Goal: Information Seeking & Learning: Check status

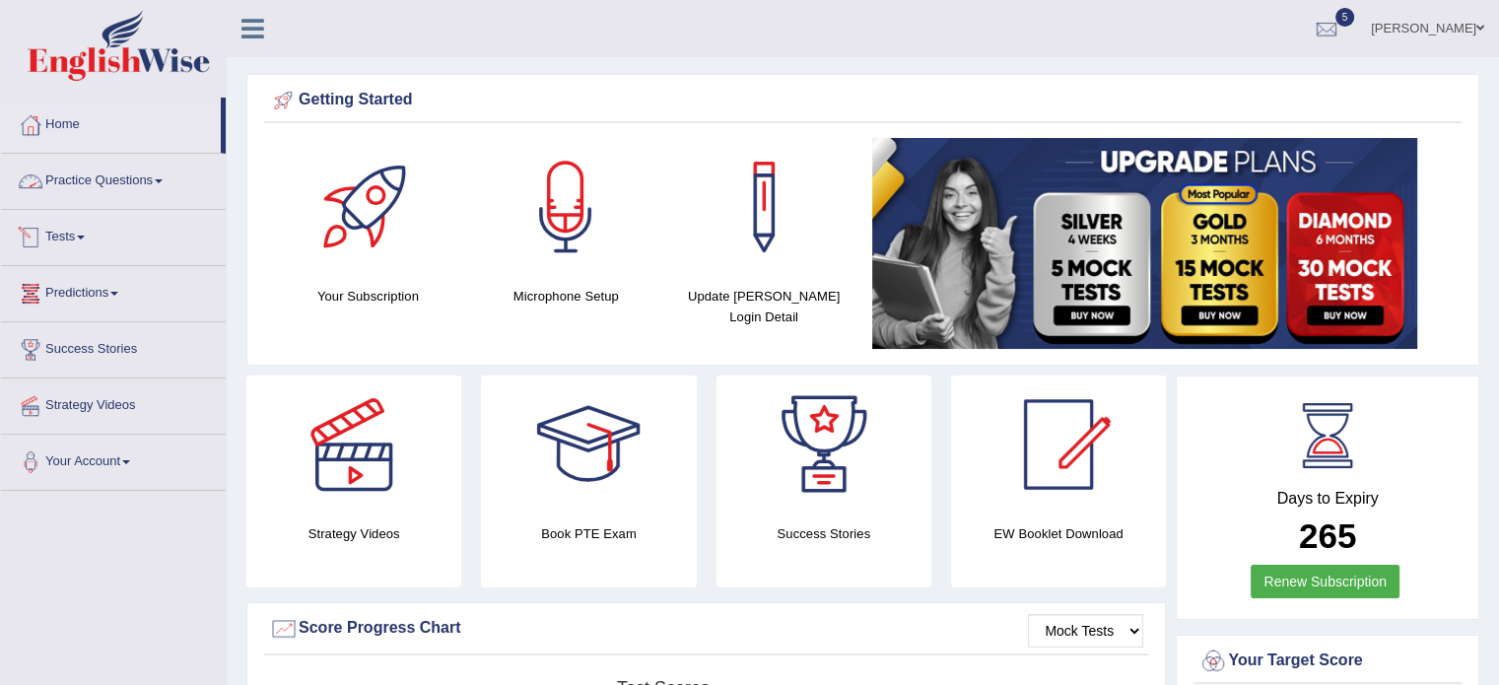
click at [80, 216] on link "Tests" at bounding box center [113, 234] width 225 height 49
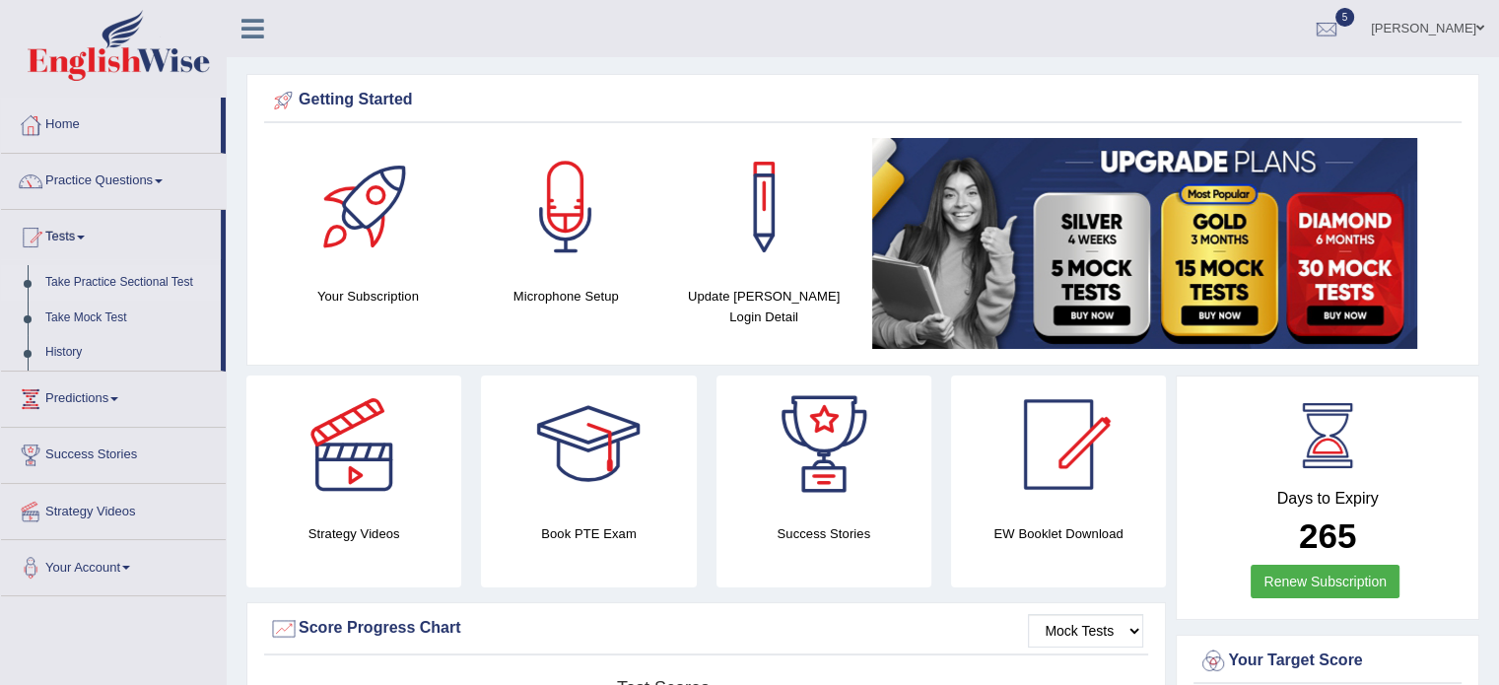
click at [110, 290] on link "Take Practice Sectional Test" at bounding box center [128, 282] width 184 height 35
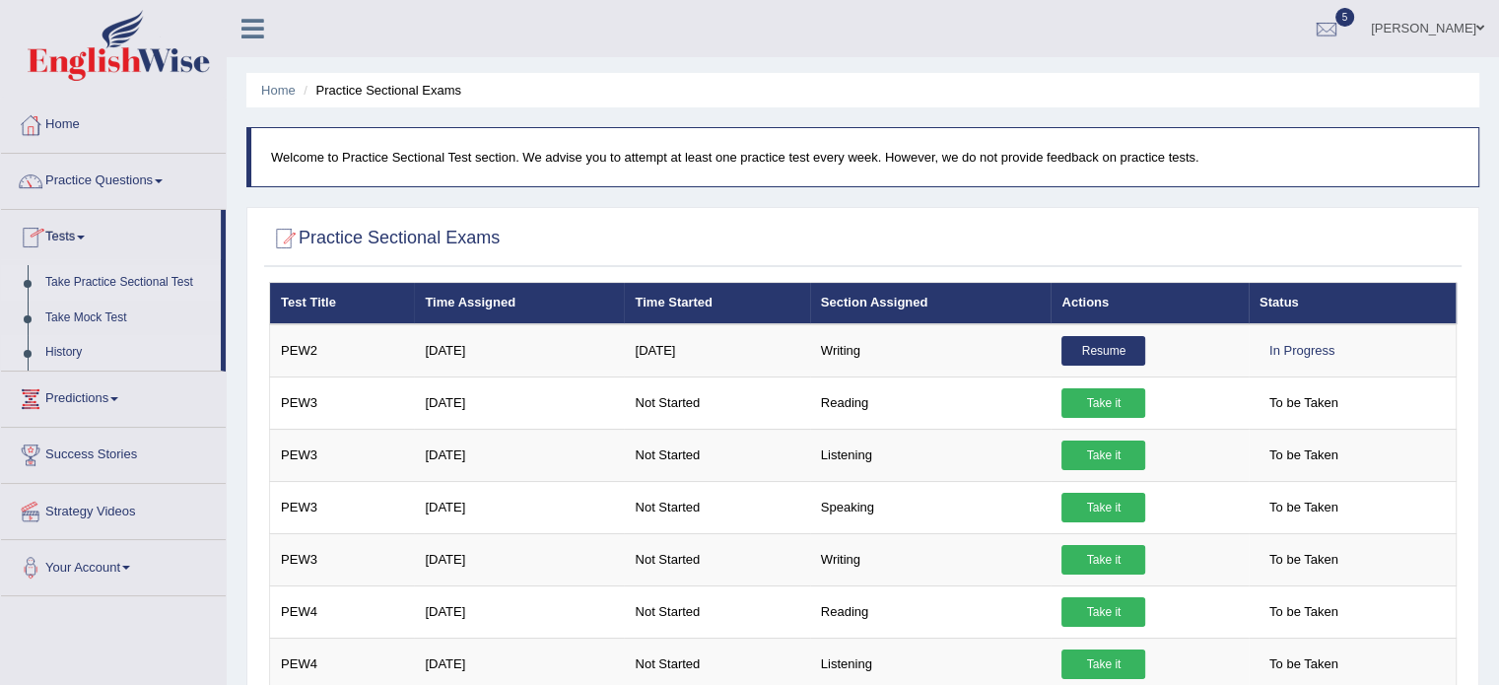
click at [76, 358] on link "History" at bounding box center [128, 352] width 184 height 35
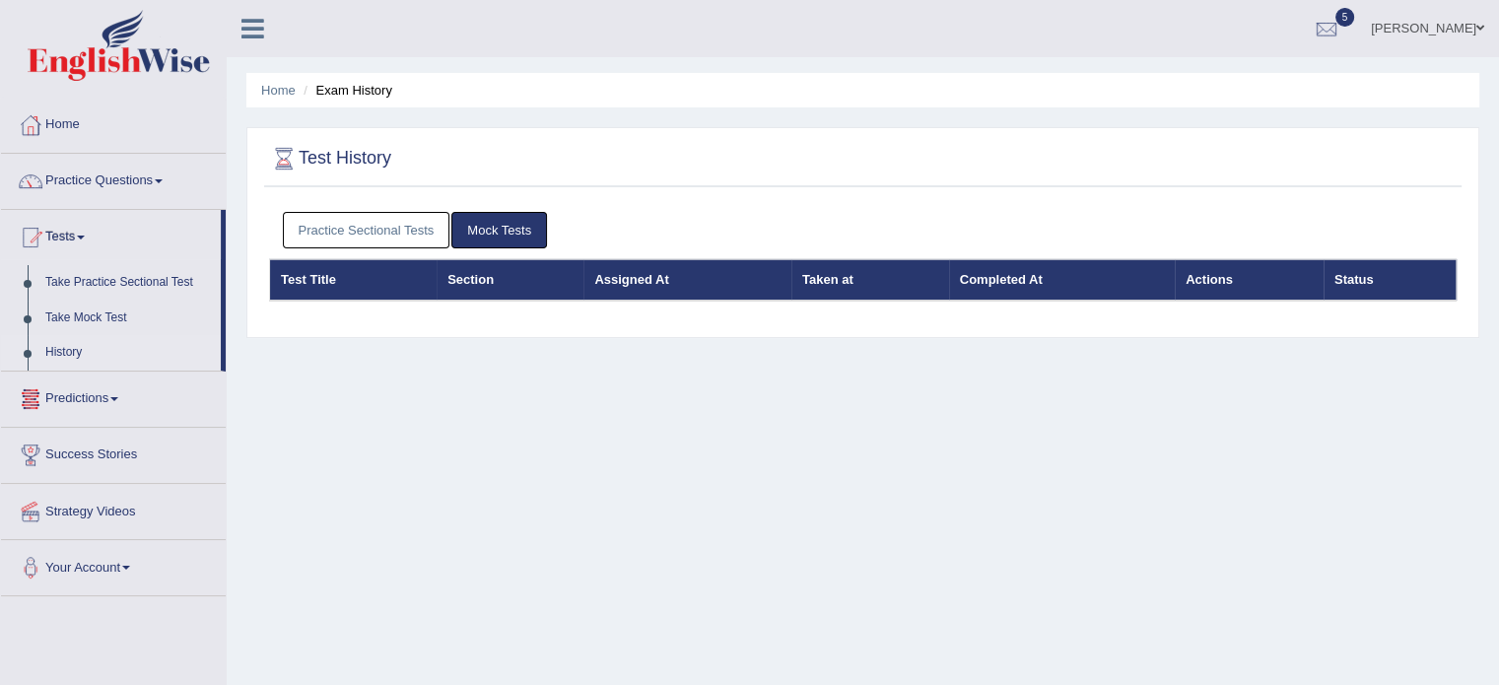
click at [350, 239] on link "Practice Sectional Tests" at bounding box center [366, 230] width 167 height 36
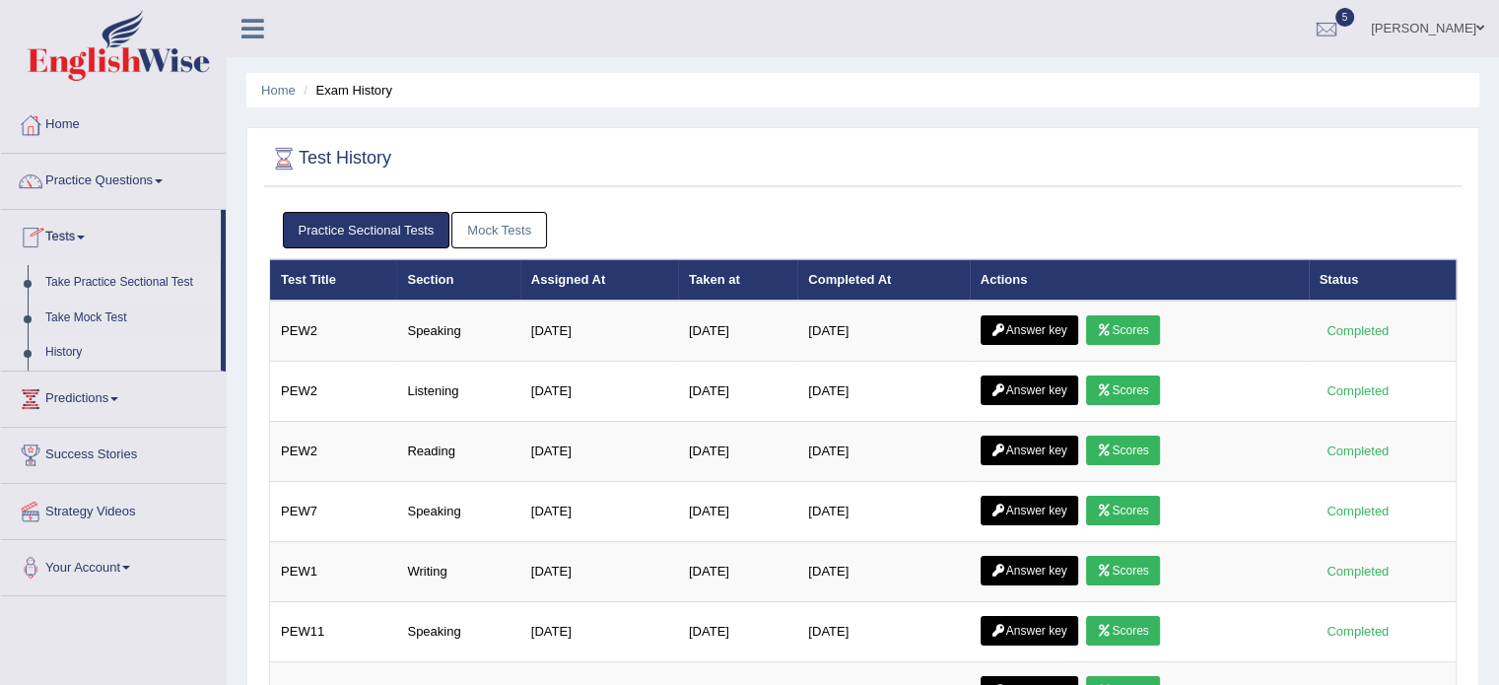
click at [82, 283] on link "Take Practice Sectional Test" at bounding box center [128, 282] width 184 height 35
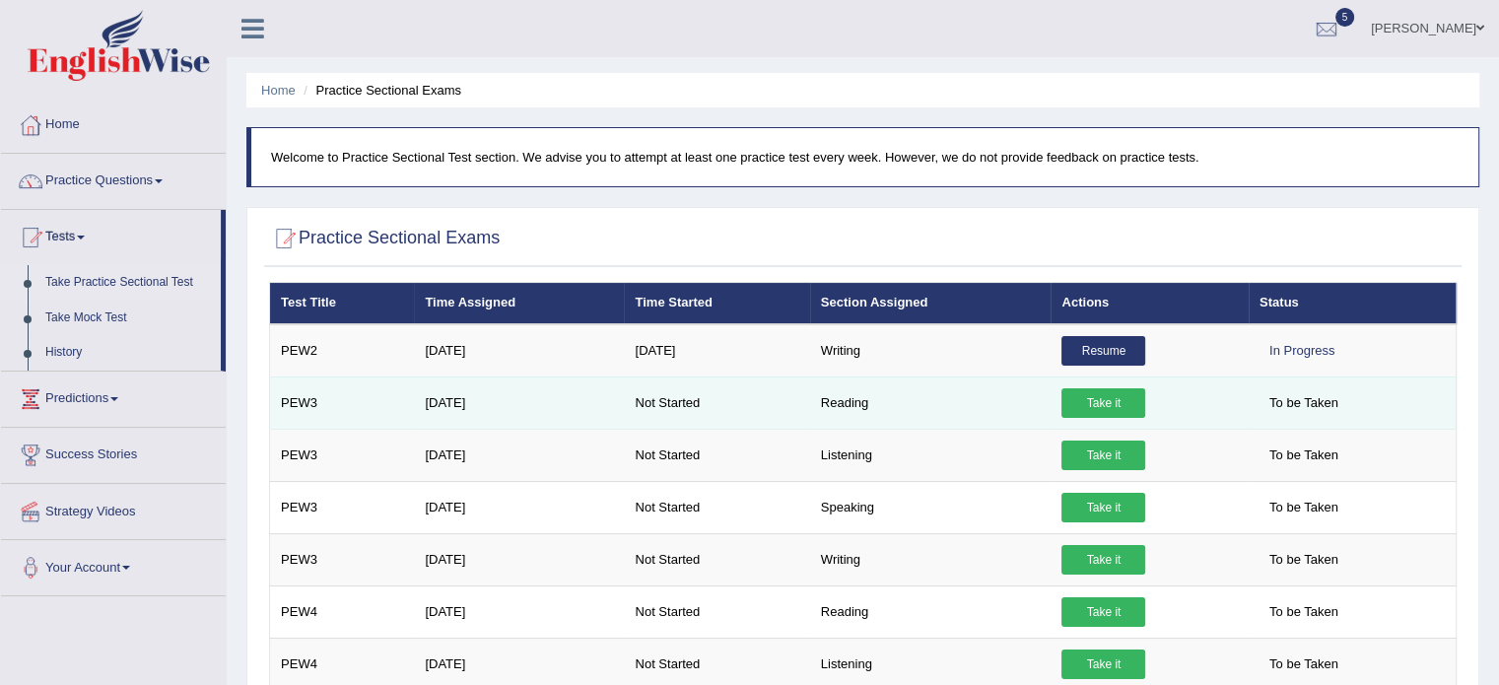
click at [1093, 398] on link "Take it" at bounding box center [1103, 403] width 84 height 30
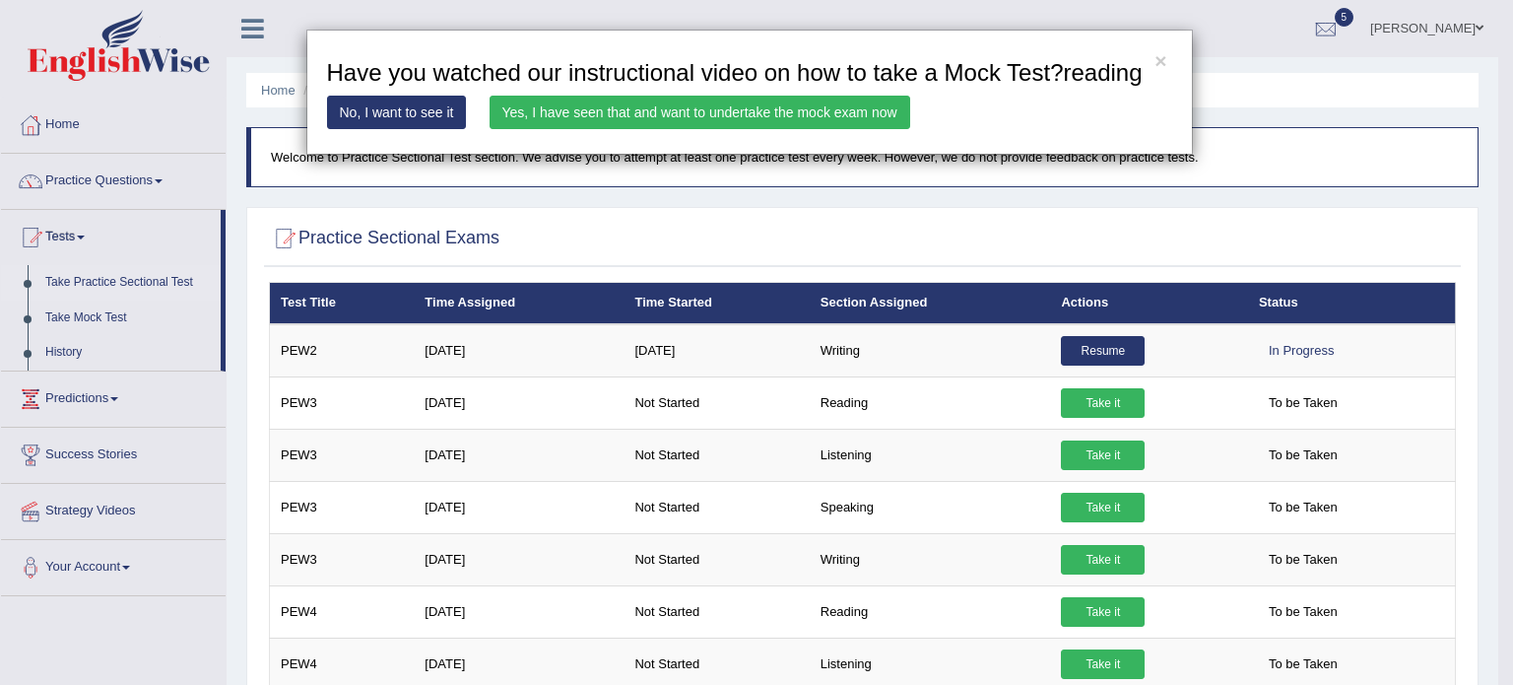
click at [609, 105] on link "Yes, I have seen that and want to undertake the mock exam now" at bounding box center [700, 112] width 421 height 33
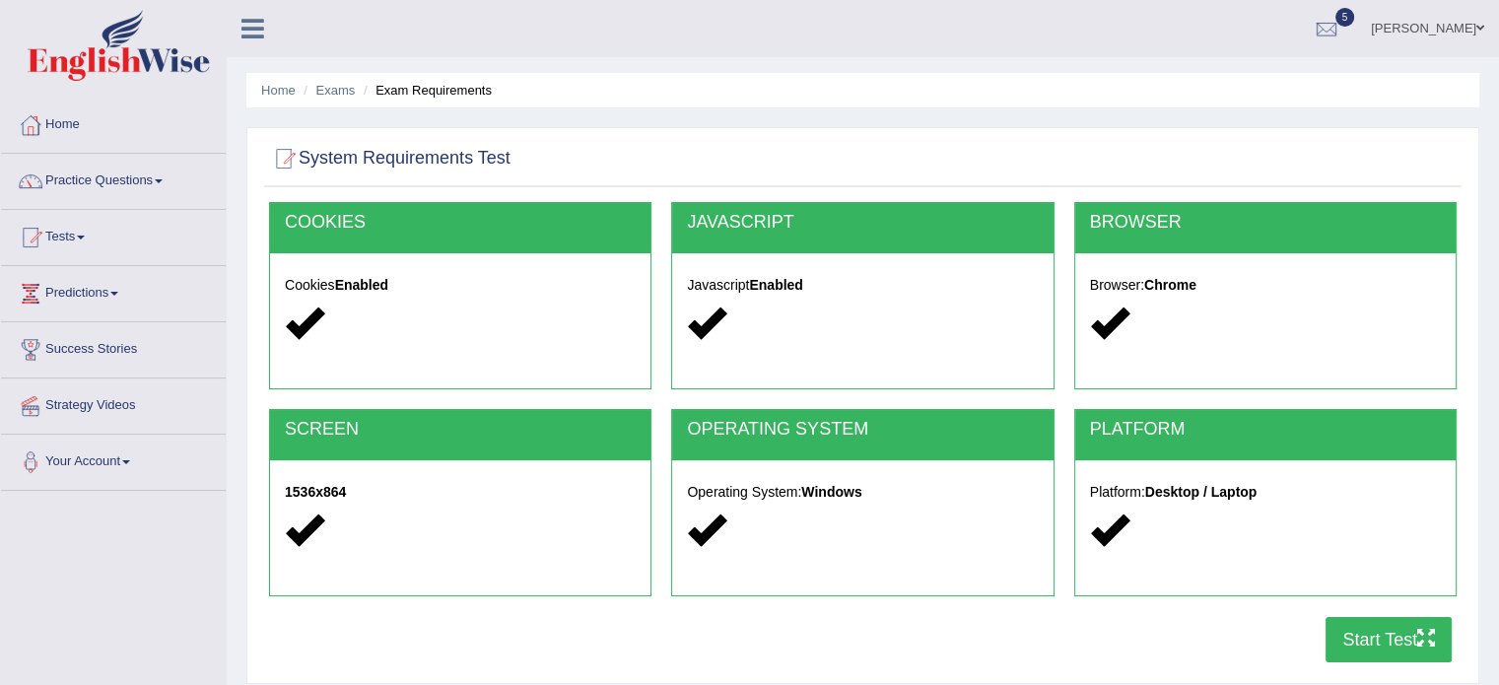
click at [1355, 622] on button "Start Test" at bounding box center [1388, 639] width 126 height 45
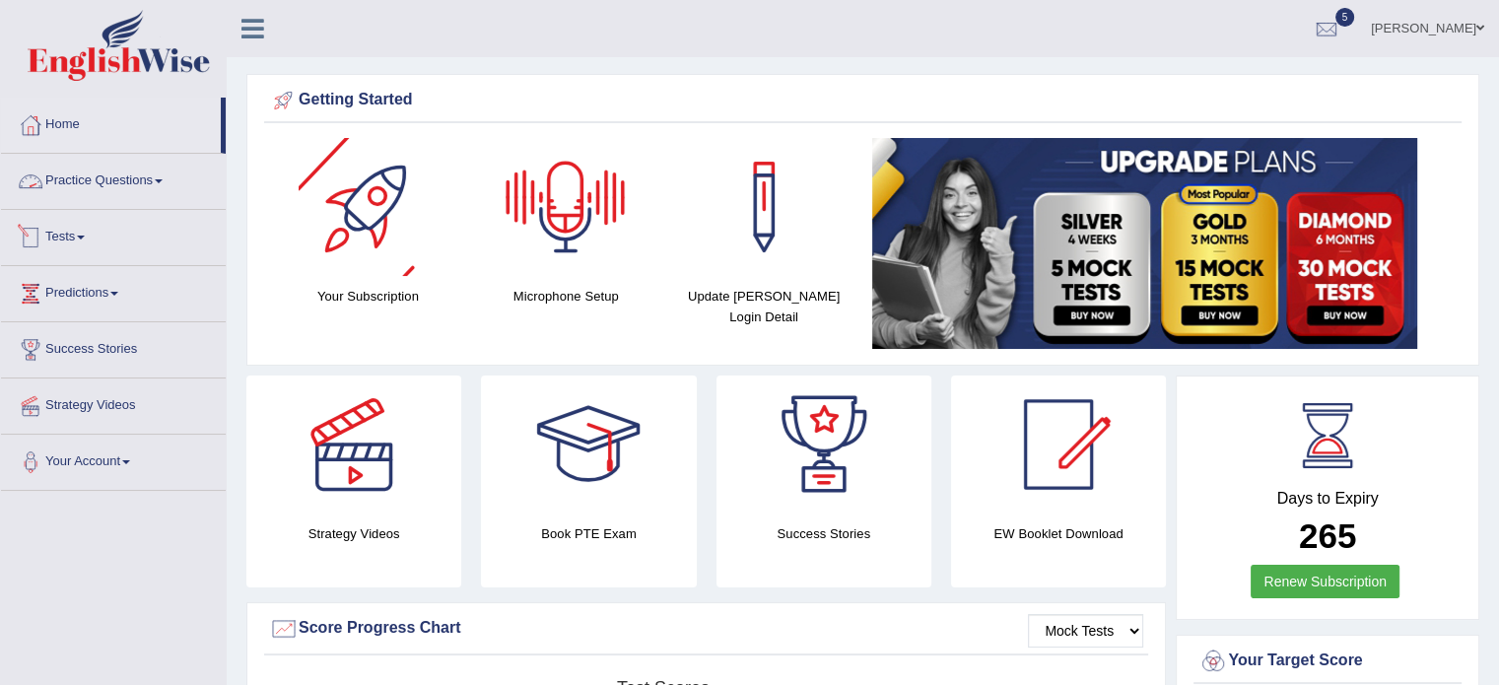
click at [69, 235] on link "Tests" at bounding box center [113, 234] width 225 height 49
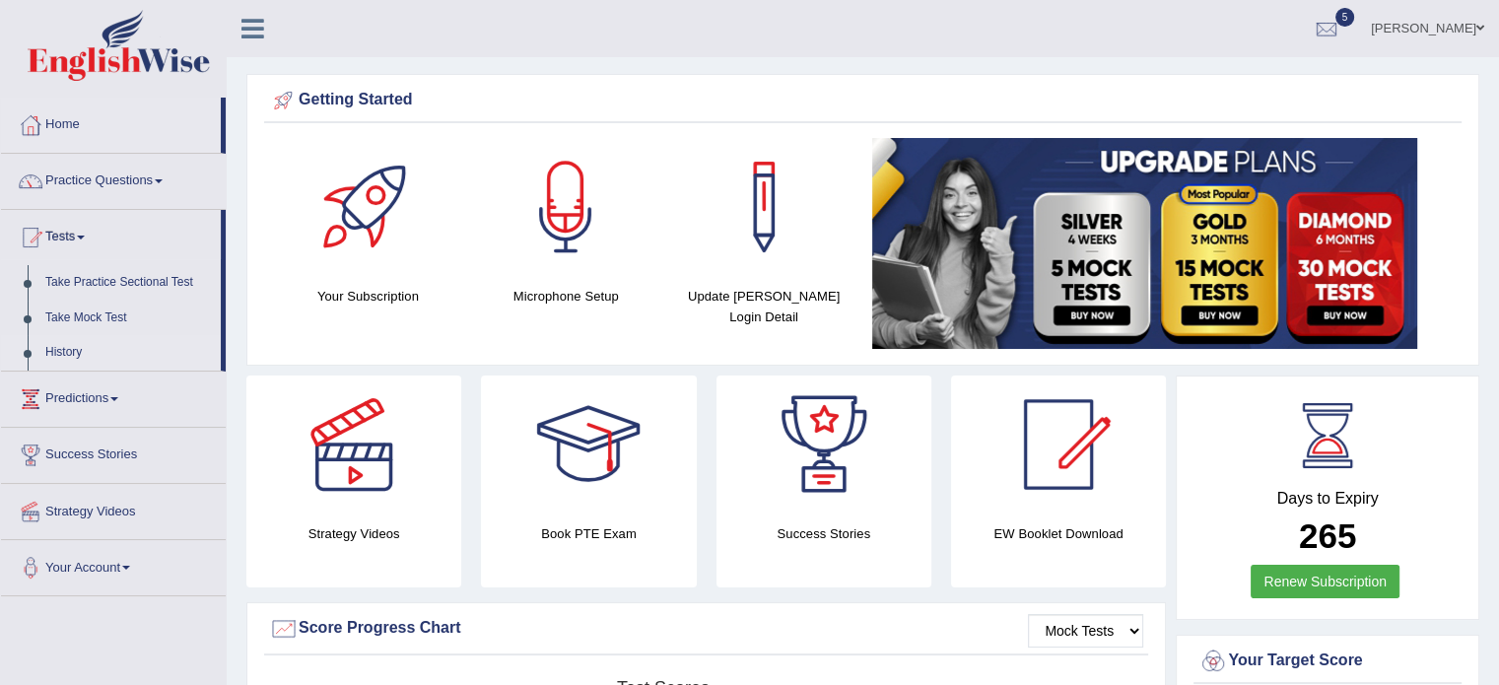
click at [73, 345] on link "History" at bounding box center [128, 352] width 184 height 35
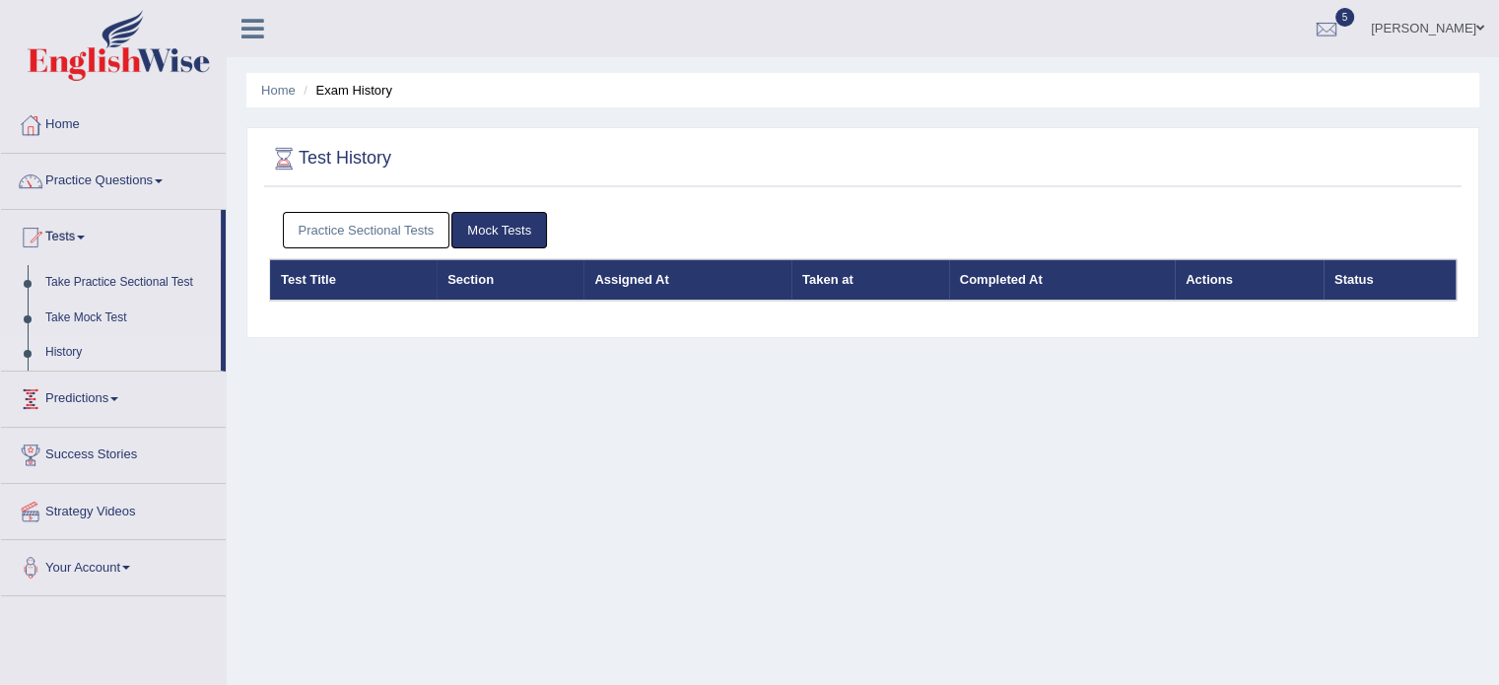
click at [358, 233] on link "Practice Sectional Tests" at bounding box center [366, 230] width 167 height 36
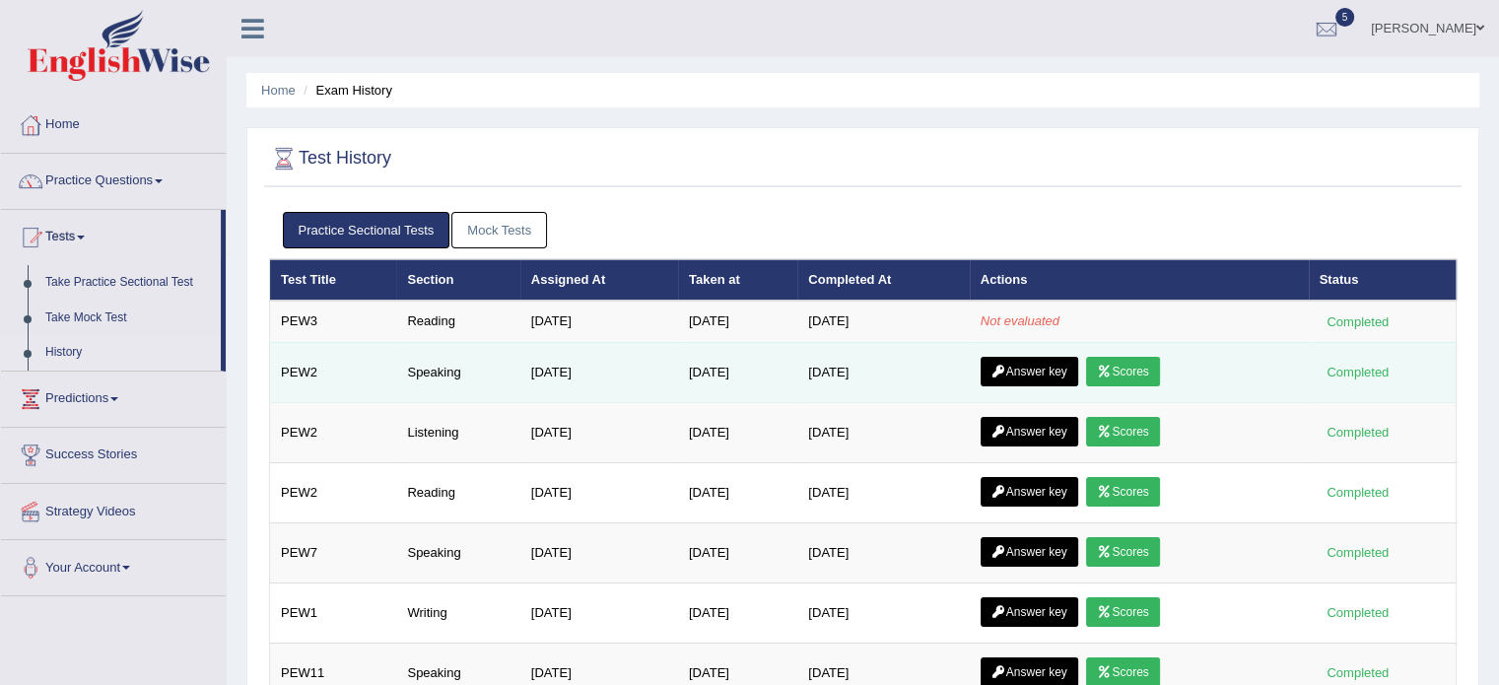
click at [1051, 345] on td "Answer key Scores" at bounding box center [1138, 372] width 339 height 60
click at [1155, 375] on link "Scores" at bounding box center [1122, 372] width 73 height 30
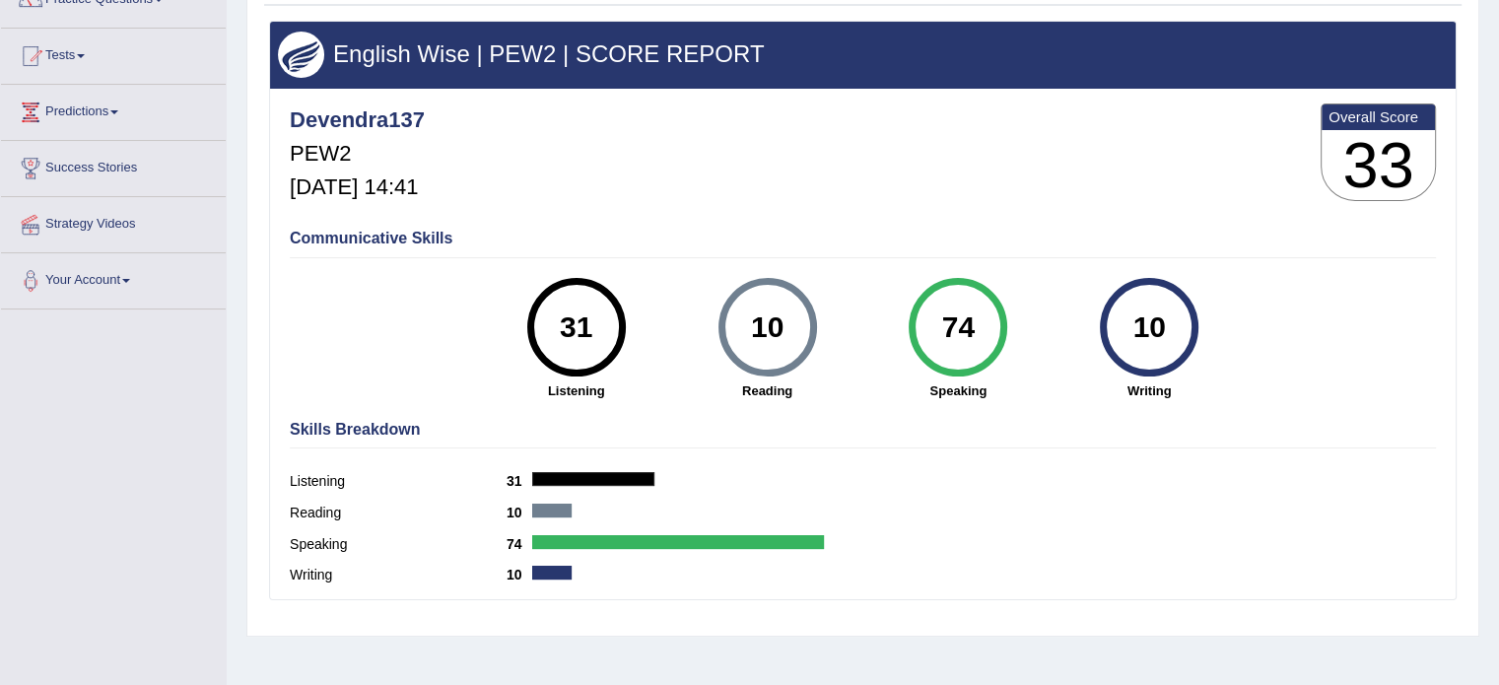
scroll to position [180, 0]
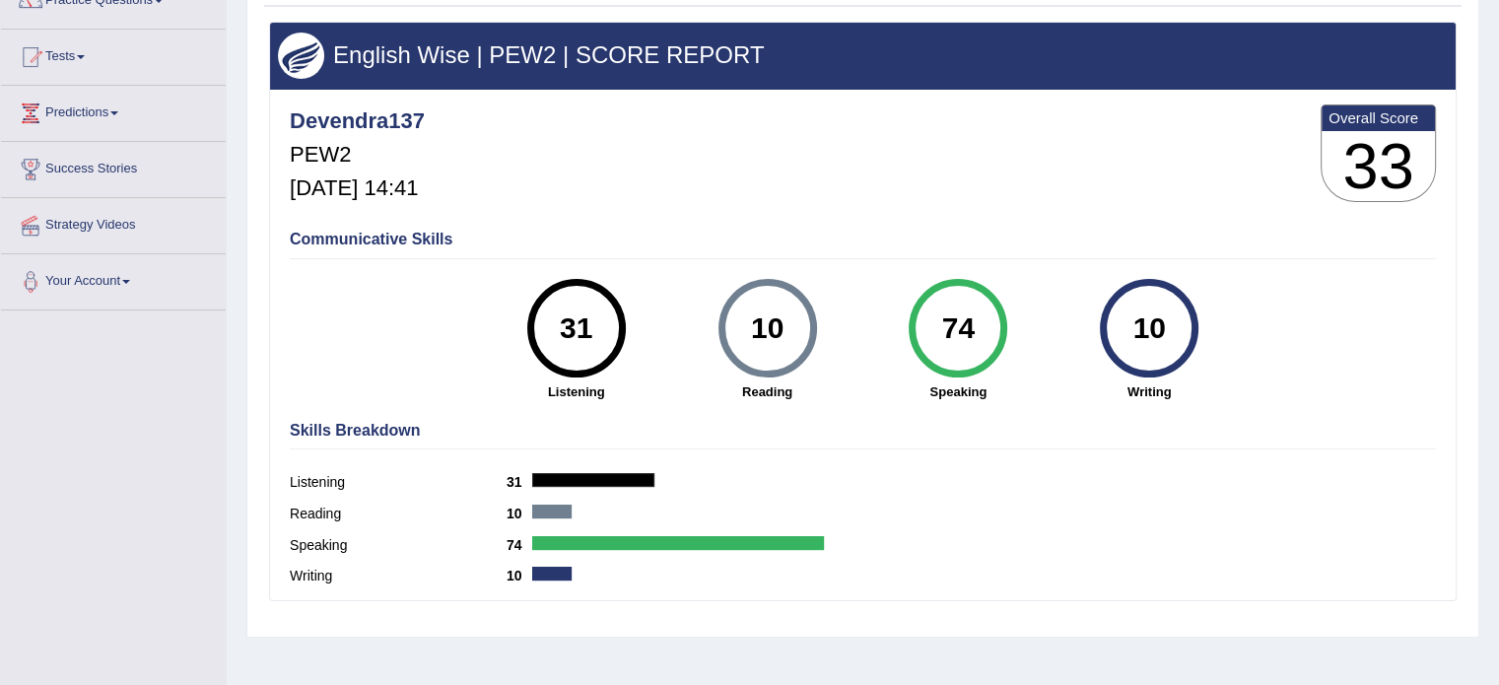
click at [582, 322] on div "31" at bounding box center [576, 328] width 72 height 83
drag, startPoint x: 582, startPoint y: 322, endPoint x: 819, endPoint y: 339, distance: 237.0
click at [819, 279] on div "31 Listening 10 [GEOGRAPHIC_DATA] 74 Speaking 10 Writing" at bounding box center [863, 279] width 1146 height 0
click at [819, 339] on div "10 Reading" at bounding box center [767, 340] width 191 height 122
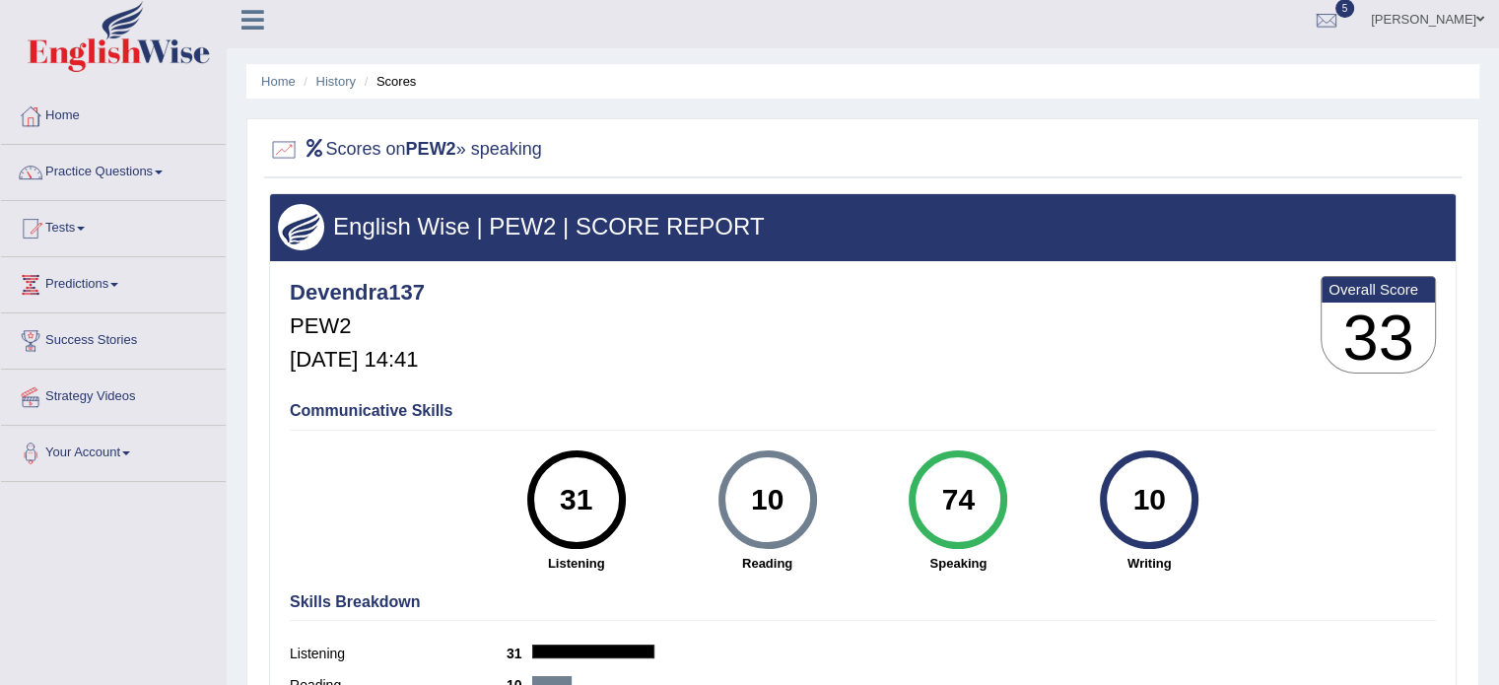
scroll to position [0, 0]
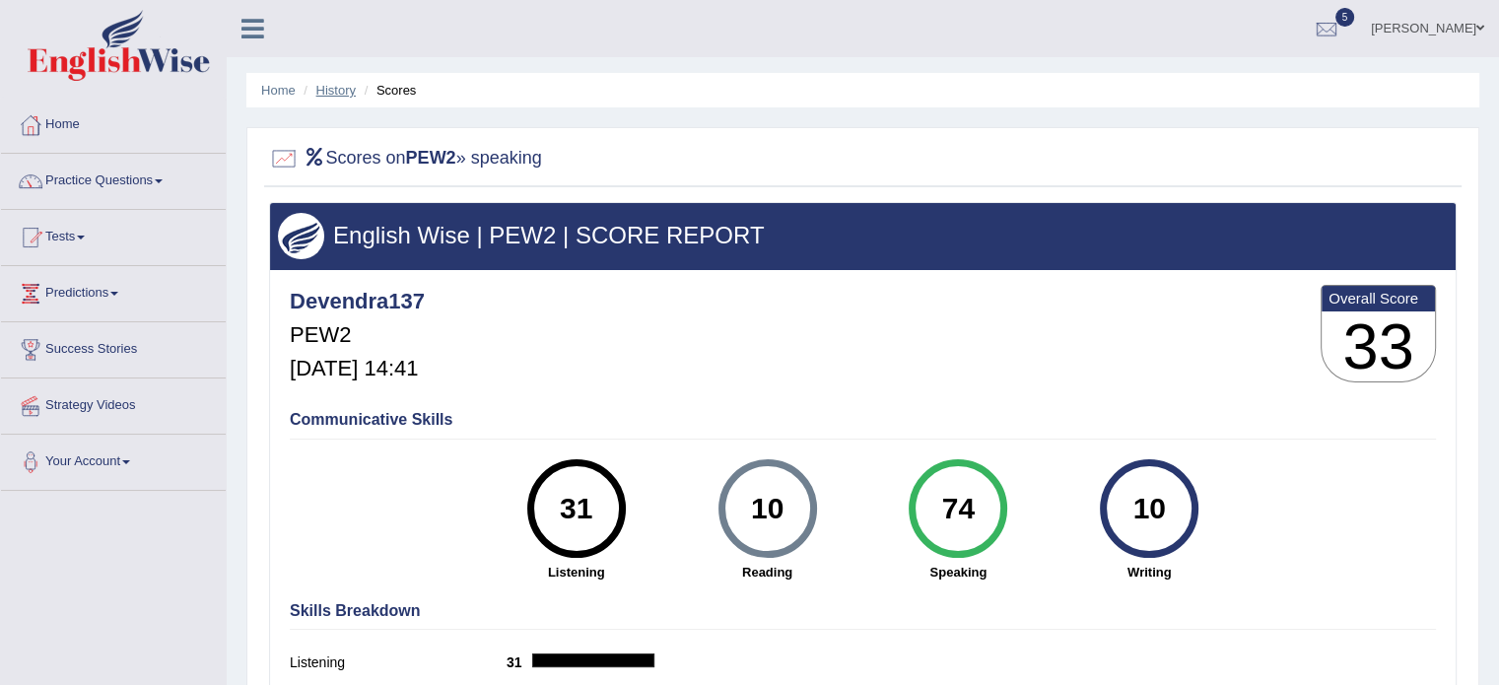
click at [332, 96] on link "History" at bounding box center [335, 90] width 39 height 15
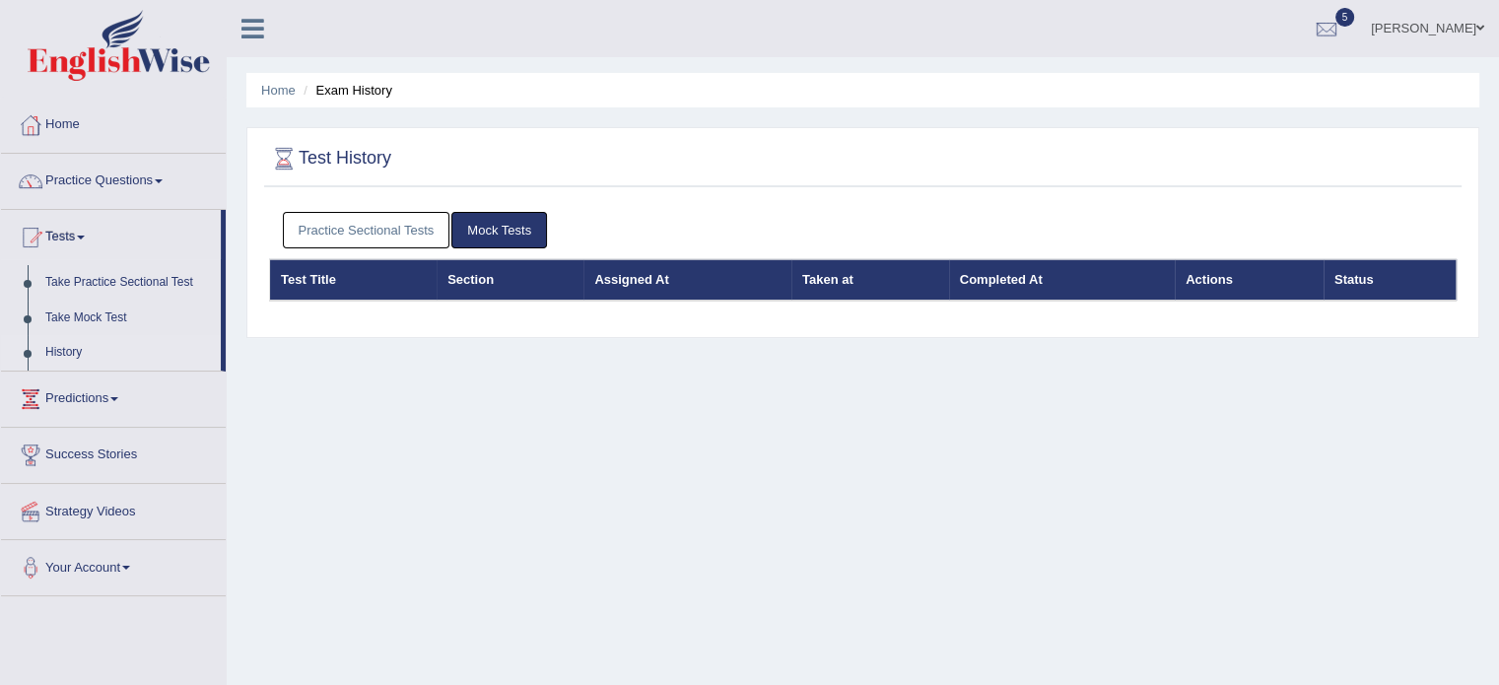
click at [356, 234] on link "Practice Sectional Tests" at bounding box center [366, 230] width 167 height 36
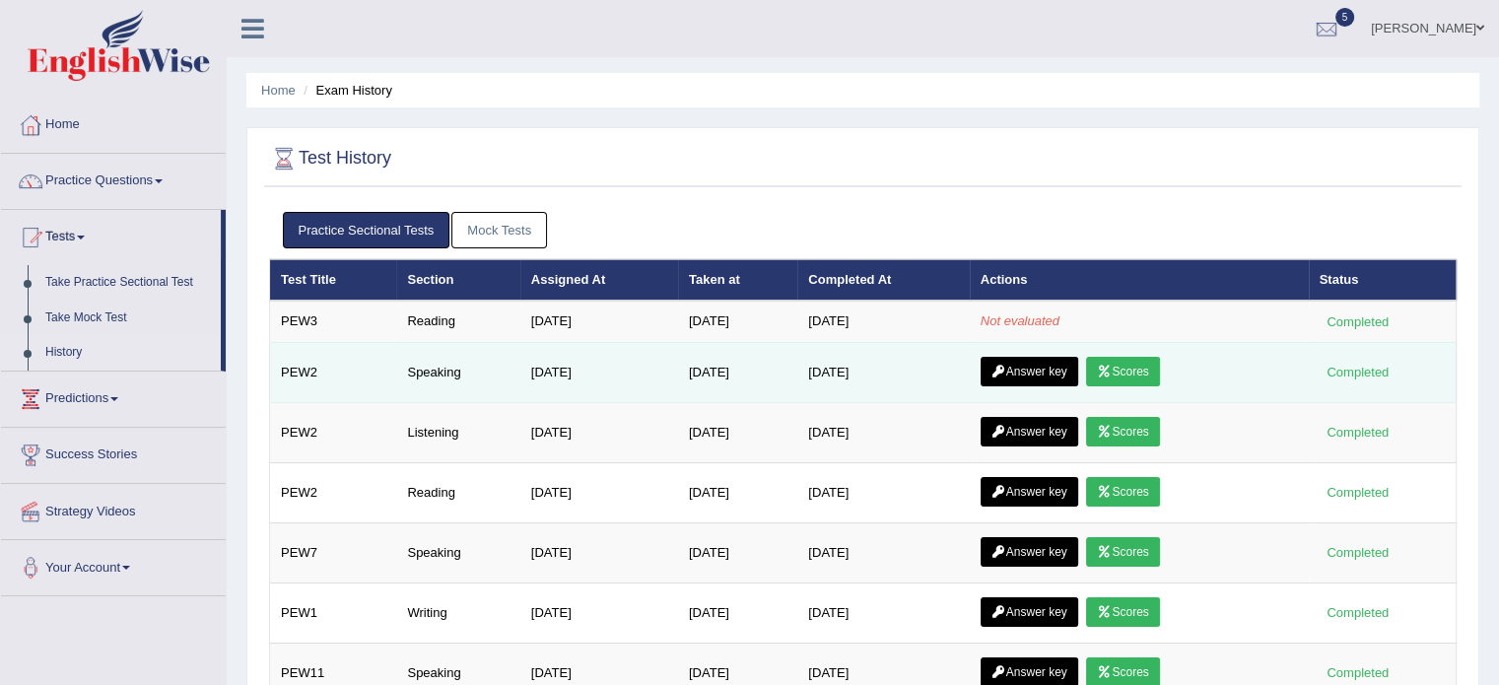
click at [1135, 365] on link "Scores" at bounding box center [1122, 372] width 73 height 30
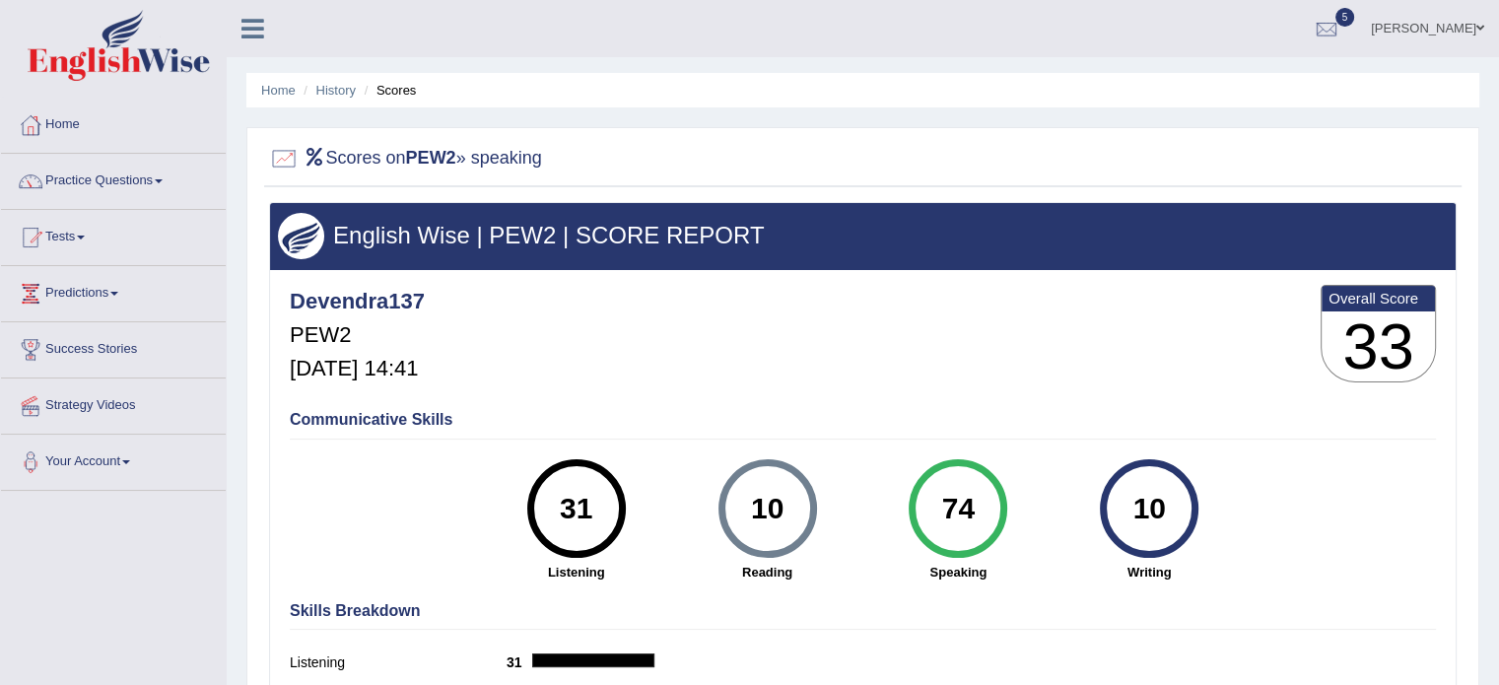
click at [278, 156] on div at bounding box center [284, 159] width 30 height 30
drag, startPoint x: 370, startPoint y: 154, endPoint x: 565, endPoint y: 165, distance: 194.4
click at [565, 165] on div "Scores on PEW2 » speaking" at bounding box center [862, 162] width 1197 height 49
click at [524, 153] on h2 "Scores on PEW2 » speaking" at bounding box center [405, 159] width 273 height 30
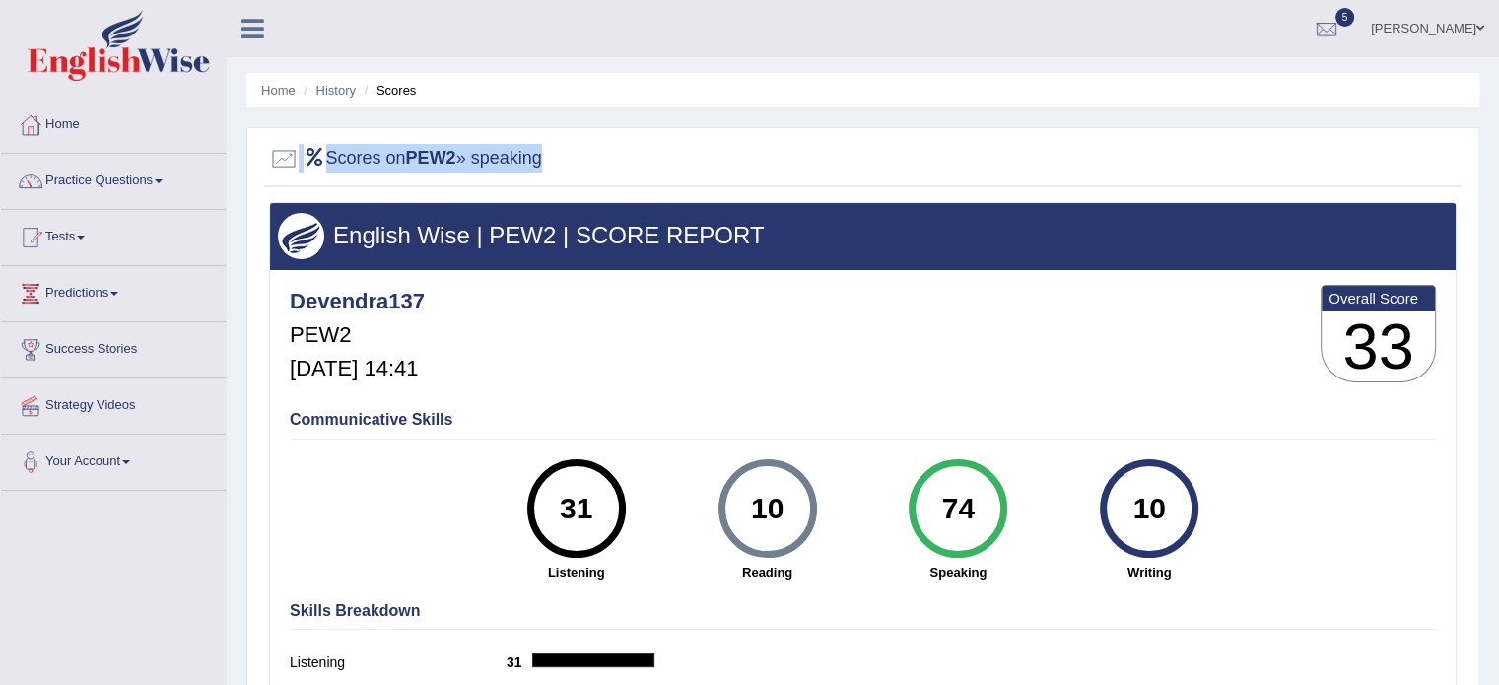
click at [524, 153] on h2 "Scores on PEW2 » speaking" at bounding box center [405, 159] width 273 height 30
click at [1318, 24] on div at bounding box center [1326, 30] width 30 height 30
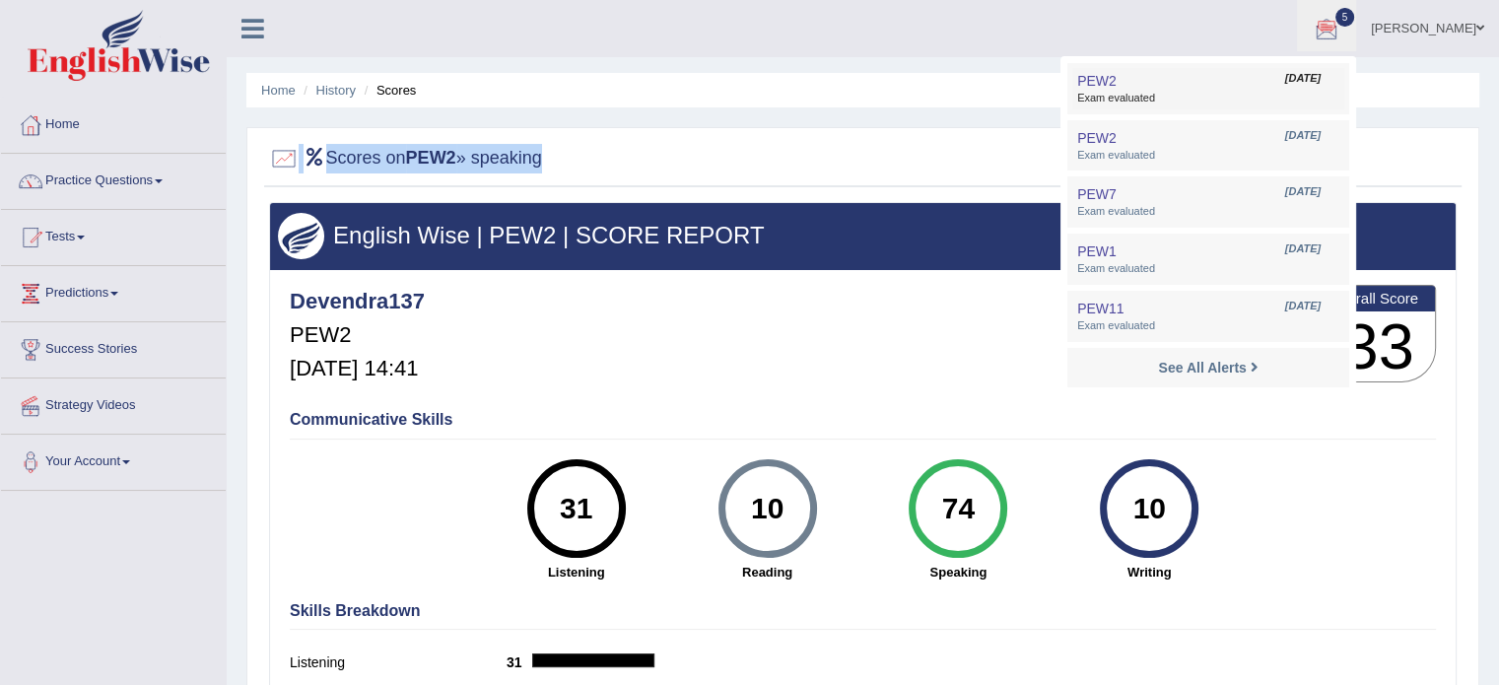
click at [1151, 105] on span "Exam evaluated" at bounding box center [1208, 99] width 262 height 16
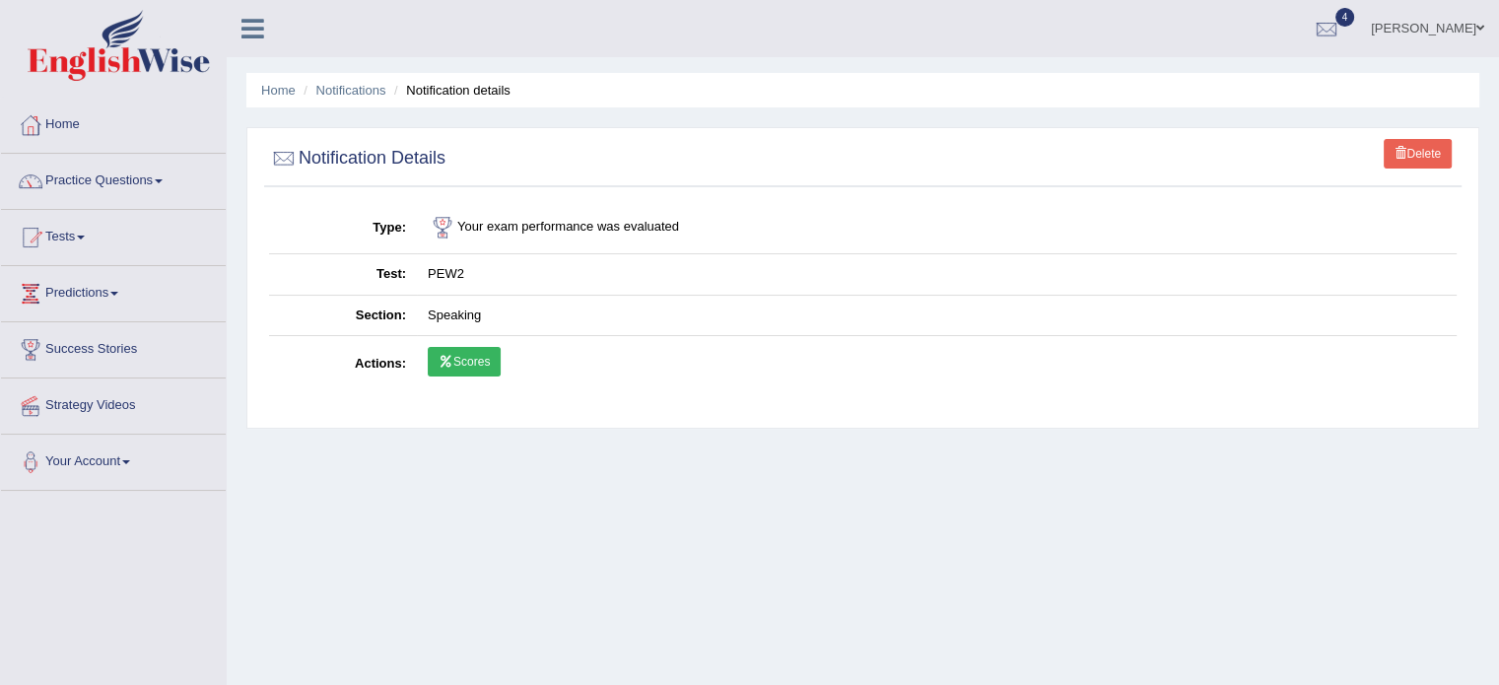
click at [477, 366] on link "Scores" at bounding box center [464, 362] width 73 height 30
click at [461, 350] on link "Scores" at bounding box center [464, 362] width 73 height 30
click at [355, 88] on link "Notifications" at bounding box center [351, 90] width 70 height 15
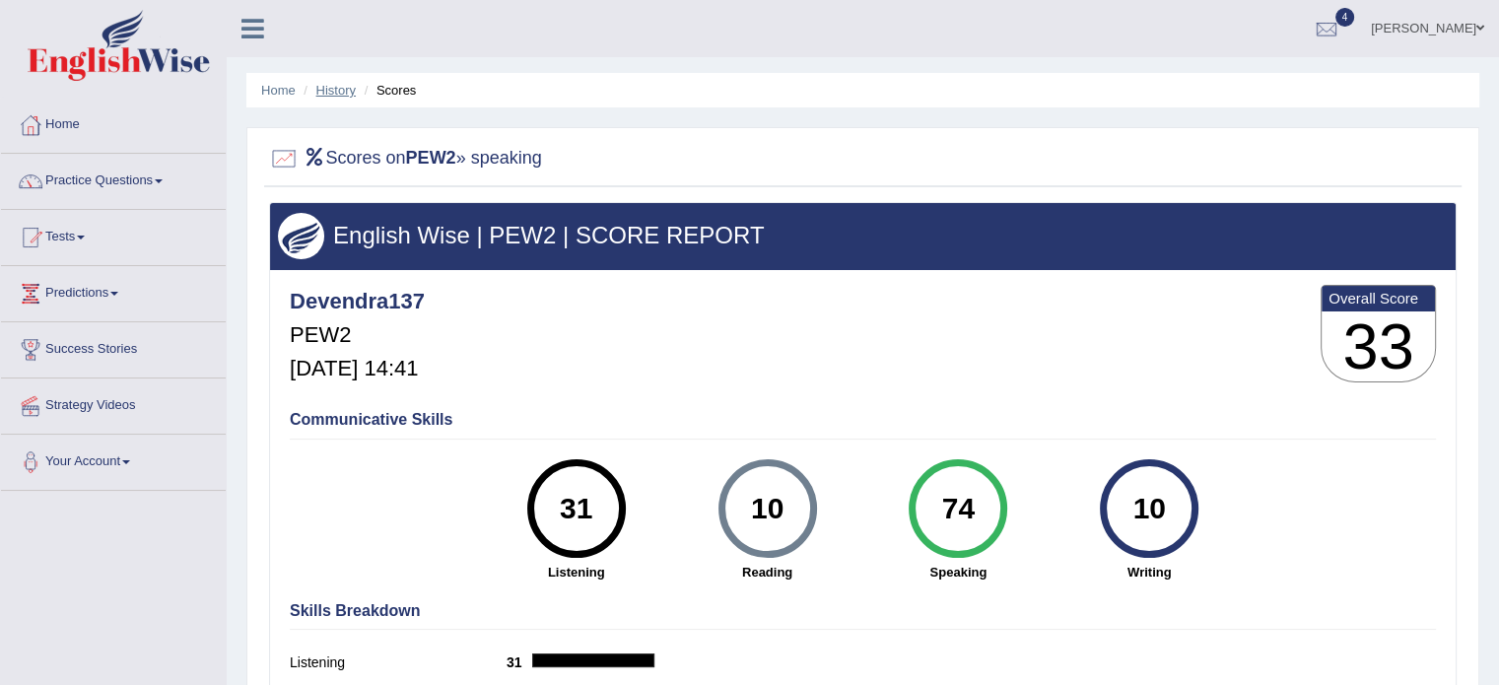
click at [343, 86] on link "History" at bounding box center [335, 90] width 39 height 15
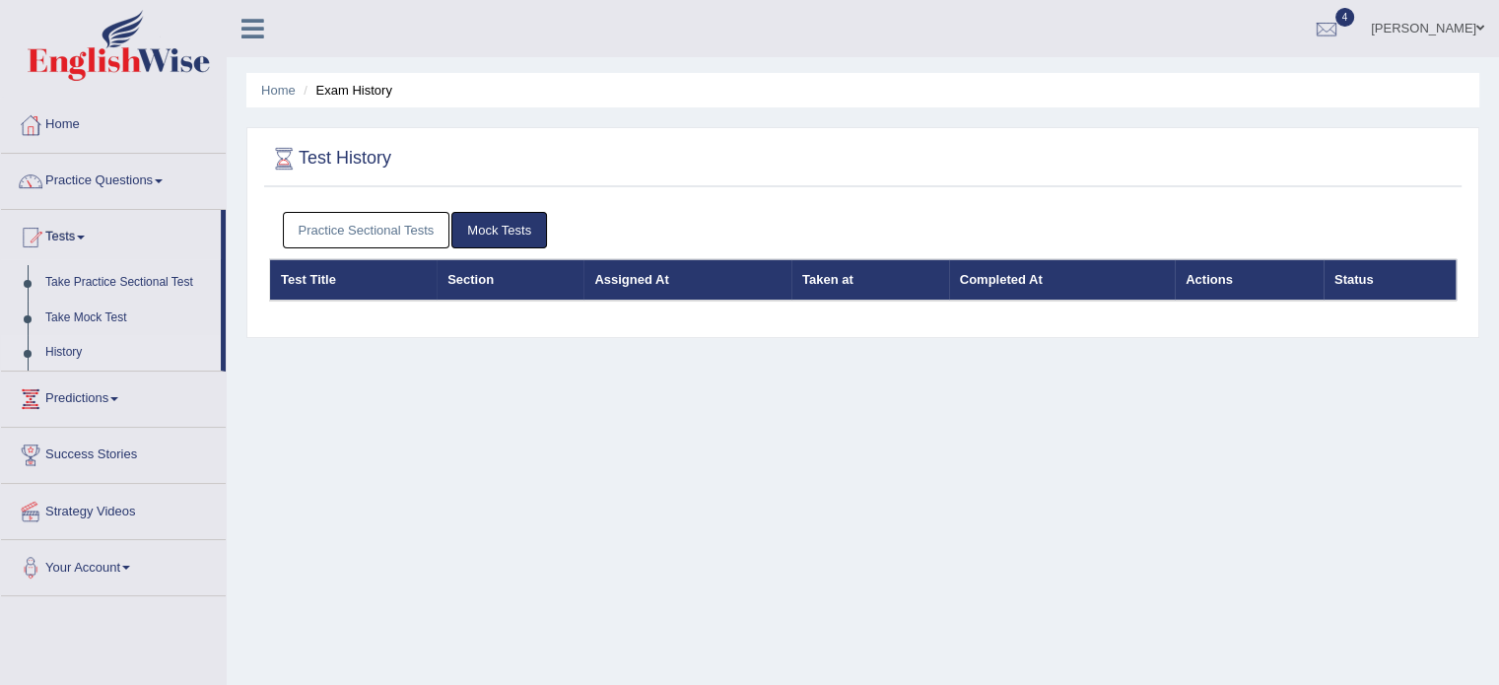
click at [342, 228] on link "Practice Sectional Tests" at bounding box center [366, 230] width 167 height 36
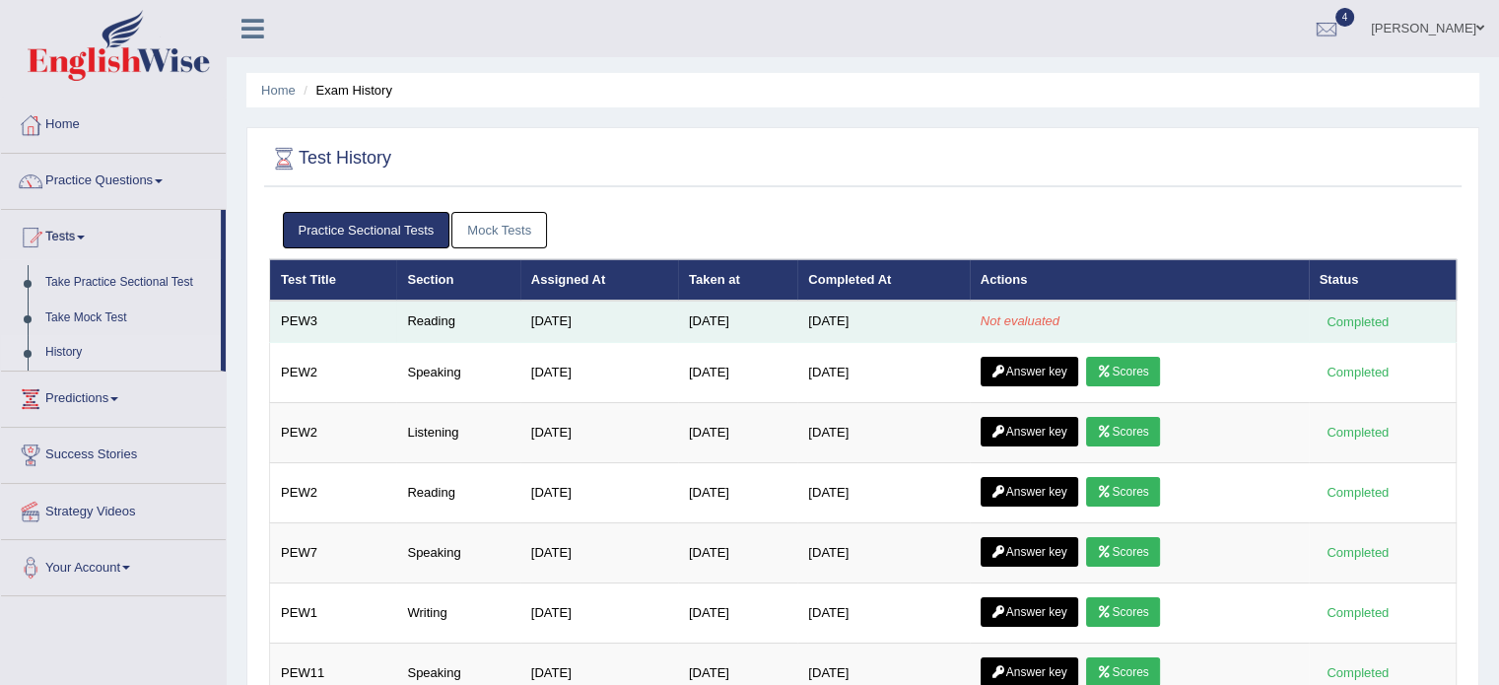
click at [307, 328] on td "PEW3" at bounding box center [333, 320] width 127 height 41
click at [305, 318] on td "PEW3" at bounding box center [333, 320] width 127 height 41
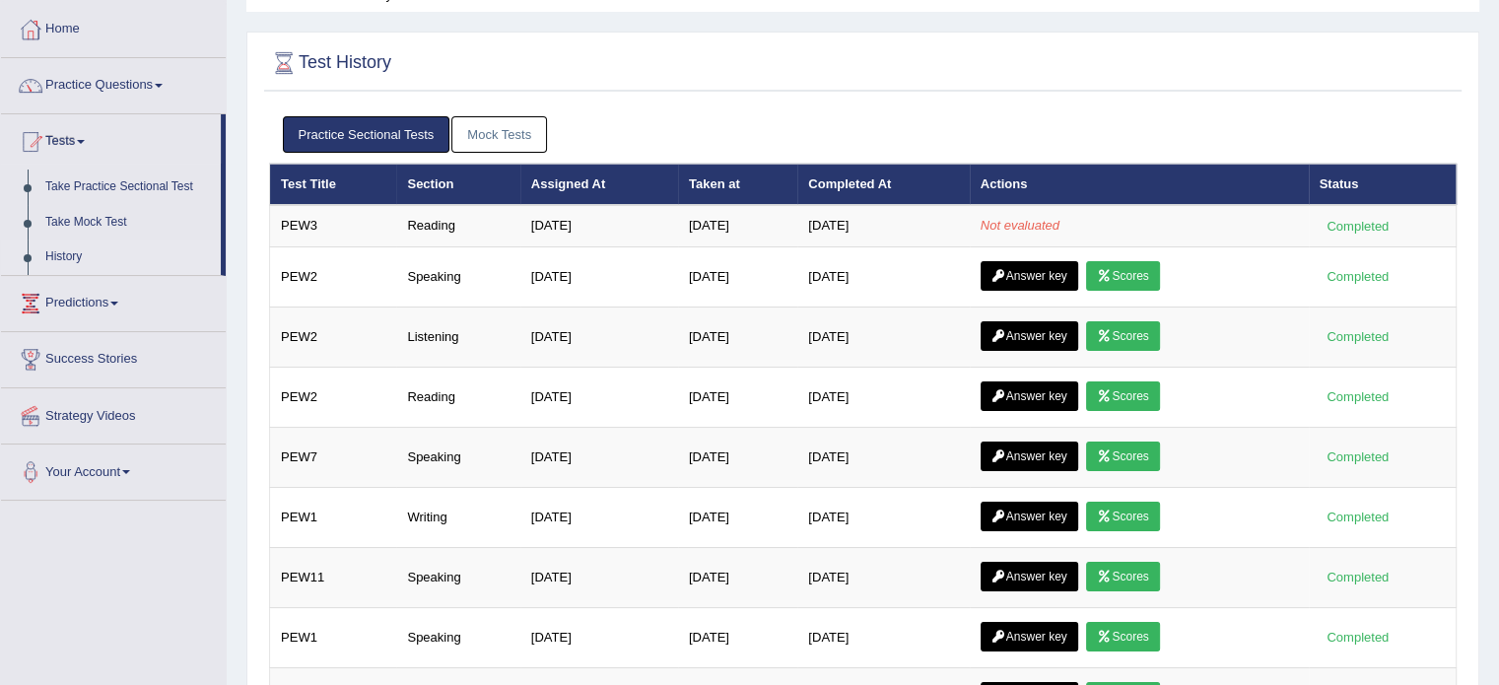
scroll to position [95, 0]
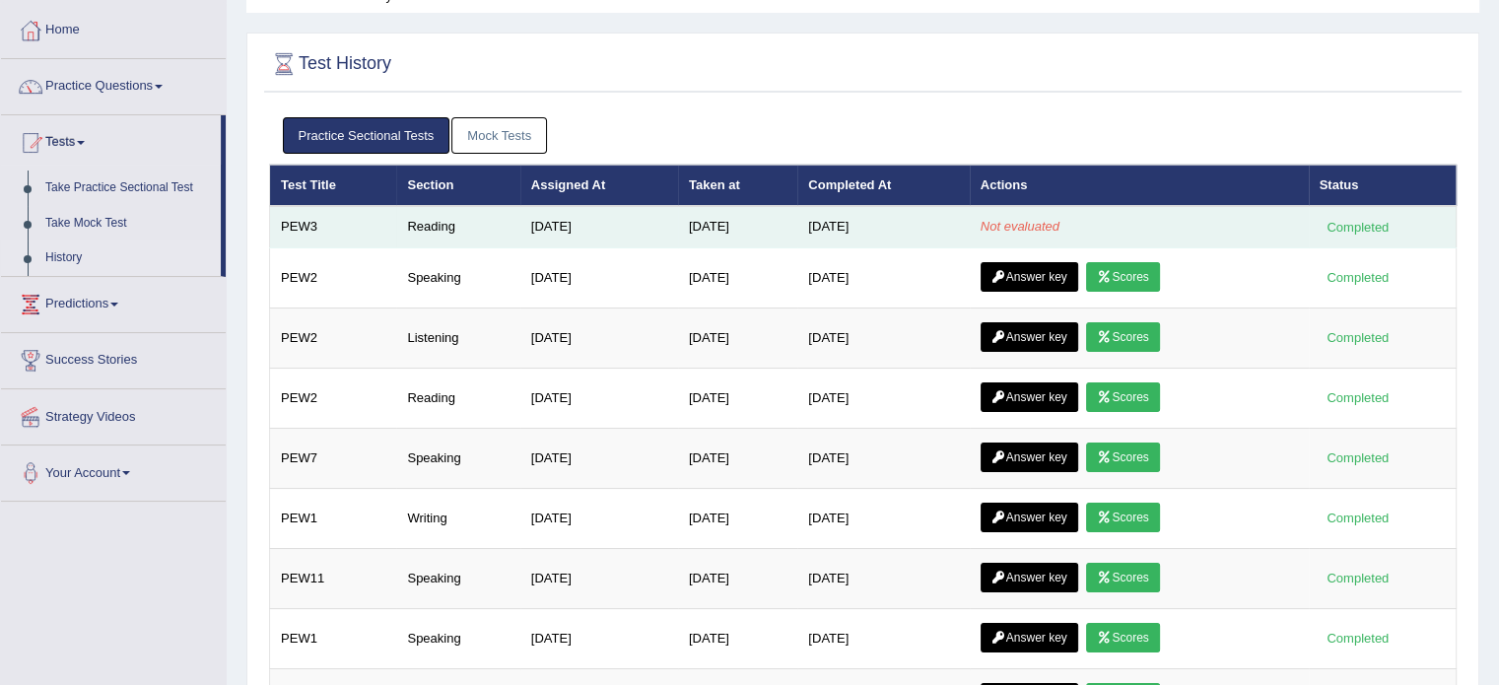
click at [995, 227] on em "Not evaluated" at bounding box center [1019, 226] width 79 height 15
click at [1347, 226] on div "Completed" at bounding box center [1357, 227] width 77 height 21
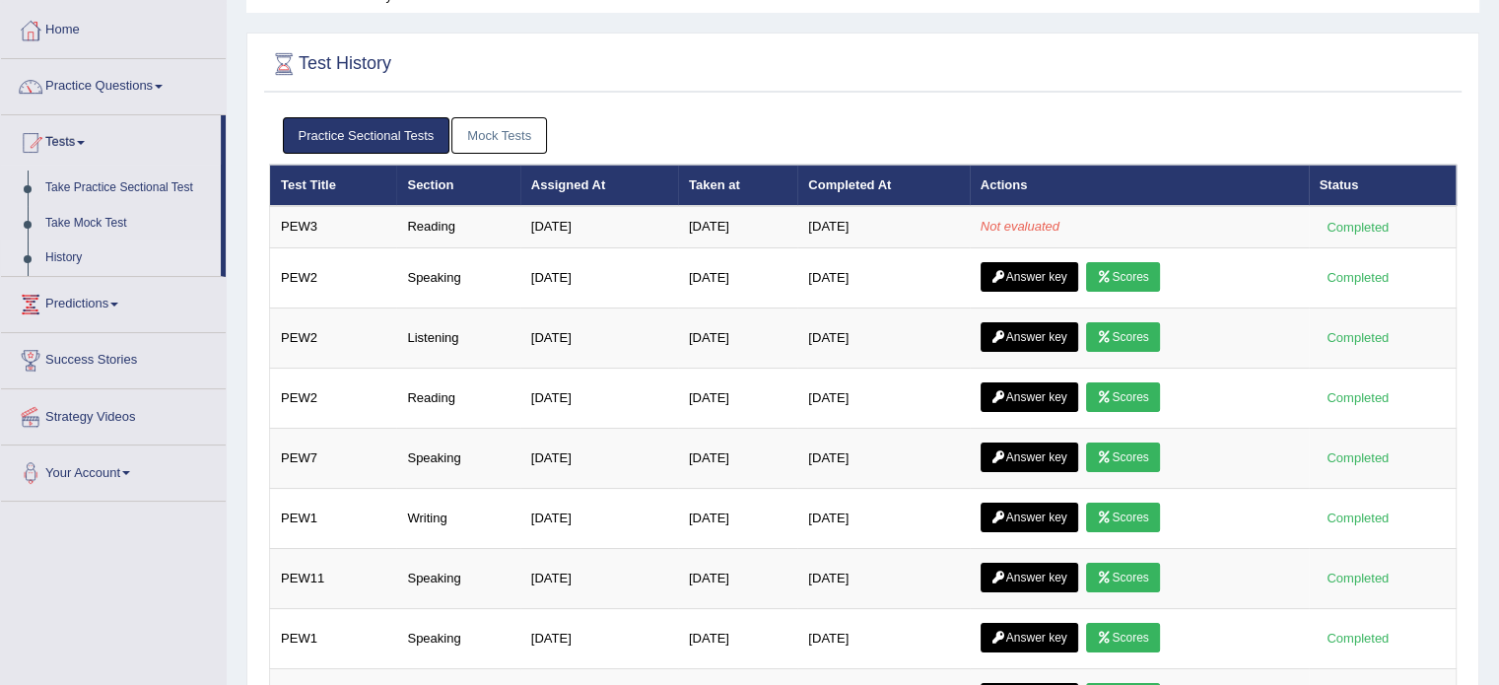
click at [481, 125] on link "Mock Tests" at bounding box center [499, 135] width 96 height 36
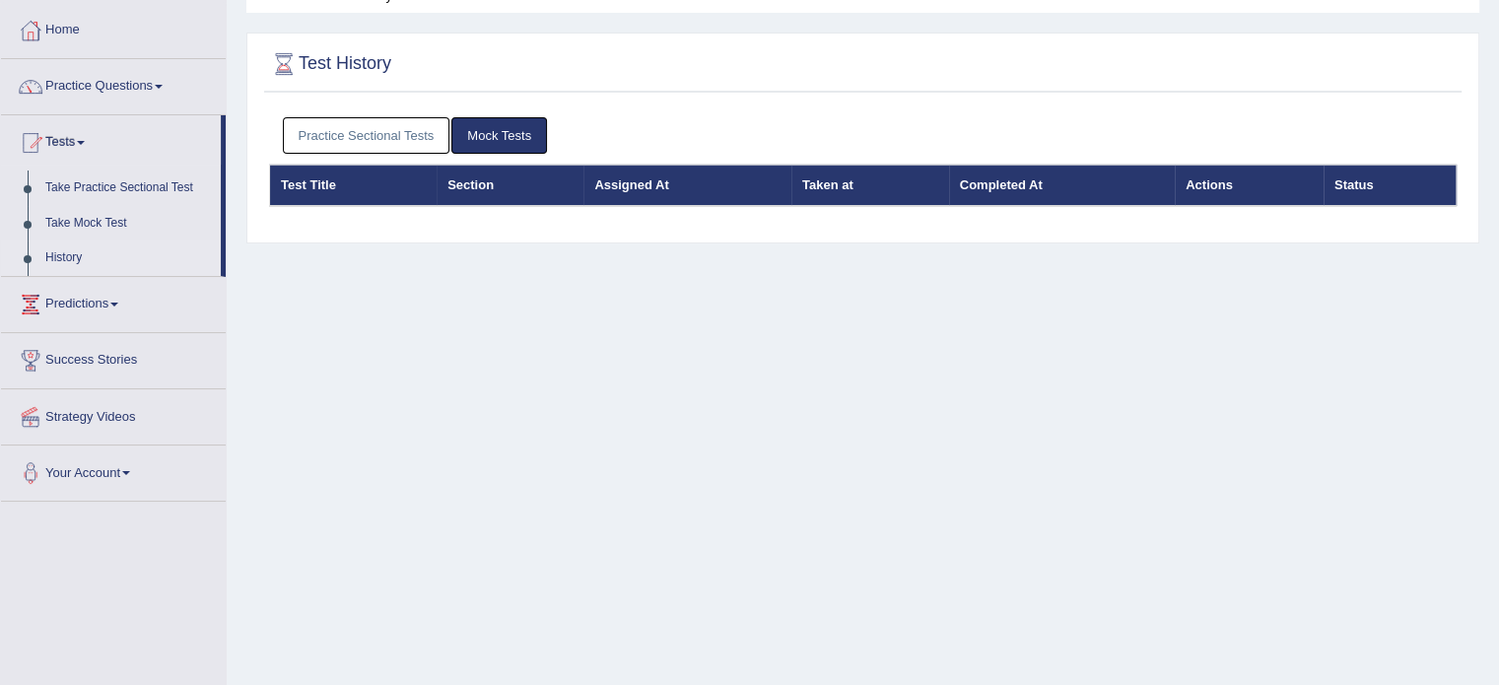
click at [317, 193] on th "Test Title" at bounding box center [353, 185] width 167 height 41
click at [294, 120] on link "Practice Sectional Tests" at bounding box center [366, 135] width 167 height 36
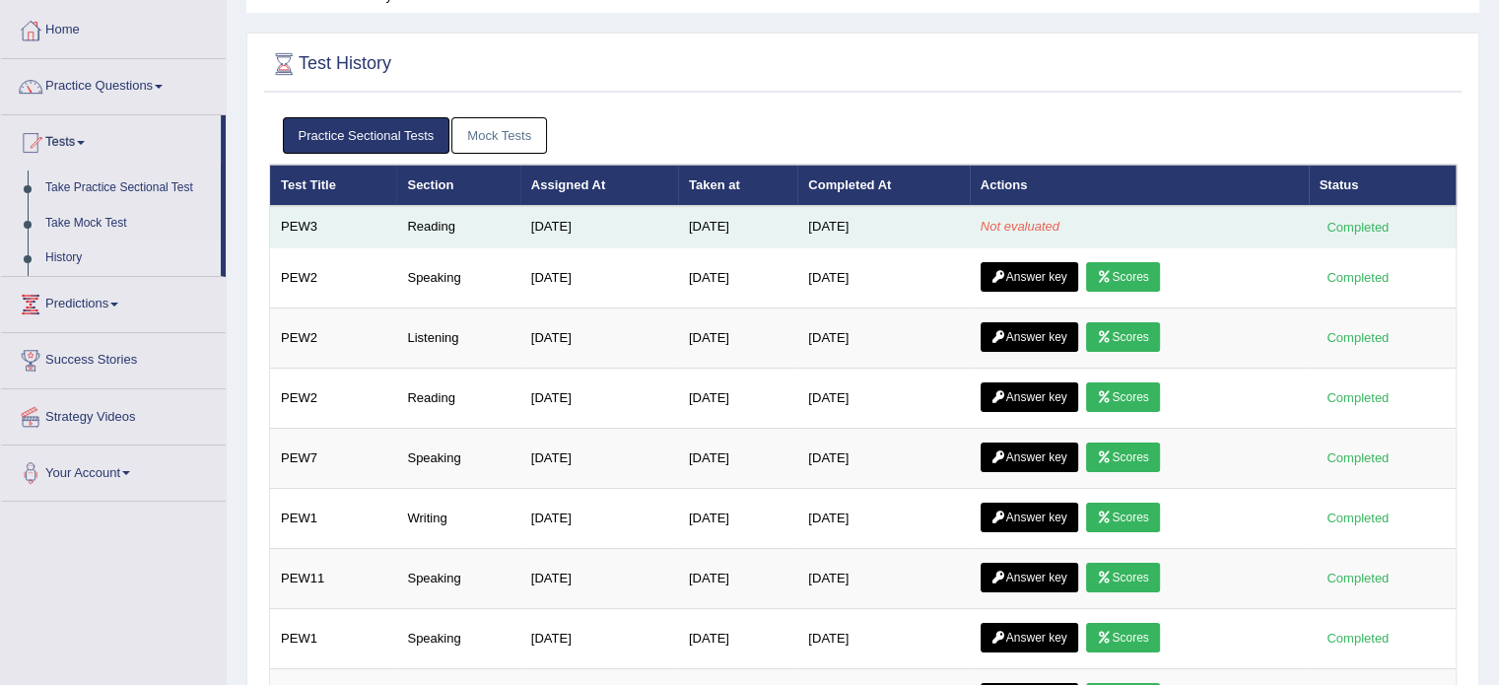
click at [1012, 231] on em "Not evaluated" at bounding box center [1019, 226] width 79 height 15
click at [289, 233] on td "PEW3" at bounding box center [333, 226] width 127 height 41
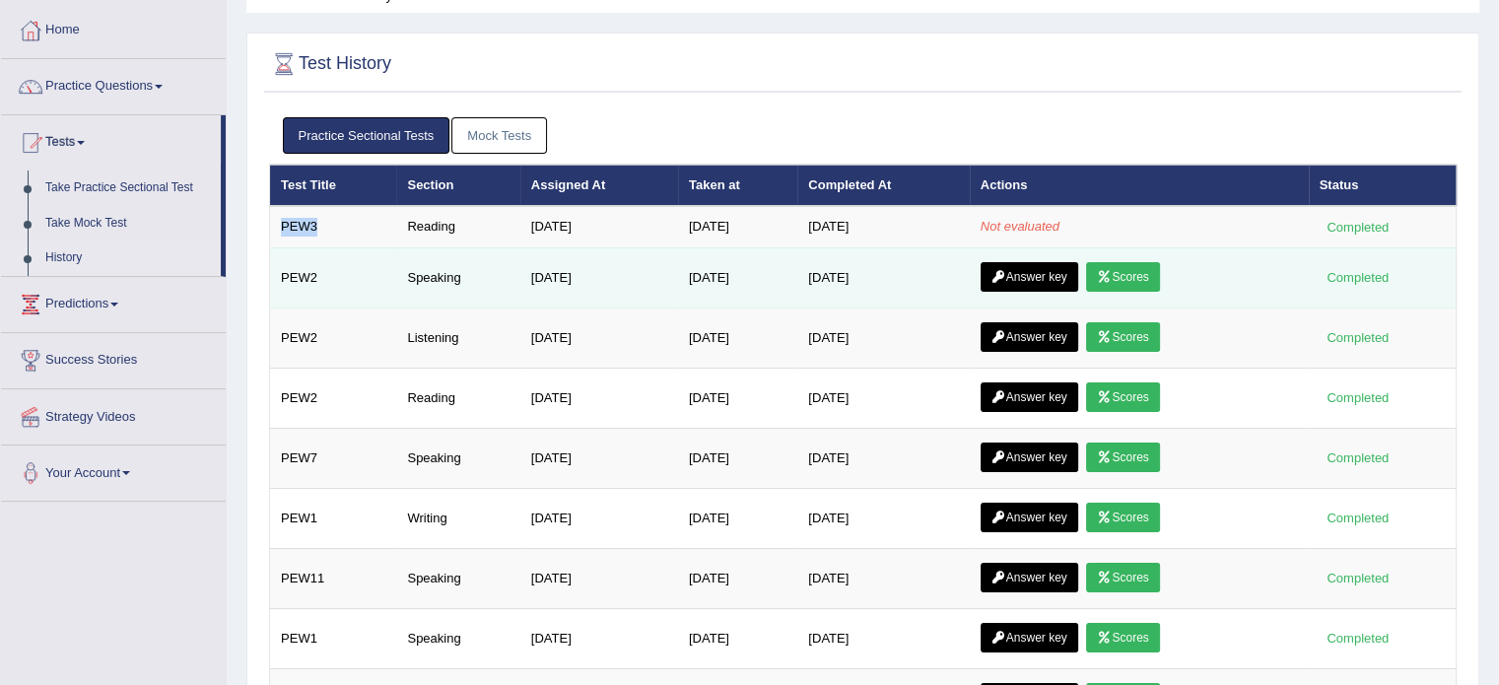
click at [1031, 262] on link "Answer key" at bounding box center [1029, 277] width 98 height 30
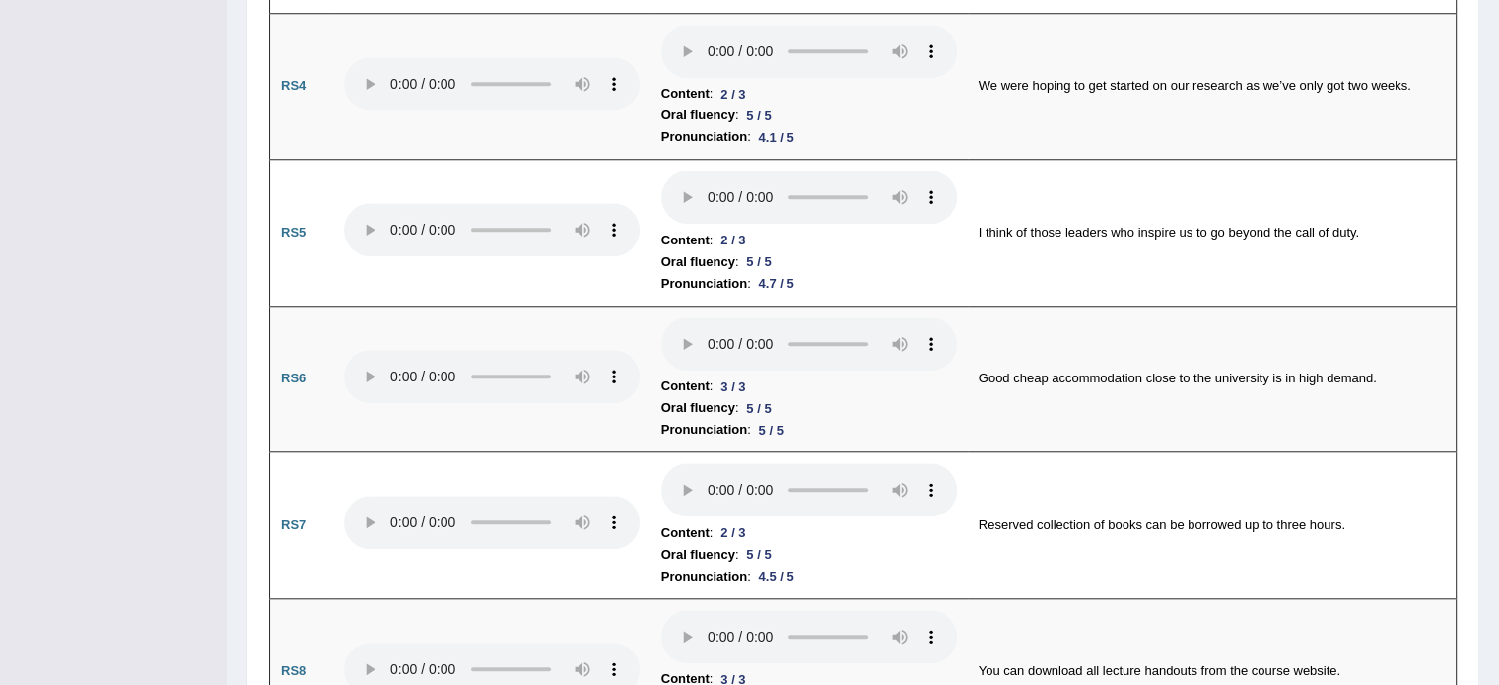
scroll to position [1776, 0]
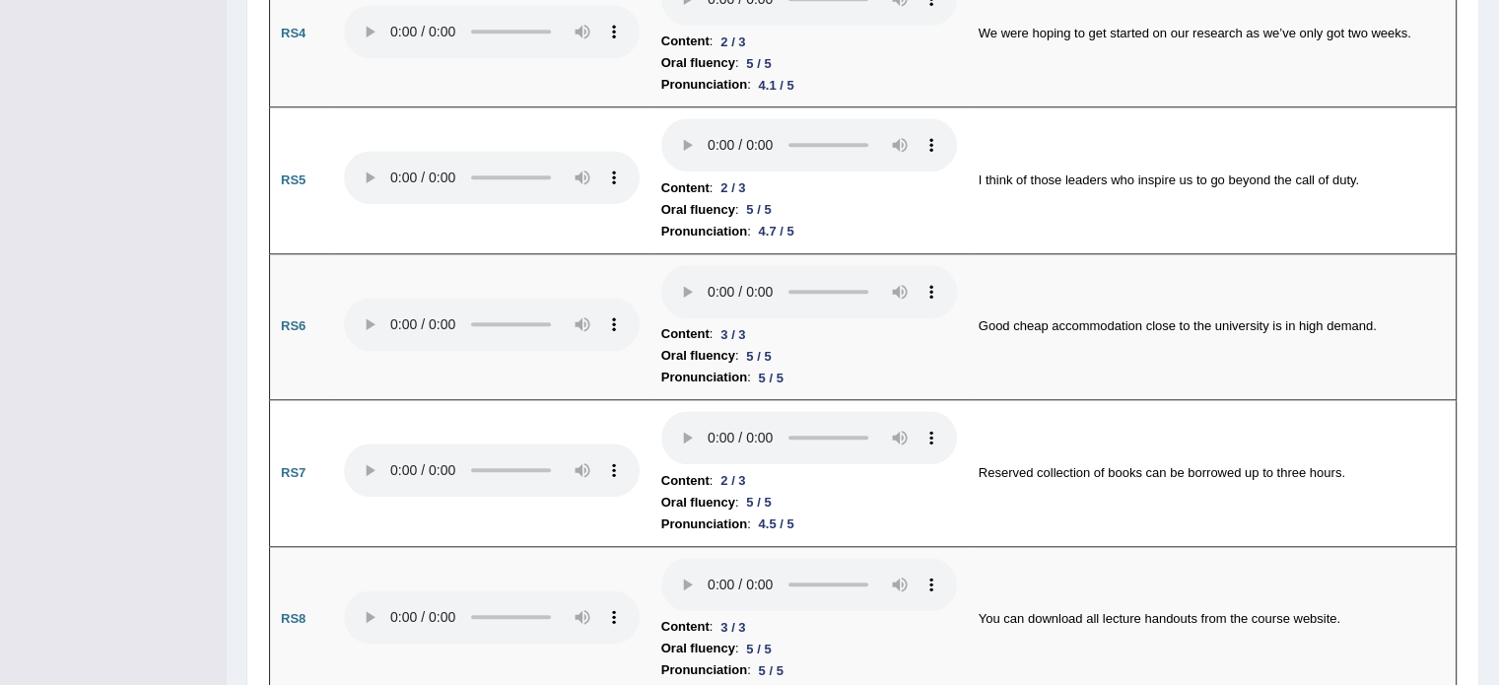
drag, startPoint x: 1509, startPoint y: 65, endPoint x: 1509, endPoint y: 228, distance: 162.6
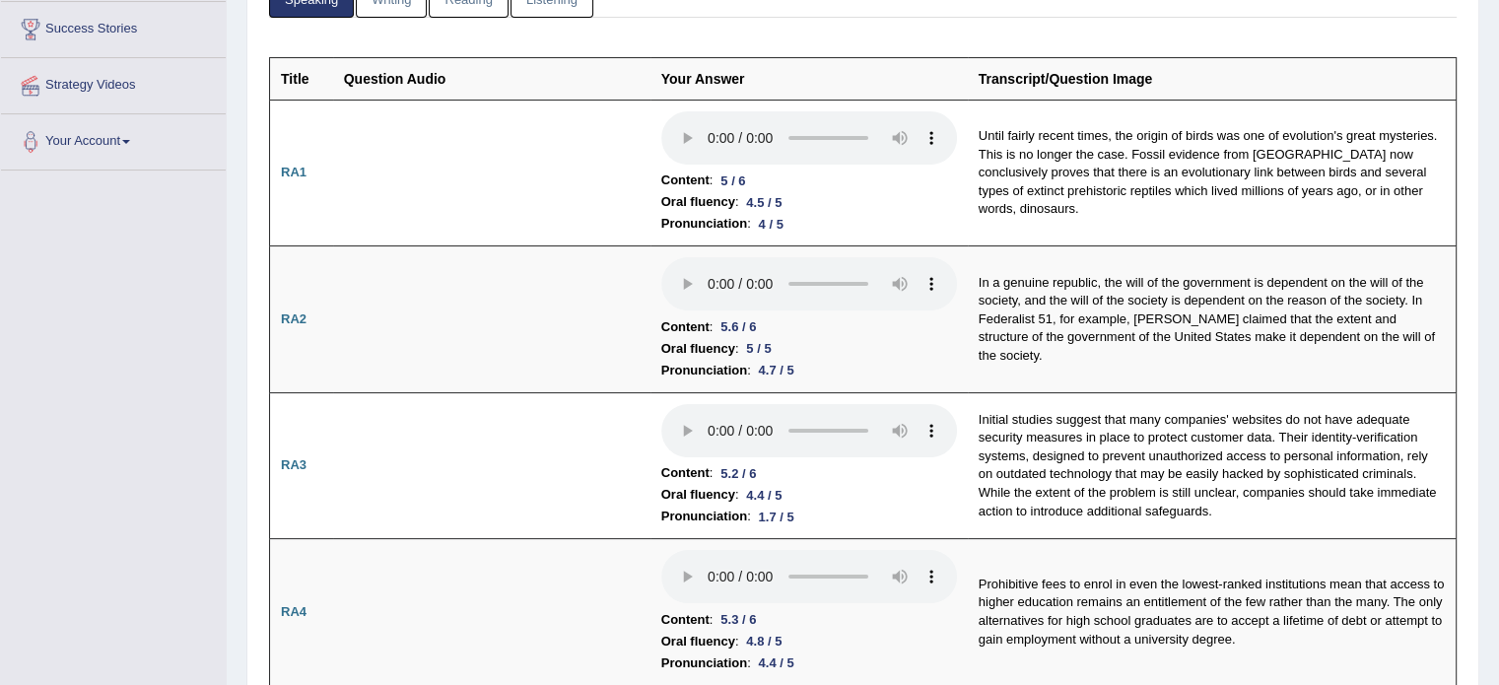
scroll to position [0, 0]
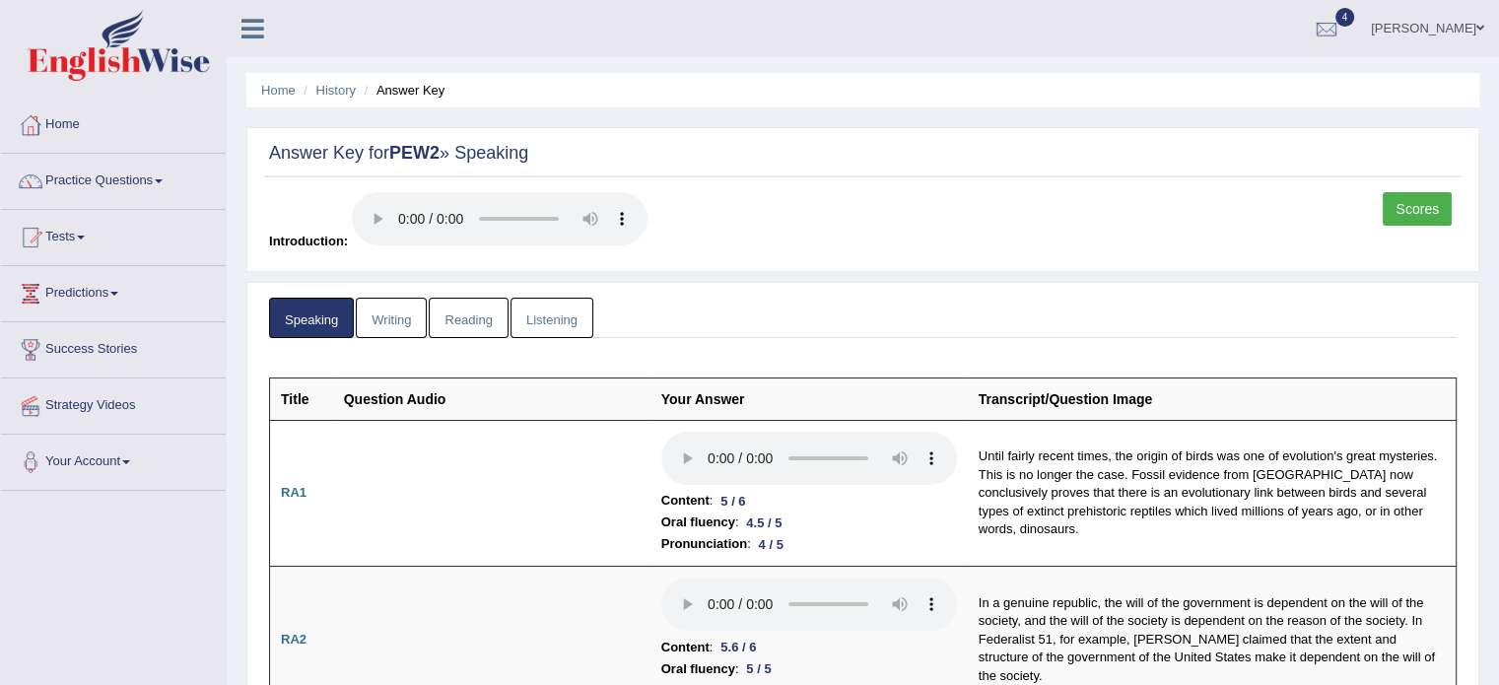
click at [382, 303] on link "Writing" at bounding box center [391, 318] width 71 height 40
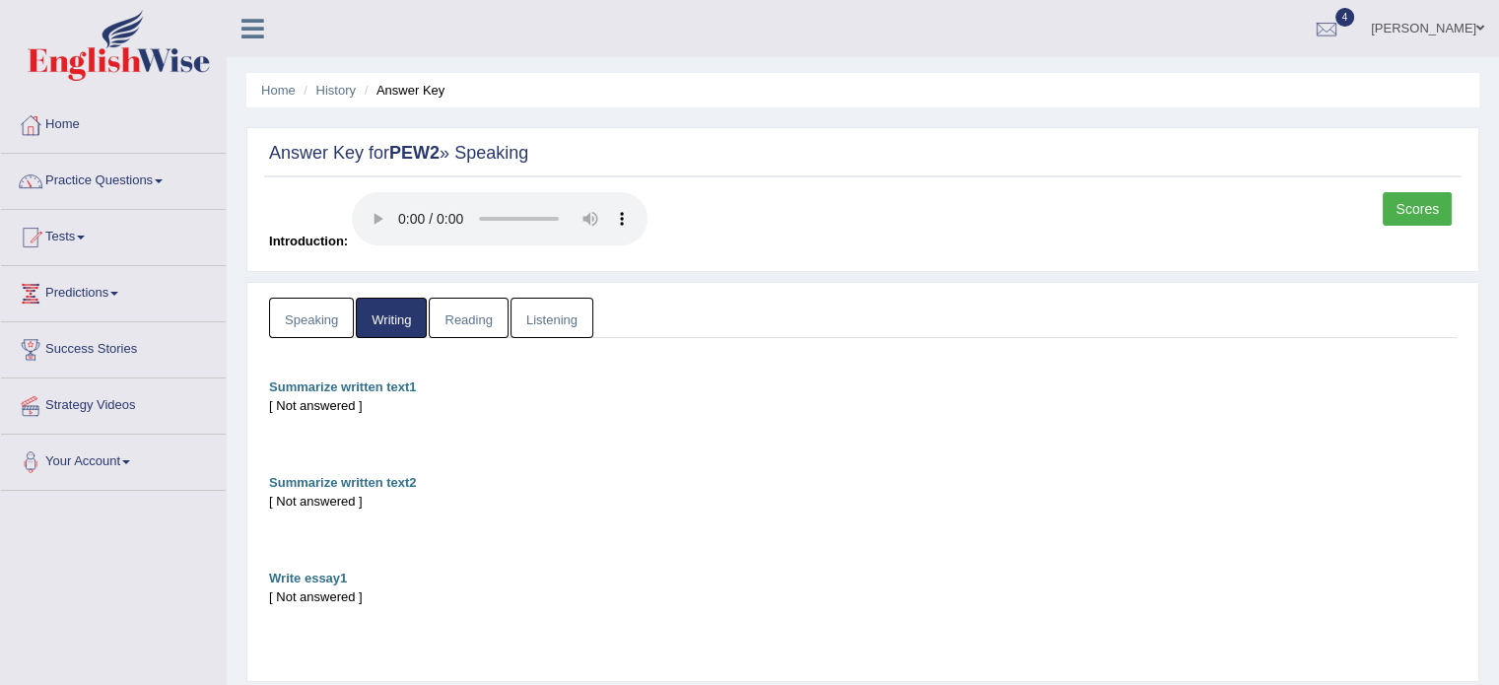
click at [374, 387] on b "Summarize written text1" at bounding box center [343, 386] width 148 height 15
click at [371, 476] on b "Summarize written text2" at bounding box center [343, 482] width 148 height 15
click at [334, 583] on div "Write essay1" at bounding box center [862, 577] width 1187 height 19
click at [462, 326] on link "Reading" at bounding box center [468, 318] width 79 height 40
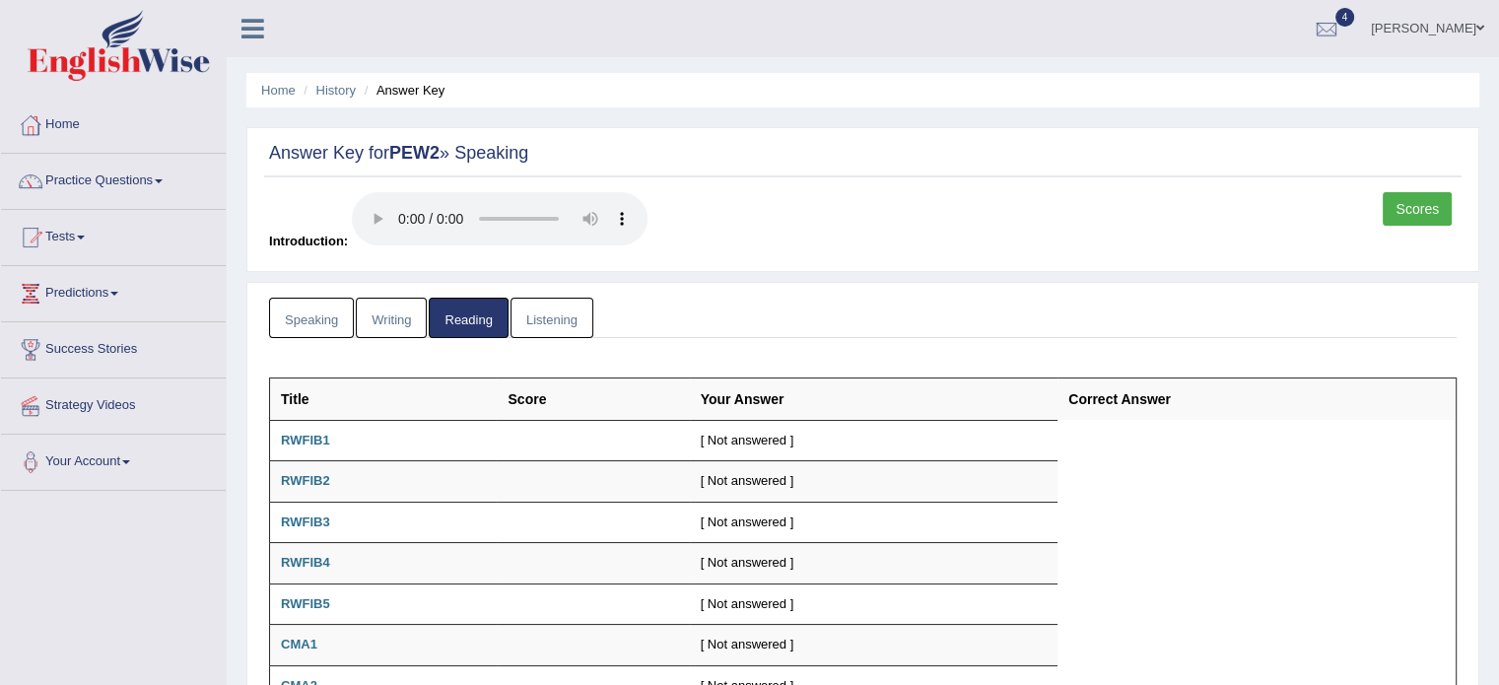
click at [530, 310] on link "Listening" at bounding box center [551, 318] width 83 height 40
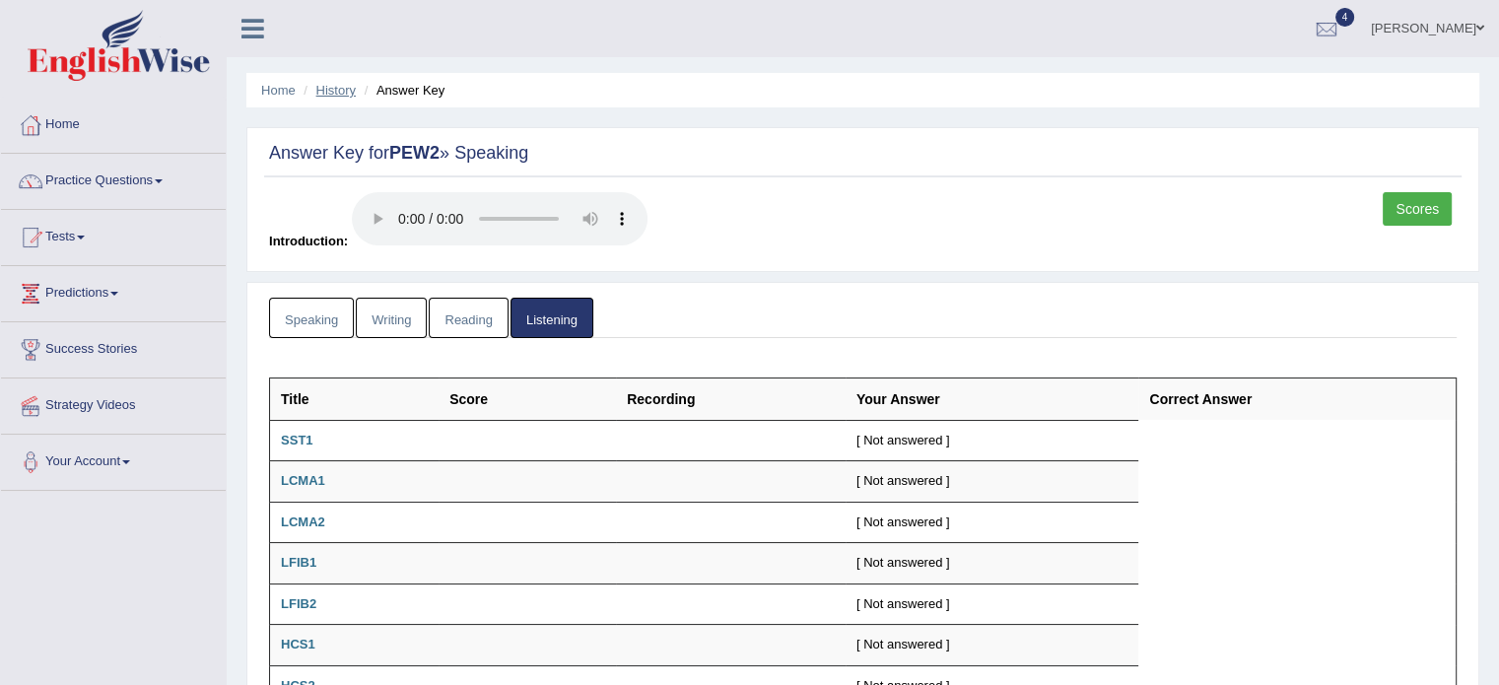
click at [331, 94] on link "History" at bounding box center [335, 90] width 39 height 15
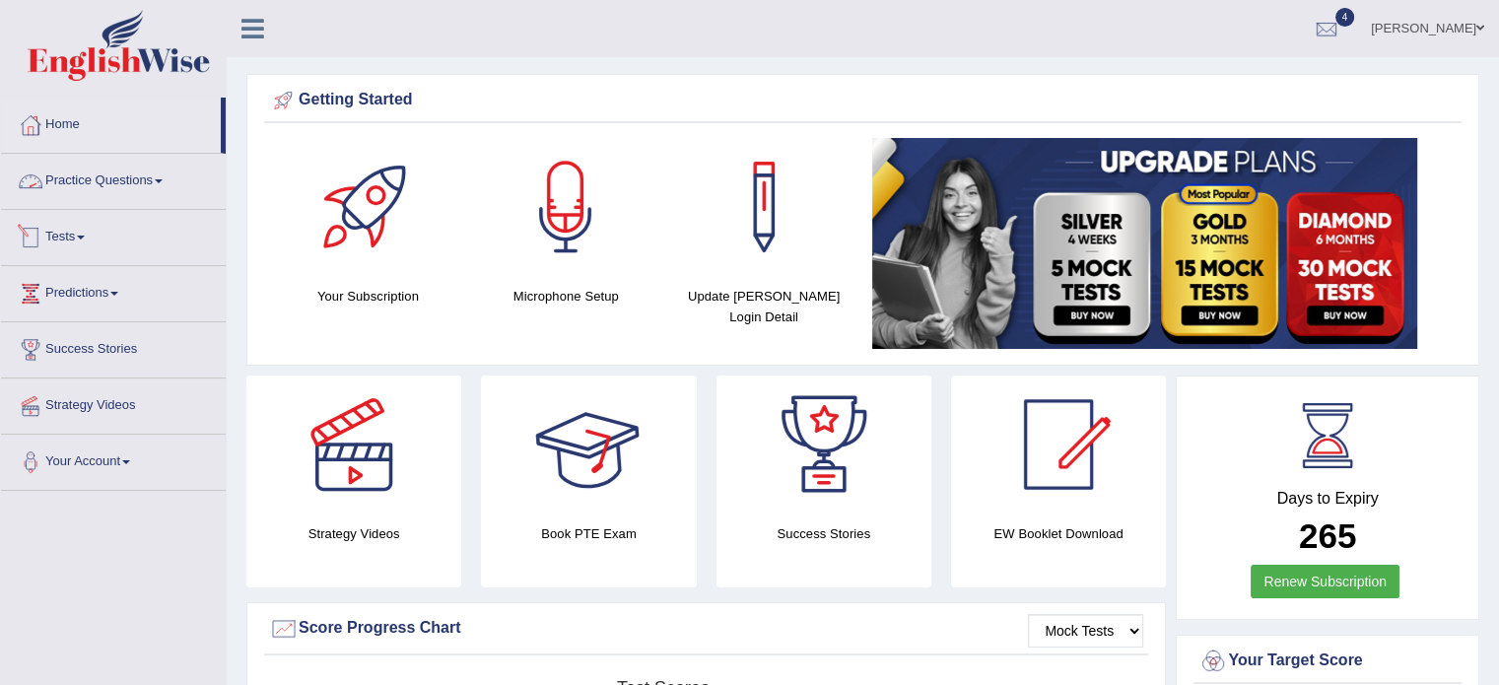
click at [72, 213] on link "Tests" at bounding box center [113, 234] width 225 height 49
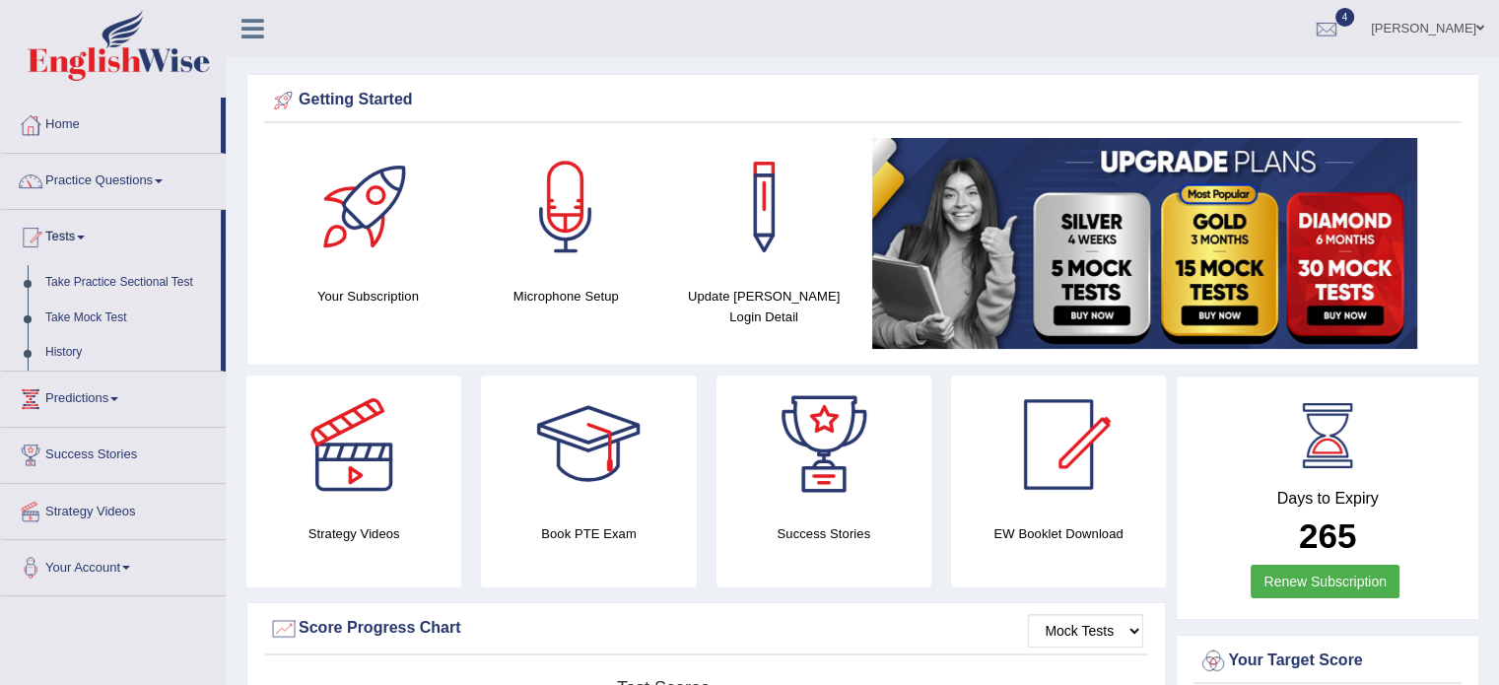
click at [96, 289] on link "Take Practice Sectional Test" at bounding box center [128, 282] width 184 height 35
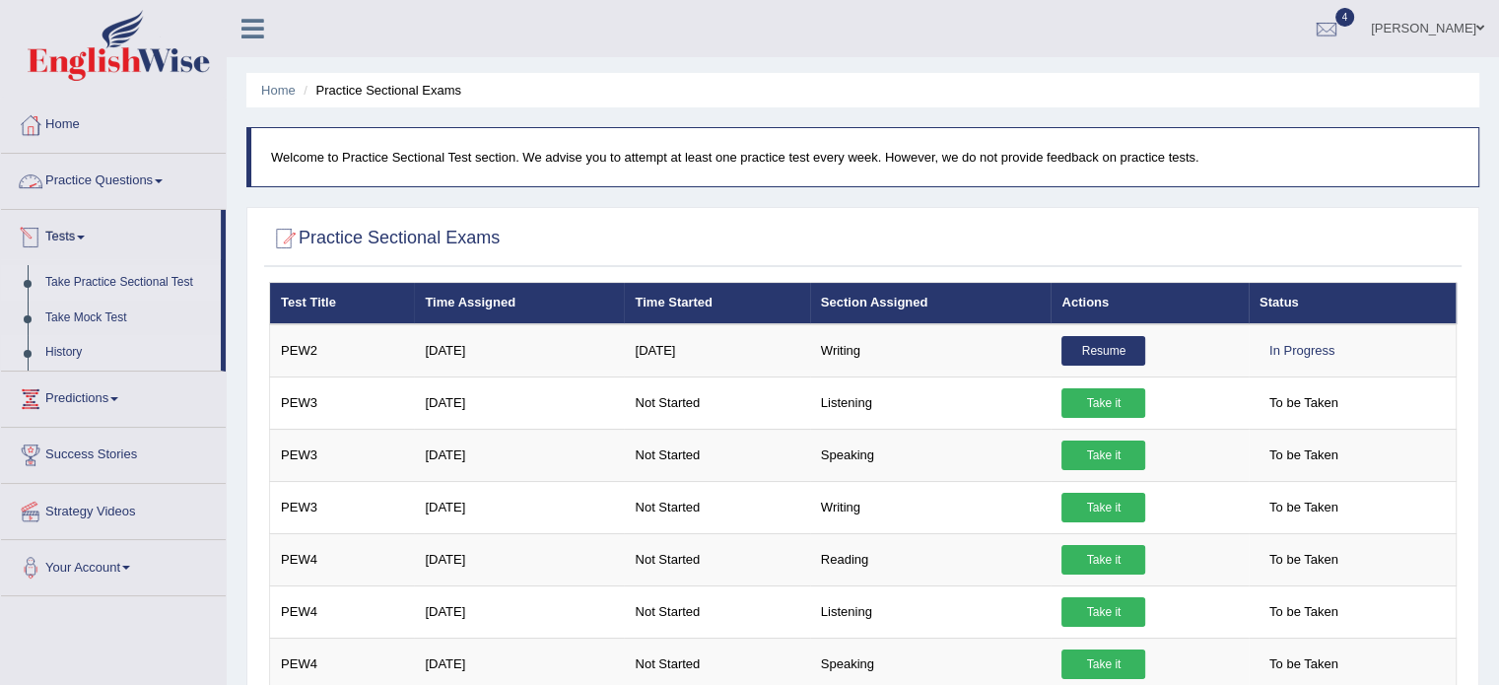
click at [72, 349] on link "History" at bounding box center [128, 352] width 184 height 35
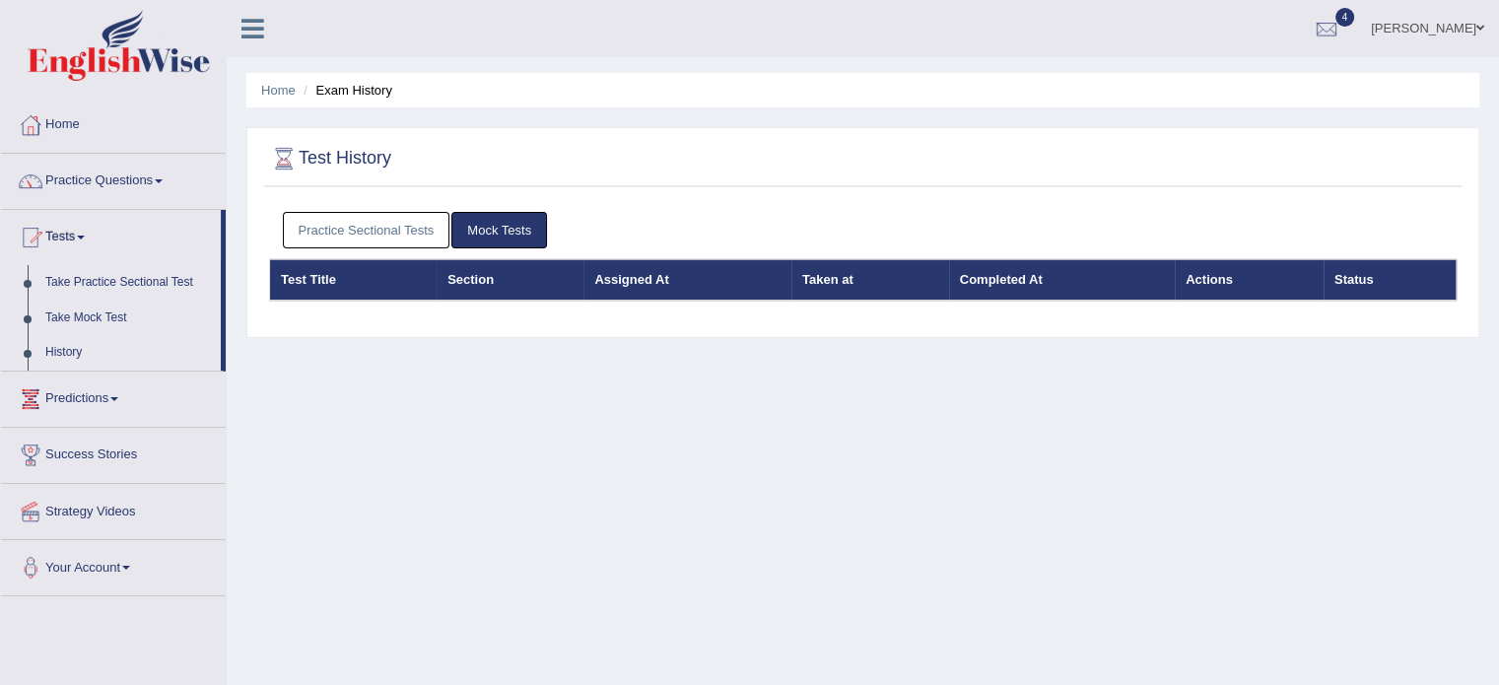
click at [397, 231] on link "Practice Sectional Tests" at bounding box center [366, 230] width 167 height 36
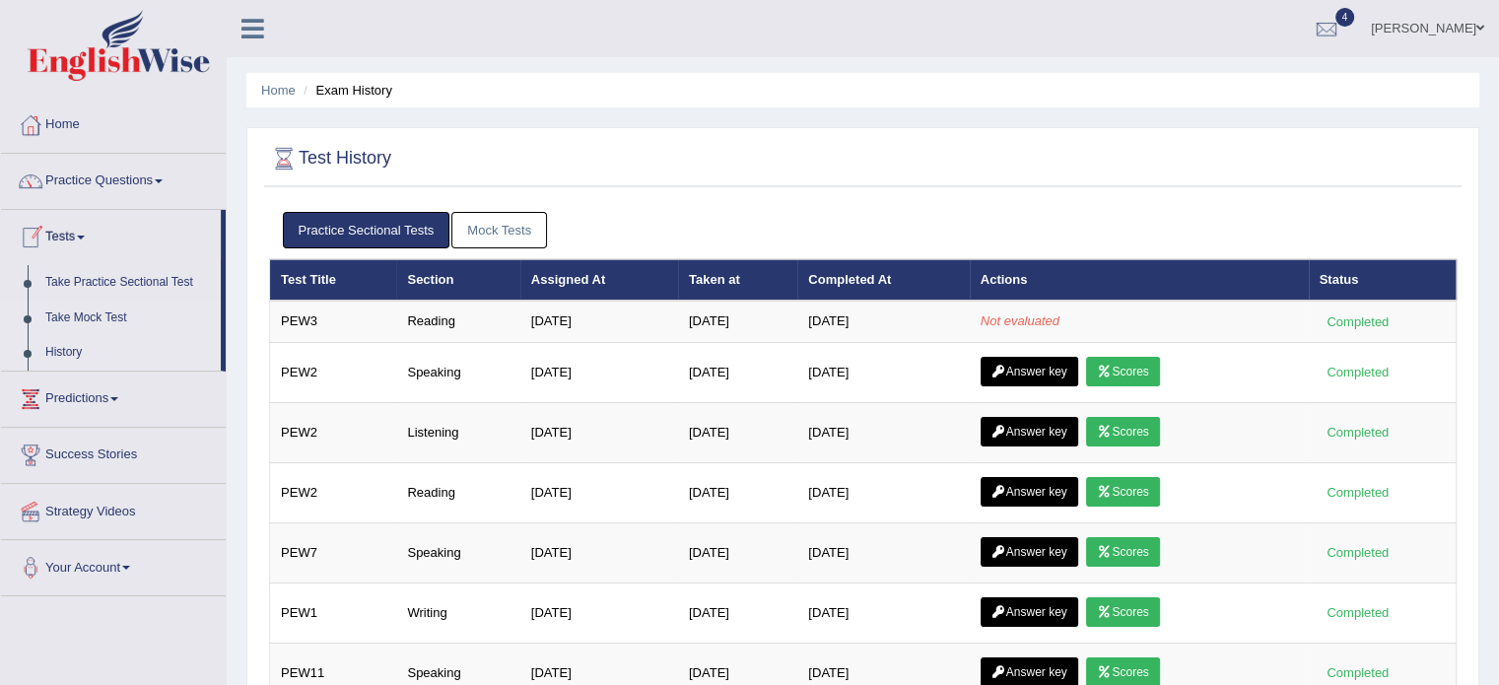
click at [78, 306] on link "Take Mock Test" at bounding box center [128, 317] width 184 height 35
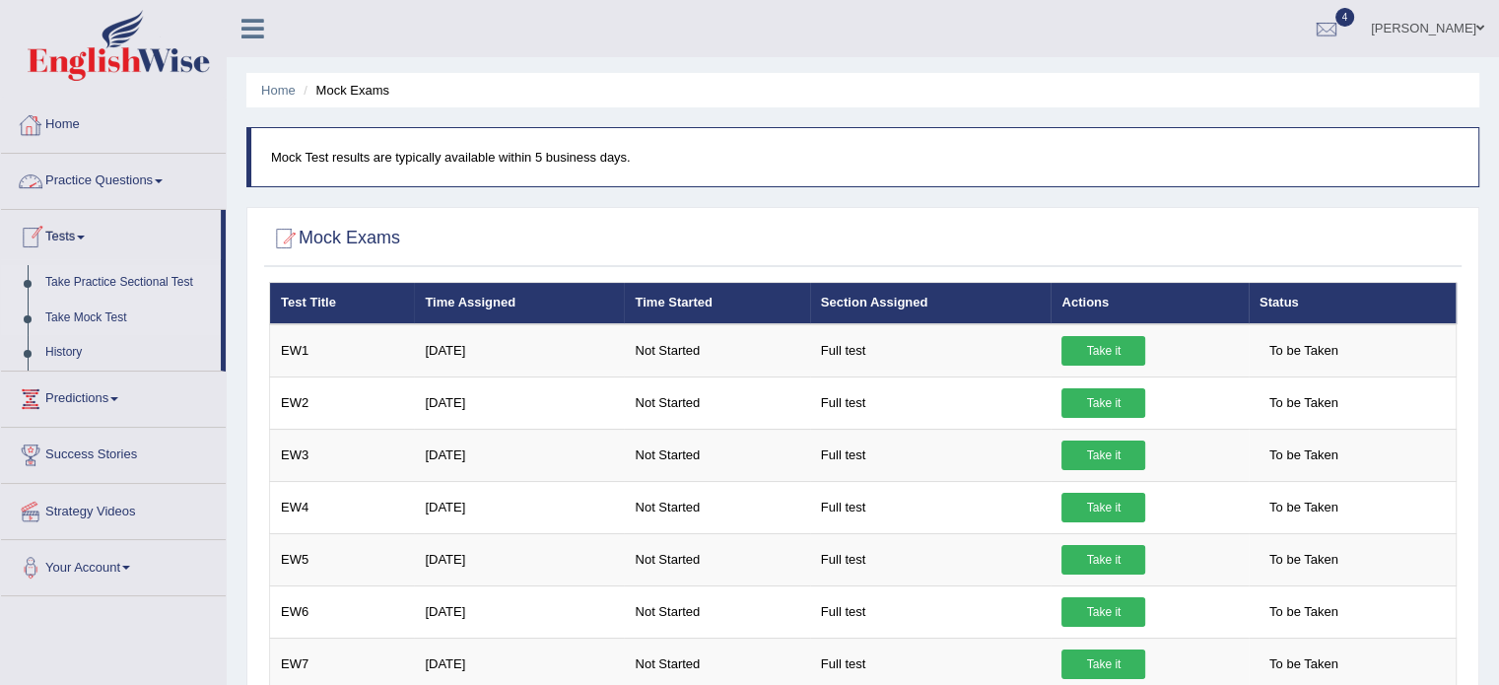
click at [69, 287] on link "Take Practice Sectional Test" at bounding box center [128, 282] width 184 height 35
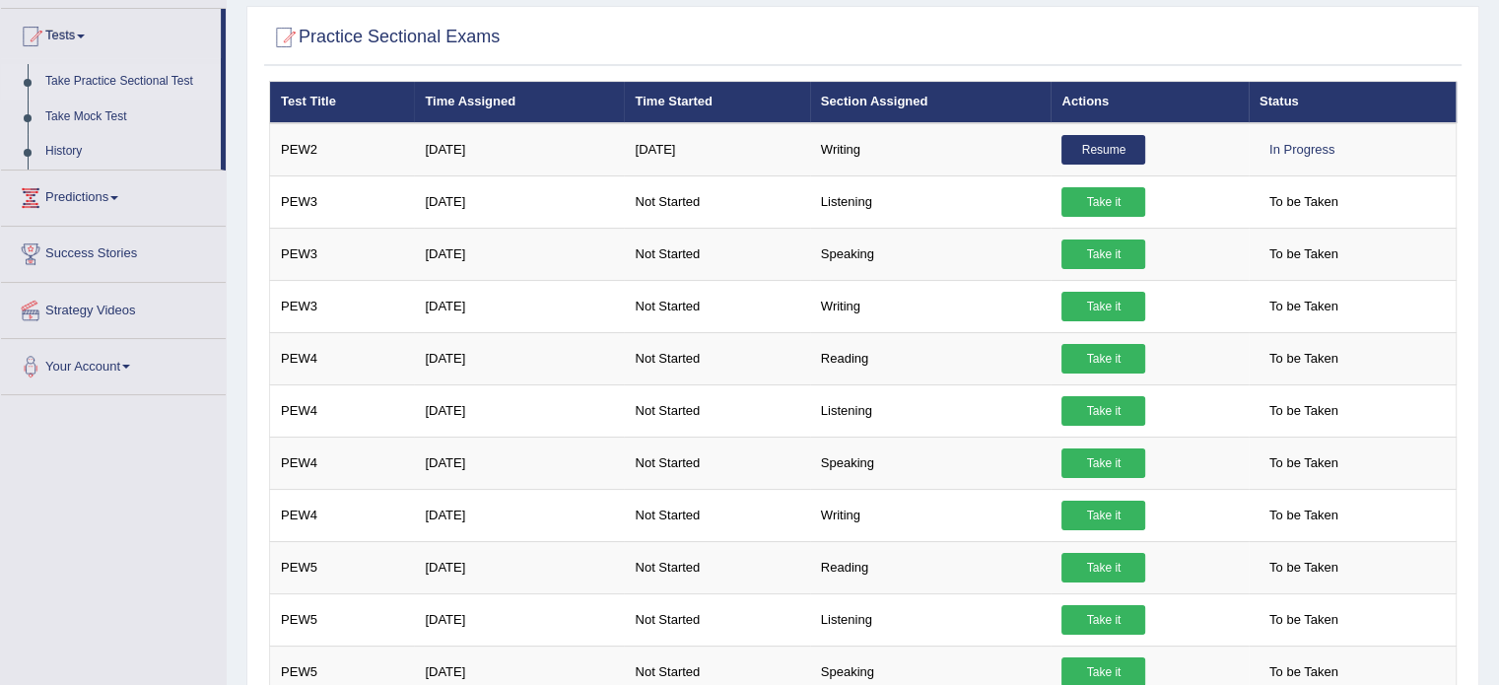
scroll to position [178, 0]
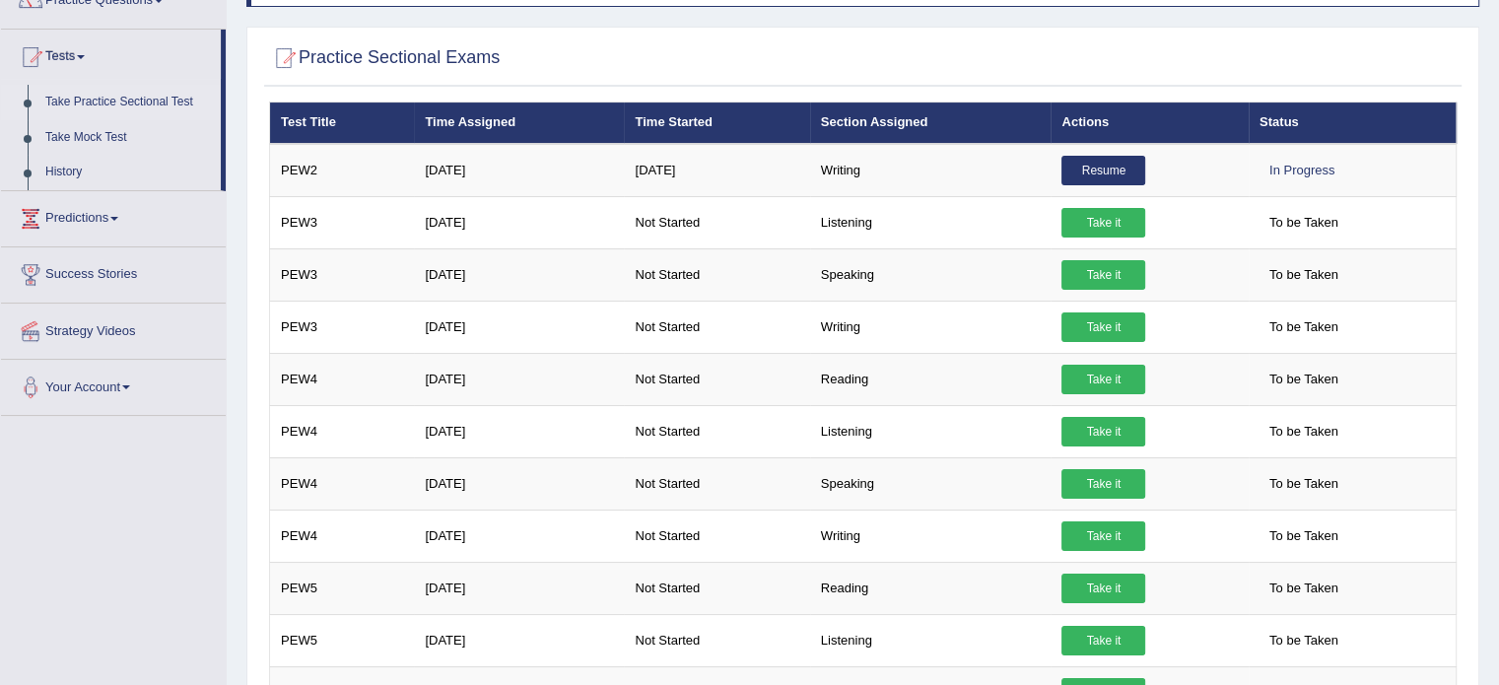
drag, startPoint x: 1511, startPoint y: 192, endPoint x: 1512, endPoint y: 254, distance: 62.1
click at [1498, 254] on html "Toggle navigation Home Practice Questions Speaking Practice Read Aloud Repeat S…" at bounding box center [749, 162] width 1499 height 685
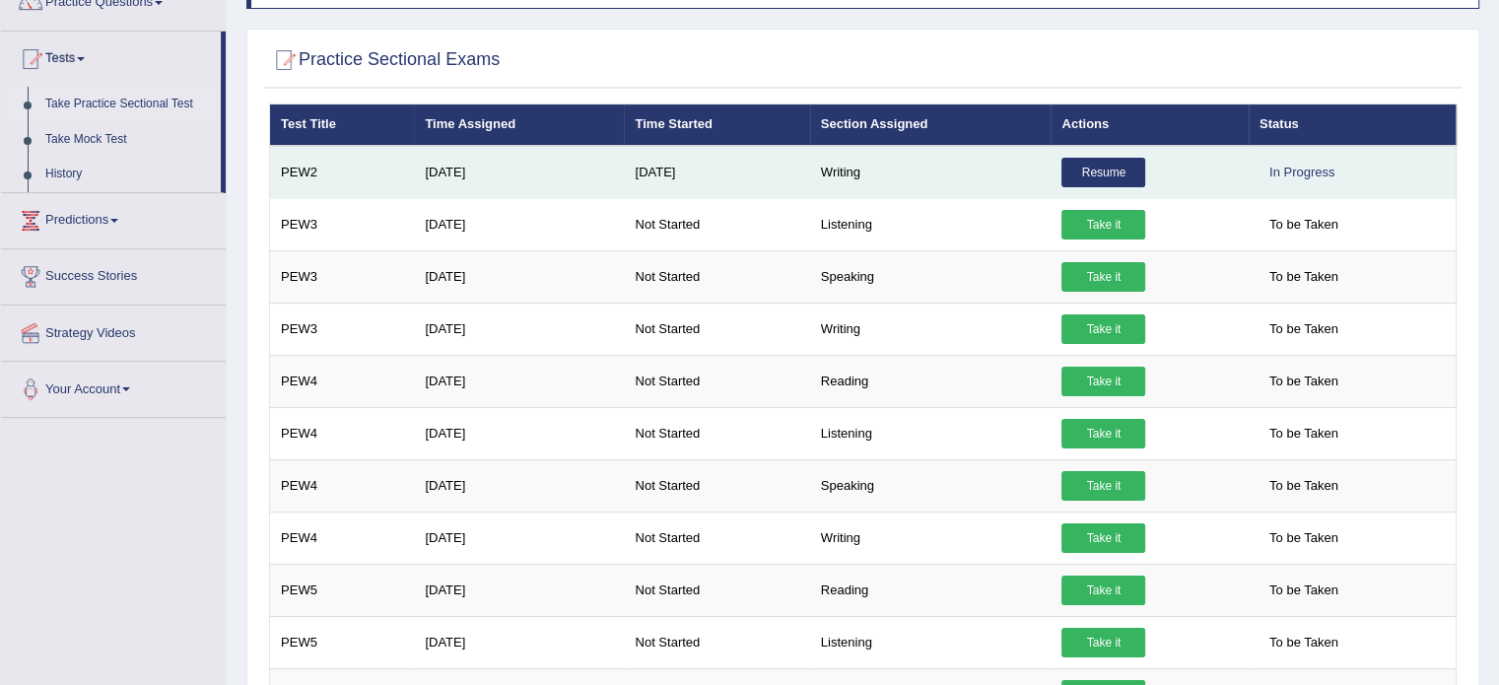
click at [1104, 163] on link "Resume" at bounding box center [1103, 173] width 84 height 30
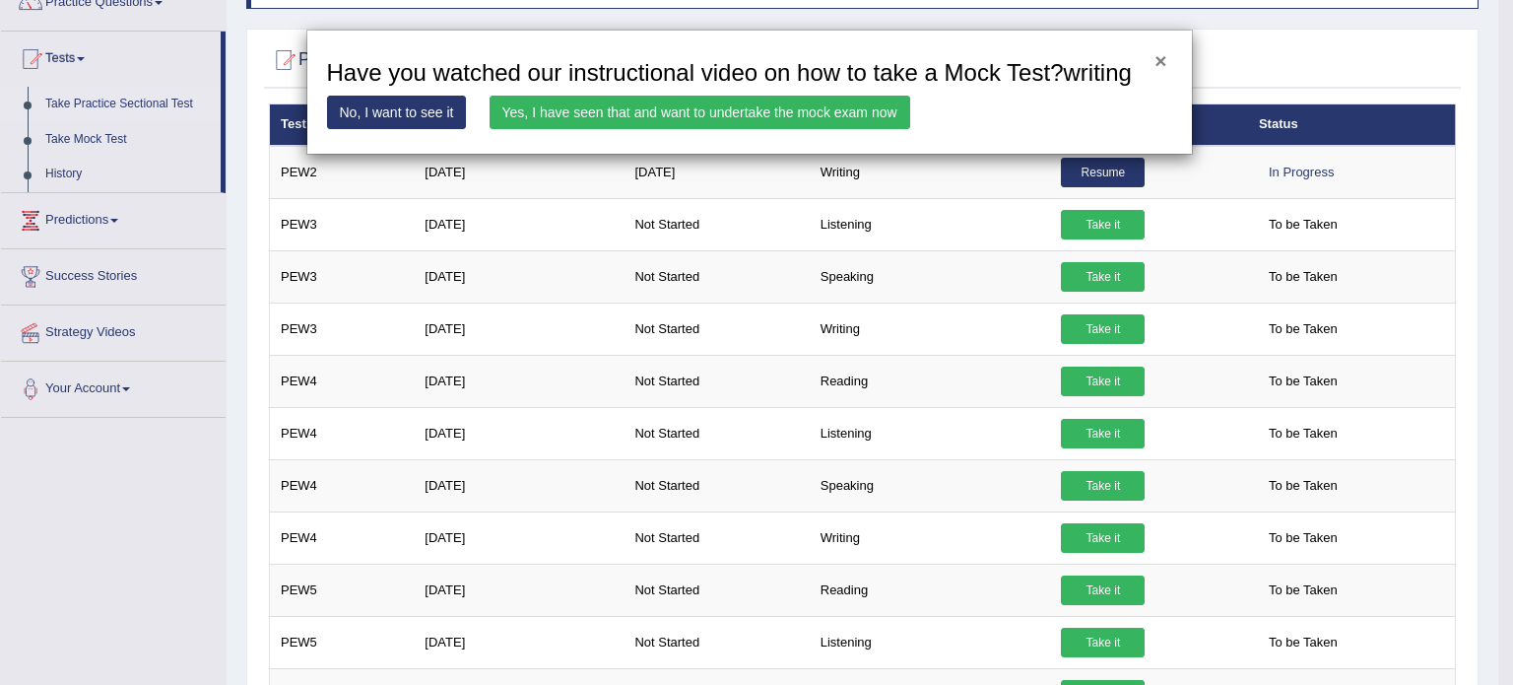
click at [1159, 61] on button "×" at bounding box center [1161, 60] width 12 height 21
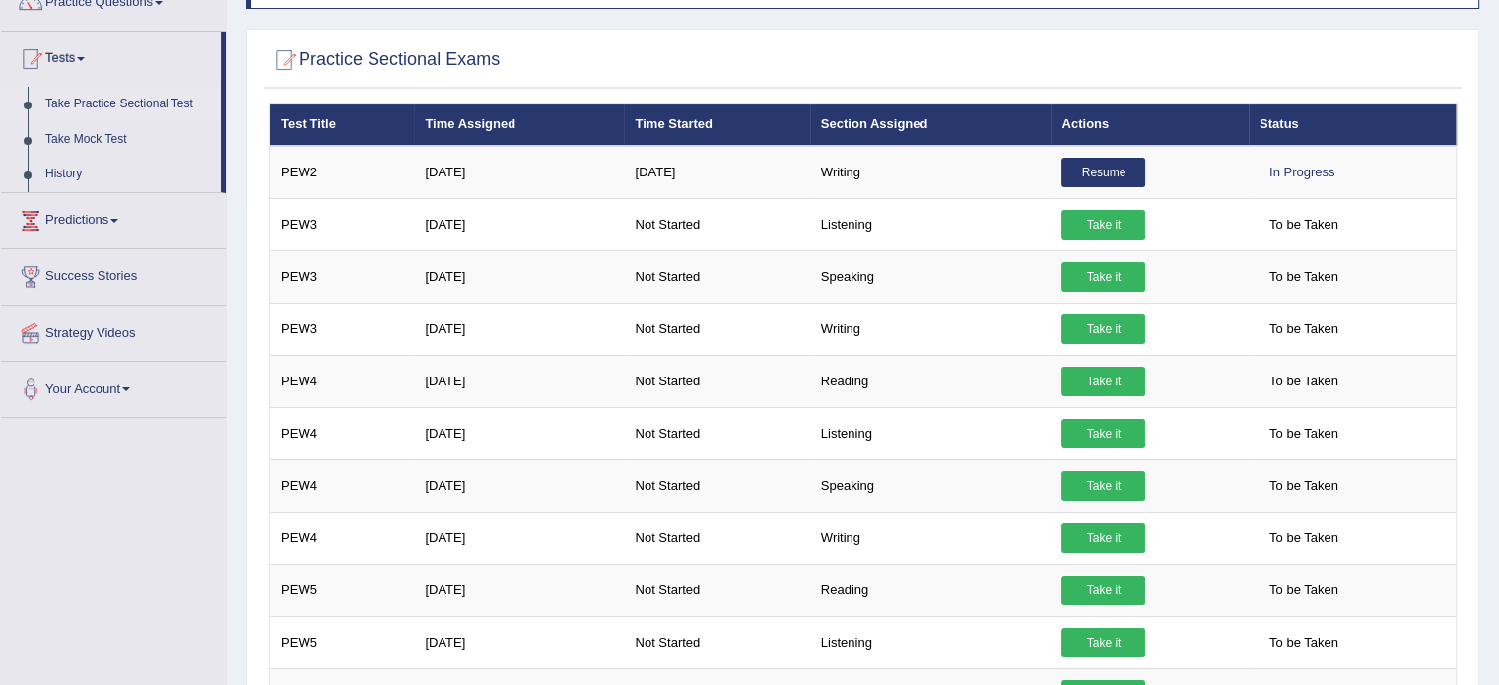
scroll to position [0, 0]
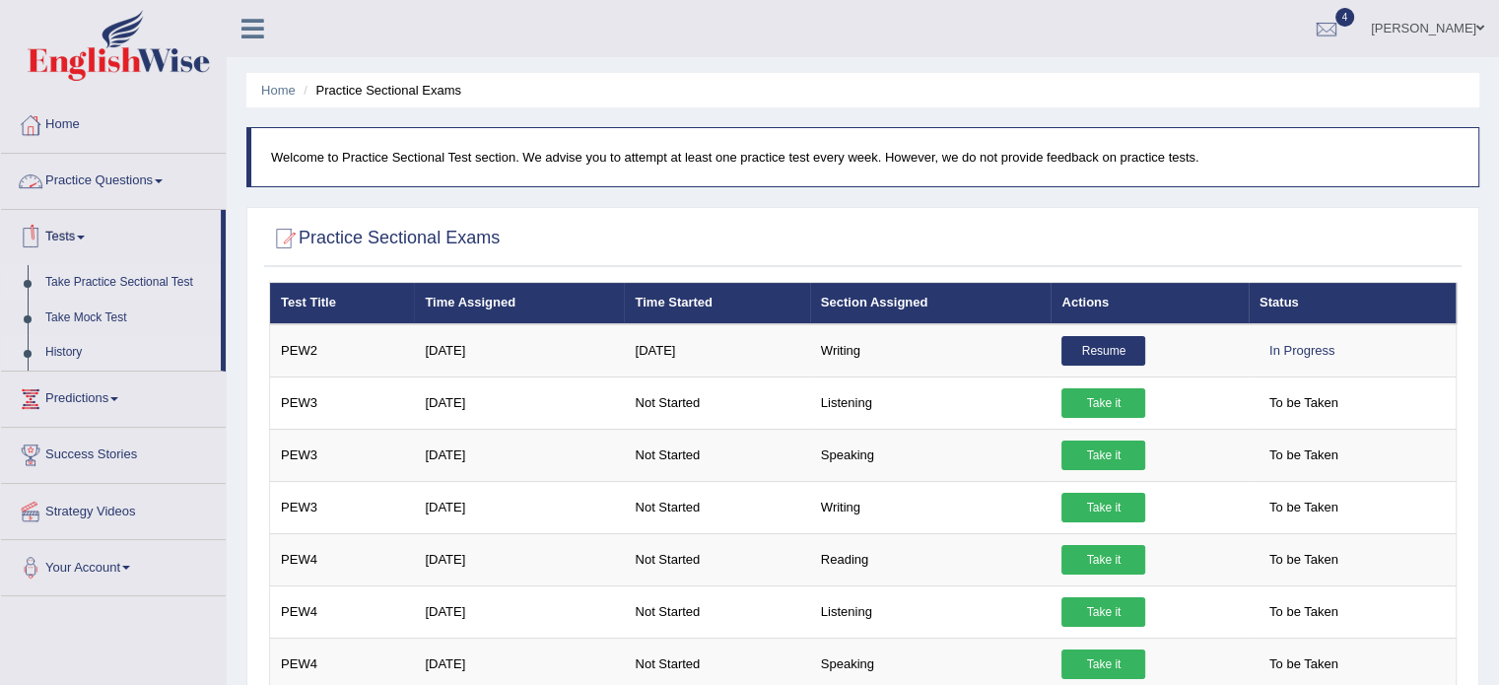
click at [67, 366] on link "History" at bounding box center [128, 352] width 184 height 35
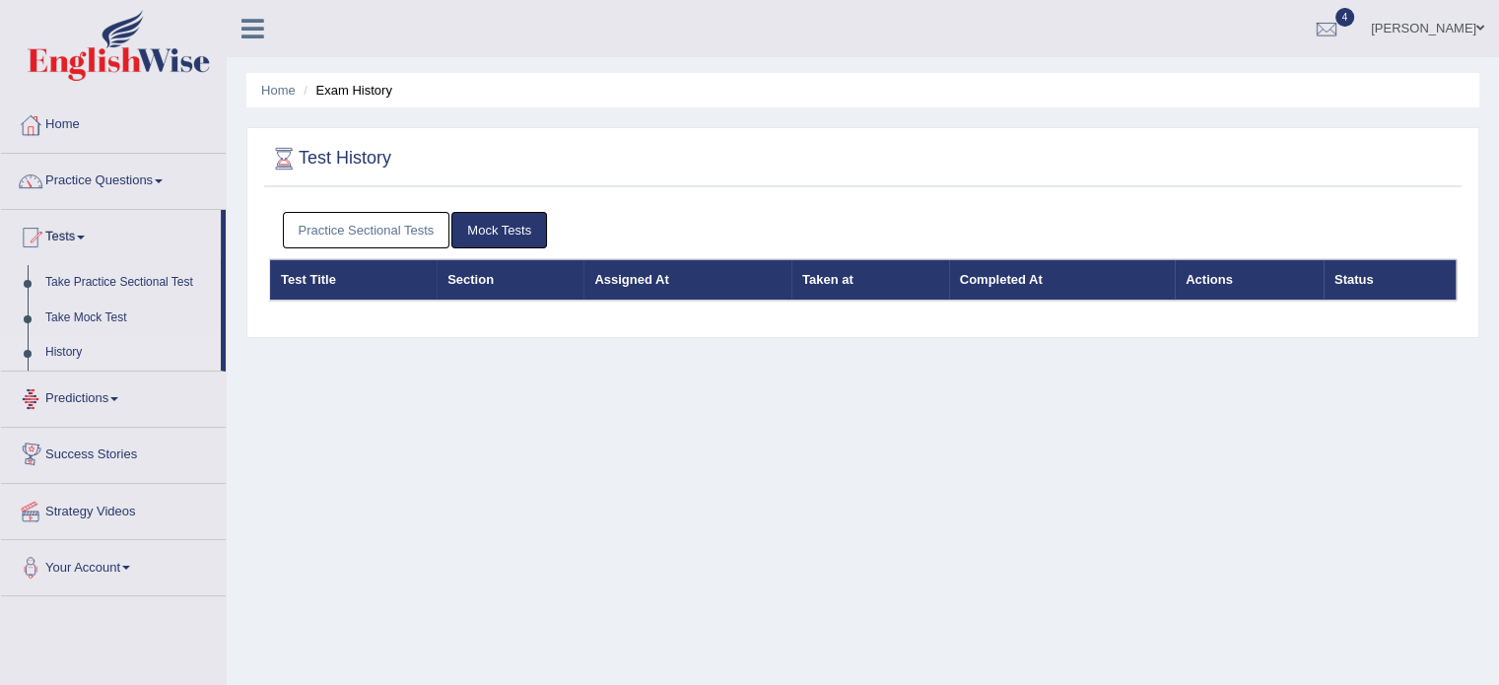
click at [80, 413] on link "Predictions" at bounding box center [113, 395] width 225 height 49
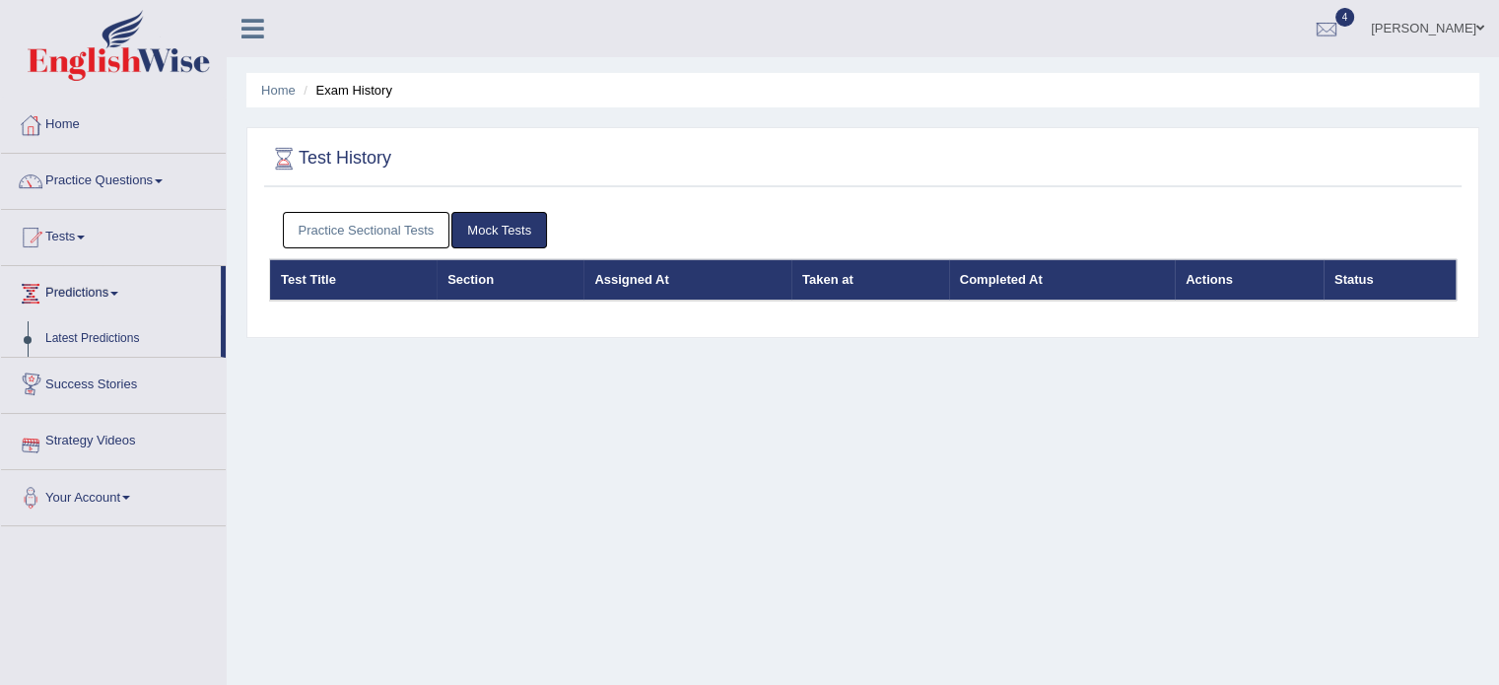
click at [97, 276] on link "Predictions" at bounding box center [111, 290] width 220 height 49
click at [96, 279] on link "Predictions" at bounding box center [113, 290] width 225 height 49
click at [87, 338] on link "Latest Predictions" at bounding box center [128, 338] width 184 height 35
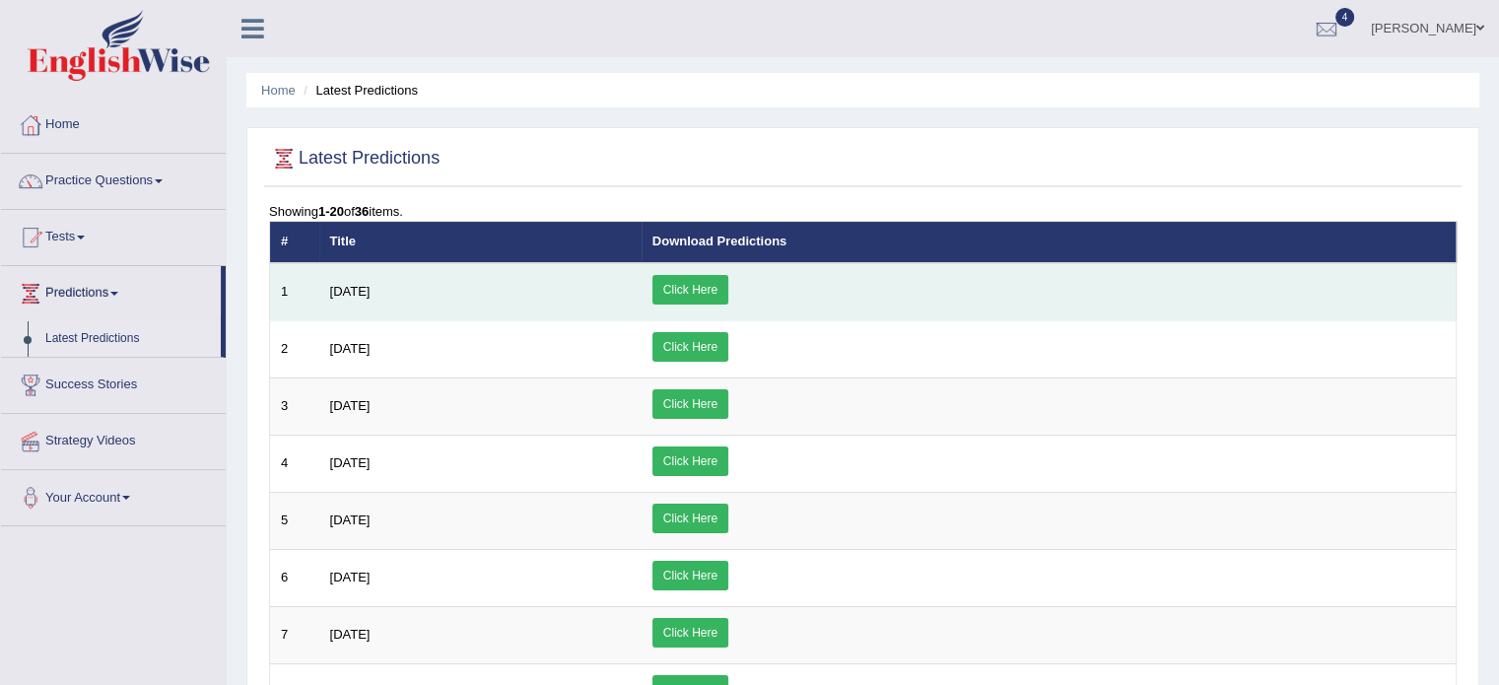
click at [728, 281] on link "Click Here" at bounding box center [690, 290] width 76 height 30
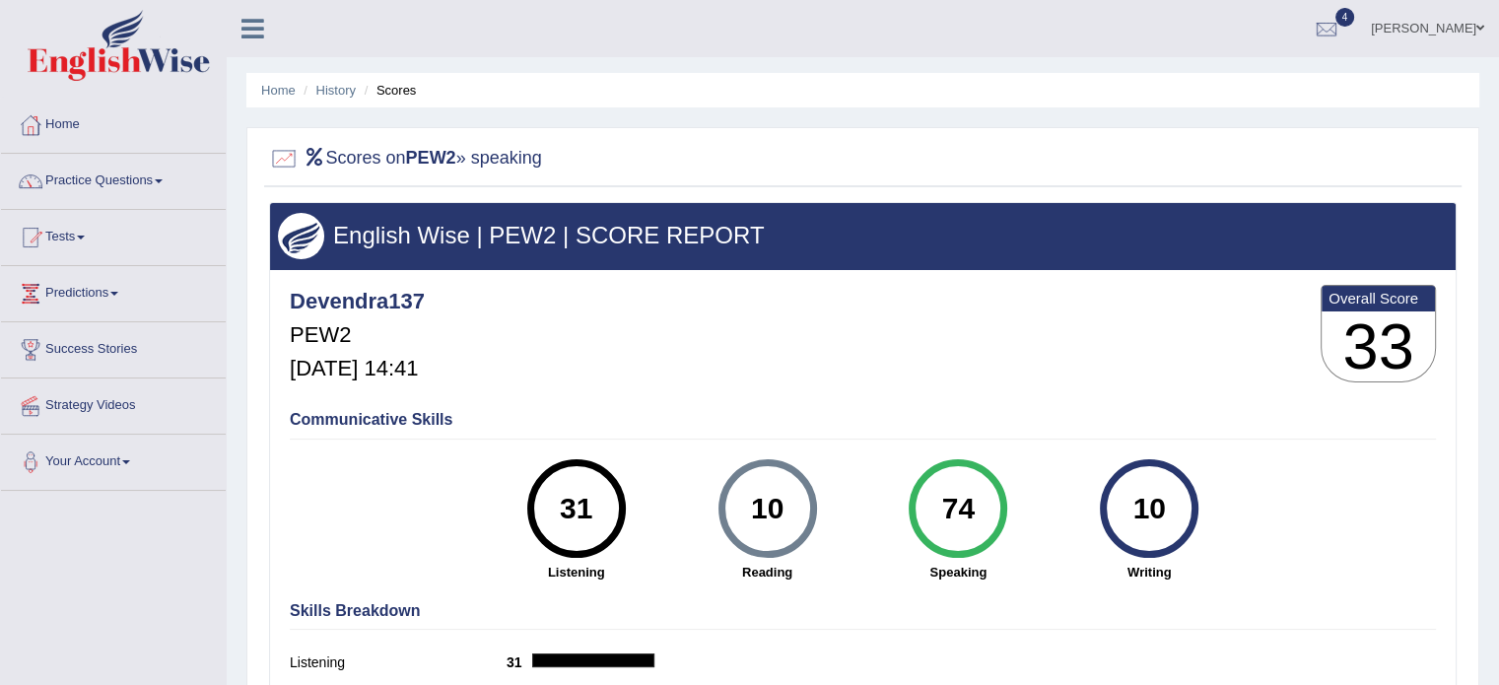
drag, startPoint x: 1464, startPoint y: 275, endPoint x: 1458, endPoint y: 376, distance: 101.6
click at [1458, 376] on div "Scores on PEW2 » speaking English Wise | PEW2 | SCORE REPORT Devendra137 PEW2 […" at bounding box center [862, 472] width 1233 height 691
click at [1335, 18] on span "4" at bounding box center [1345, 17] width 20 height 19
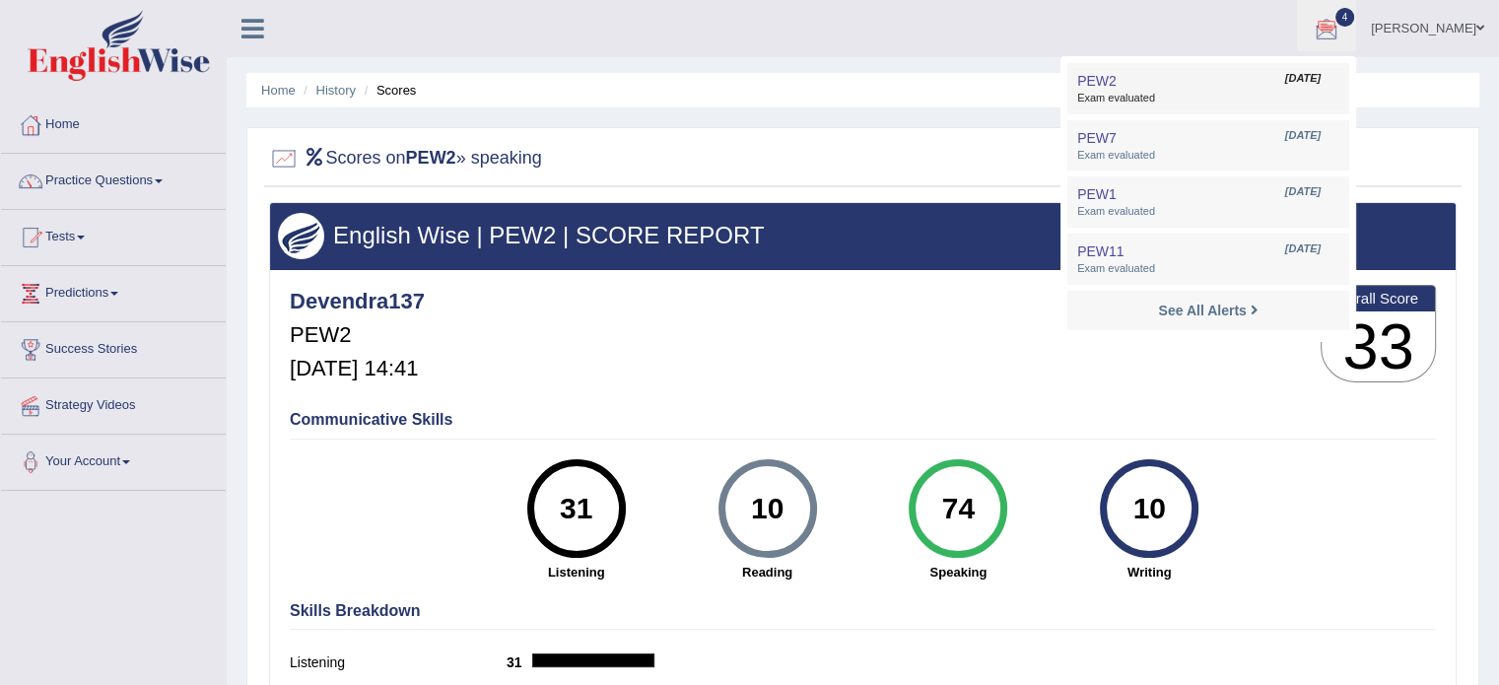
click at [1186, 83] on link "PEW2 Oct 8, 2025 Exam evaluated" at bounding box center [1208, 88] width 272 height 41
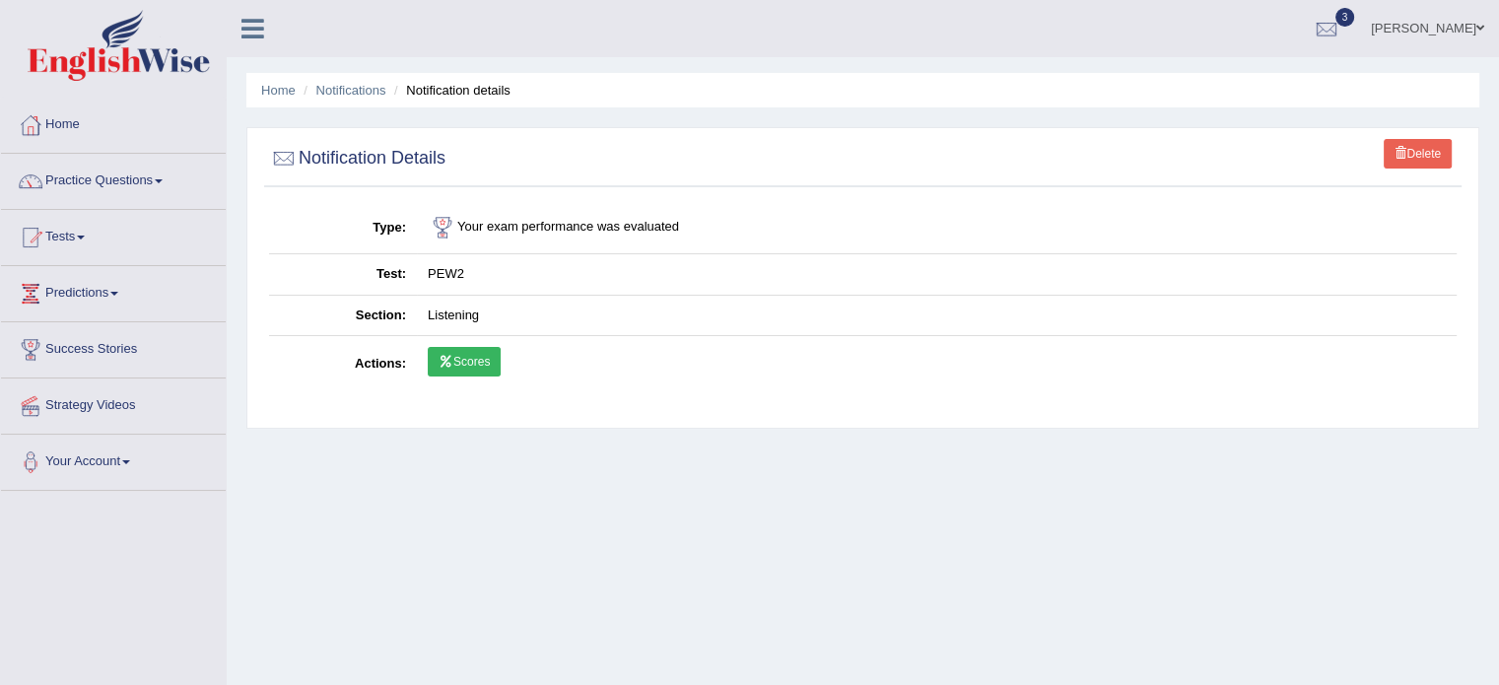
click at [471, 372] on link "Scores" at bounding box center [464, 362] width 73 height 30
click at [73, 233] on link "Tests" at bounding box center [113, 234] width 225 height 49
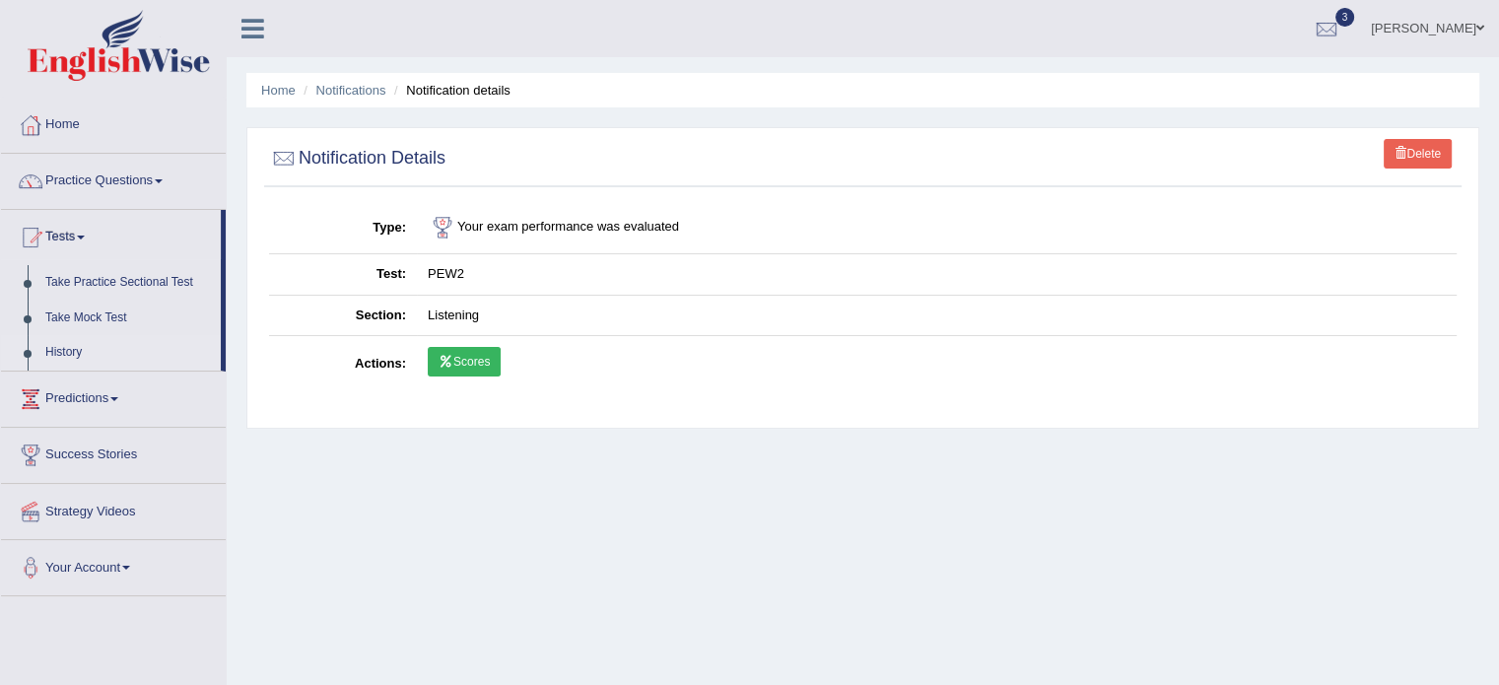
click at [55, 356] on link "History" at bounding box center [128, 352] width 184 height 35
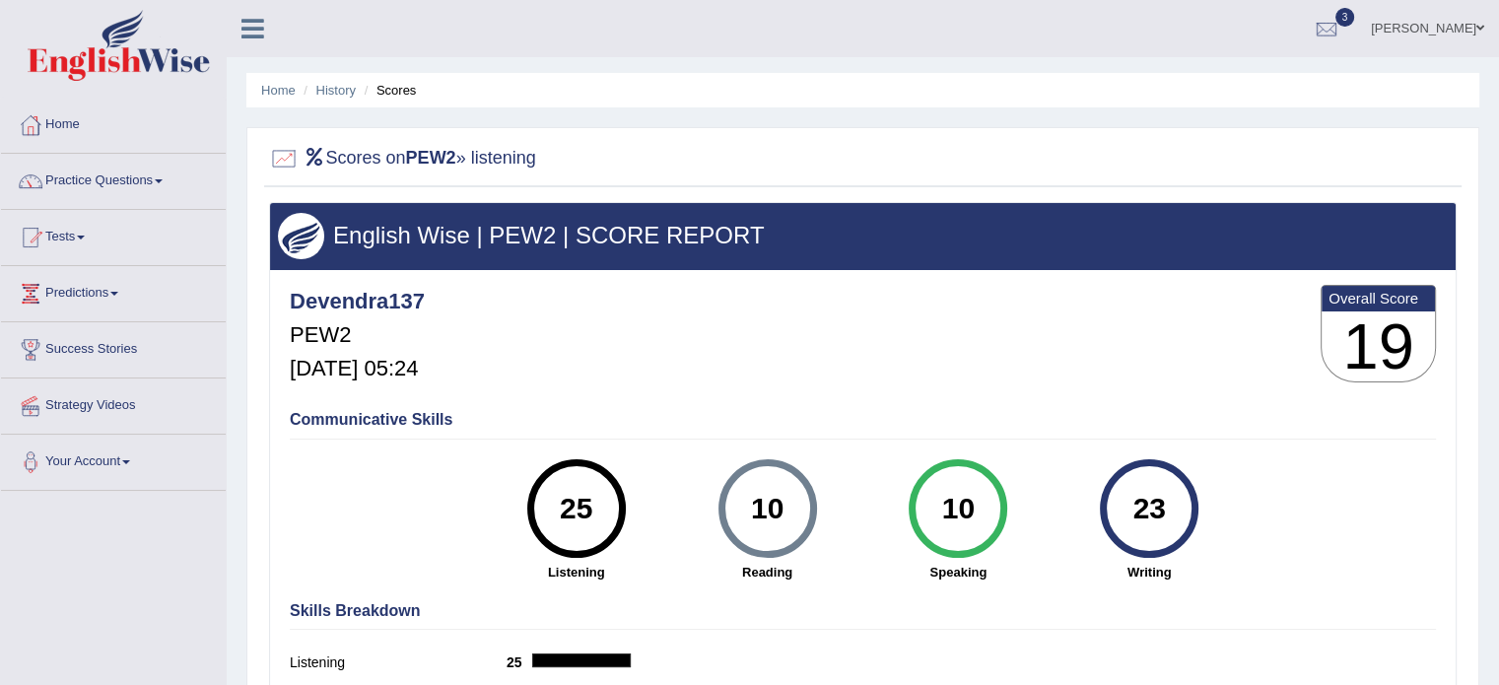
click at [1335, 8] on span "3" at bounding box center [1345, 17] width 20 height 19
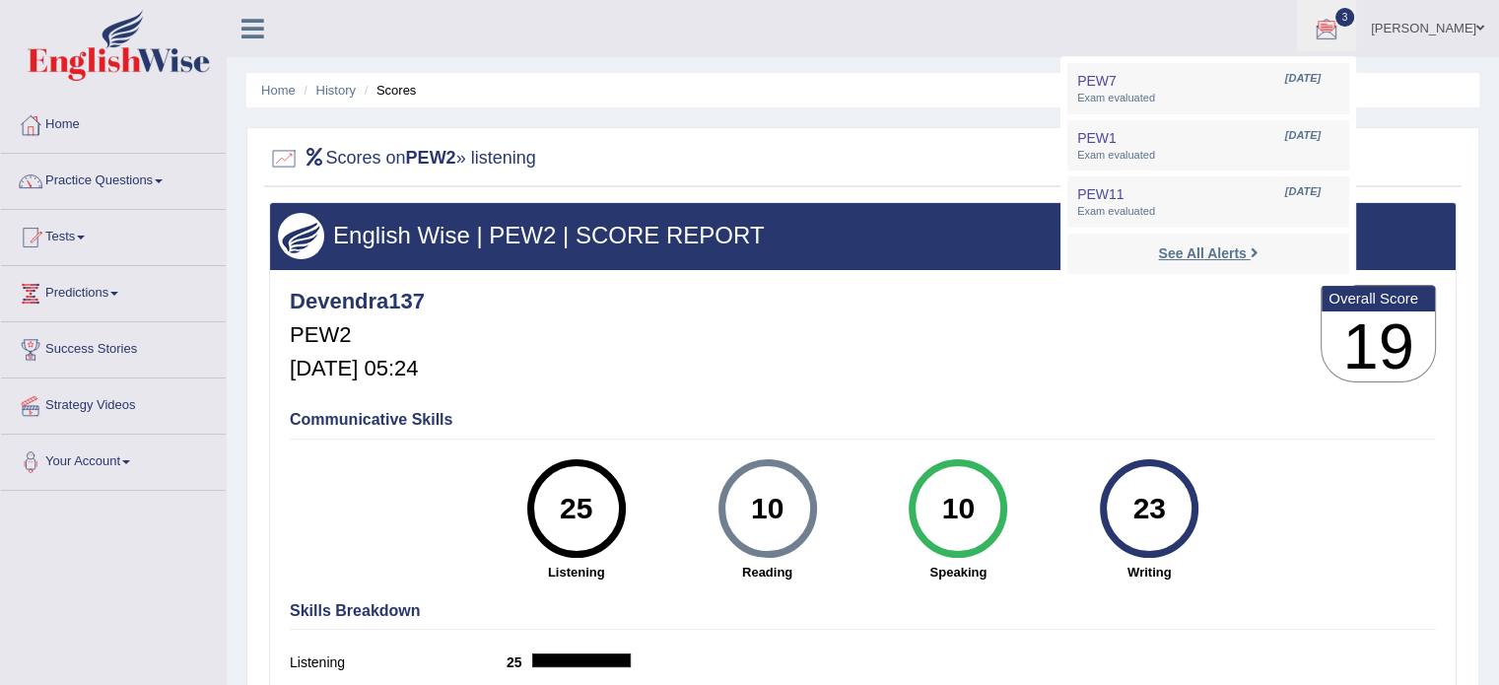
click at [1201, 250] on strong "See All Alerts" at bounding box center [1202, 253] width 88 height 16
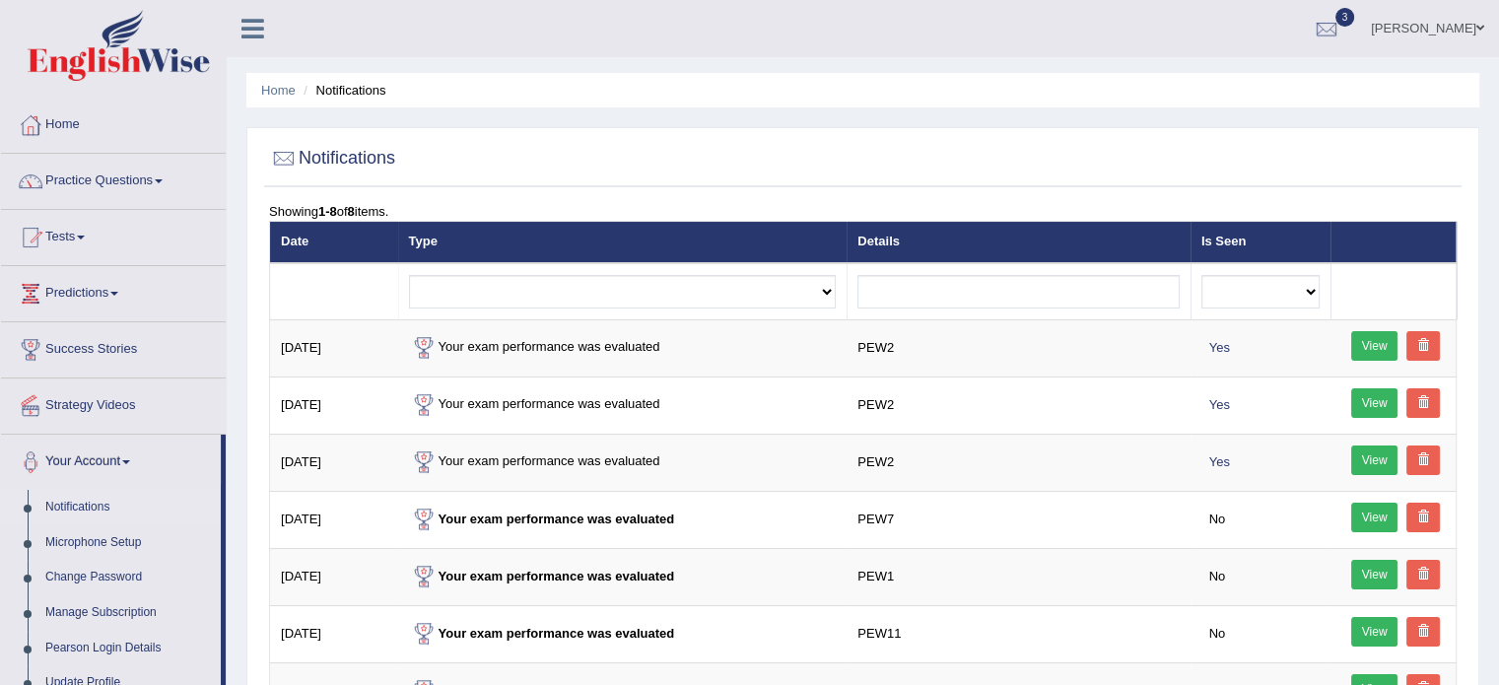
click at [255, 95] on ul "Home Notifications" at bounding box center [862, 90] width 1233 height 34
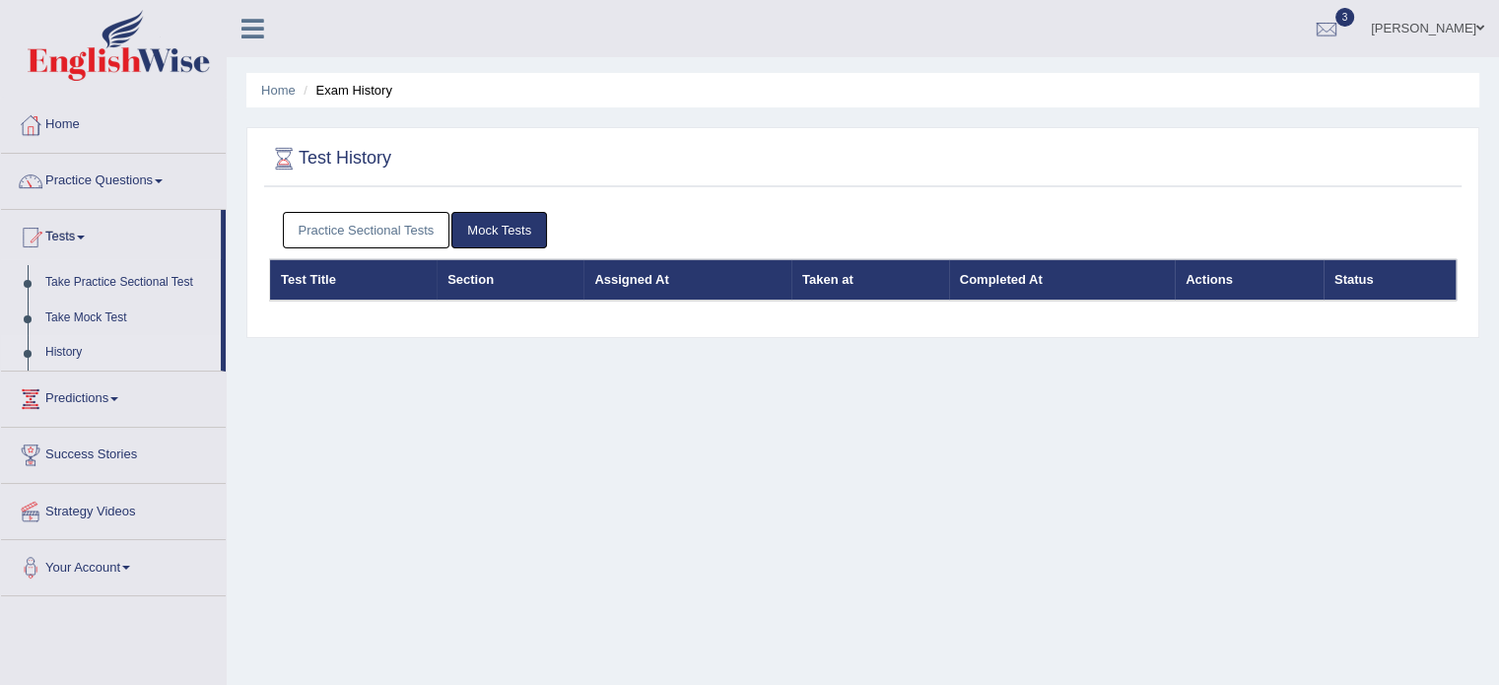
click at [385, 232] on link "Practice Sectional Tests" at bounding box center [366, 230] width 167 height 36
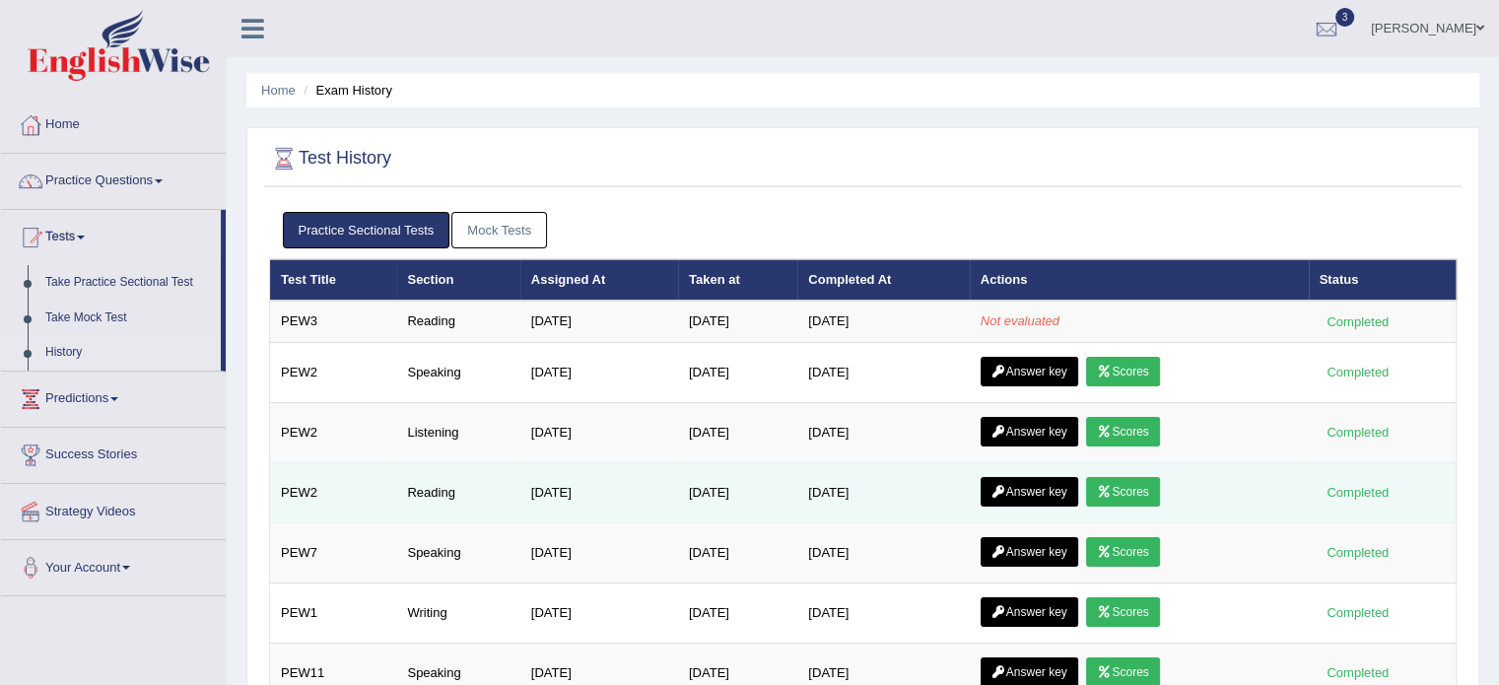
click at [1131, 496] on link "Scores" at bounding box center [1122, 492] width 73 height 30
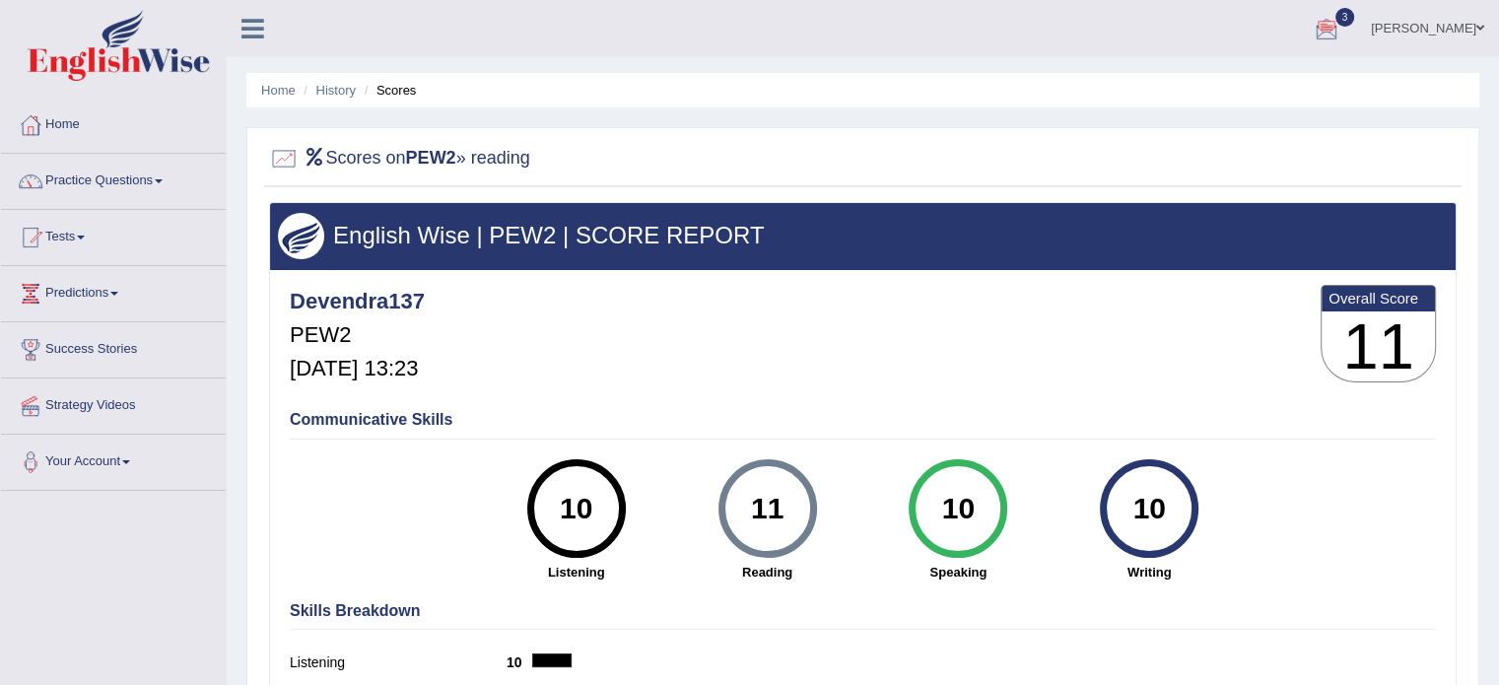
click at [278, 98] on li "Home" at bounding box center [278, 90] width 34 height 19
click at [278, 95] on link "Home" at bounding box center [278, 90] width 34 height 15
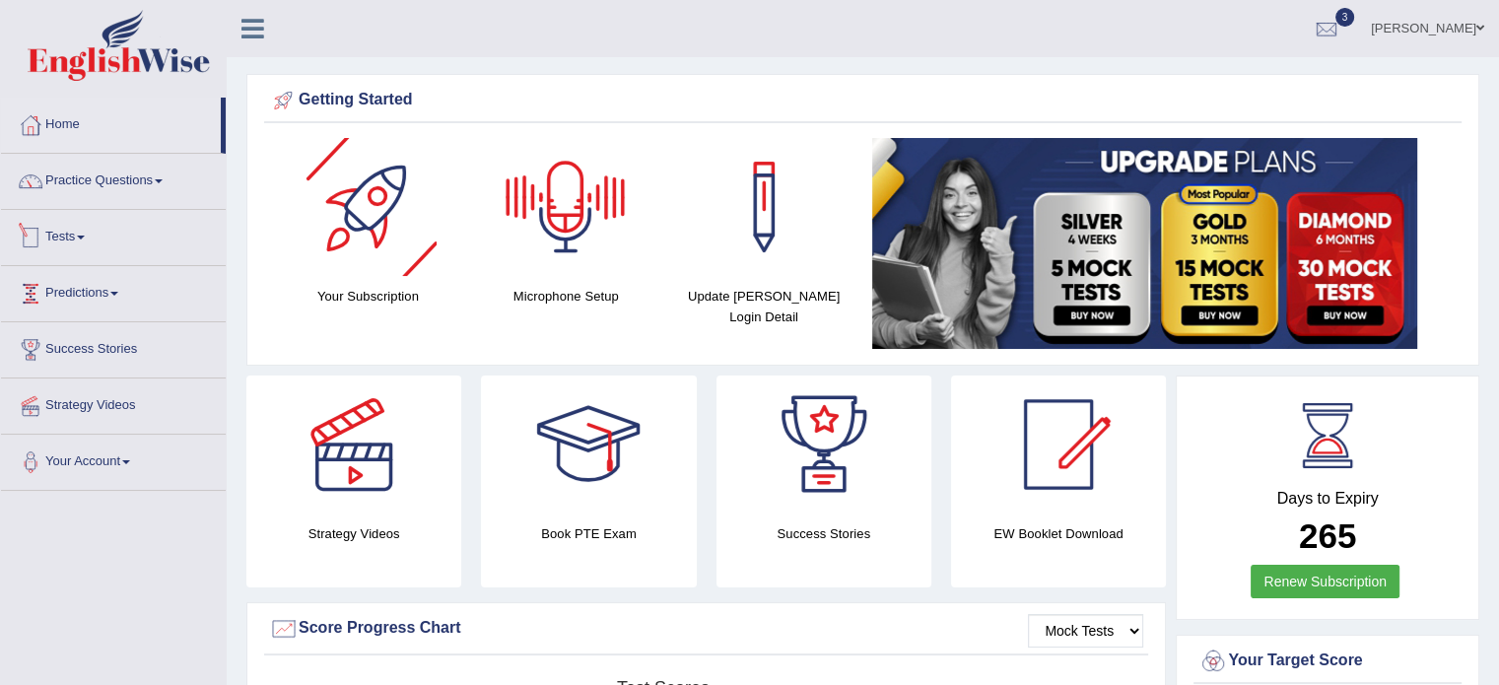
click at [68, 239] on link "Tests" at bounding box center [113, 234] width 225 height 49
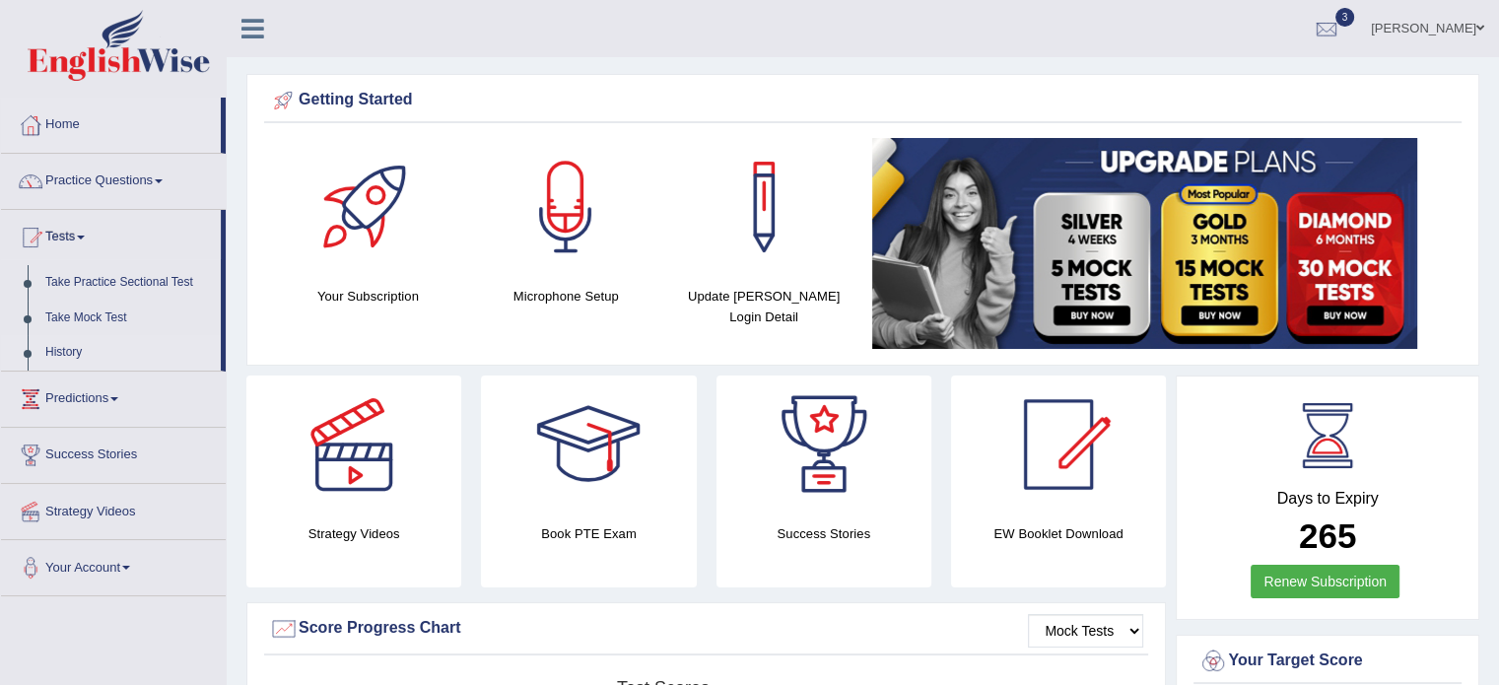
click at [71, 343] on link "History" at bounding box center [128, 352] width 184 height 35
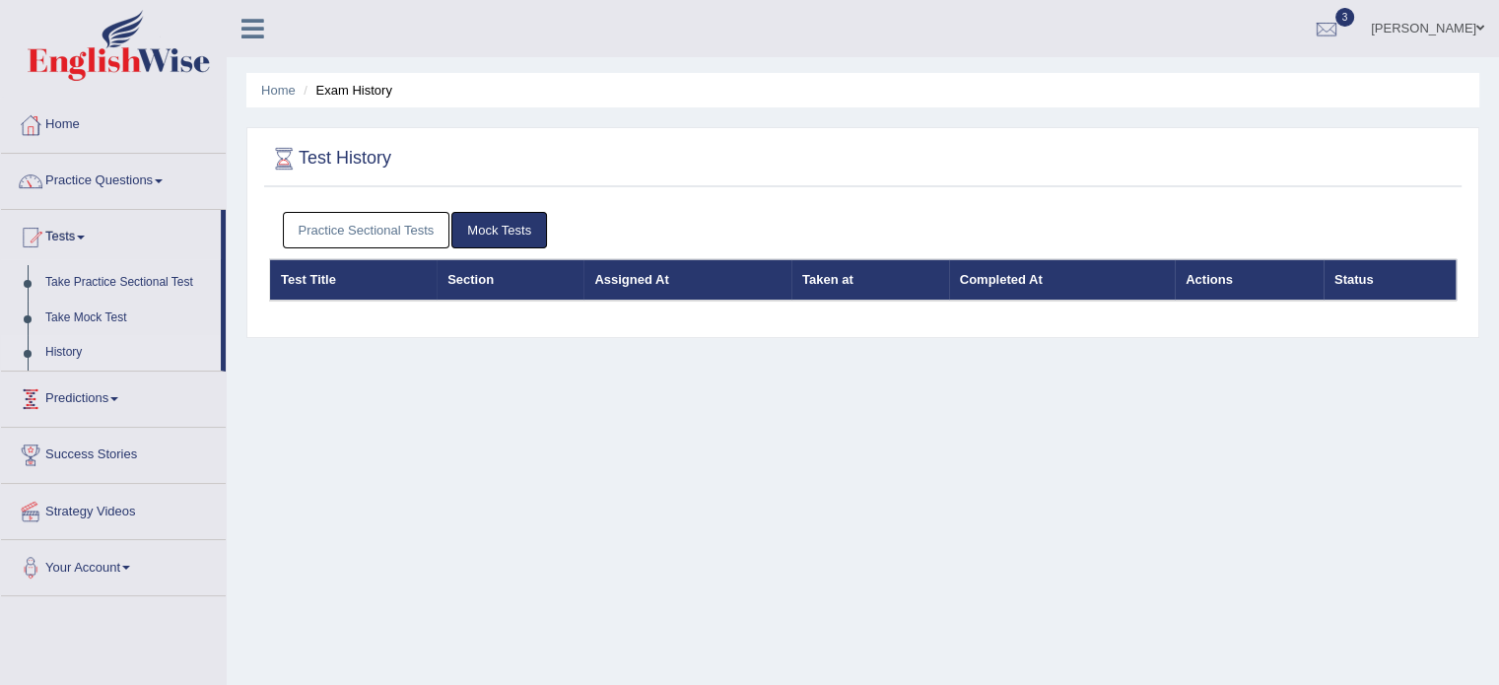
click at [348, 227] on link "Practice Sectional Tests" at bounding box center [366, 230] width 167 height 36
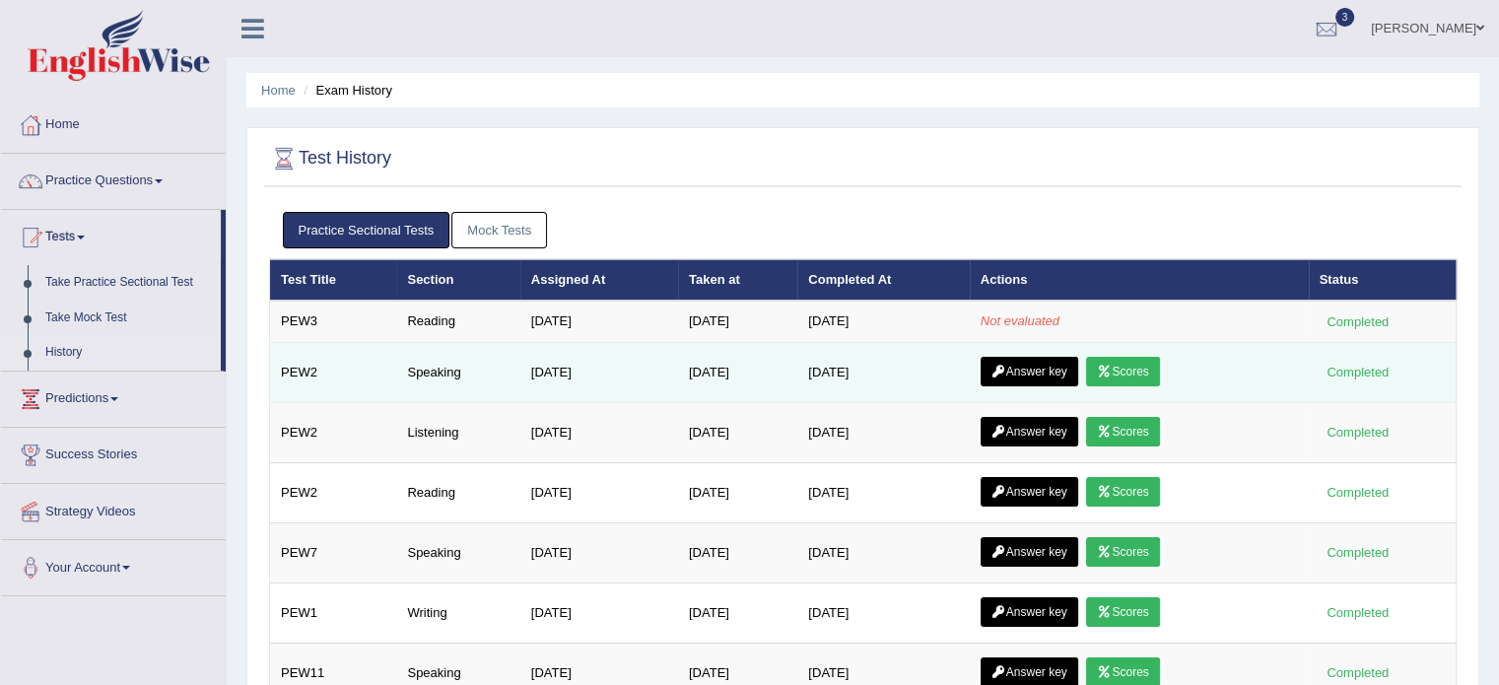
click at [1044, 366] on link "Answer key" at bounding box center [1029, 372] width 98 height 30
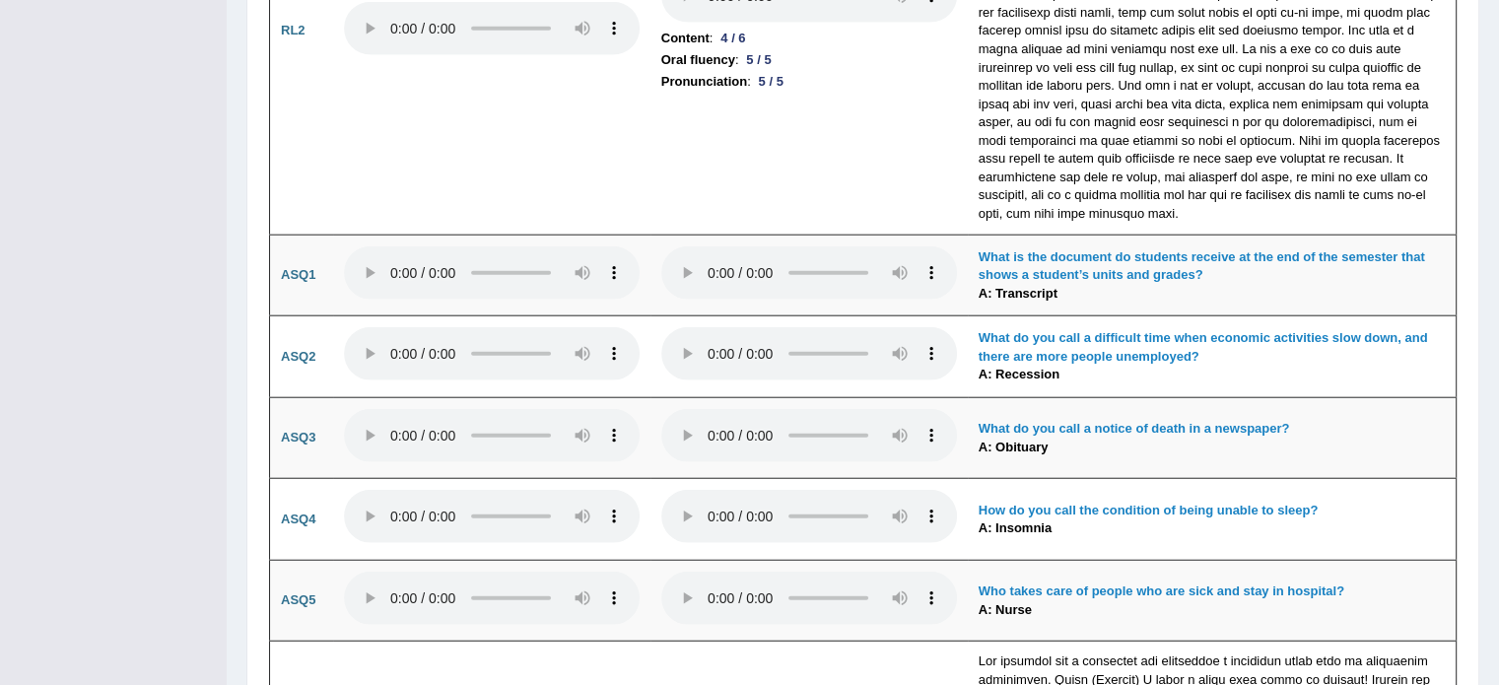
scroll to position [4872, 0]
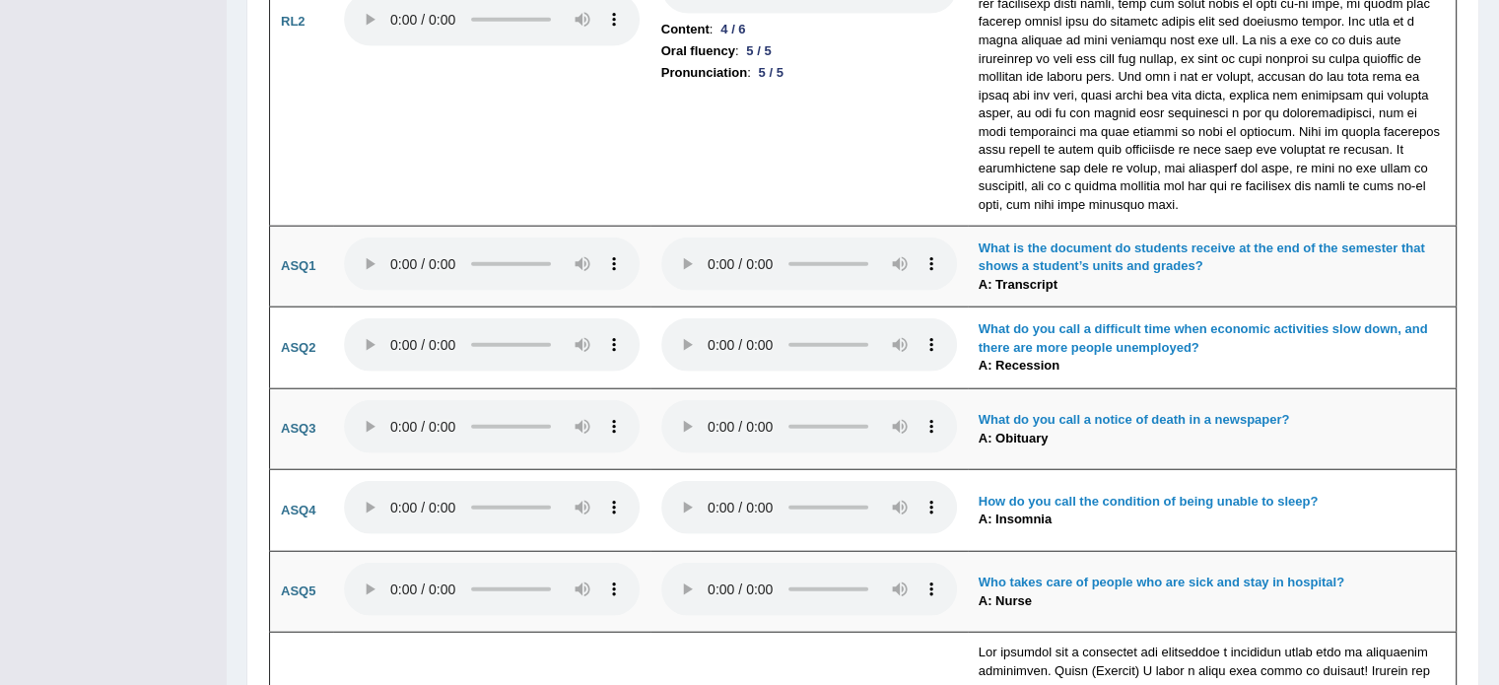
drag, startPoint x: 1497, startPoint y: 486, endPoint x: 1511, endPoint y: 488, distance: 14.9
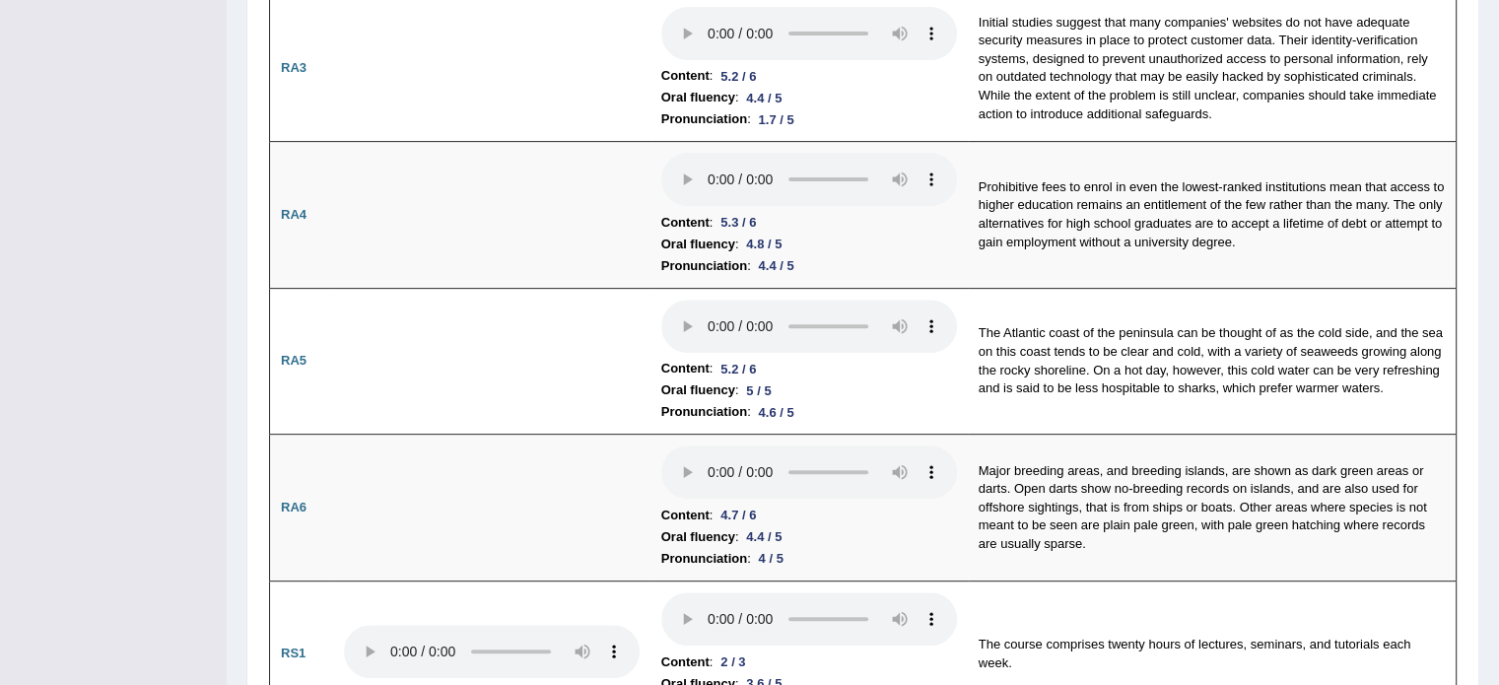
scroll to position [0, 0]
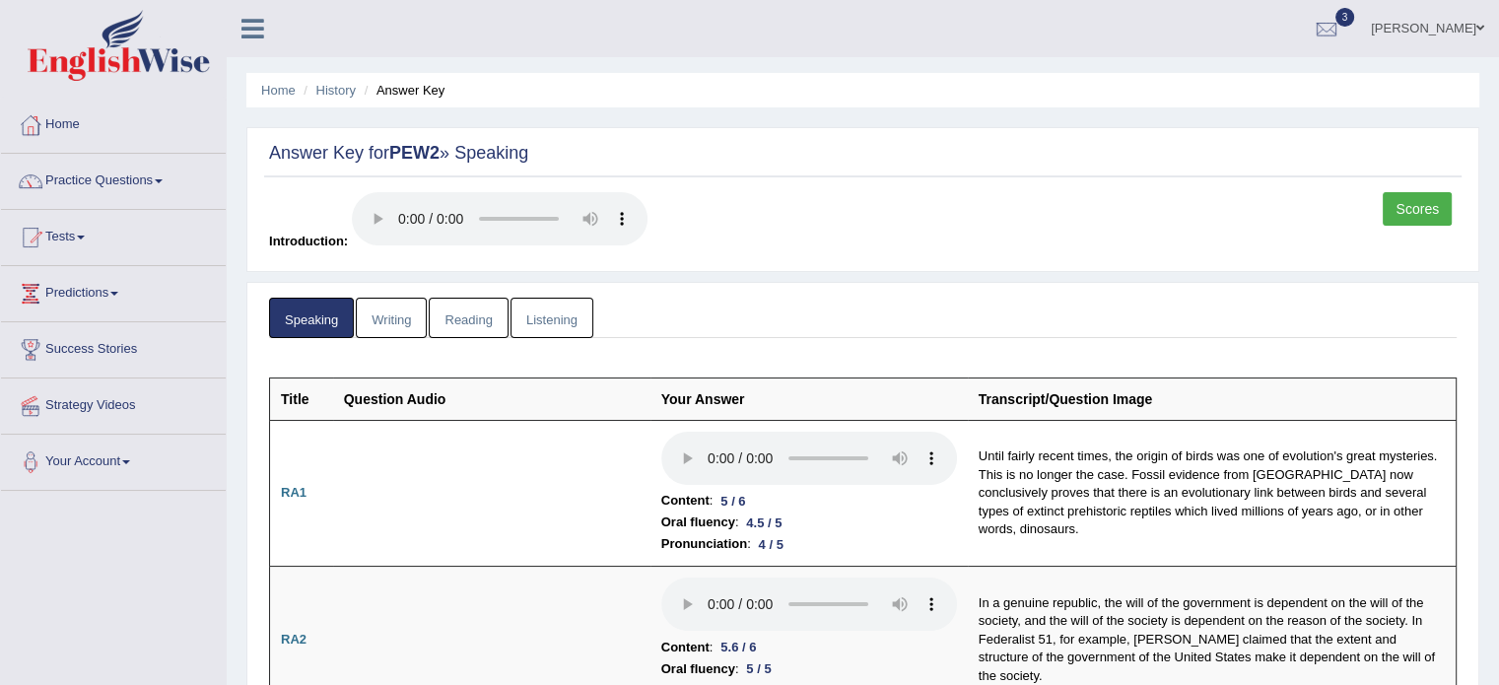
click at [473, 316] on link "Reading" at bounding box center [468, 318] width 79 height 40
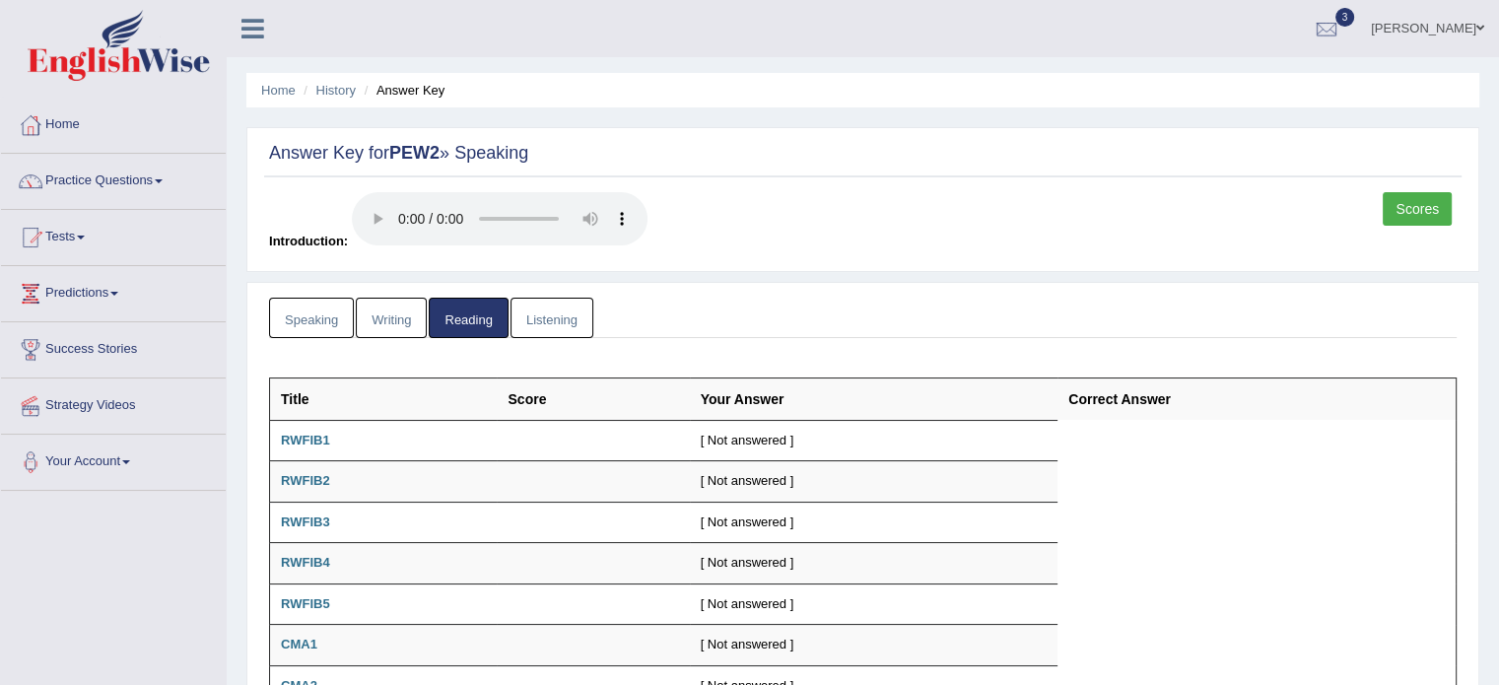
click at [388, 317] on link "Writing" at bounding box center [391, 318] width 71 height 40
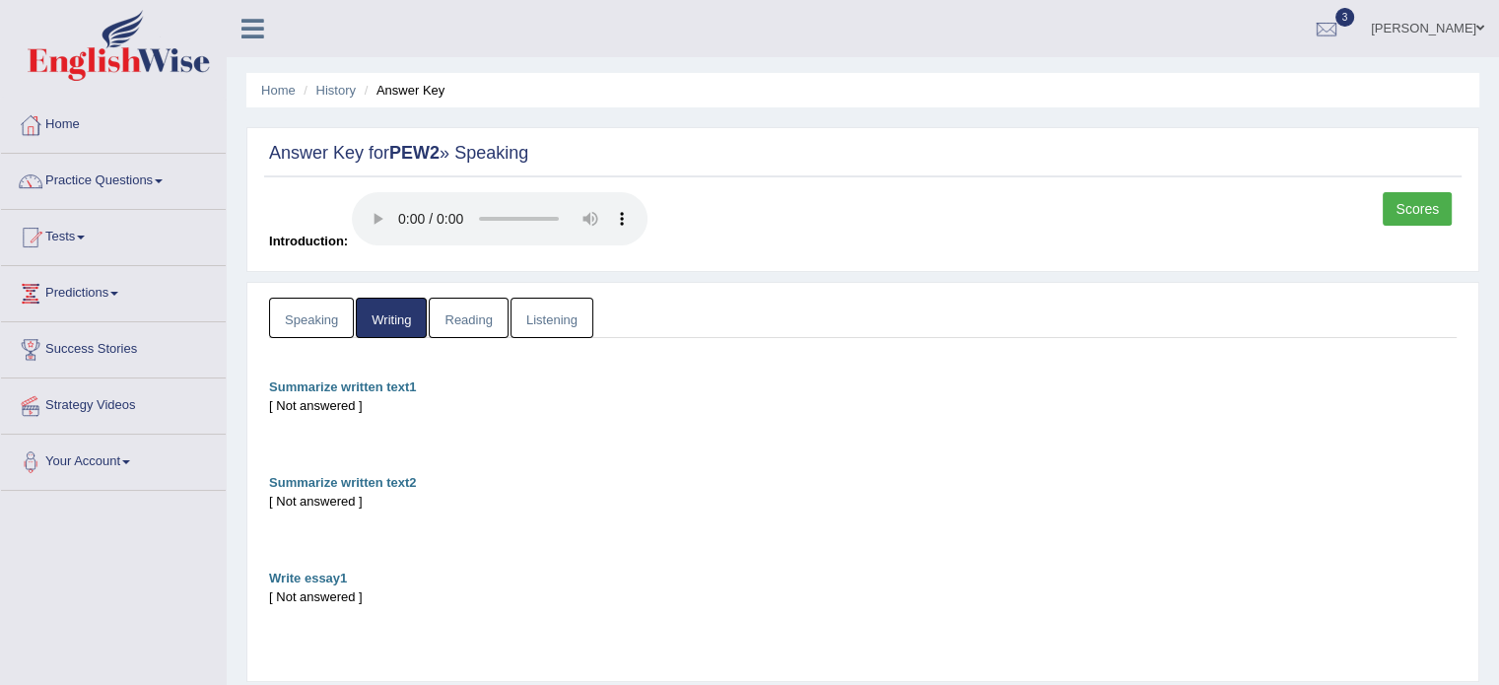
click at [539, 308] on link "Listening" at bounding box center [551, 318] width 83 height 40
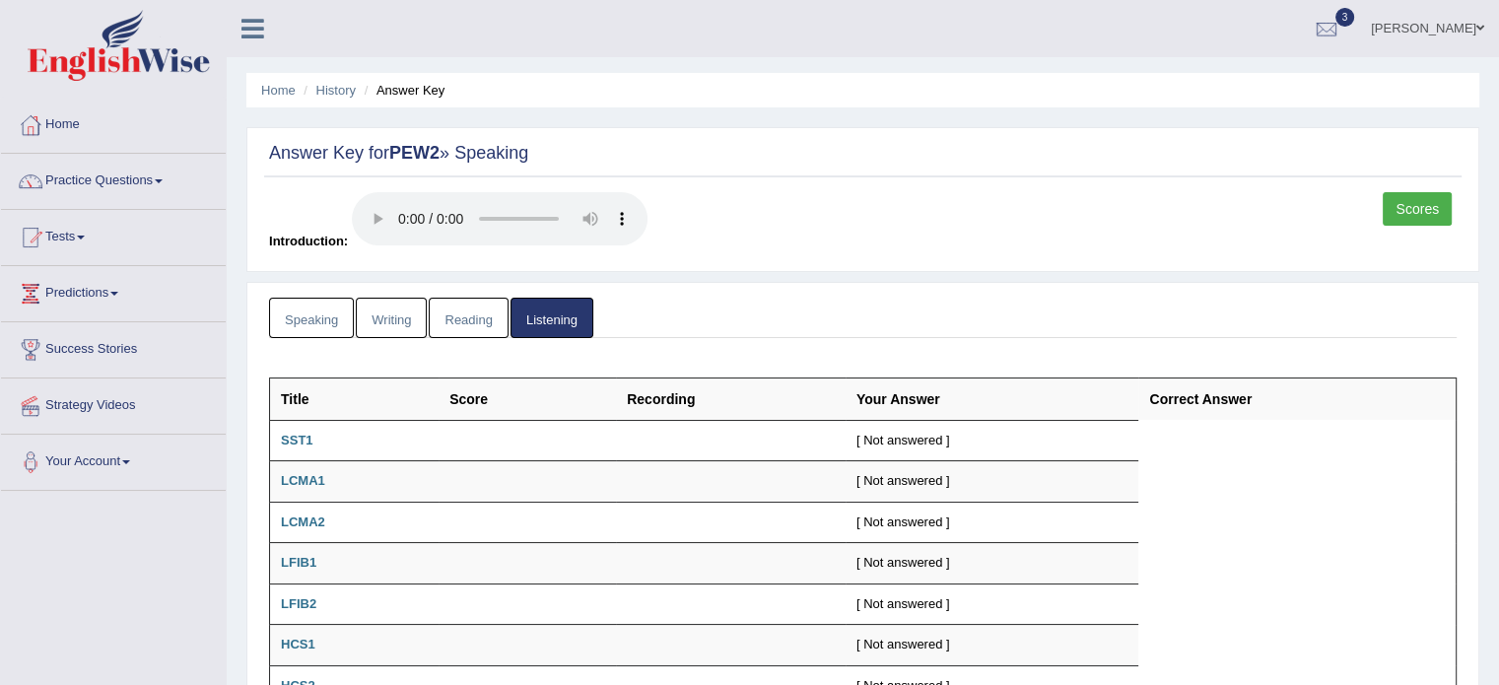
click at [414, 314] on link "Writing" at bounding box center [391, 318] width 71 height 40
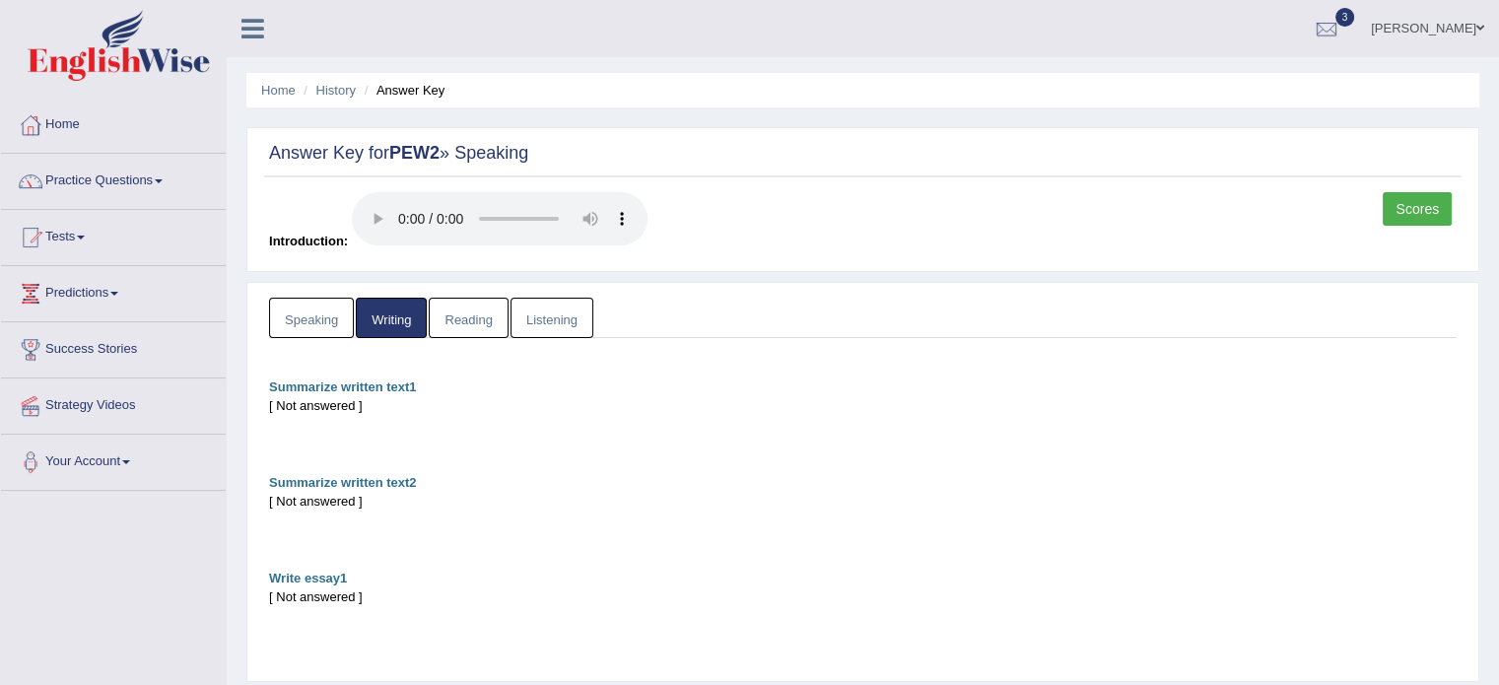
click at [360, 379] on b "Summarize written text1" at bounding box center [343, 386] width 148 height 15
click at [341, 97] on link "History" at bounding box center [335, 90] width 39 height 15
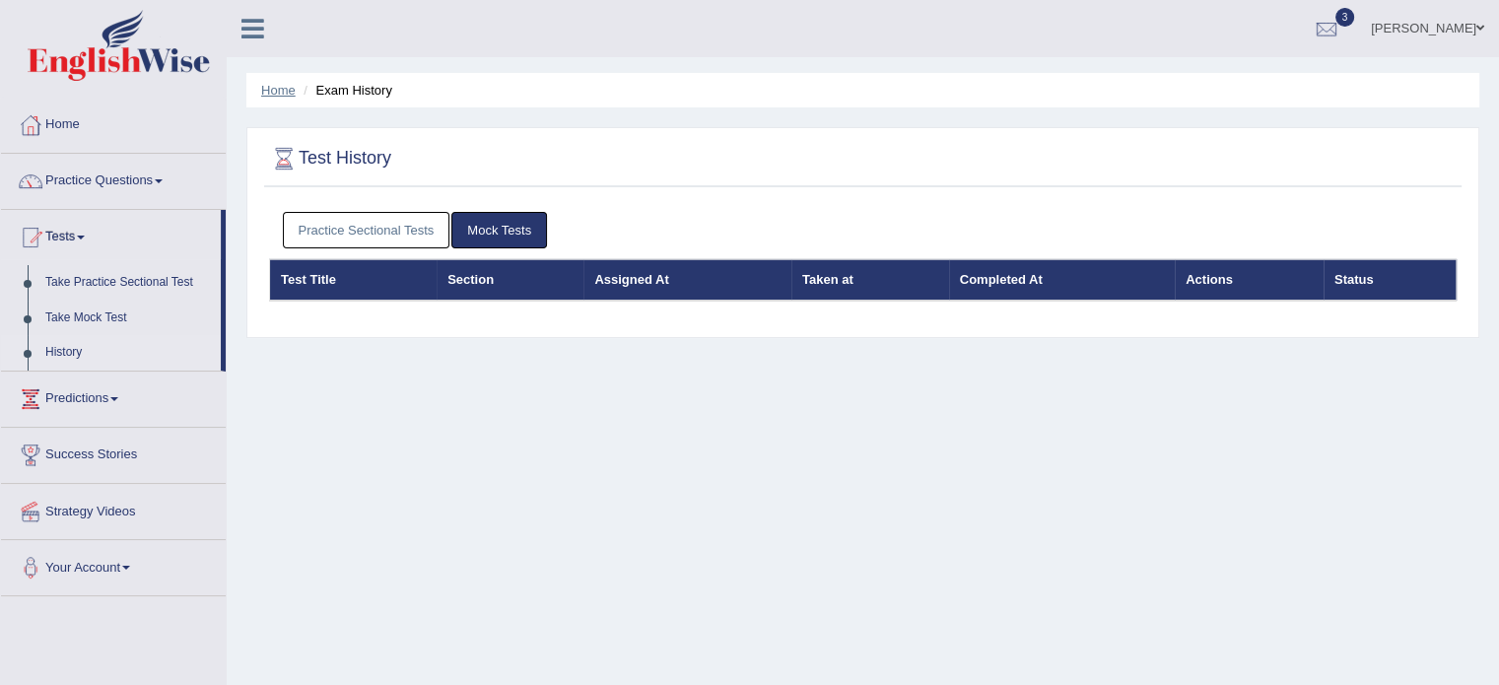
click at [284, 90] on link "Home" at bounding box center [278, 90] width 34 height 15
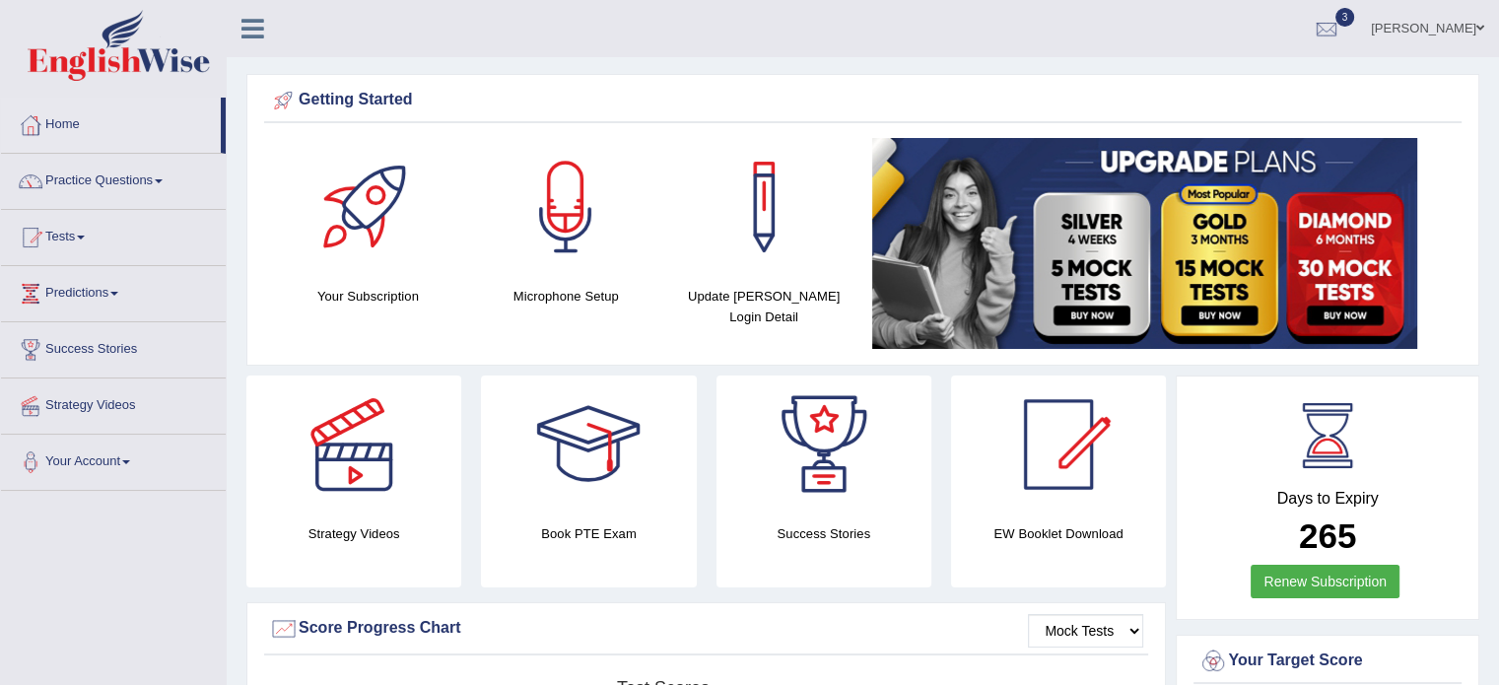
click at [2, 10] on link at bounding box center [113, 48] width 223 height 76
click at [1, 98] on link "Home" at bounding box center [113, 122] width 225 height 49
click at [1, 98] on link "Home" at bounding box center [111, 122] width 220 height 49
click at [1, 98] on link "Home" at bounding box center [113, 122] width 225 height 49
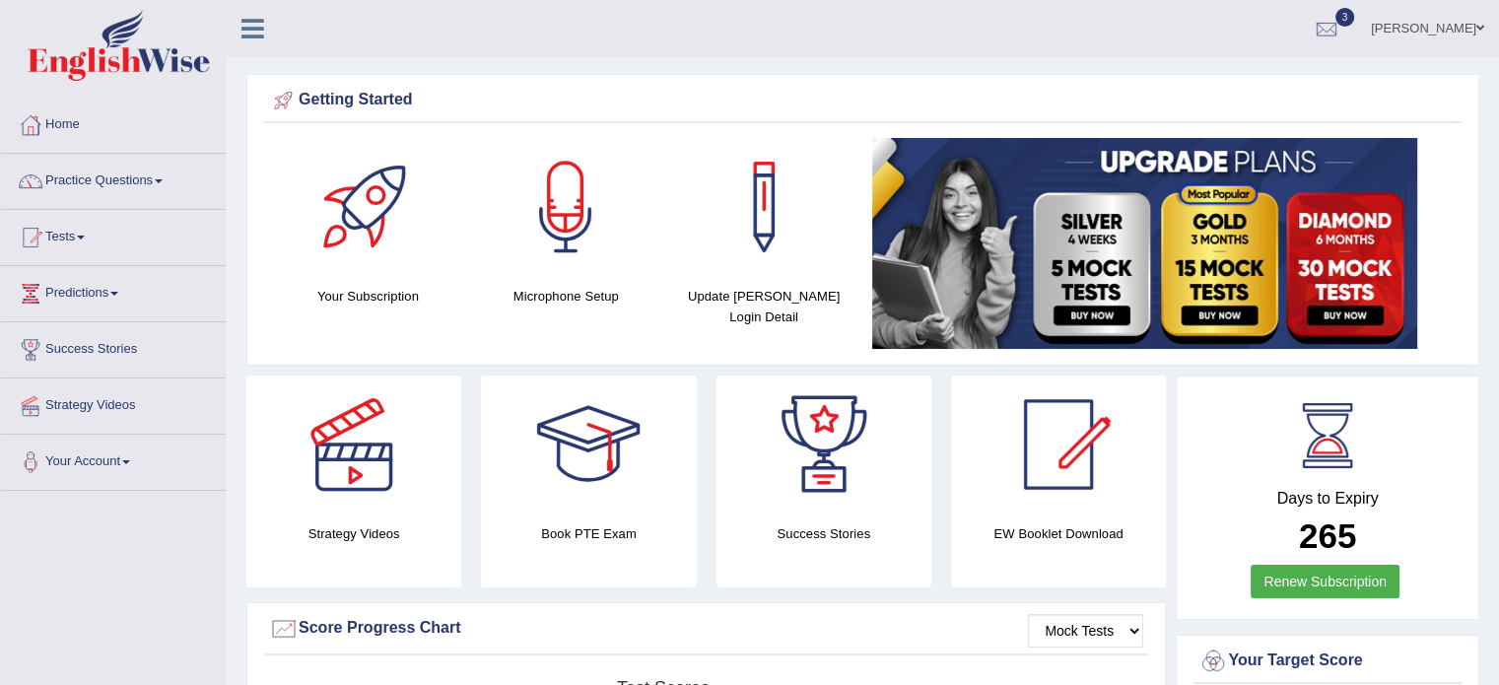
click at [1, 98] on link "Home" at bounding box center [113, 122] width 225 height 49
click at [1, 98] on link "Home" at bounding box center [111, 122] width 220 height 49
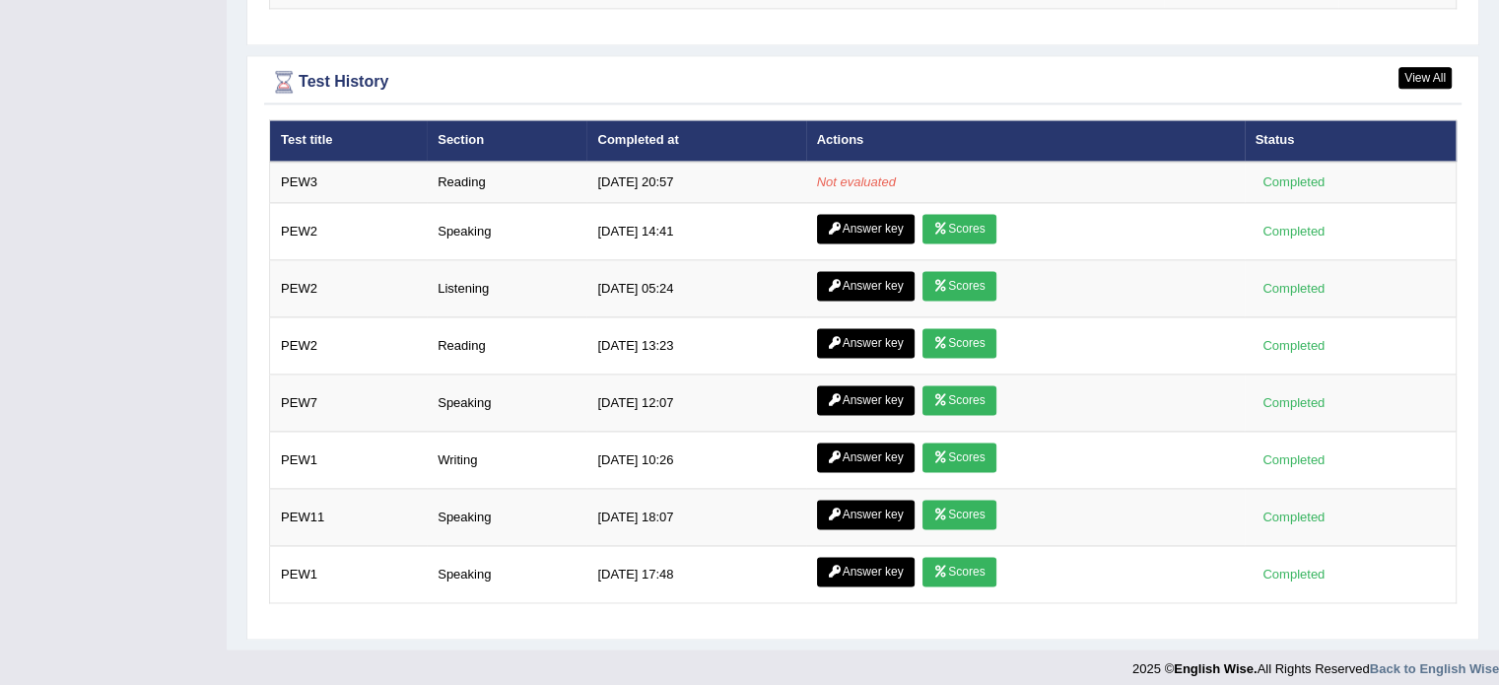
scroll to position [2700, 0]
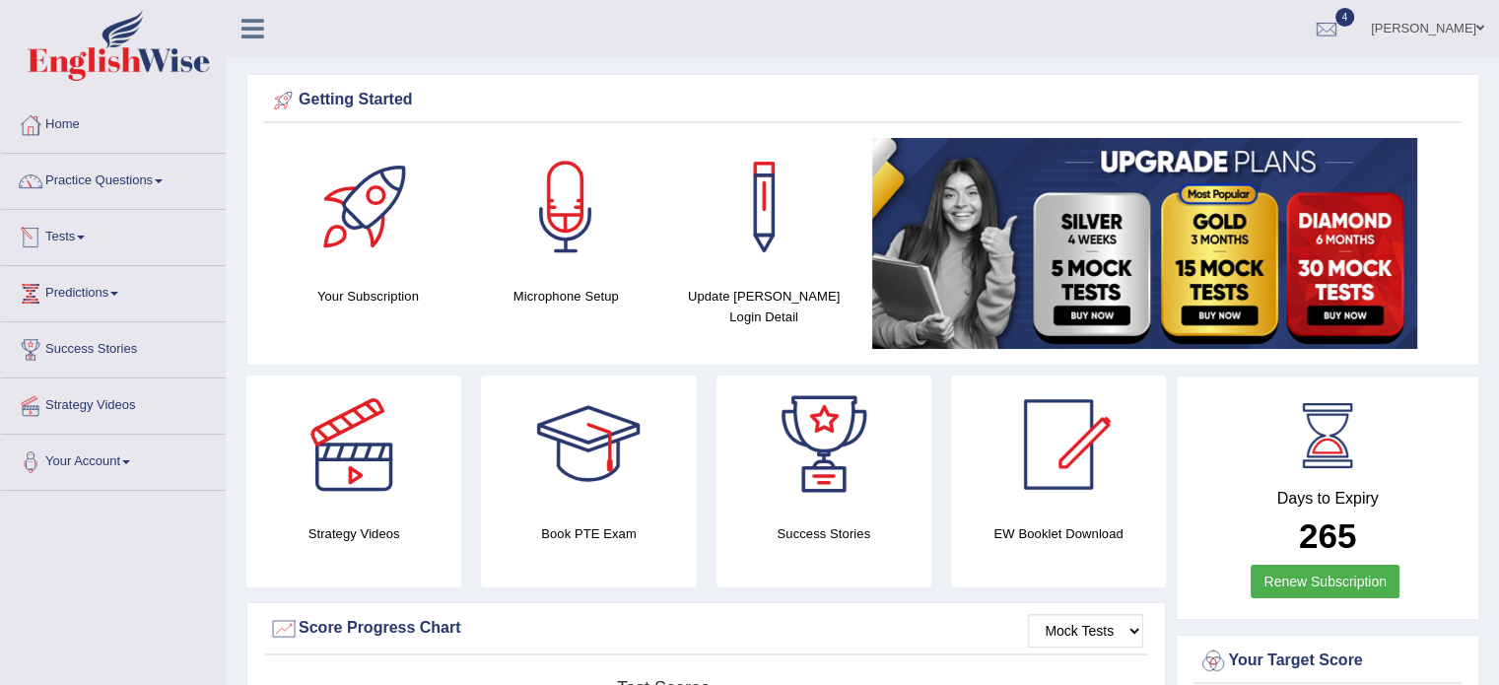
click at [67, 235] on link "Tests" at bounding box center [113, 234] width 225 height 49
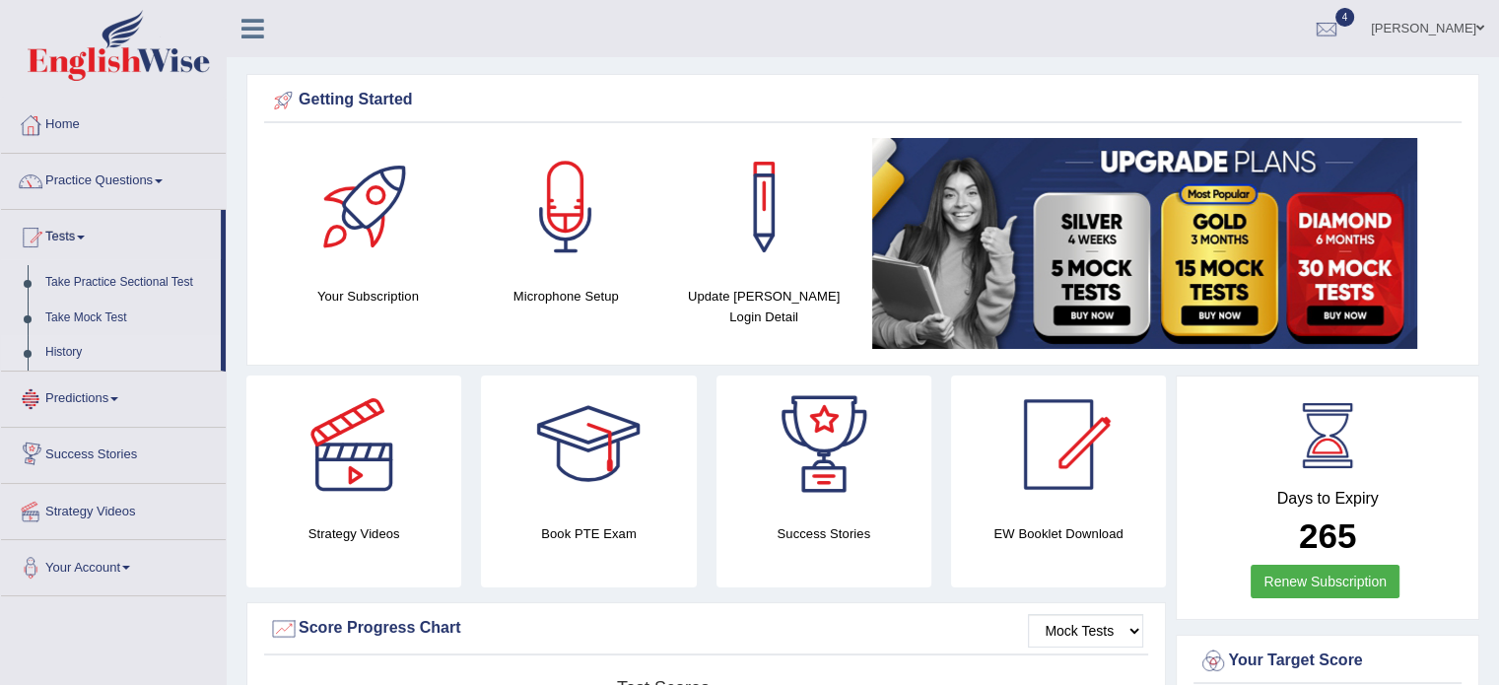
click at [67, 350] on link "History" at bounding box center [128, 352] width 184 height 35
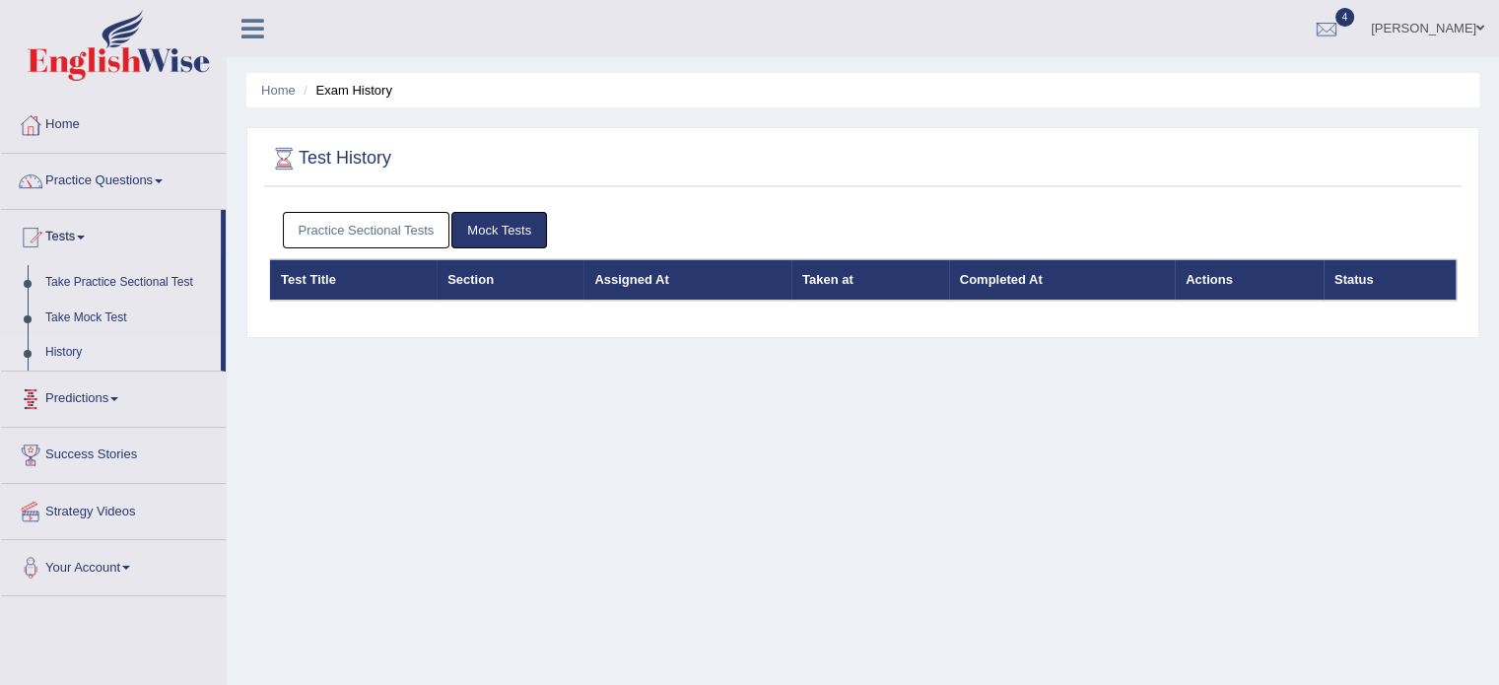
click at [323, 243] on link "Practice Sectional Tests" at bounding box center [366, 230] width 167 height 36
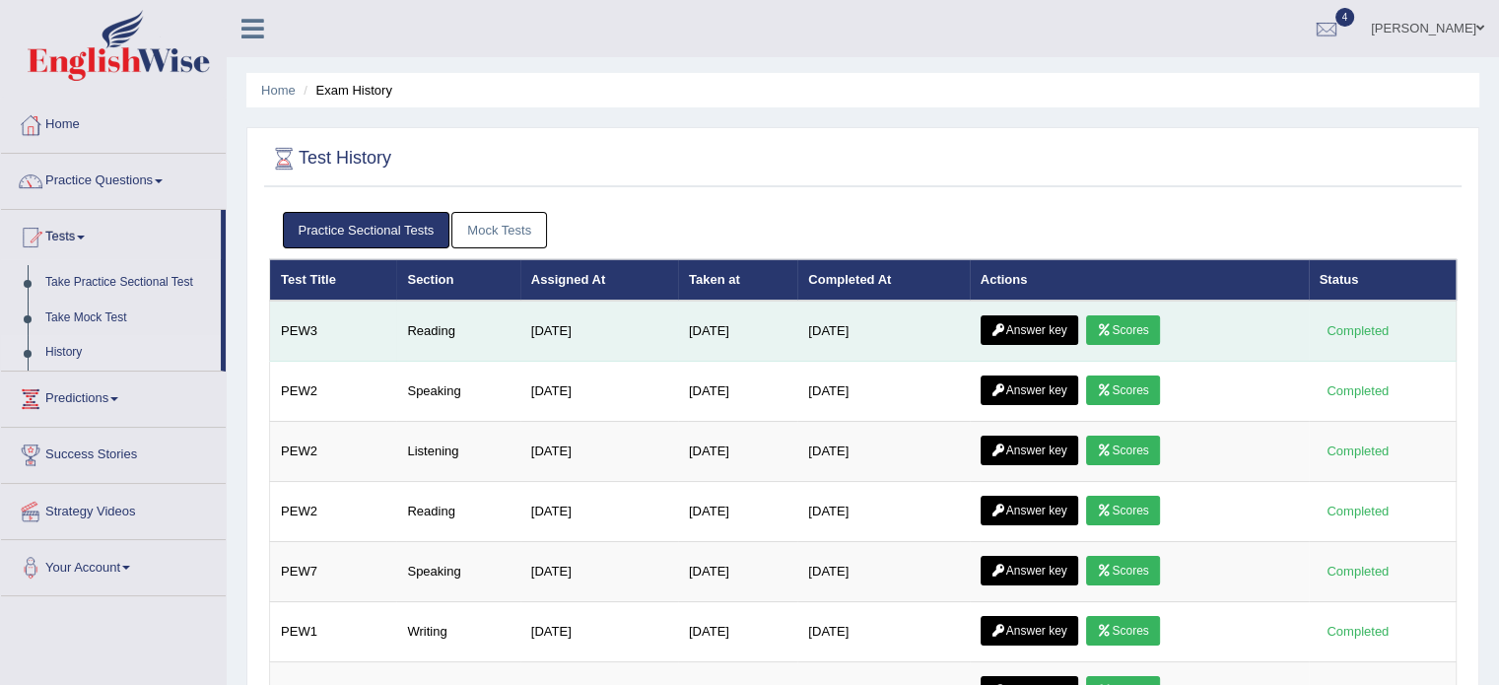
click at [1131, 329] on link "Scores" at bounding box center [1122, 330] width 73 height 30
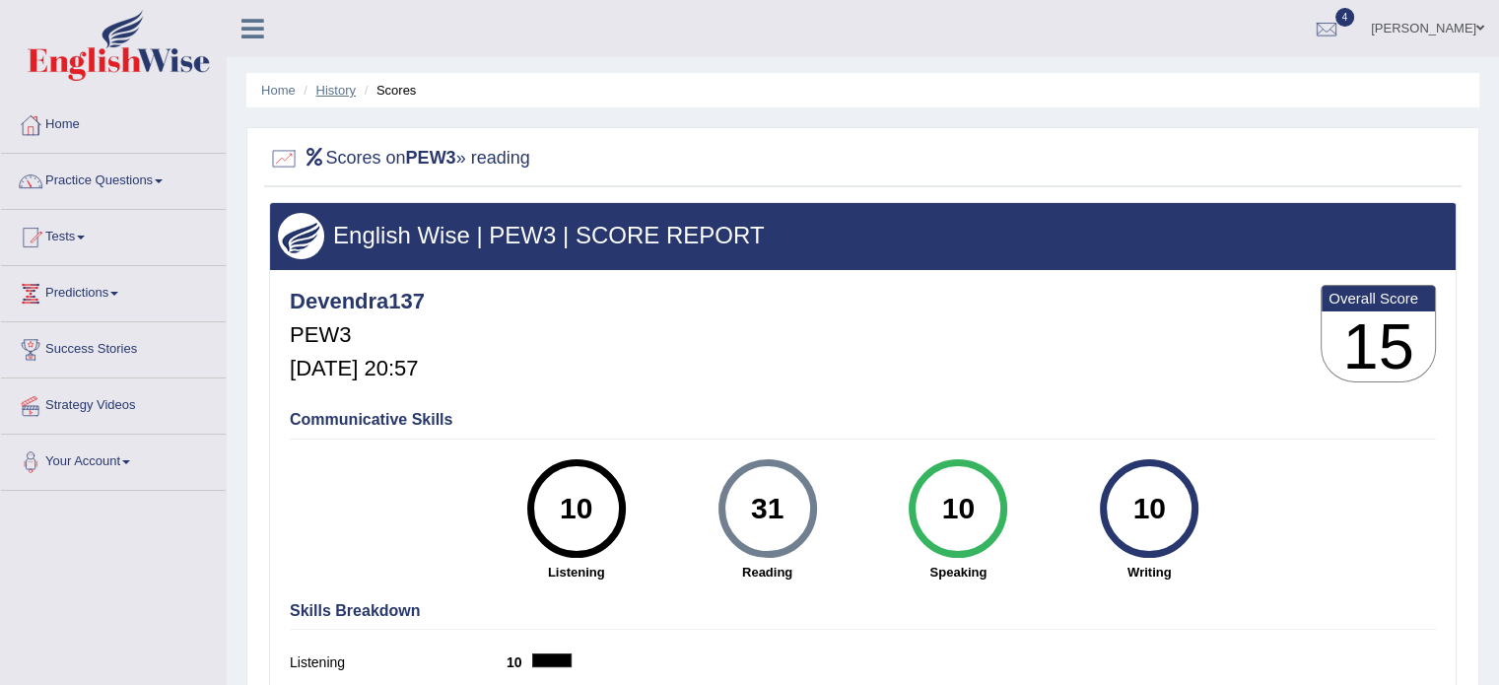
click at [350, 91] on link "History" at bounding box center [335, 90] width 39 height 15
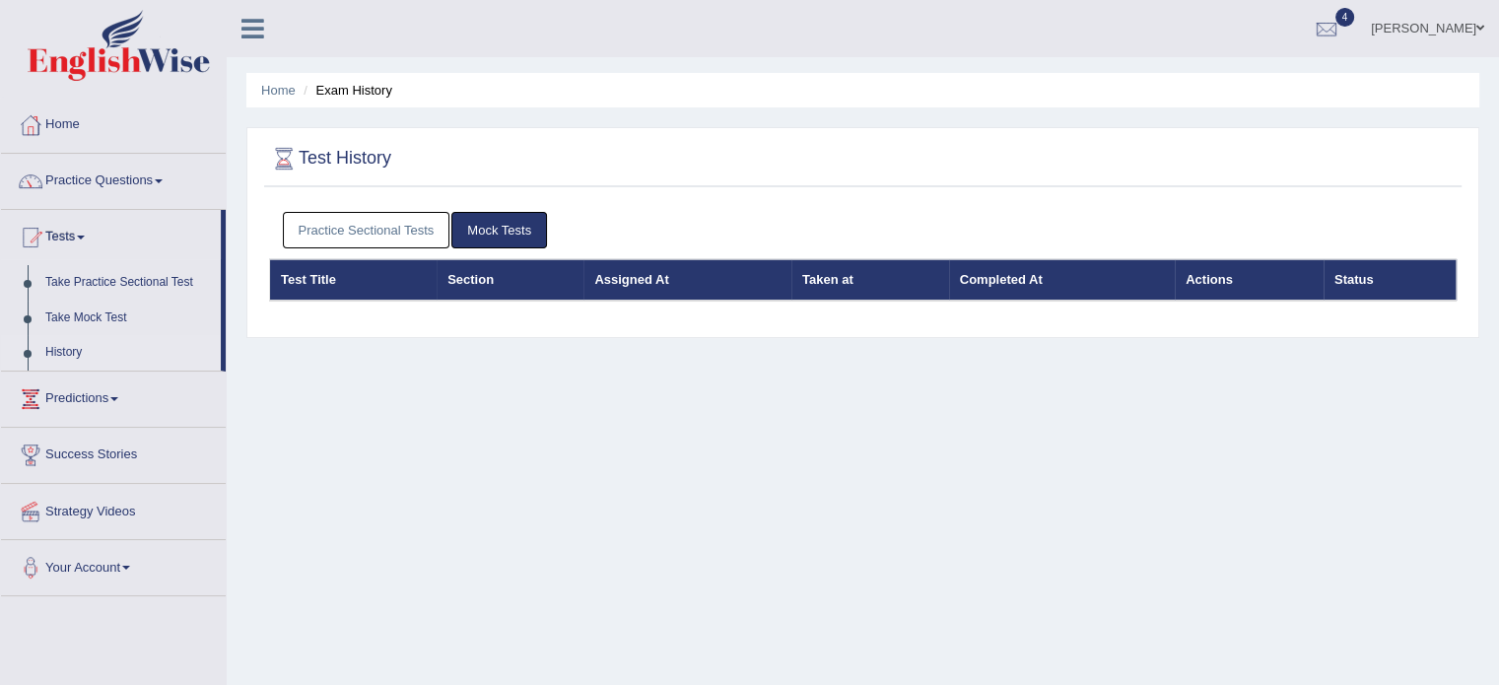
click at [398, 236] on link "Practice Sectional Tests" at bounding box center [366, 230] width 167 height 36
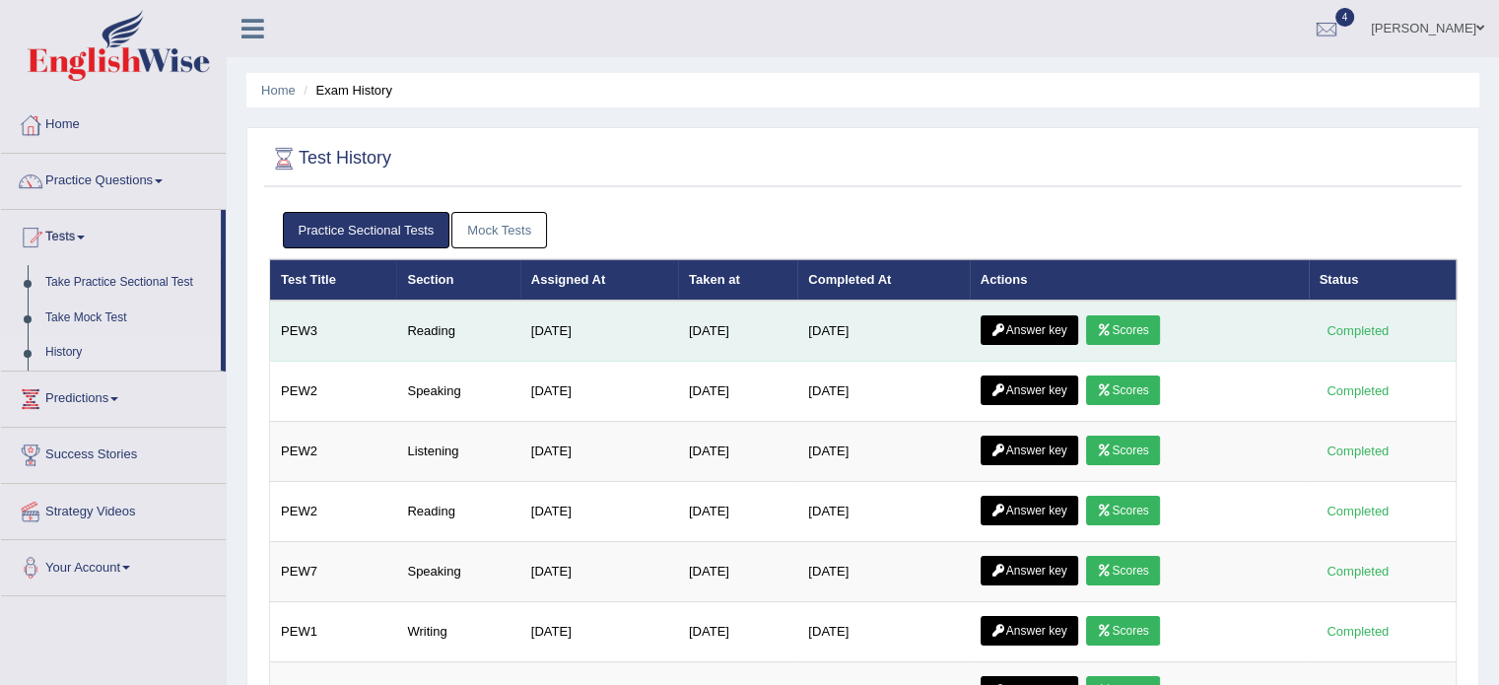
click at [1050, 339] on link "Answer key" at bounding box center [1029, 330] width 98 height 30
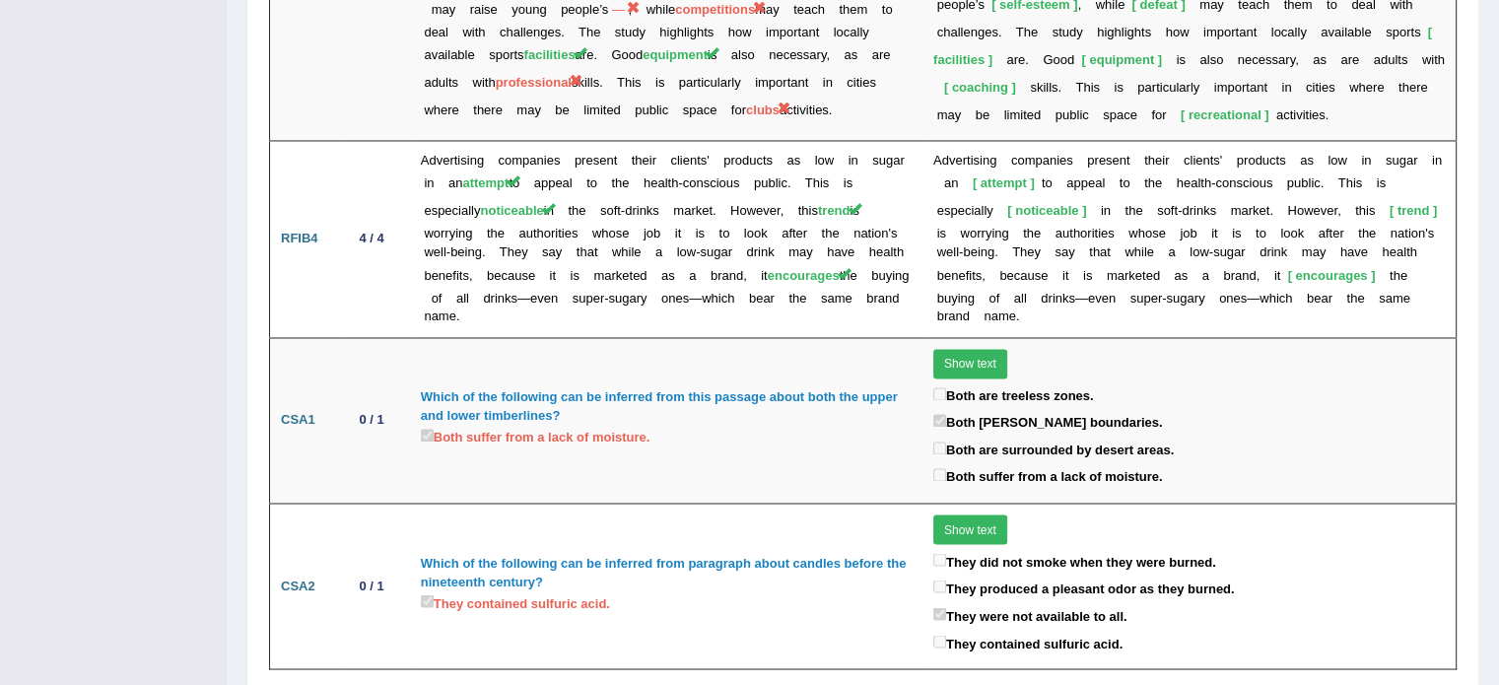
scroll to position [3269, 0]
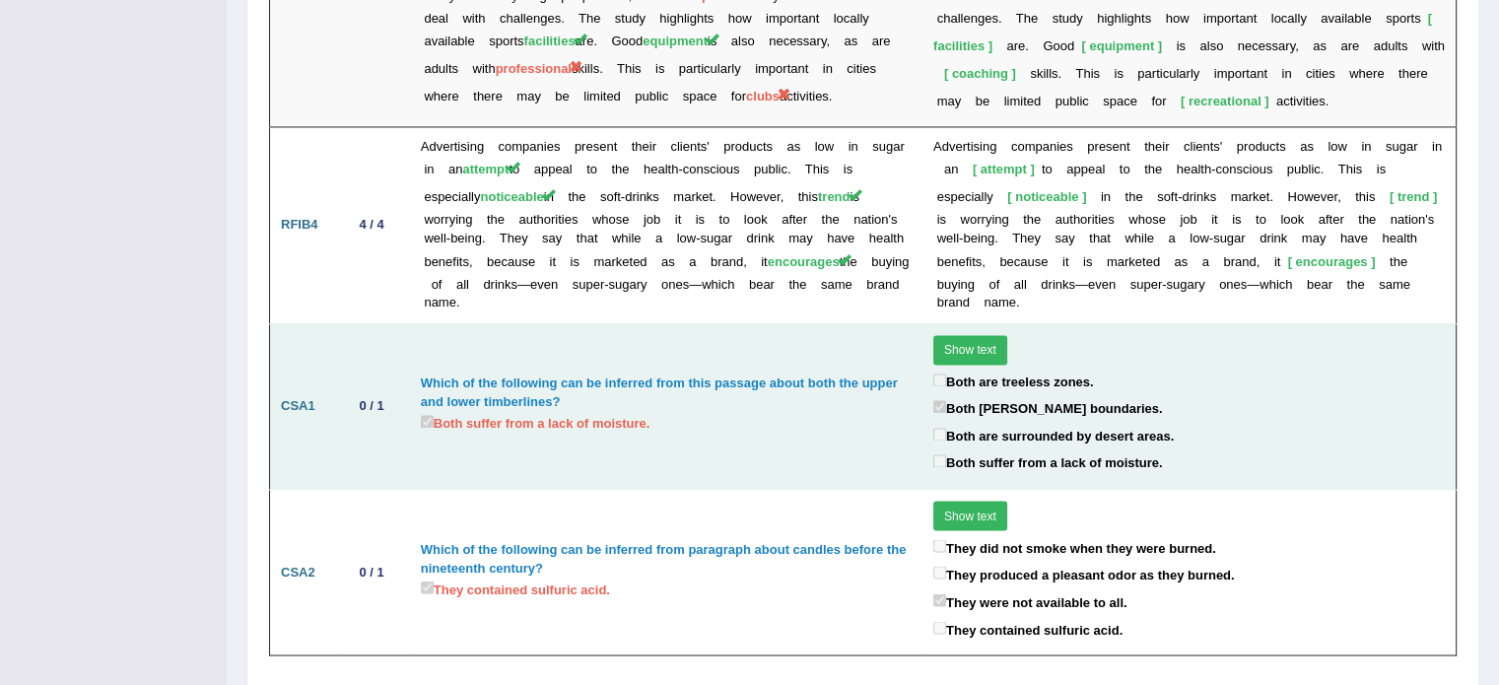
click at [580, 411] on label "Both suffer from a lack of moisture." at bounding box center [536, 422] width 230 height 23
click at [547, 411] on label "Both suffer from a lack of moisture." at bounding box center [536, 422] width 230 height 23
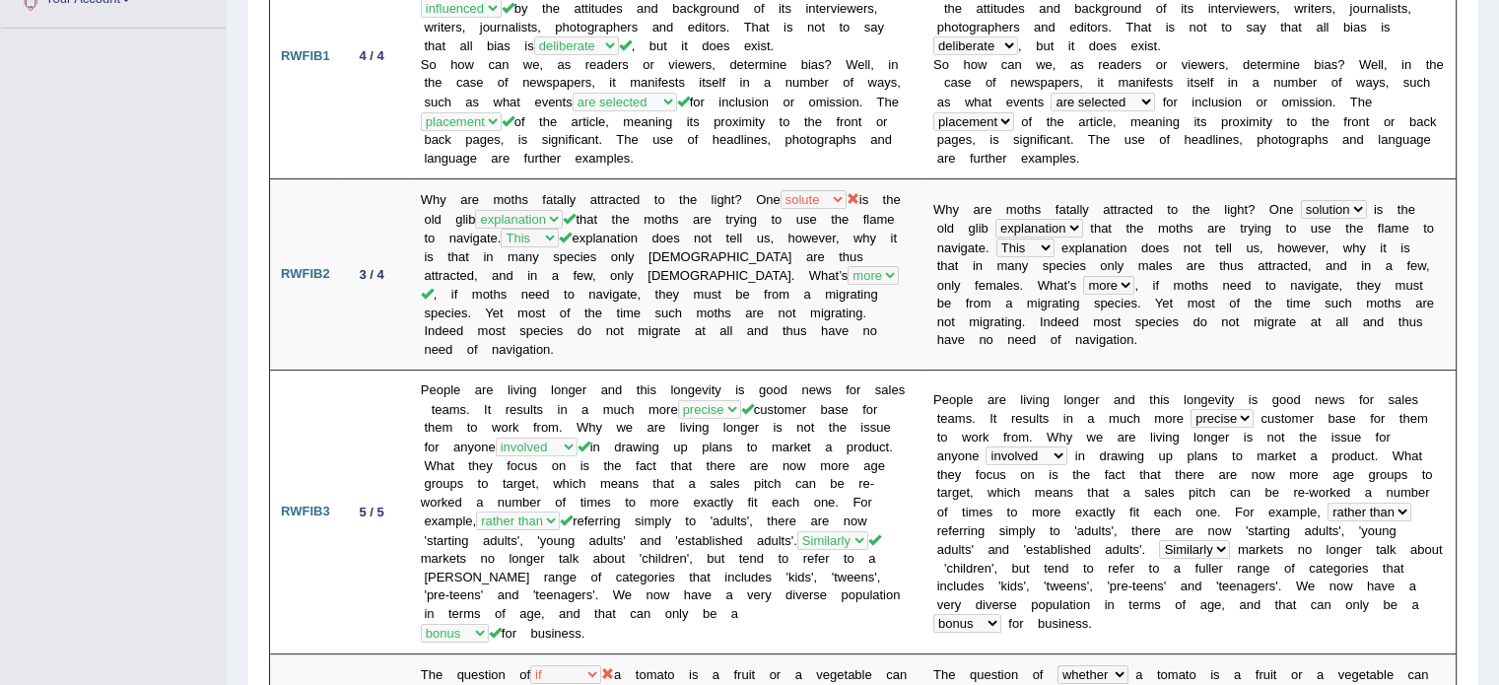
scroll to position [0, 0]
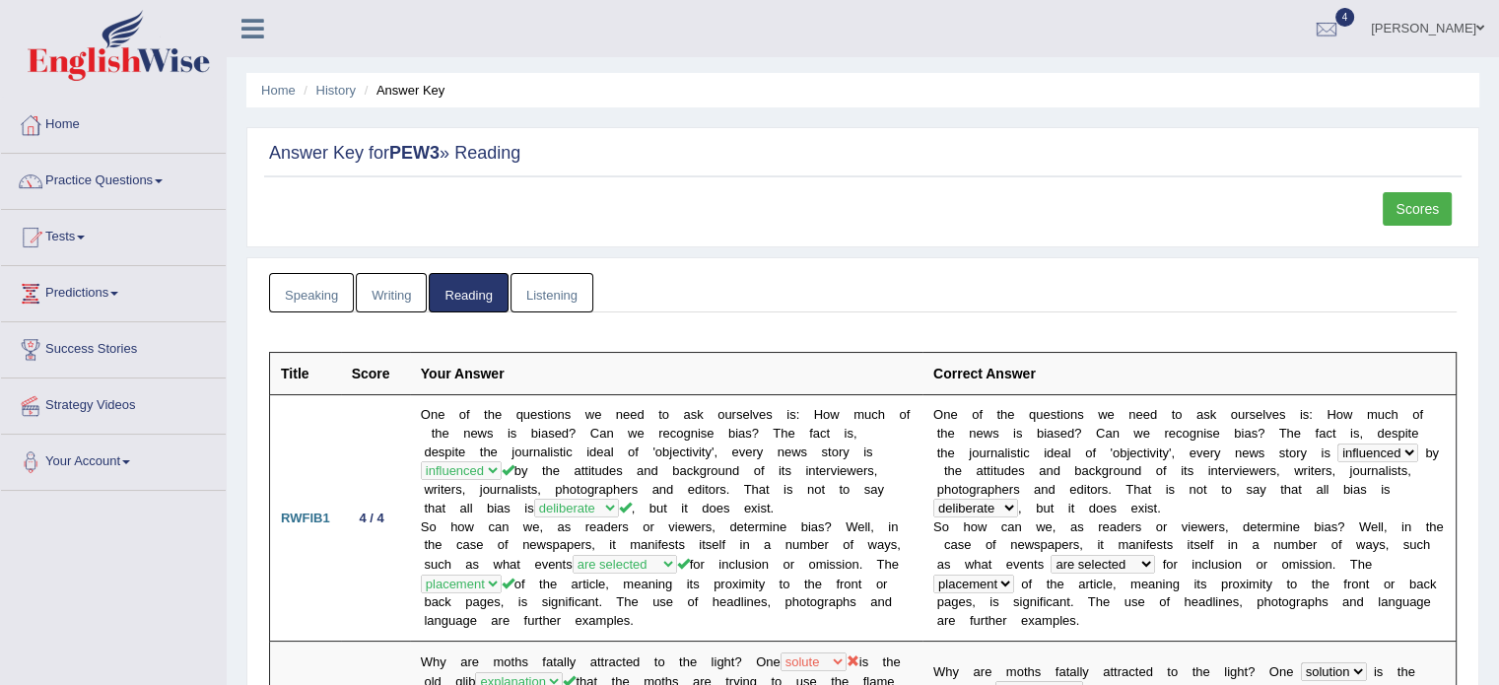
click at [326, 283] on link "Speaking" at bounding box center [311, 293] width 85 height 40
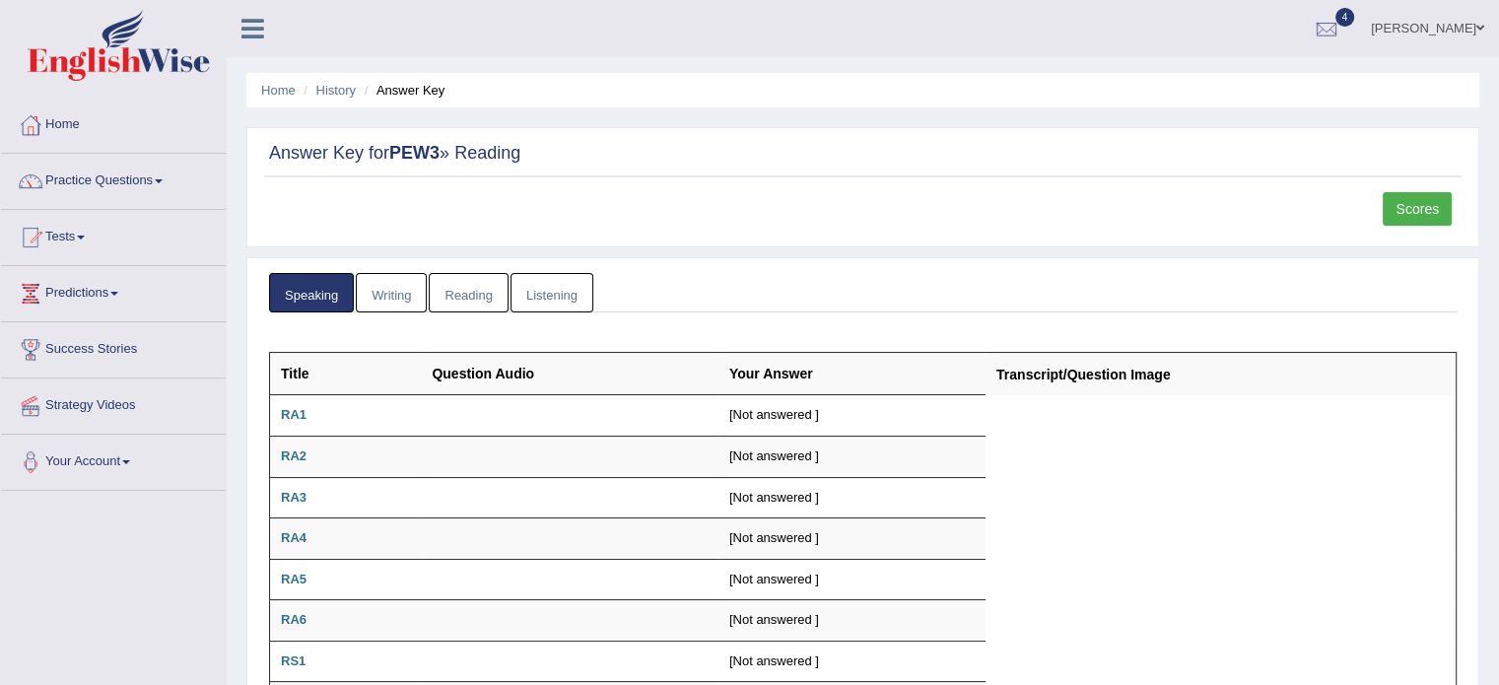
click at [386, 276] on link "Writing" at bounding box center [391, 293] width 71 height 40
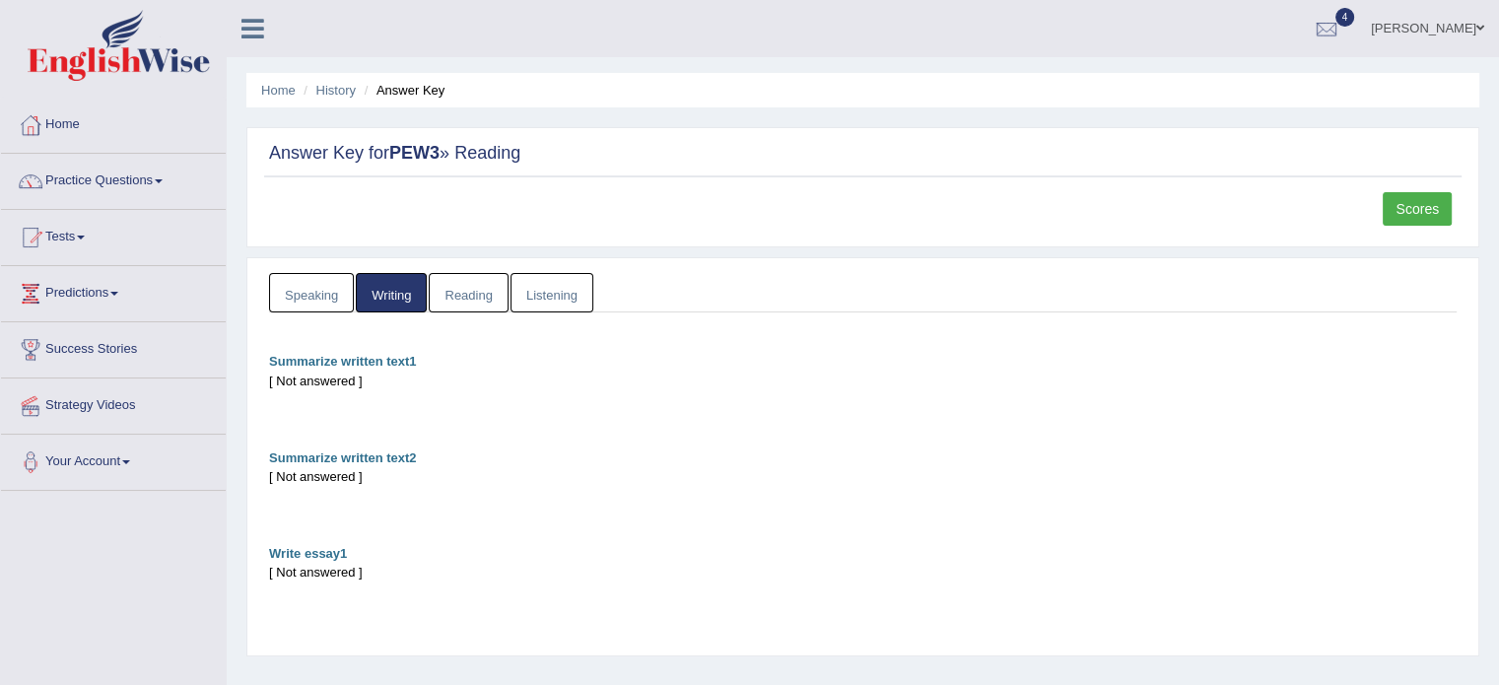
click at [449, 275] on link "Reading" at bounding box center [468, 293] width 79 height 40
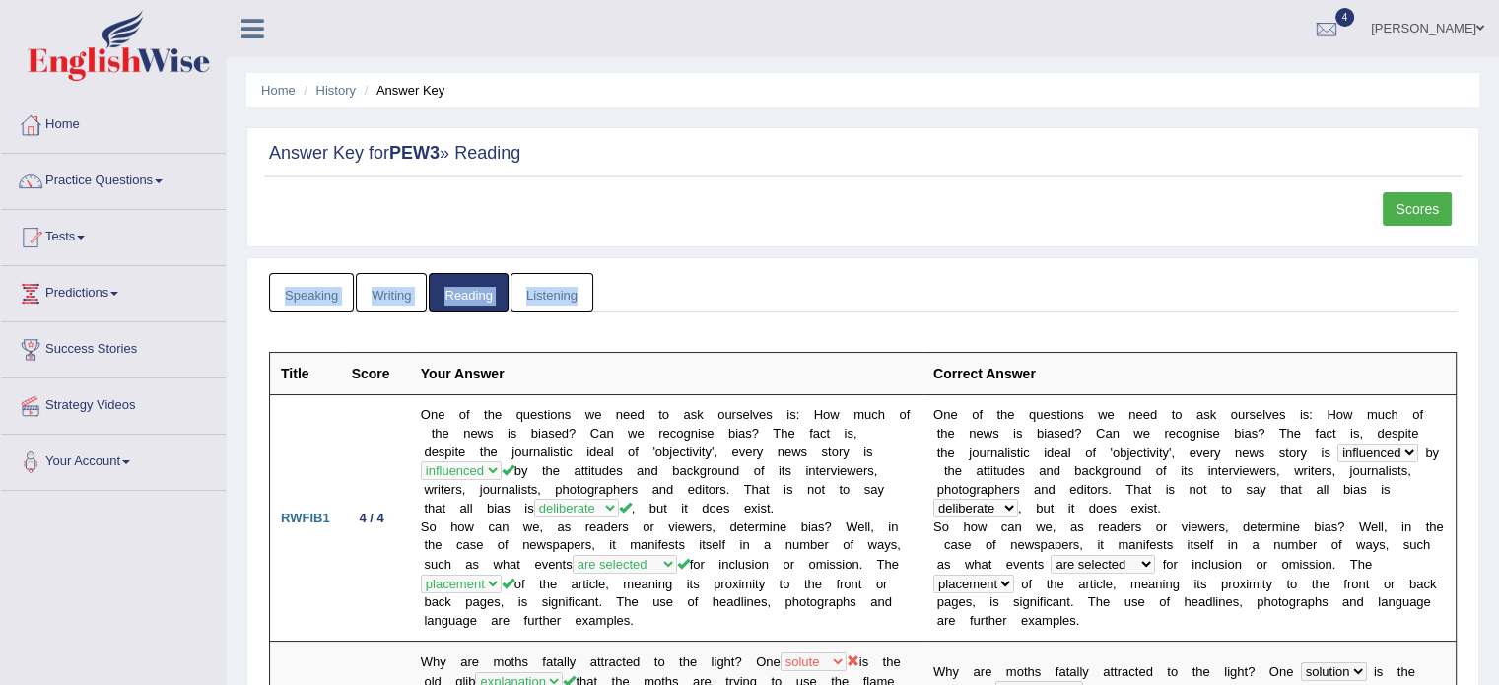
click at [543, 275] on link "Listening" at bounding box center [551, 293] width 83 height 40
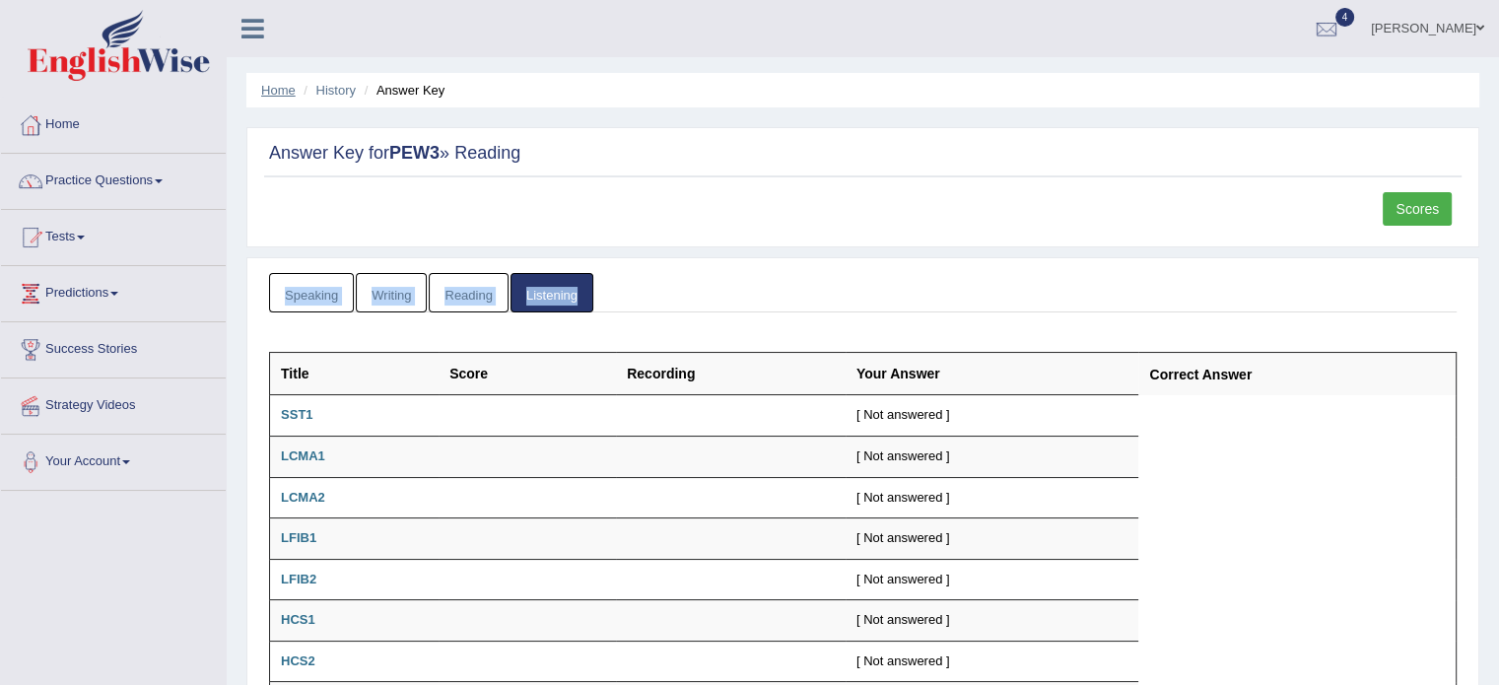
click at [272, 83] on link "Home" at bounding box center [278, 90] width 34 height 15
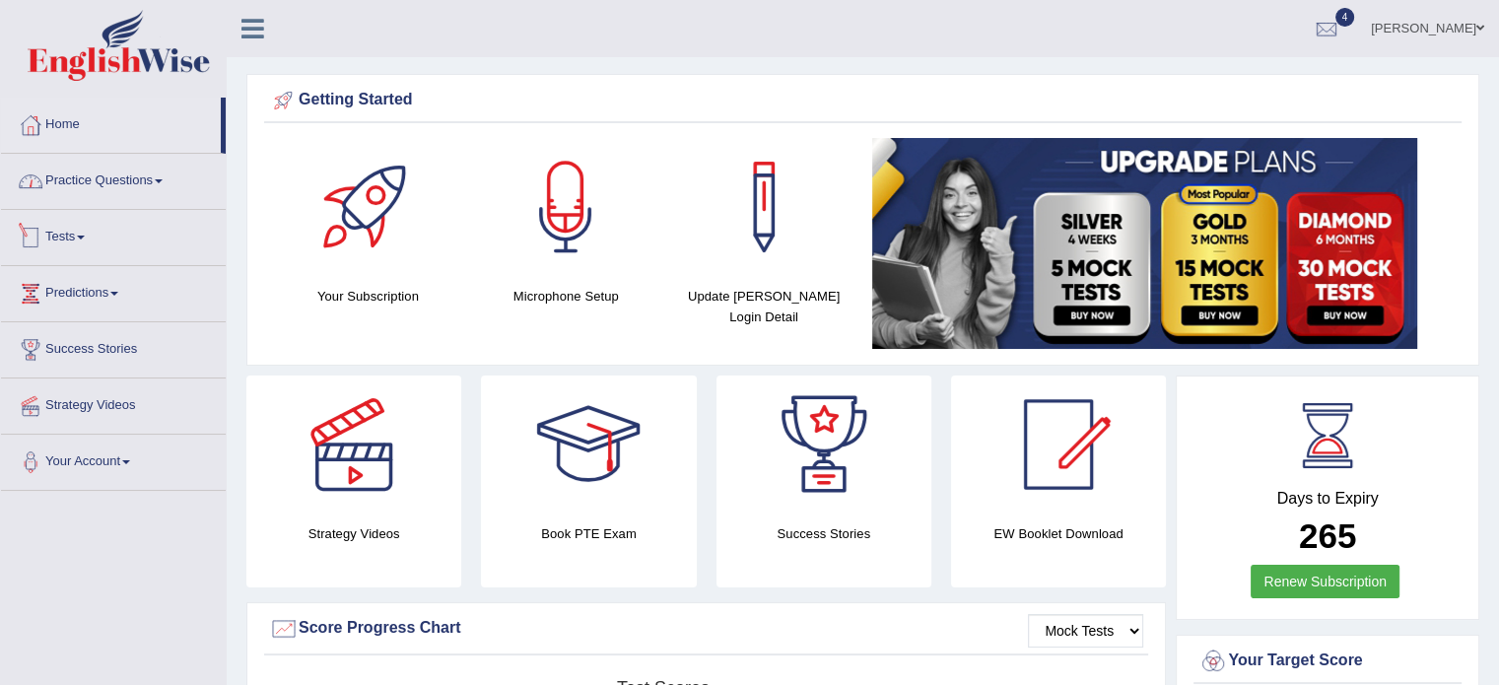
click at [79, 220] on link "Tests" at bounding box center [113, 234] width 225 height 49
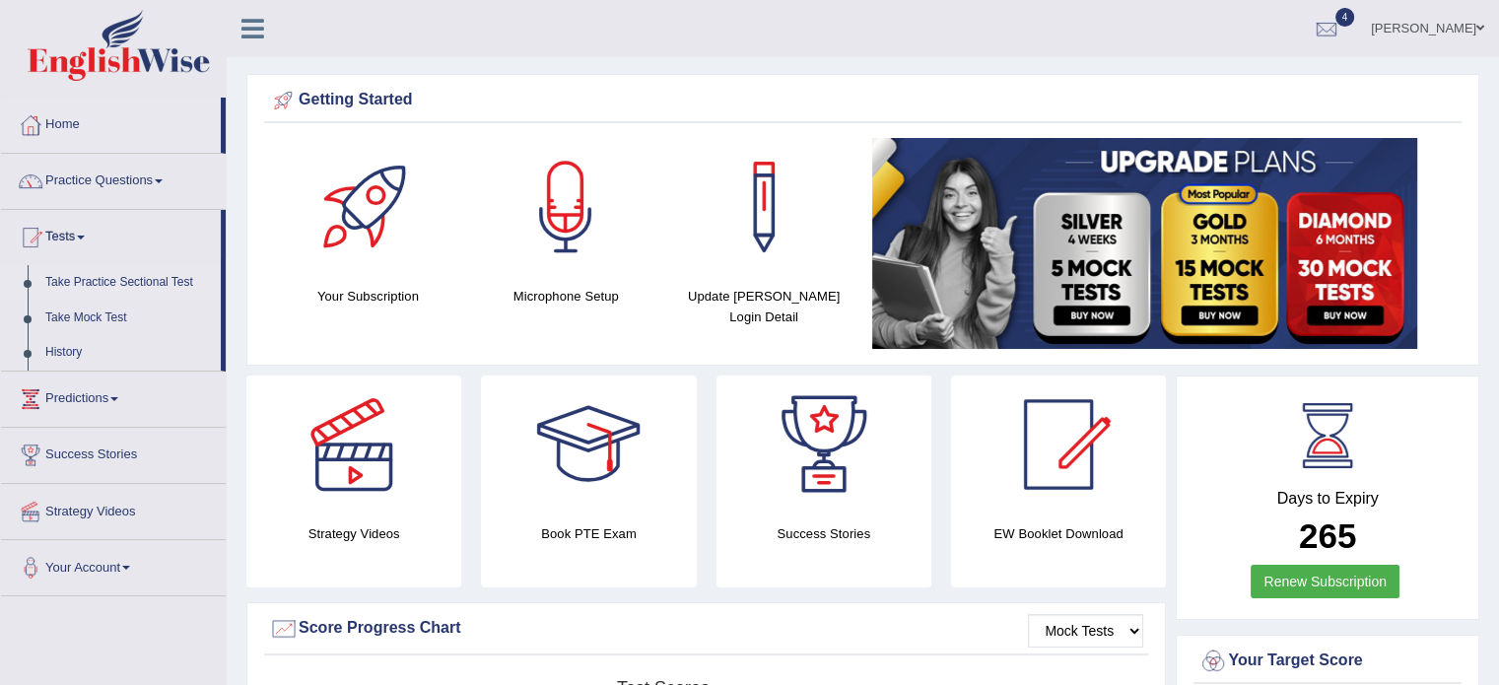
click at [119, 283] on link "Take Practice Sectional Test" at bounding box center [128, 282] width 184 height 35
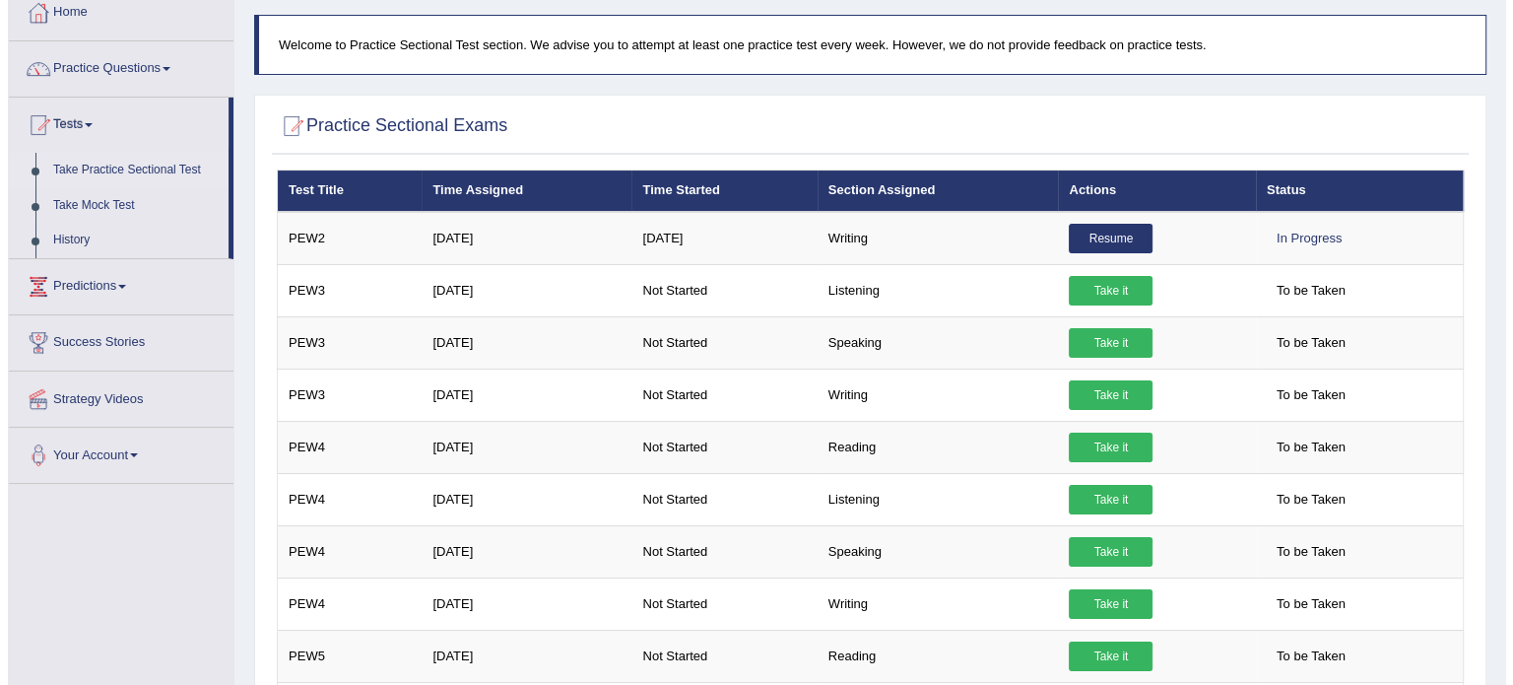
scroll to position [128, 0]
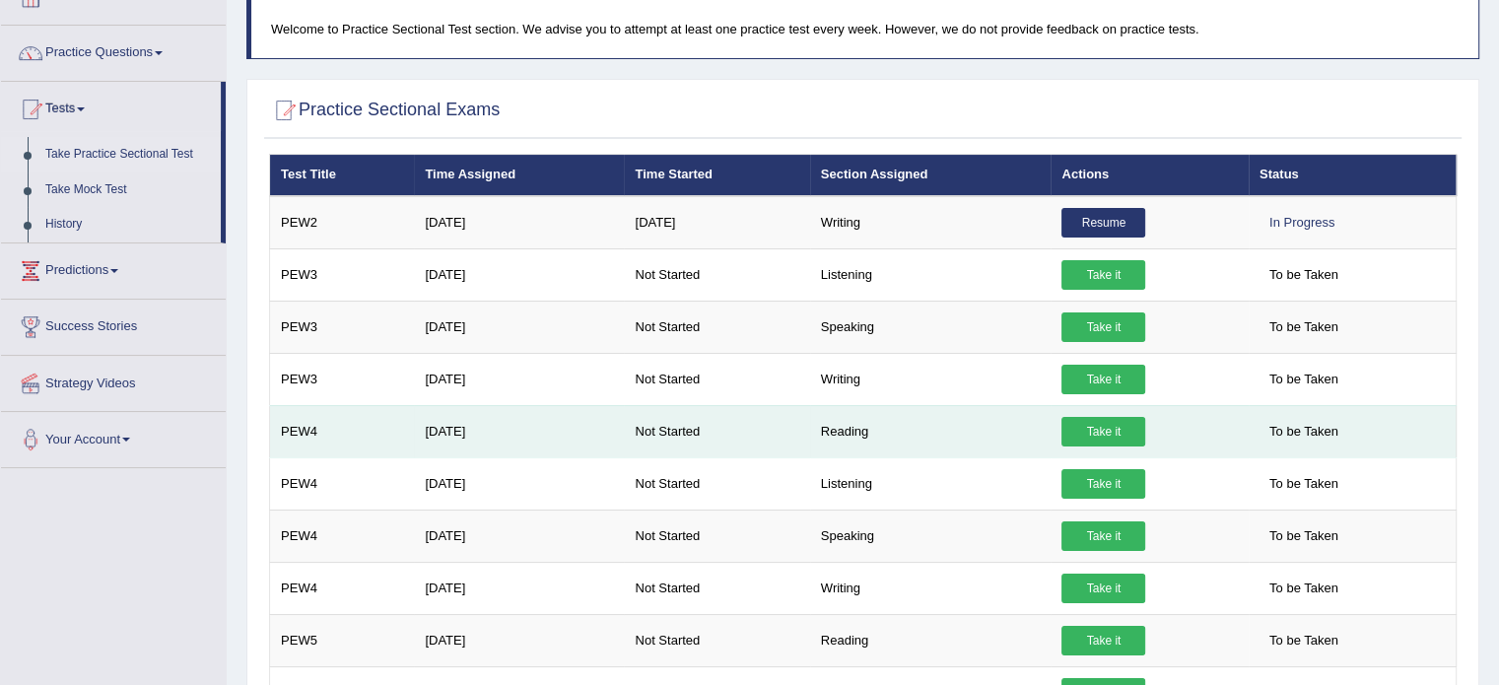
click at [1099, 425] on link "Take it" at bounding box center [1103, 432] width 84 height 30
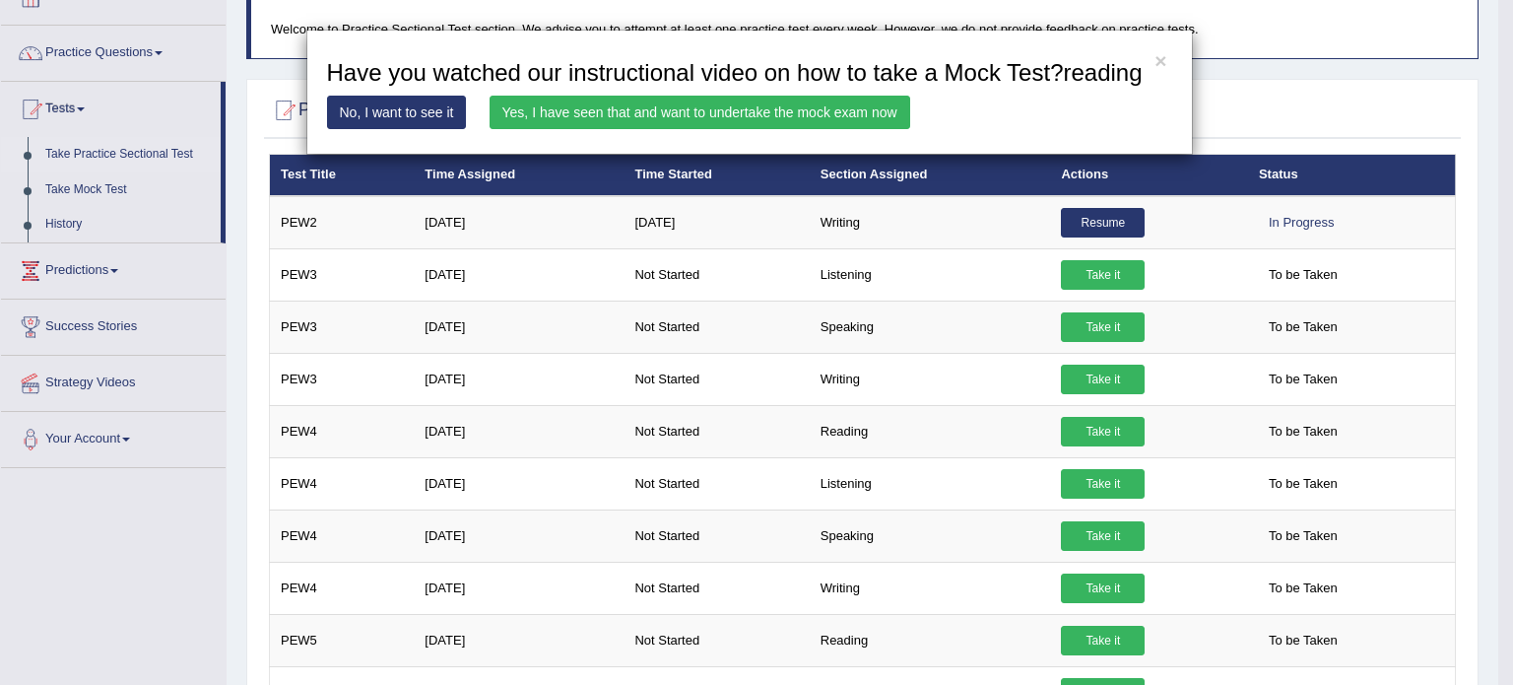
click at [691, 118] on link "Yes, I have seen that and want to undertake the mock exam now" at bounding box center [700, 112] width 421 height 33
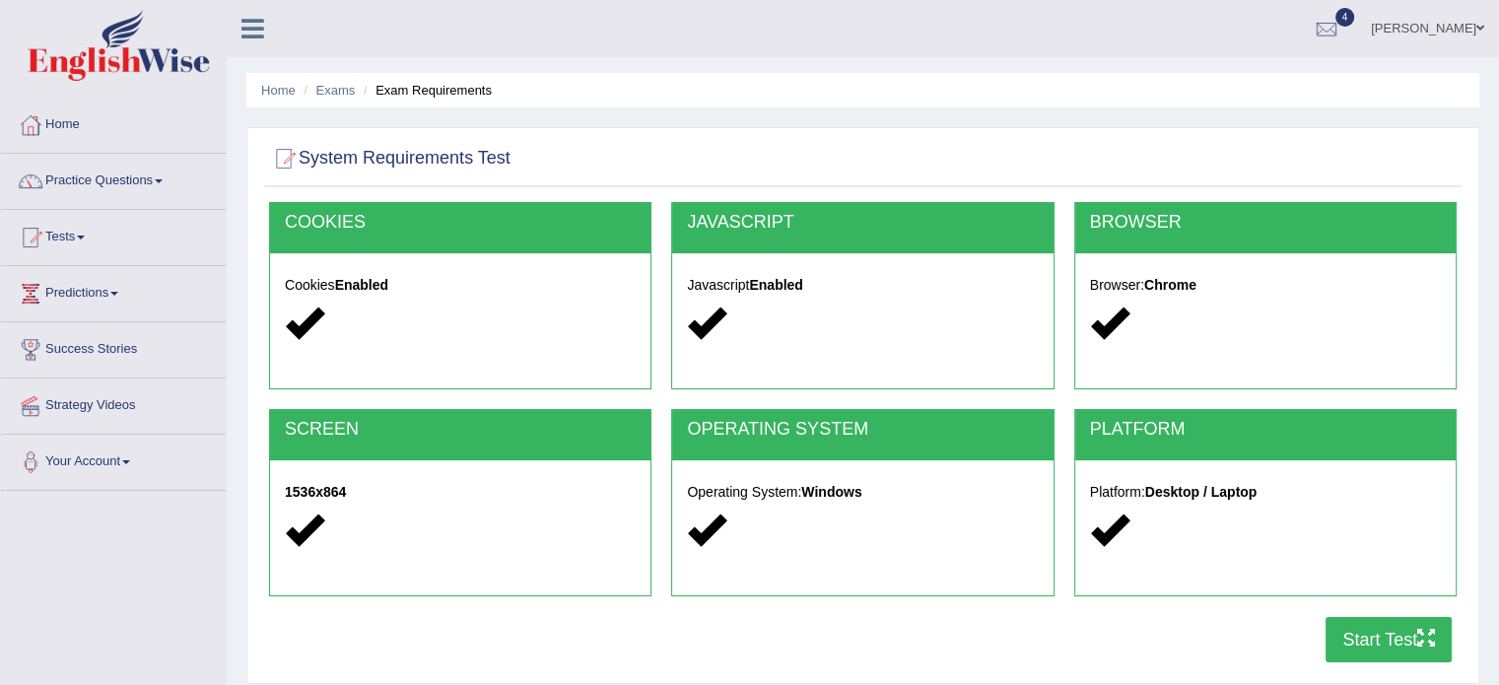
click at [1356, 626] on button "Start Test" at bounding box center [1388, 639] width 126 height 45
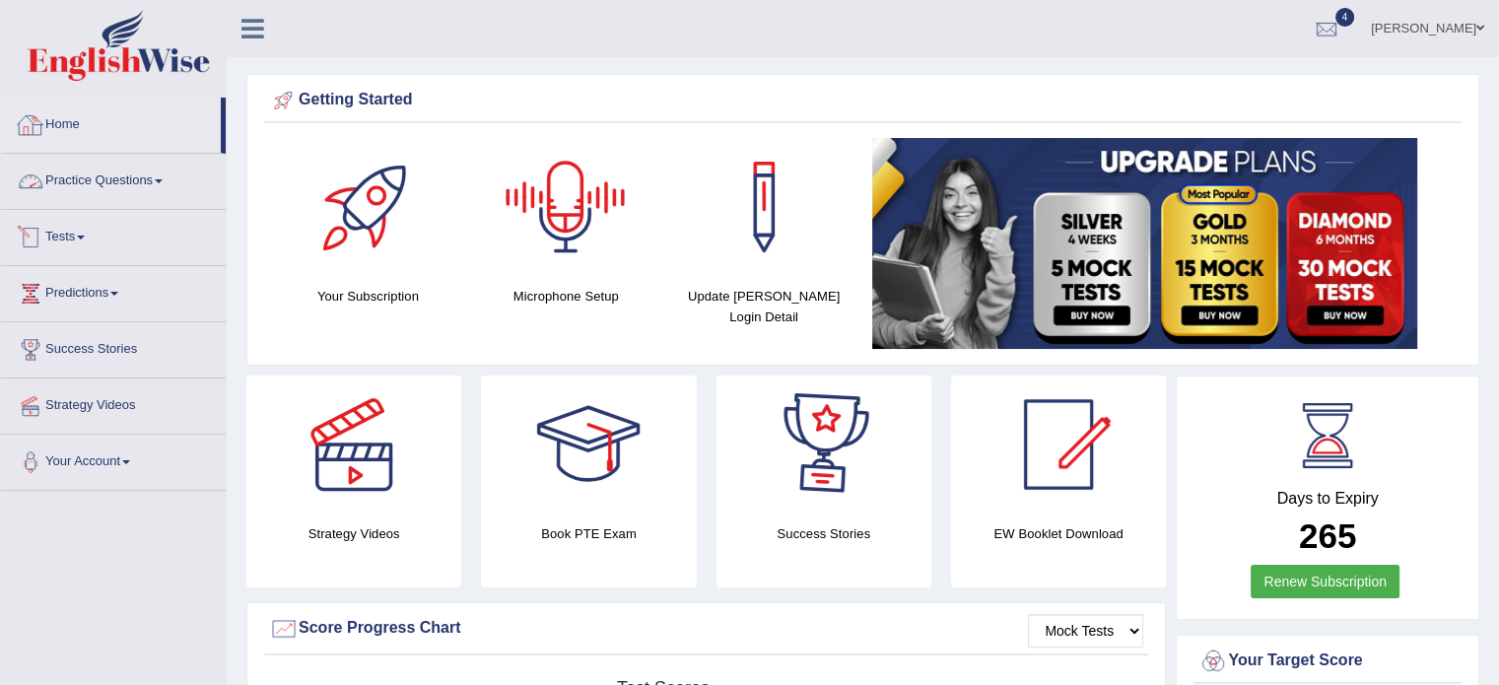
click at [85, 224] on link "Tests" at bounding box center [113, 234] width 225 height 49
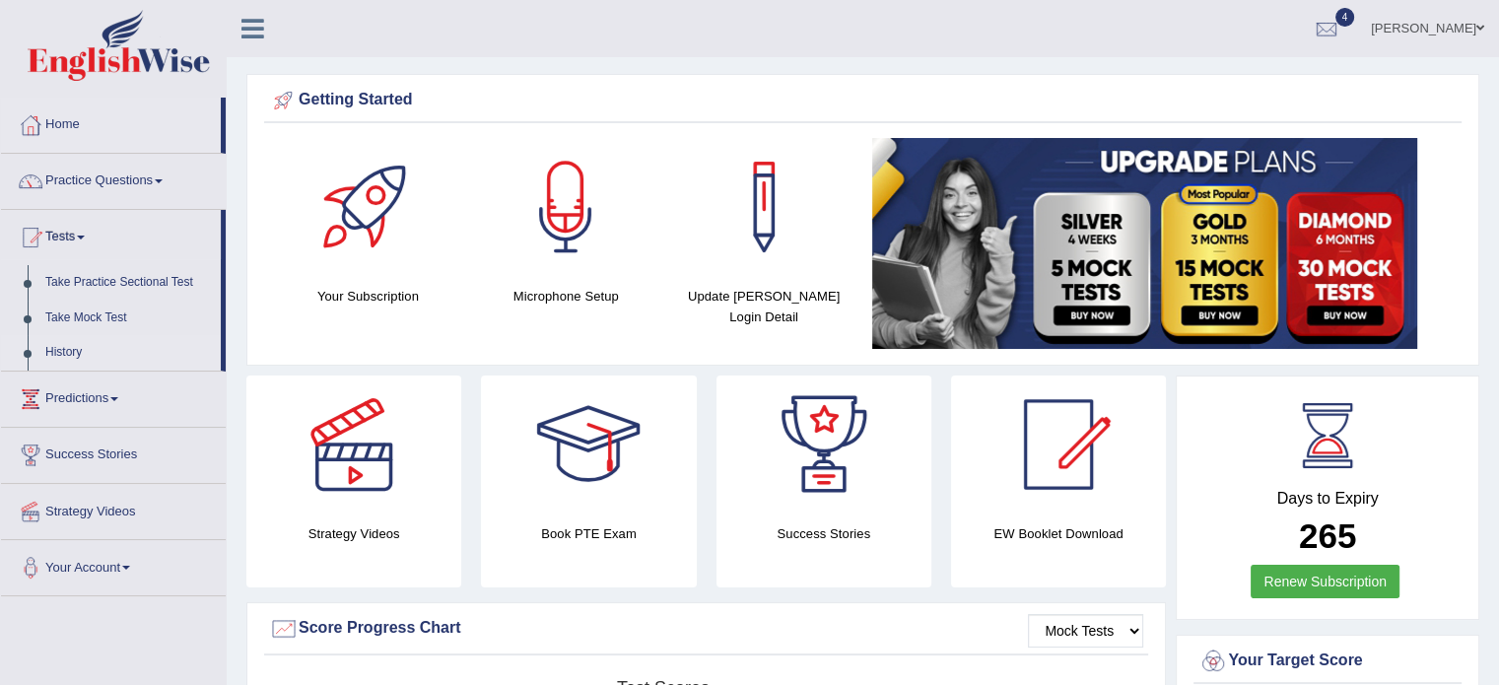
click at [59, 350] on link "History" at bounding box center [128, 352] width 184 height 35
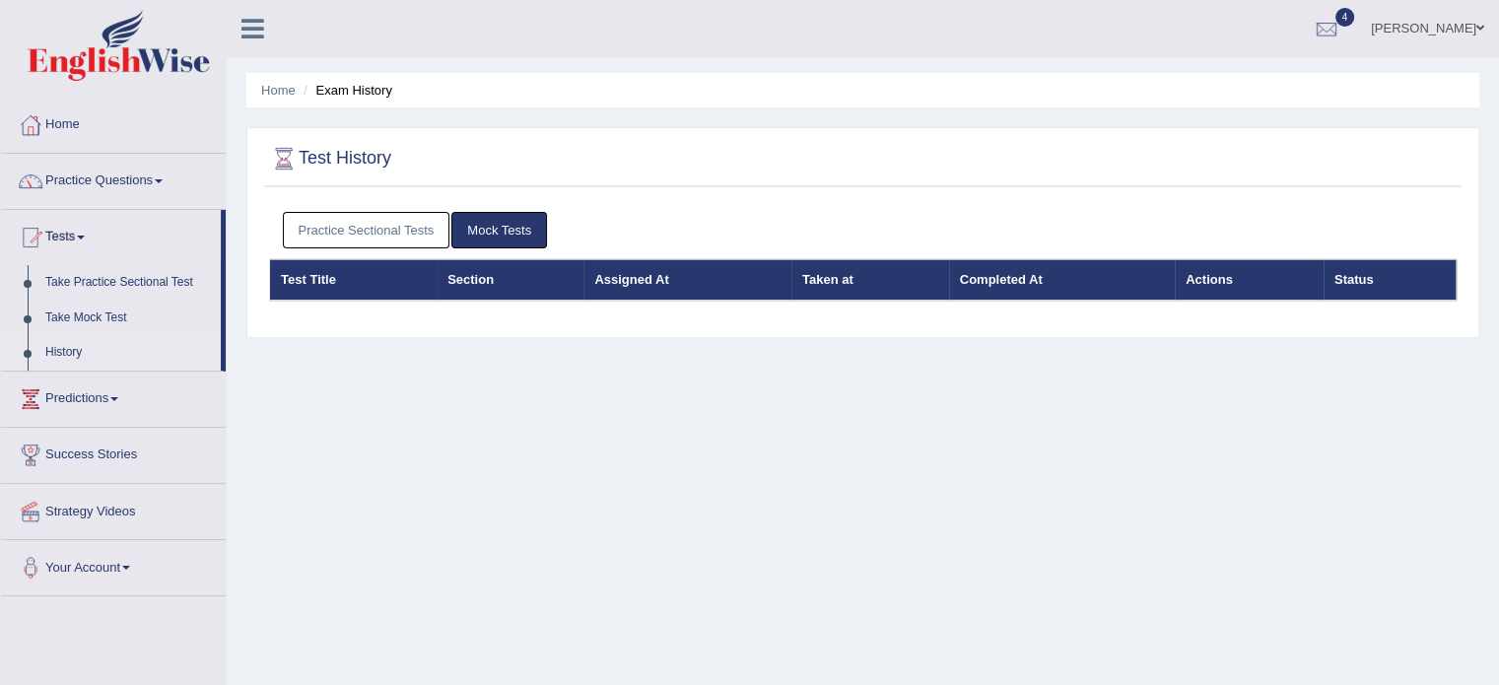
click at [323, 287] on th "Test Title" at bounding box center [353, 279] width 167 height 41
click at [481, 276] on th "Section" at bounding box center [509, 279] width 147 height 41
click at [714, 244] on ul "Practice Sectional Tests Mock Tests" at bounding box center [863, 230] width 1161 height 36
click at [374, 235] on link "Practice Sectional Tests" at bounding box center [366, 230] width 167 height 36
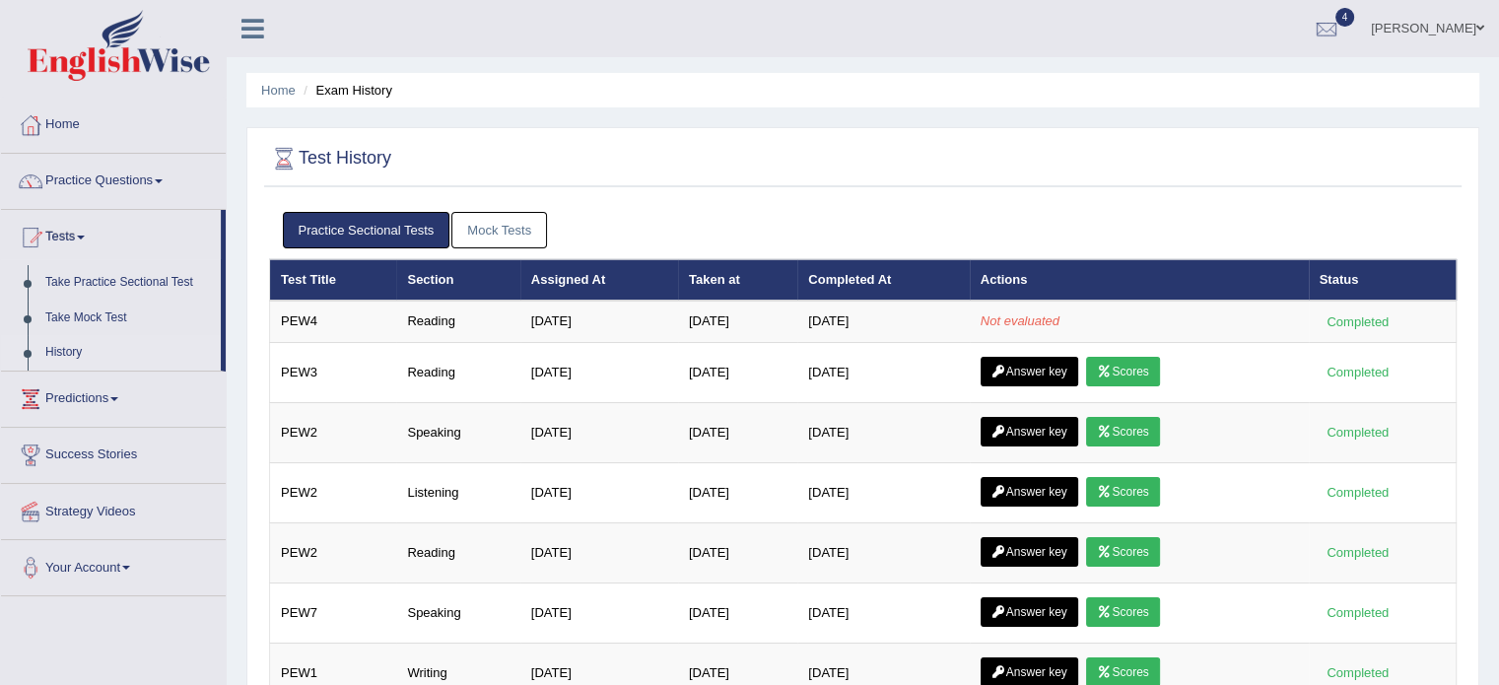
click at [492, 216] on link "Mock Tests" at bounding box center [499, 230] width 96 height 36
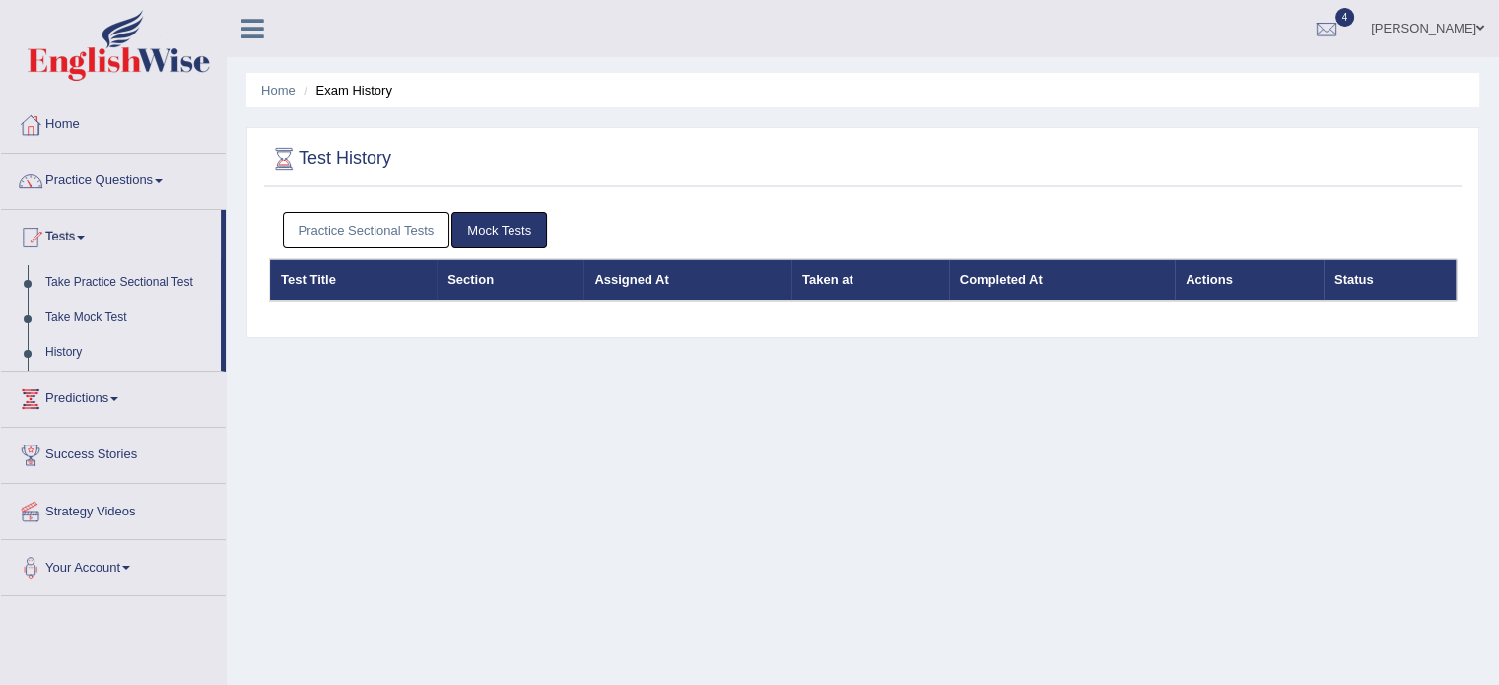
click at [82, 321] on link "Take Mock Test" at bounding box center [128, 317] width 184 height 35
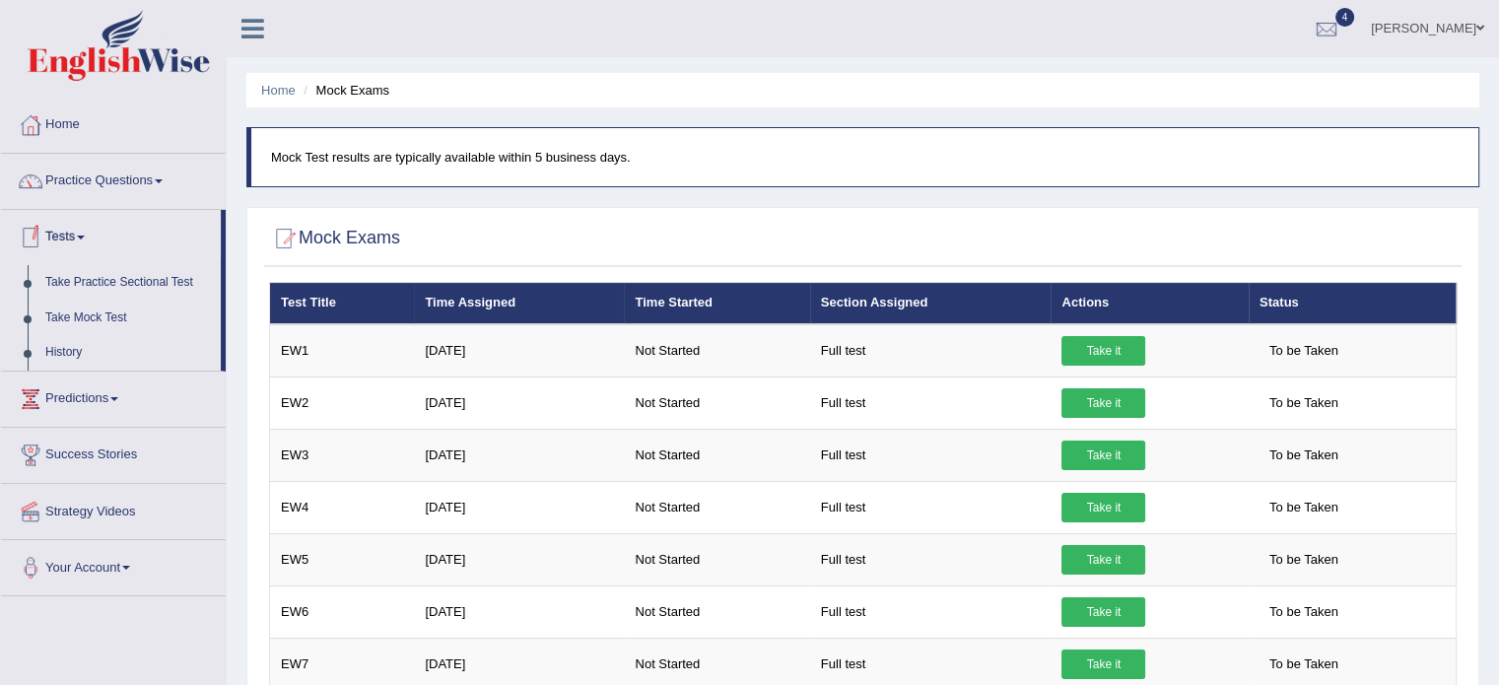
click at [49, 243] on link "Tests" at bounding box center [111, 234] width 220 height 49
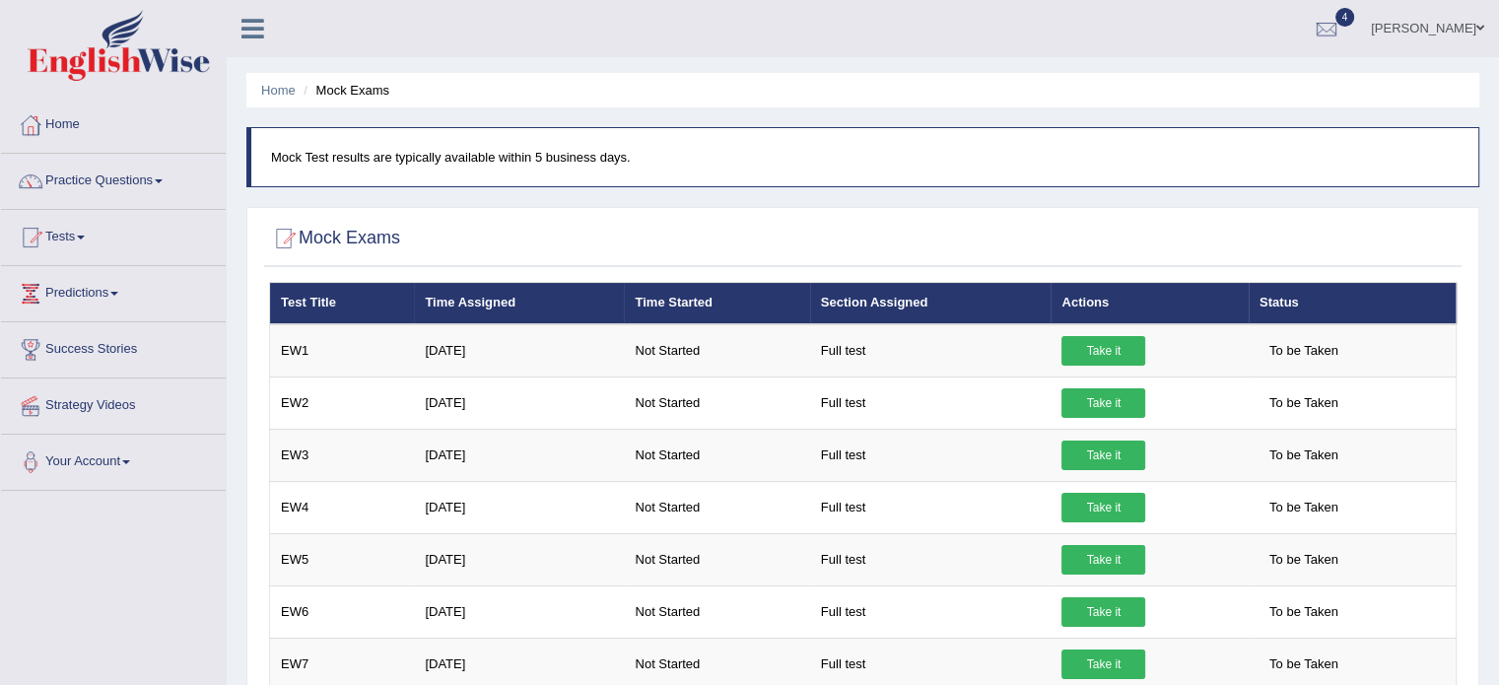
click at [49, 243] on link "Tests" at bounding box center [113, 234] width 225 height 49
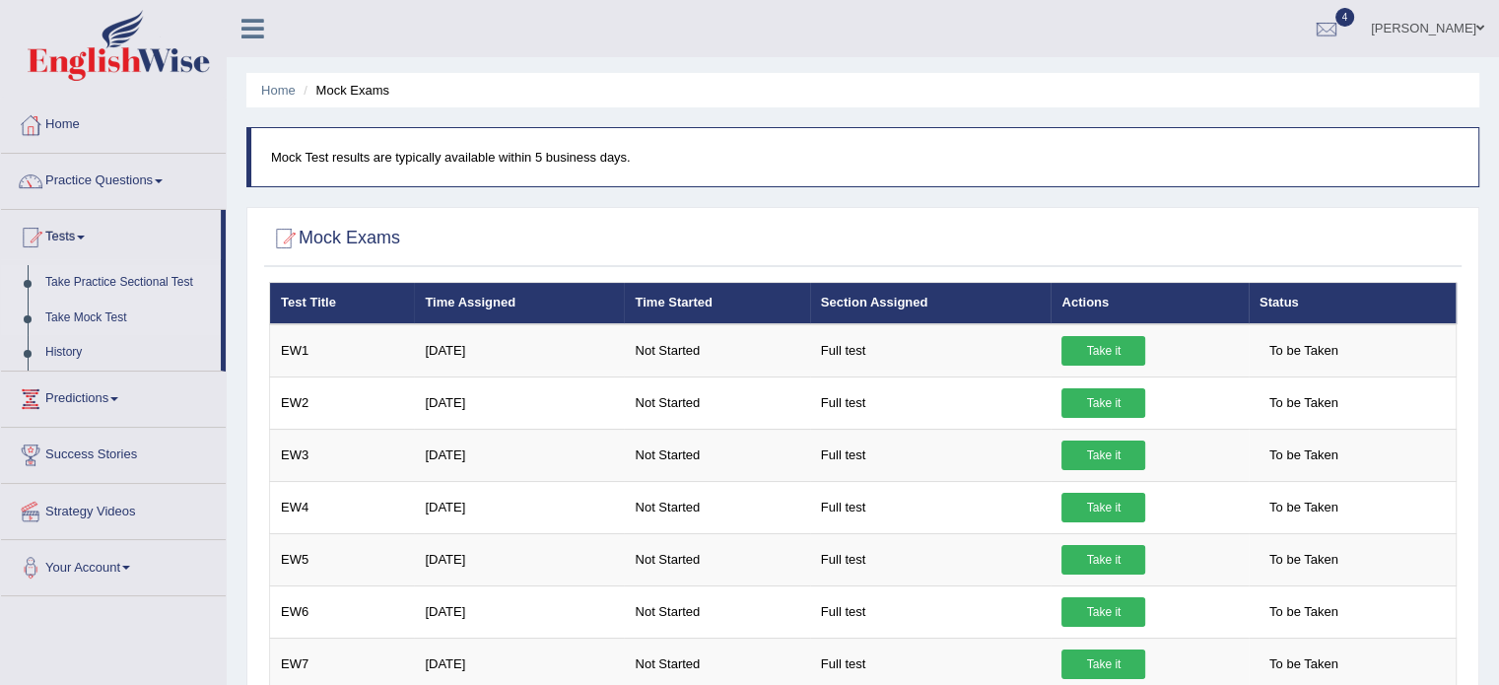
click at [118, 293] on link "Take Practice Sectional Test" at bounding box center [128, 282] width 184 height 35
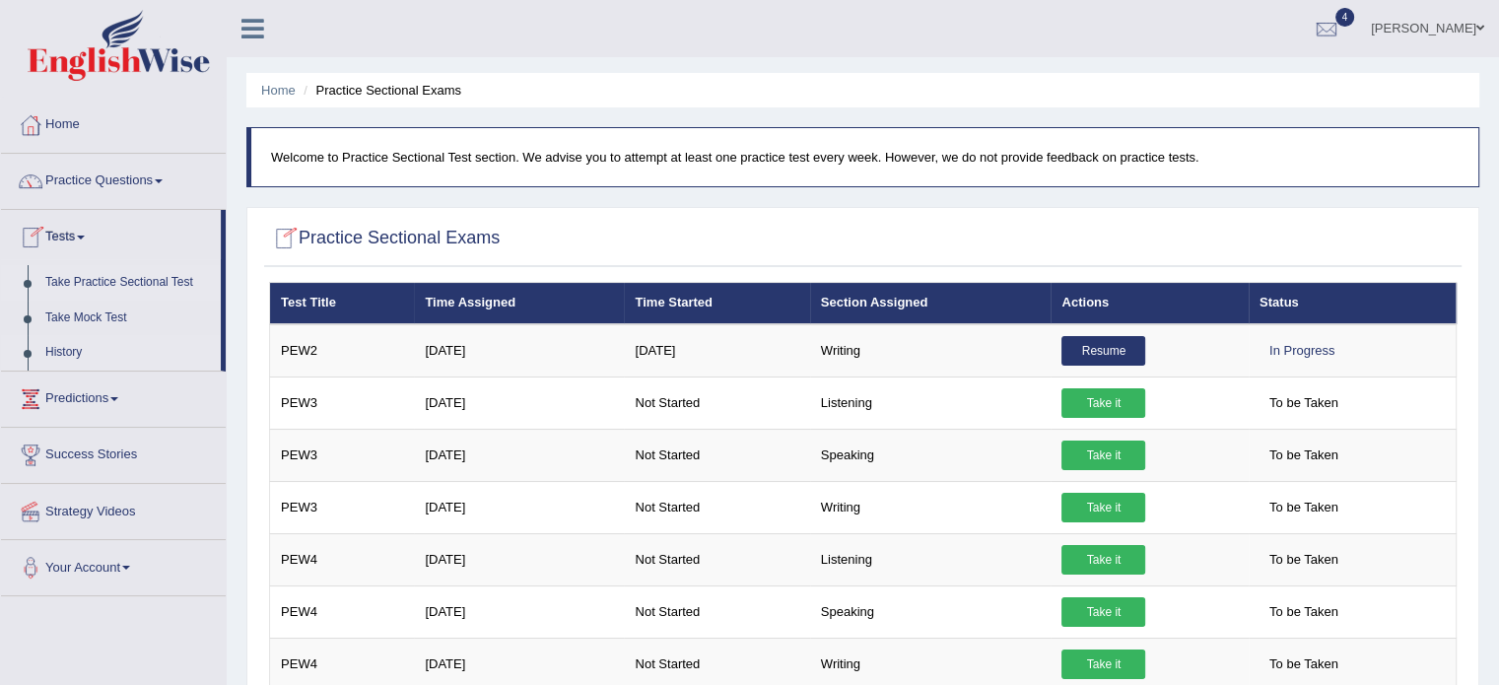
click at [67, 361] on link "History" at bounding box center [128, 352] width 184 height 35
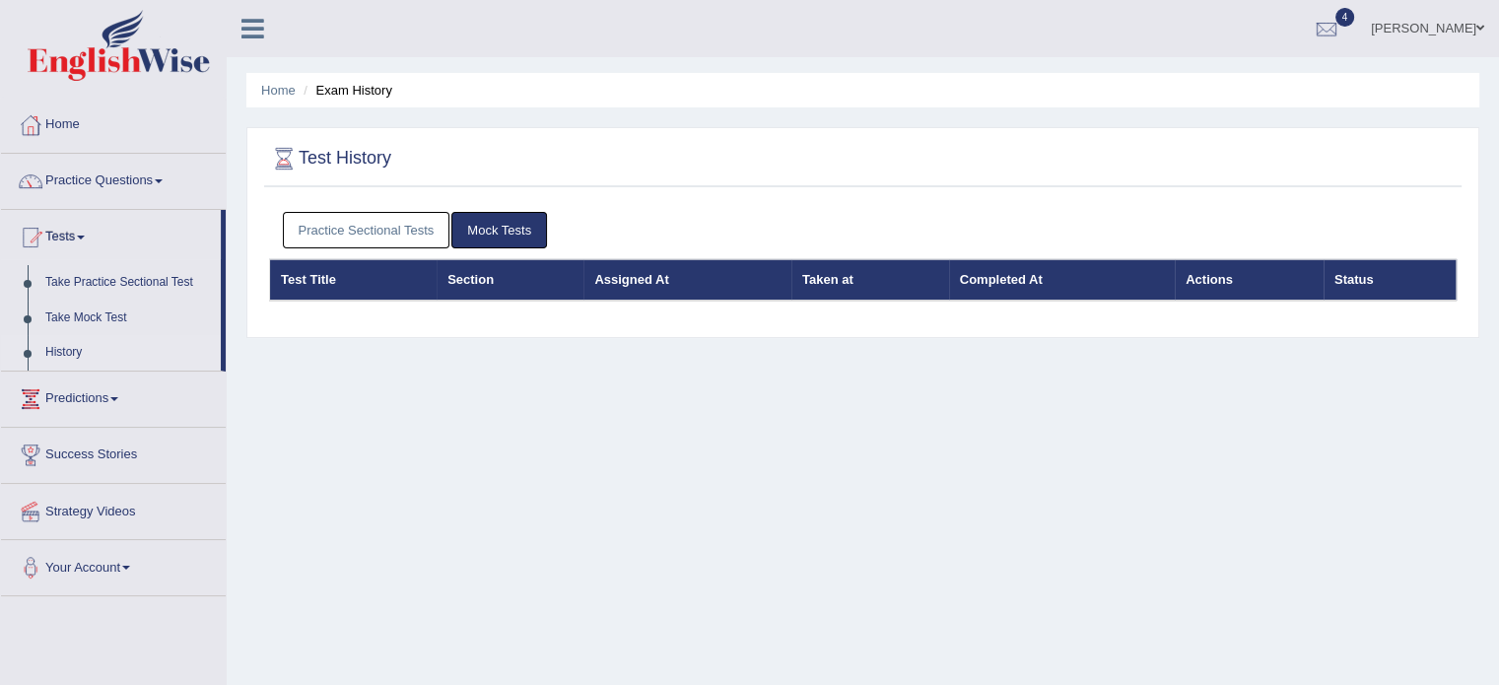
click at [409, 220] on link "Practice Sectional Tests" at bounding box center [366, 230] width 167 height 36
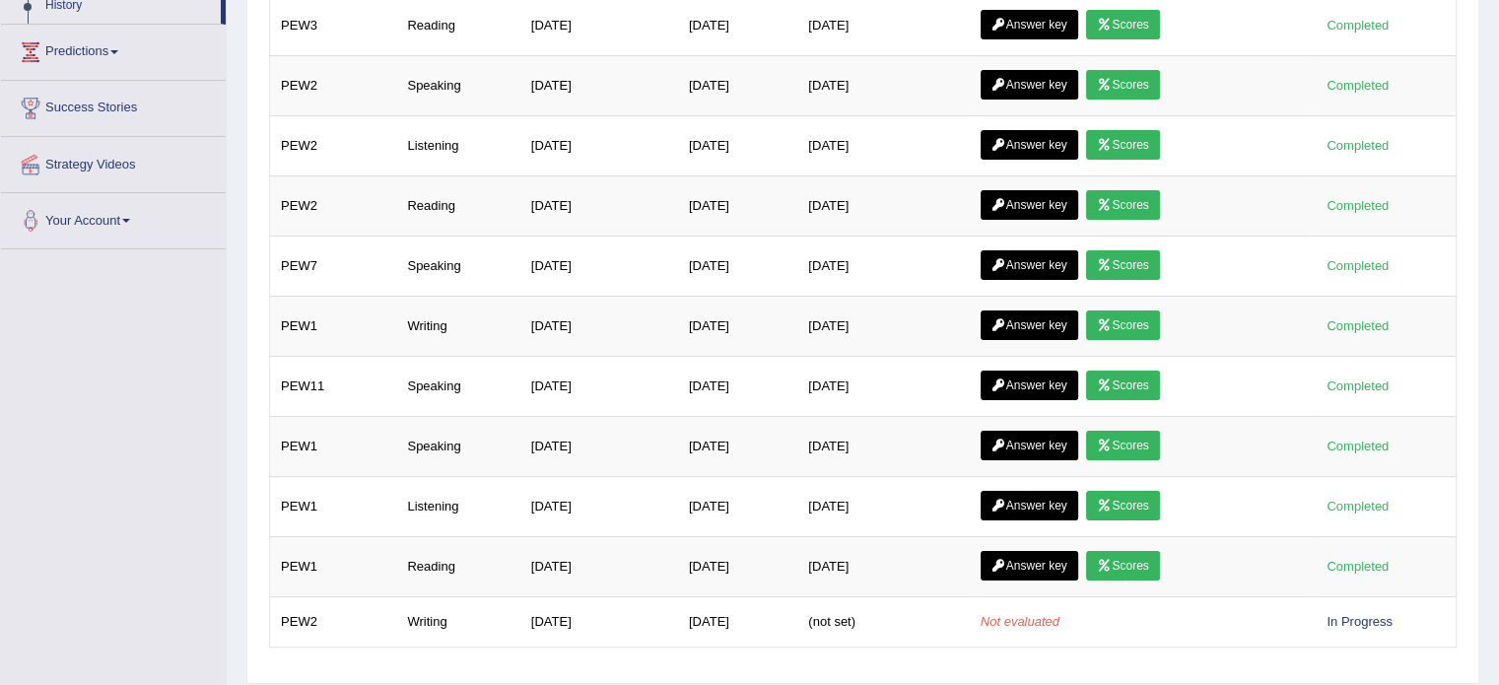
scroll to position [396, 0]
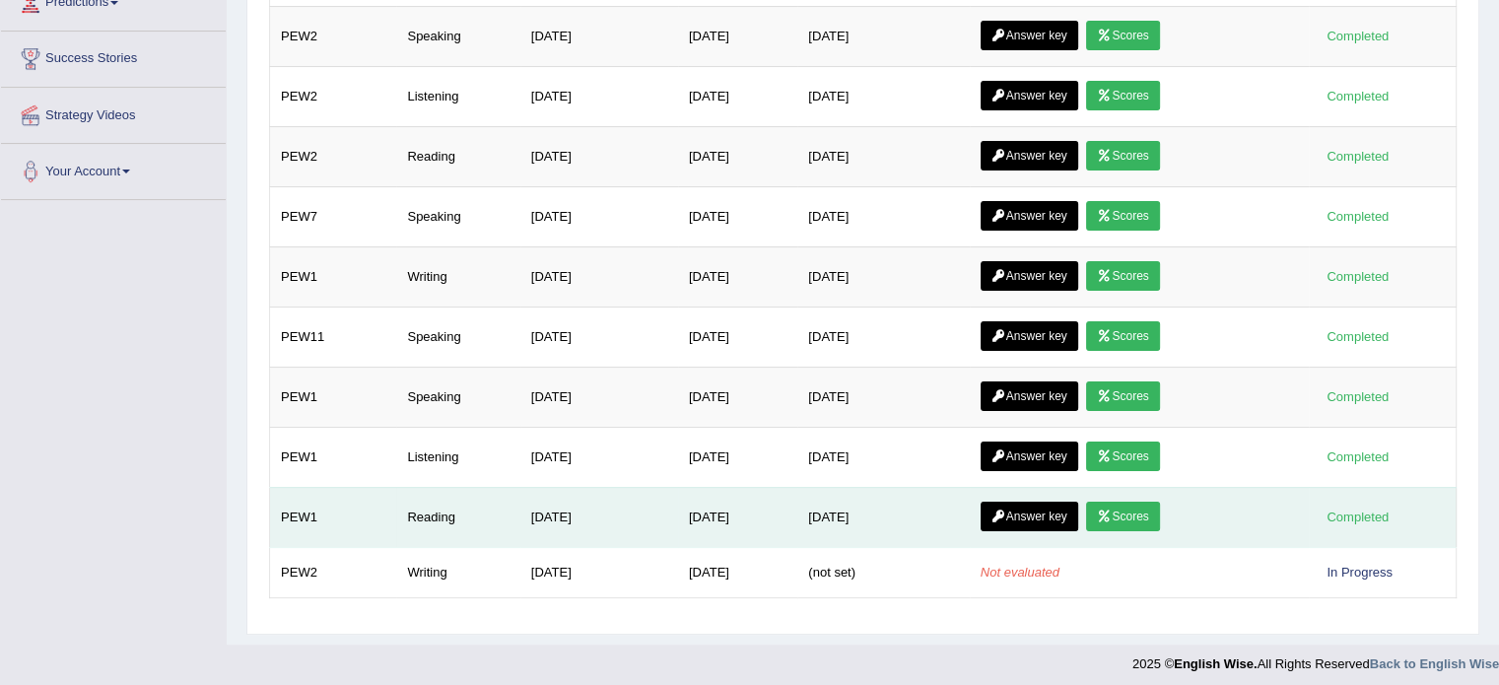
click at [1022, 502] on link "Answer key" at bounding box center [1029, 516] width 98 height 30
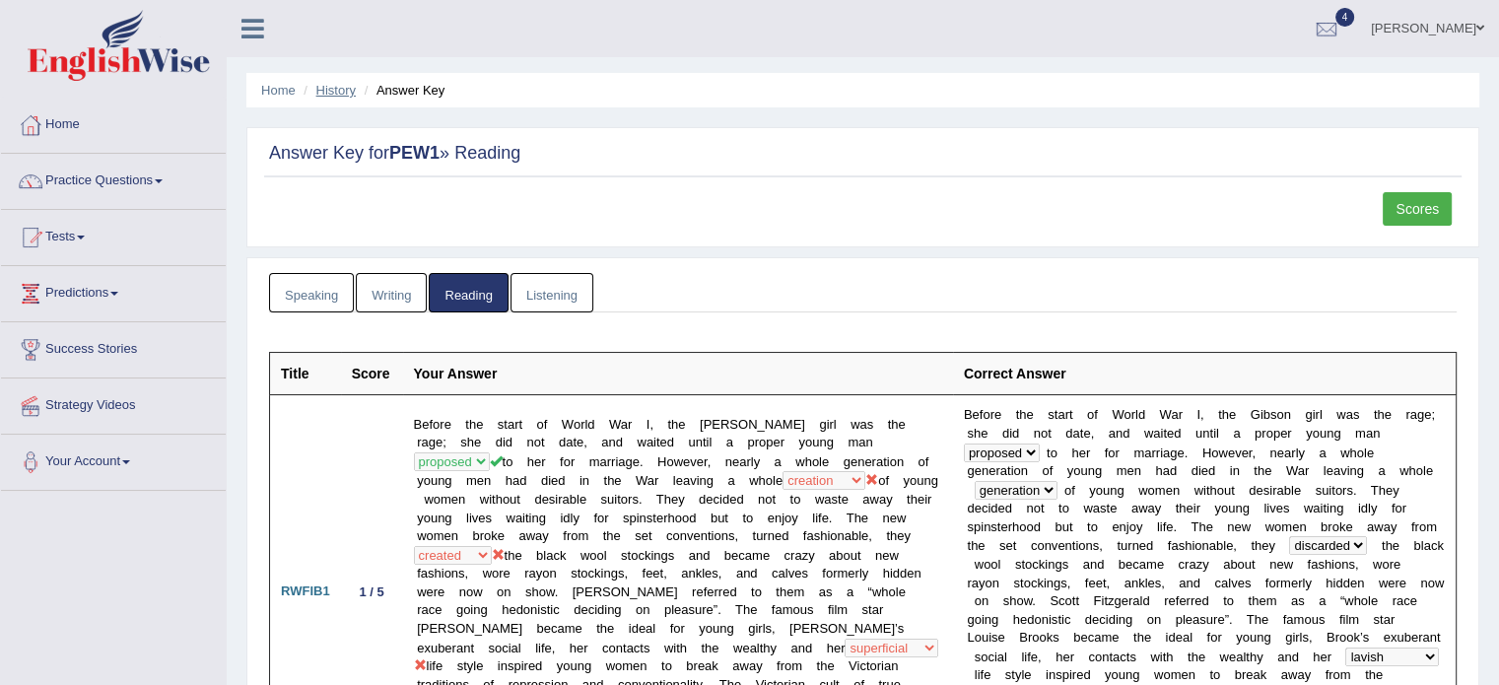
click at [327, 94] on link "History" at bounding box center [335, 90] width 39 height 15
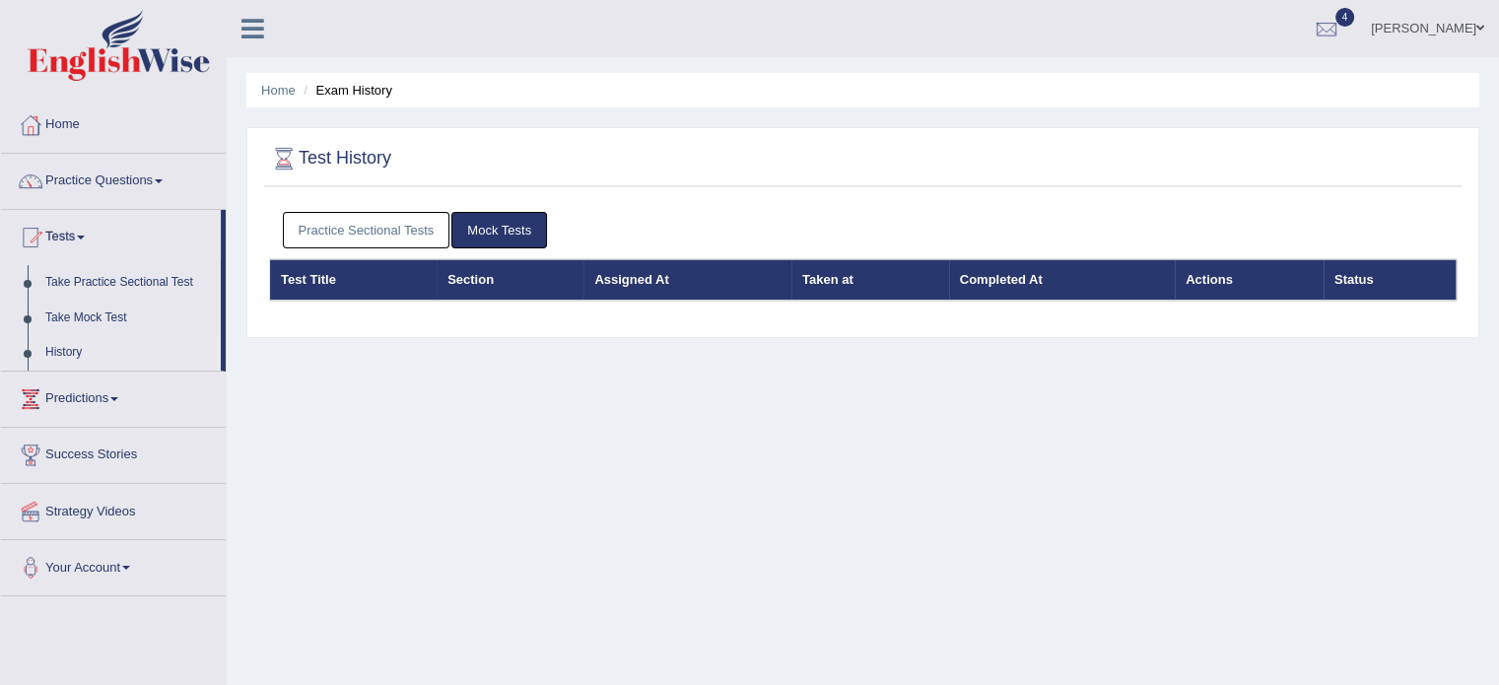
click at [355, 237] on link "Practice Sectional Tests" at bounding box center [366, 230] width 167 height 36
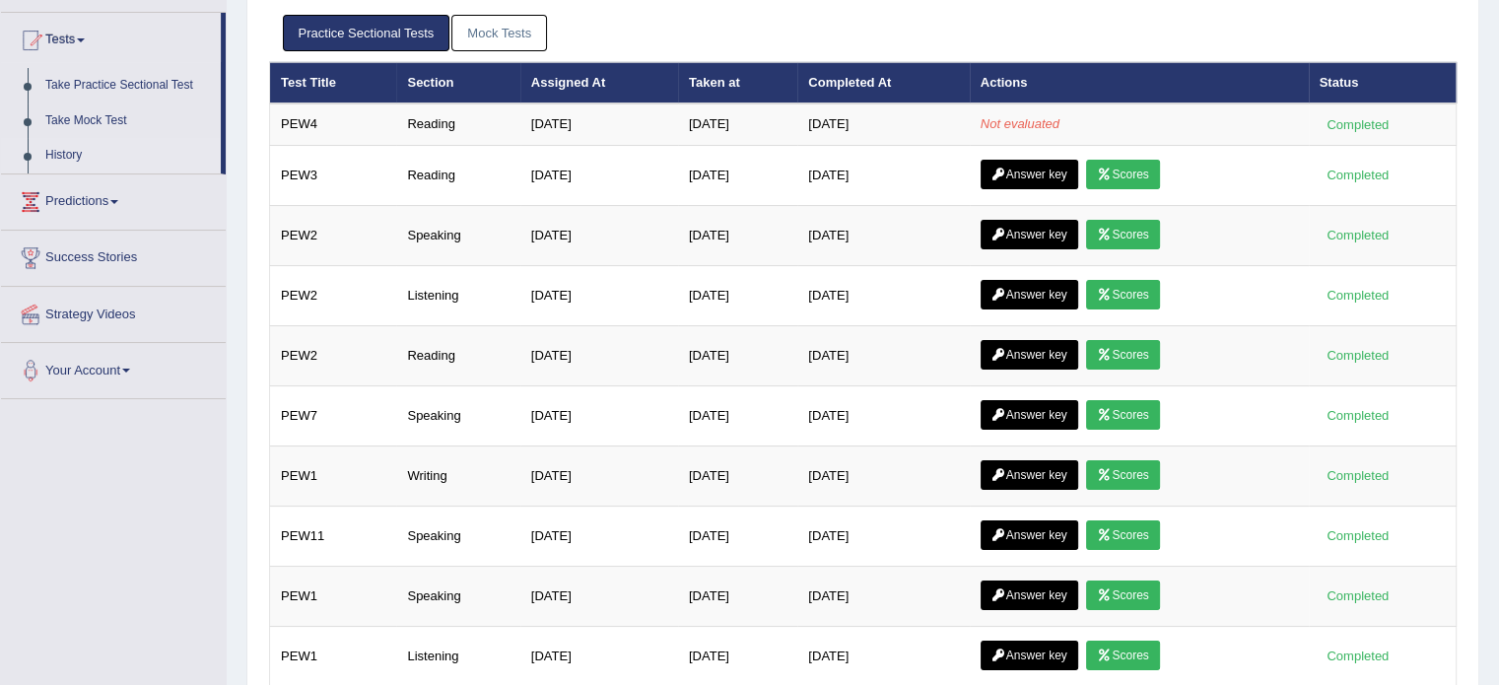
scroll to position [218, 0]
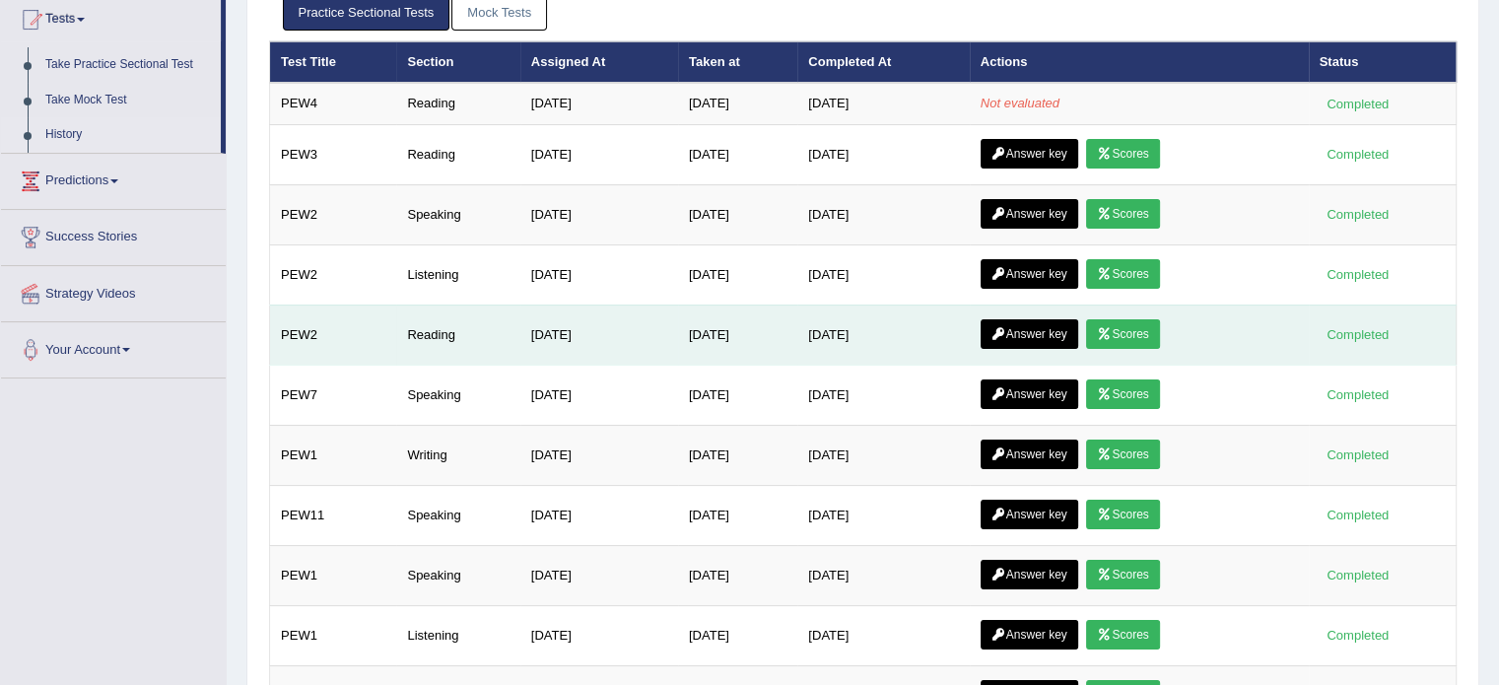
click at [1142, 330] on link "Scores" at bounding box center [1122, 334] width 73 height 30
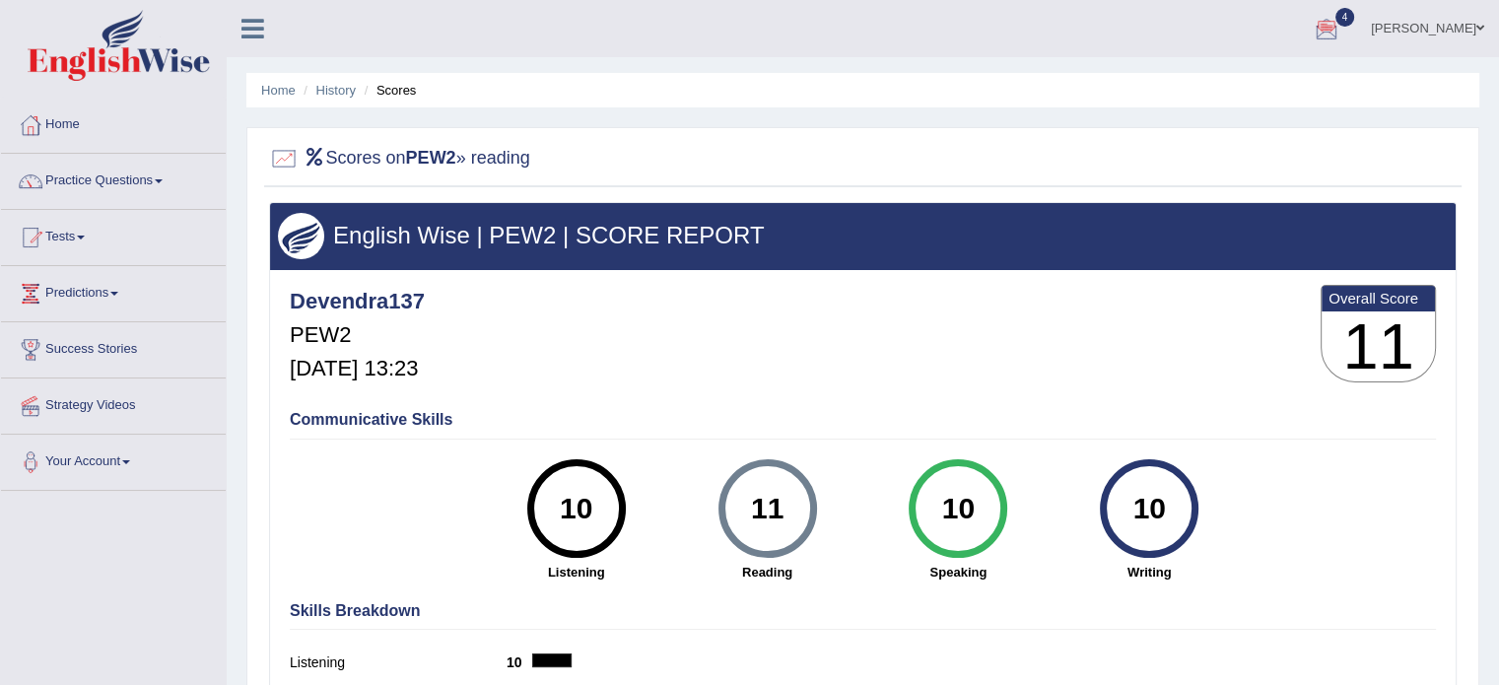
click at [1311, 31] on div at bounding box center [1326, 30] width 30 height 30
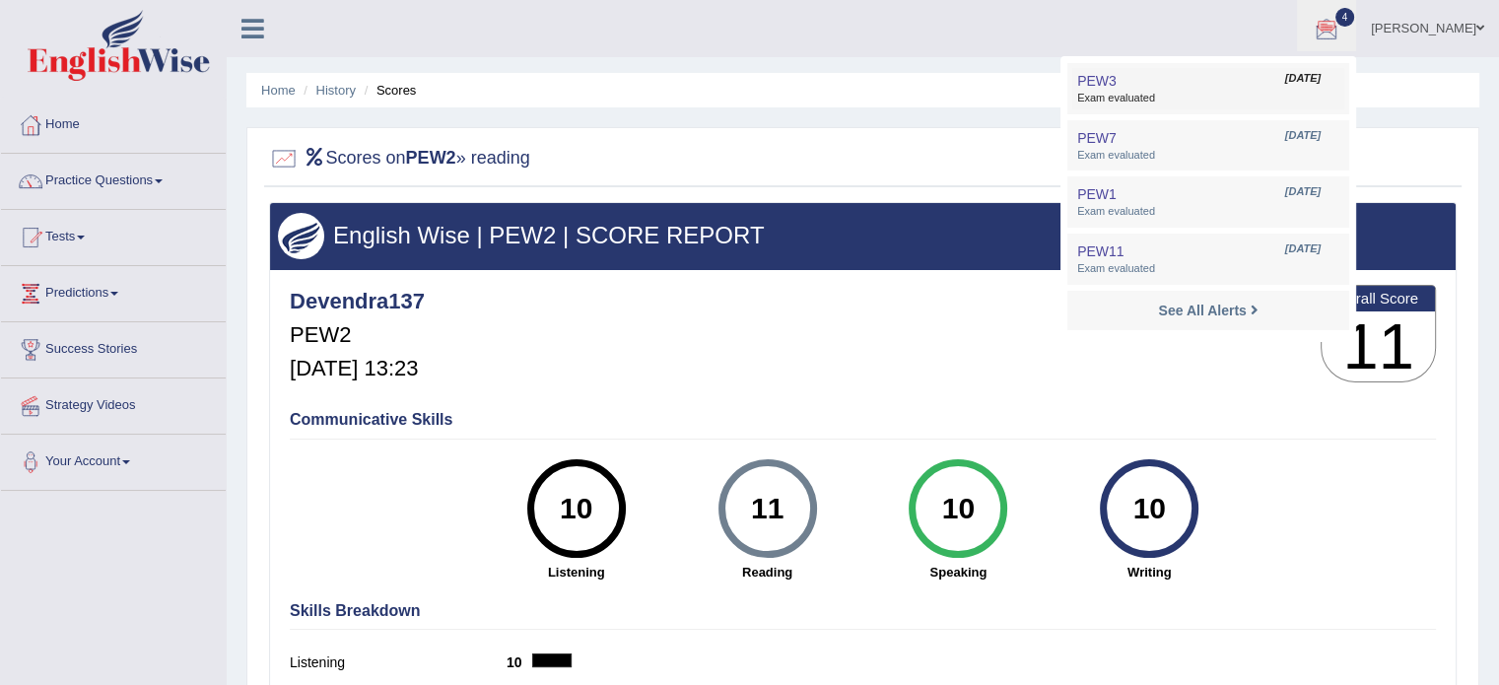
click at [1160, 85] on link "PEW3 Oct 9, 2025 Exam evaluated" at bounding box center [1208, 88] width 272 height 41
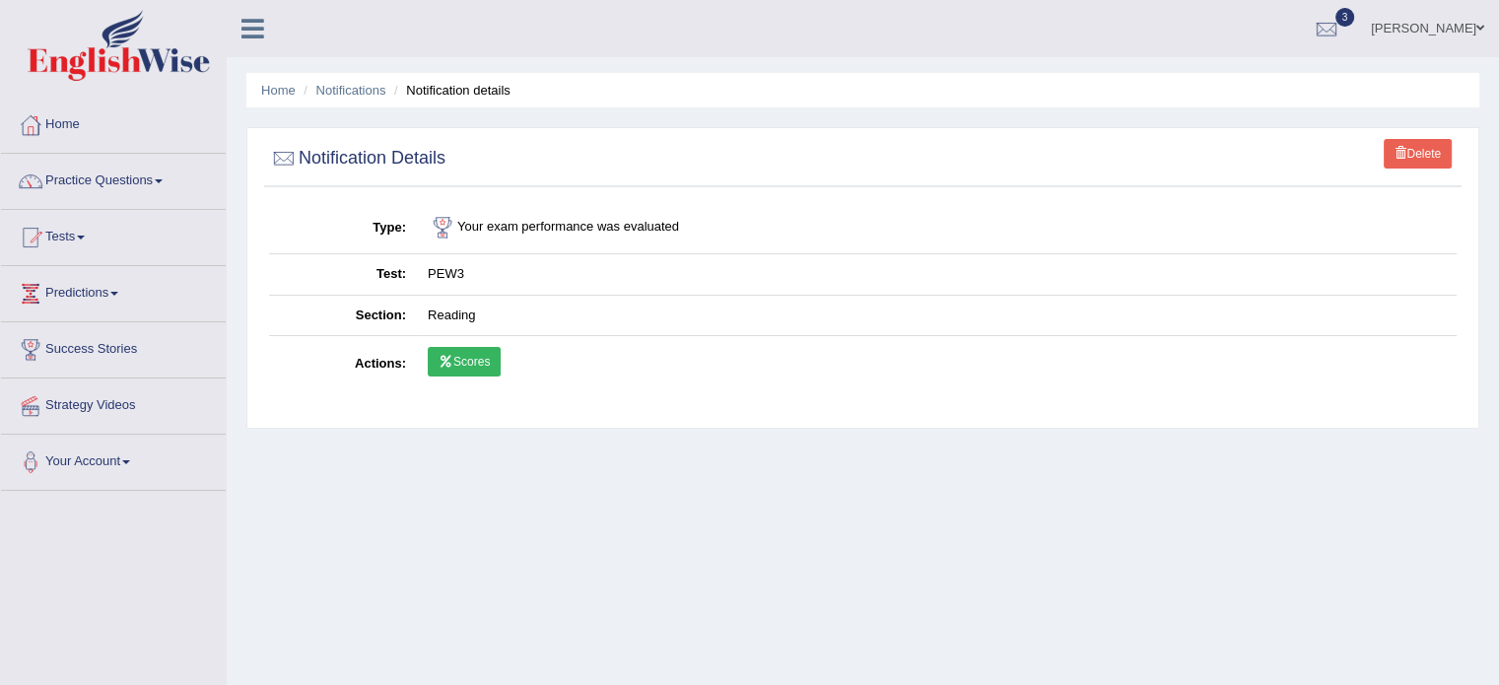
click at [449, 356] on icon at bounding box center [445, 362] width 15 height 12
click at [124, 132] on link "Home" at bounding box center [113, 122] width 225 height 49
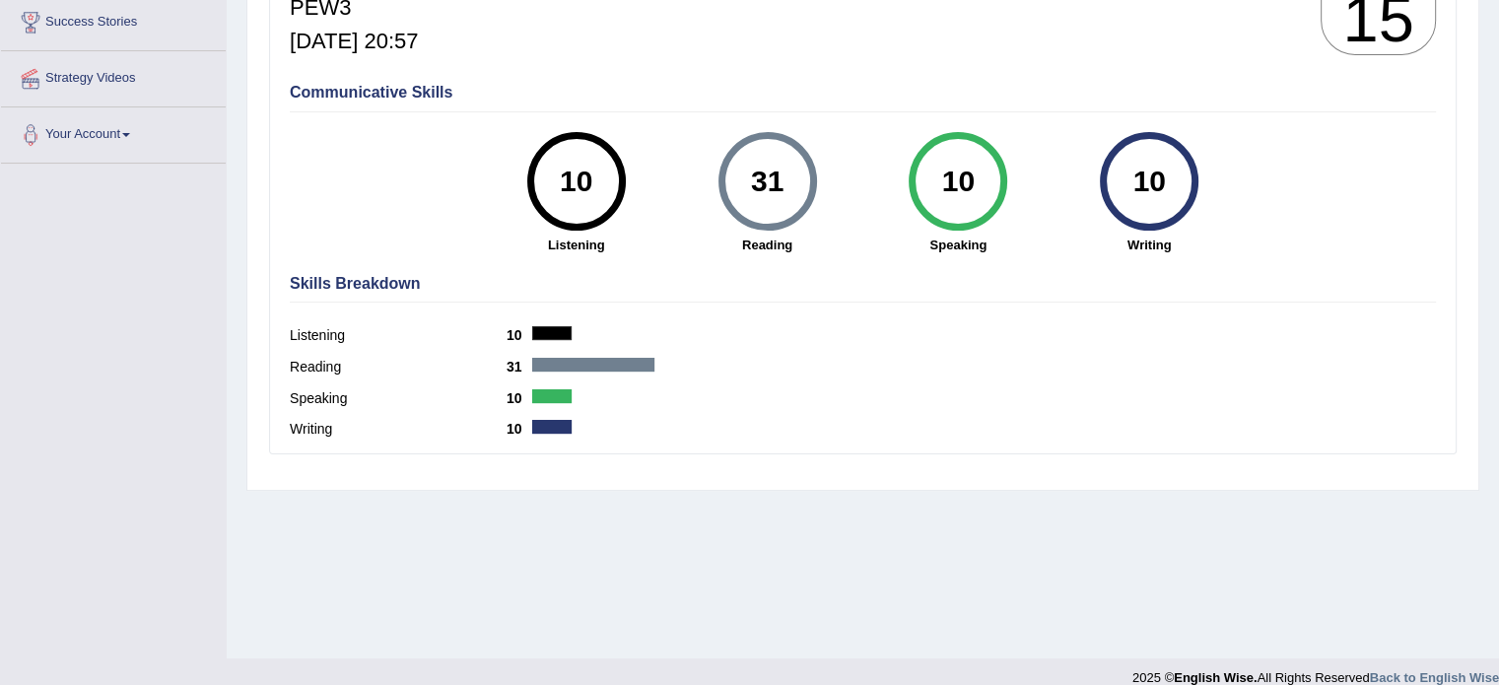
scroll to position [350, 0]
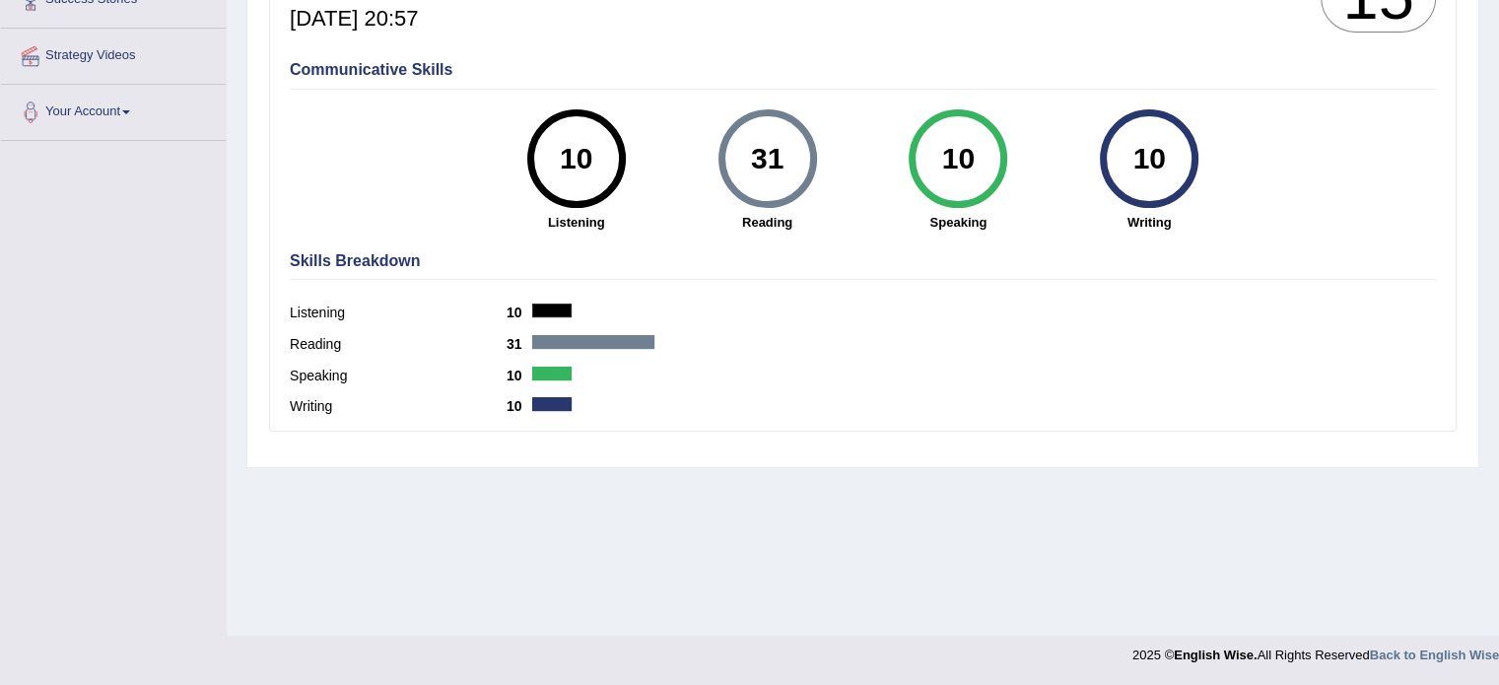
click at [549, 300] on div "Listening 10" at bounding box center [863, 316] width 1146 height 32
click at [365, 62] on h4 "Communicative Skills" at bounding box center [863, 70] width 1146 height 18
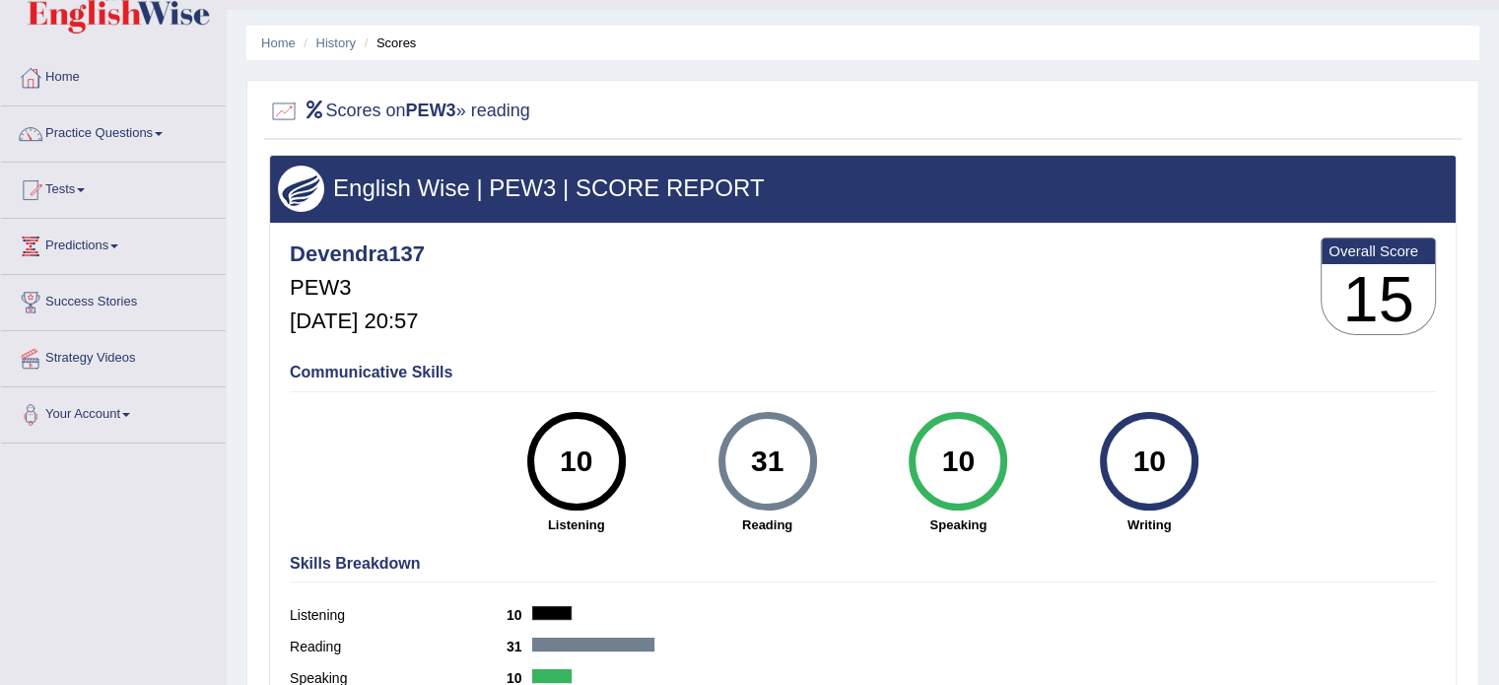
scroll to position [20, 0]
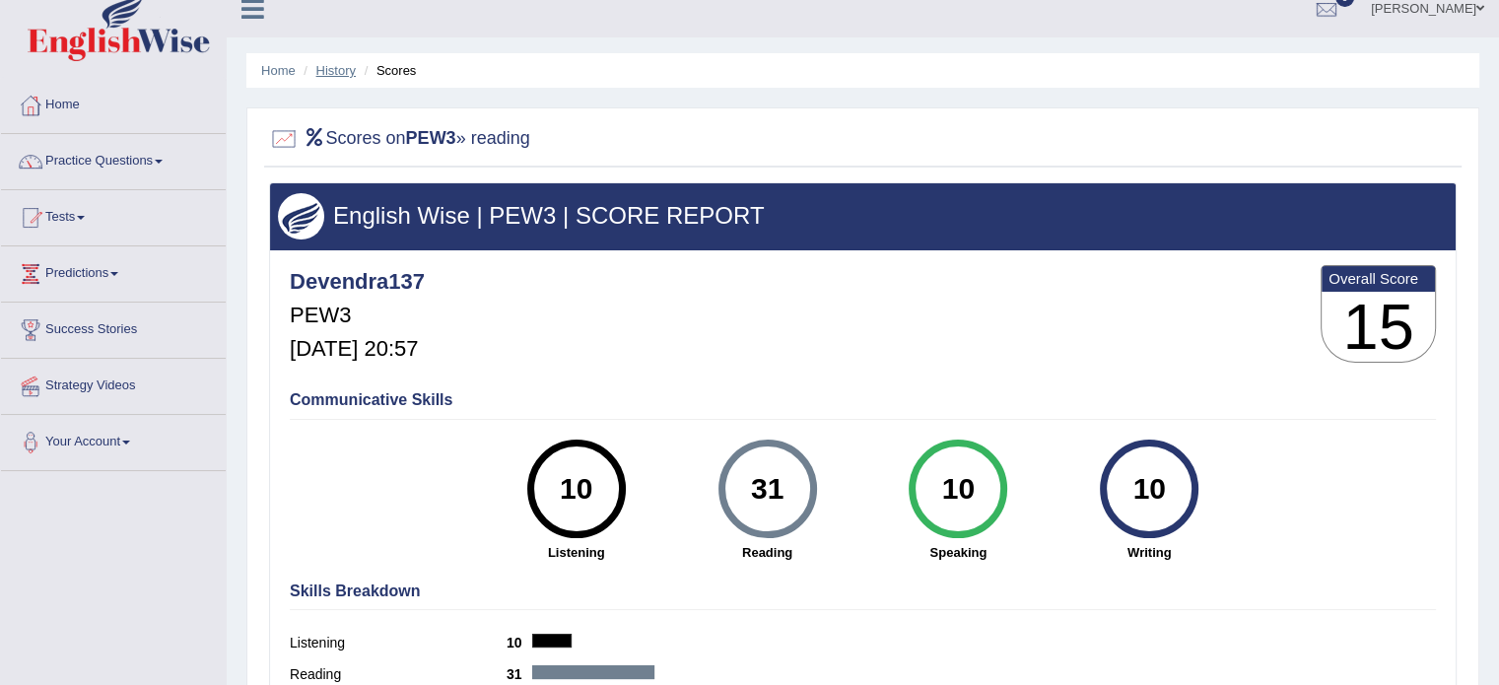
click at [343, 74] on link "History" at bounding box center [335, 70] width 39 height 15
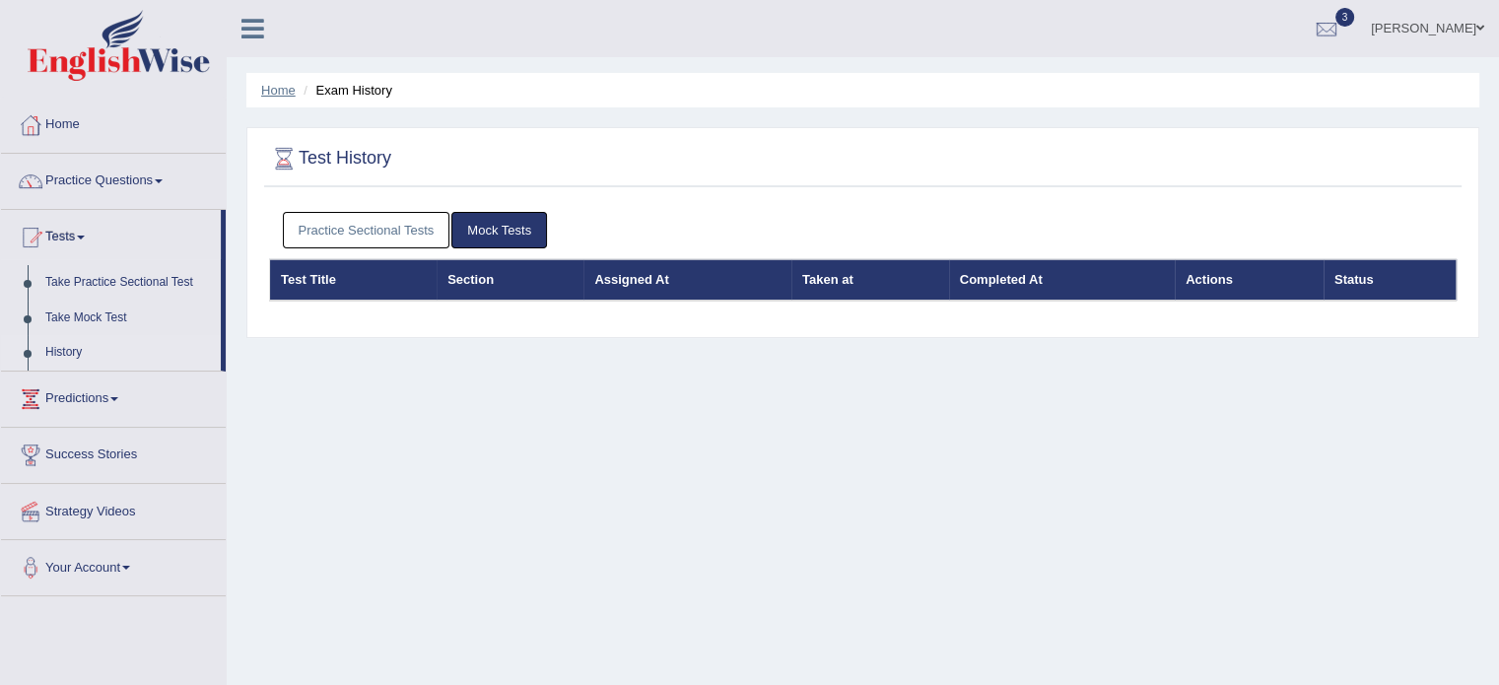
click at [268, 92] on link "Home" at bounding box center [278, 90] width 34 height 15
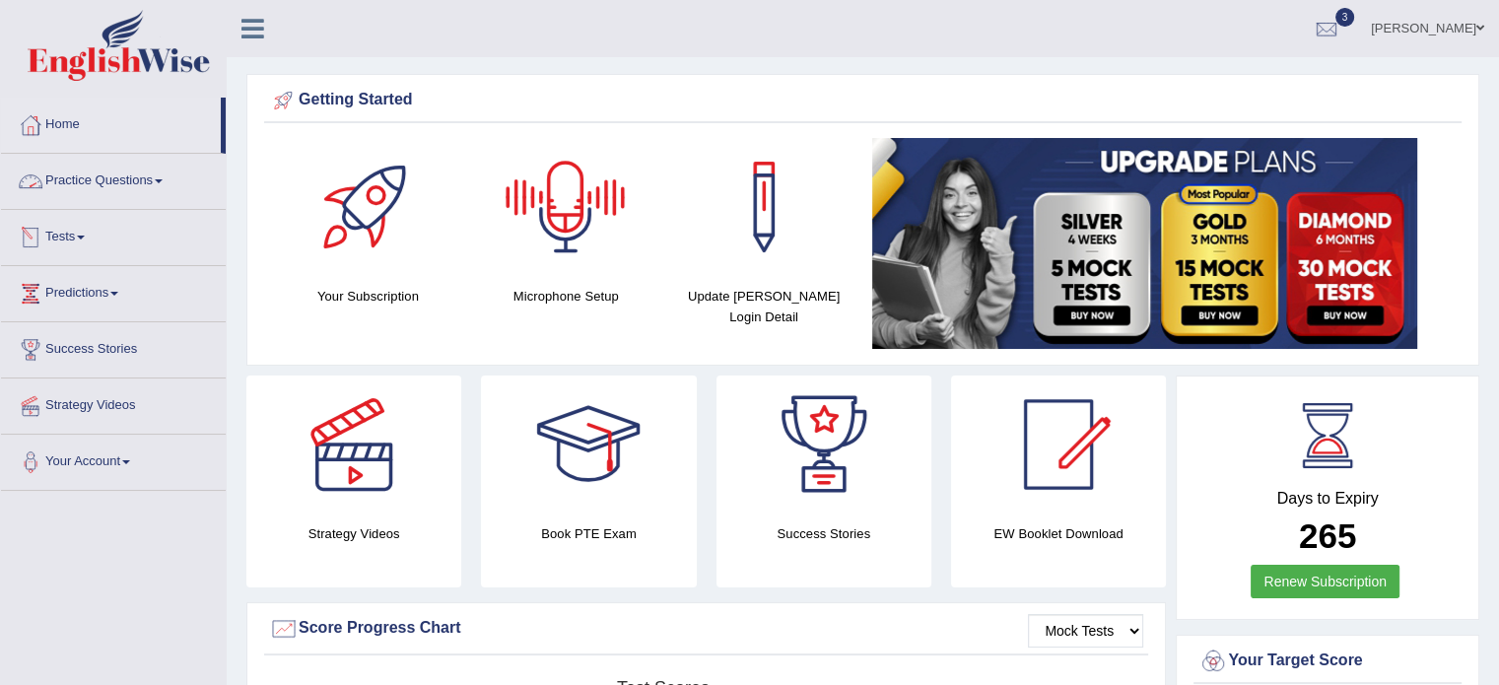
click at [72, 230] on link "Tests" at bounding box center [113, 234] width 225 height 49
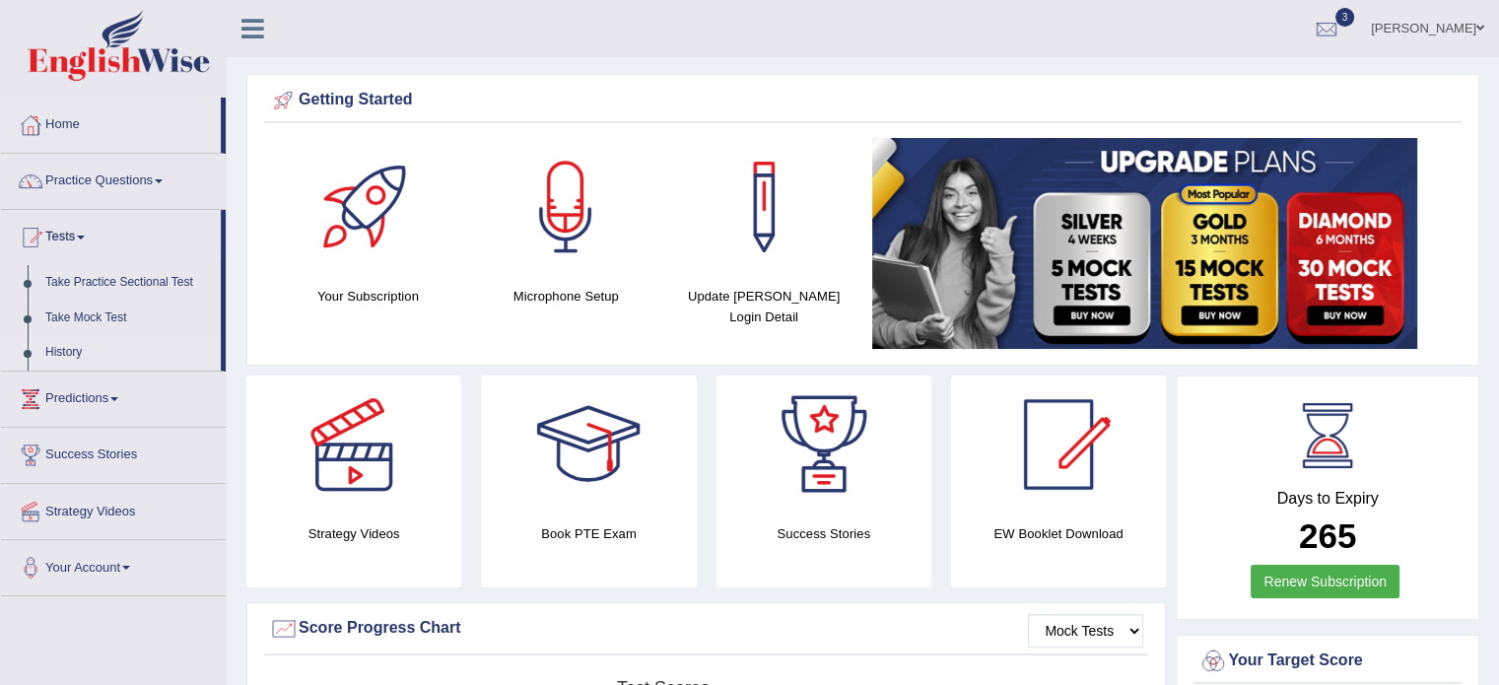
click at [63, 337] on link "History" at bounding box center [128, 352] width 184 height 35
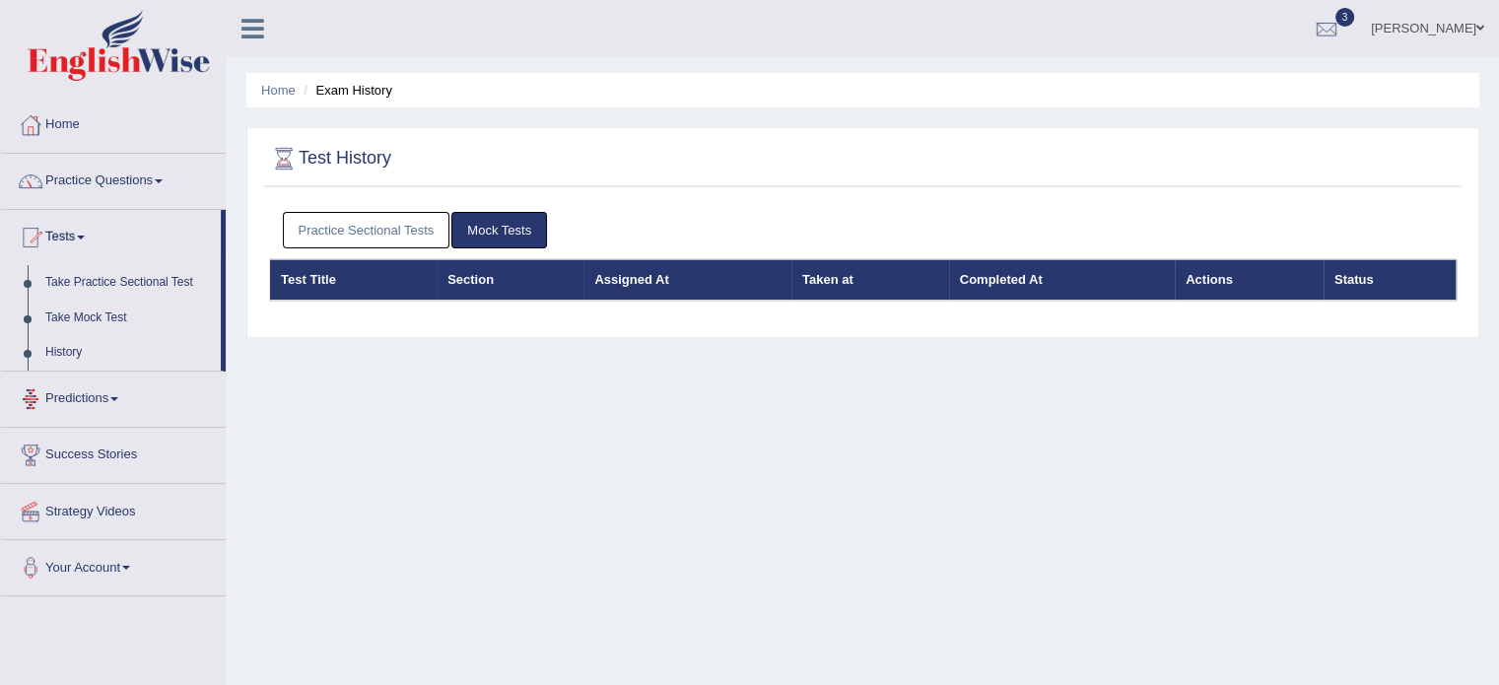
click at [402, 223] on link "Practice Sectional Tests" at bounding box center [366, 230] width 167 height 36
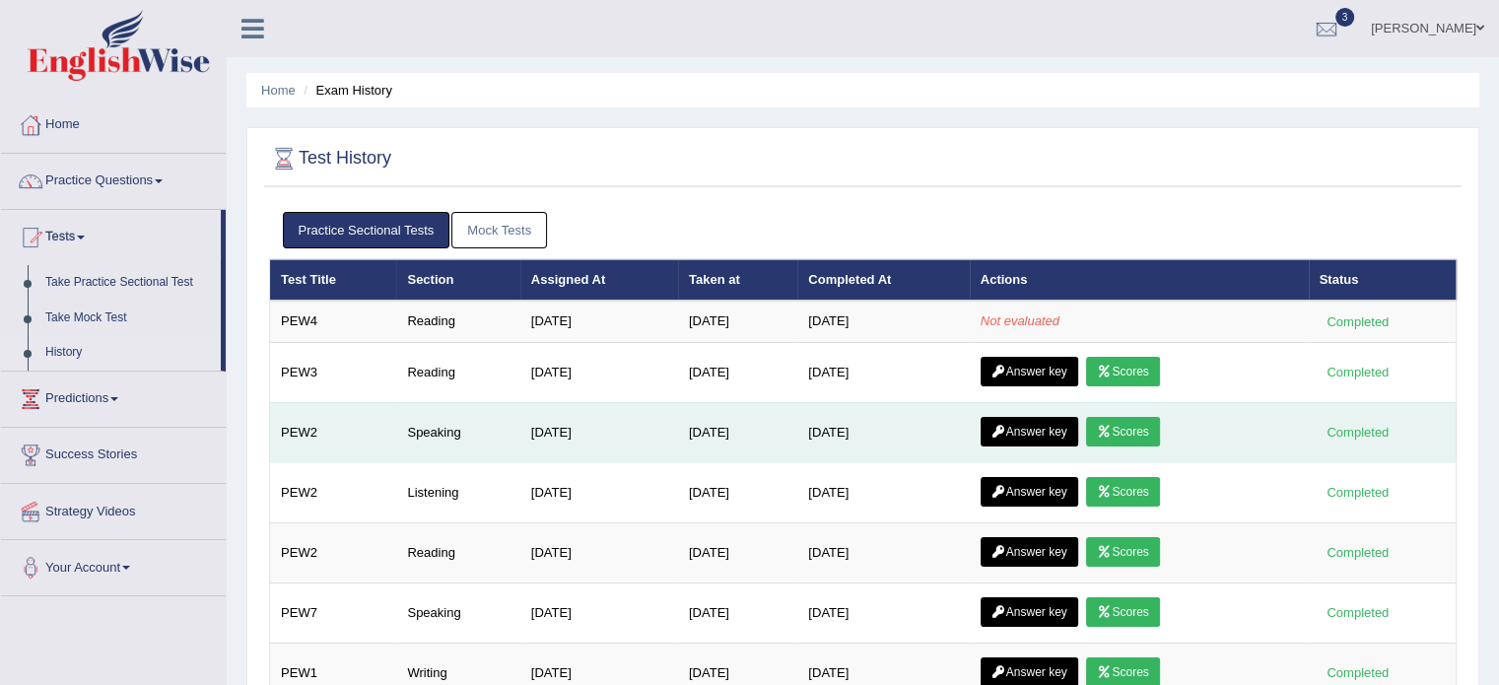
click at [1137, 433] on link "Scores" at bounding box center [1122, 432] width 73 height 30
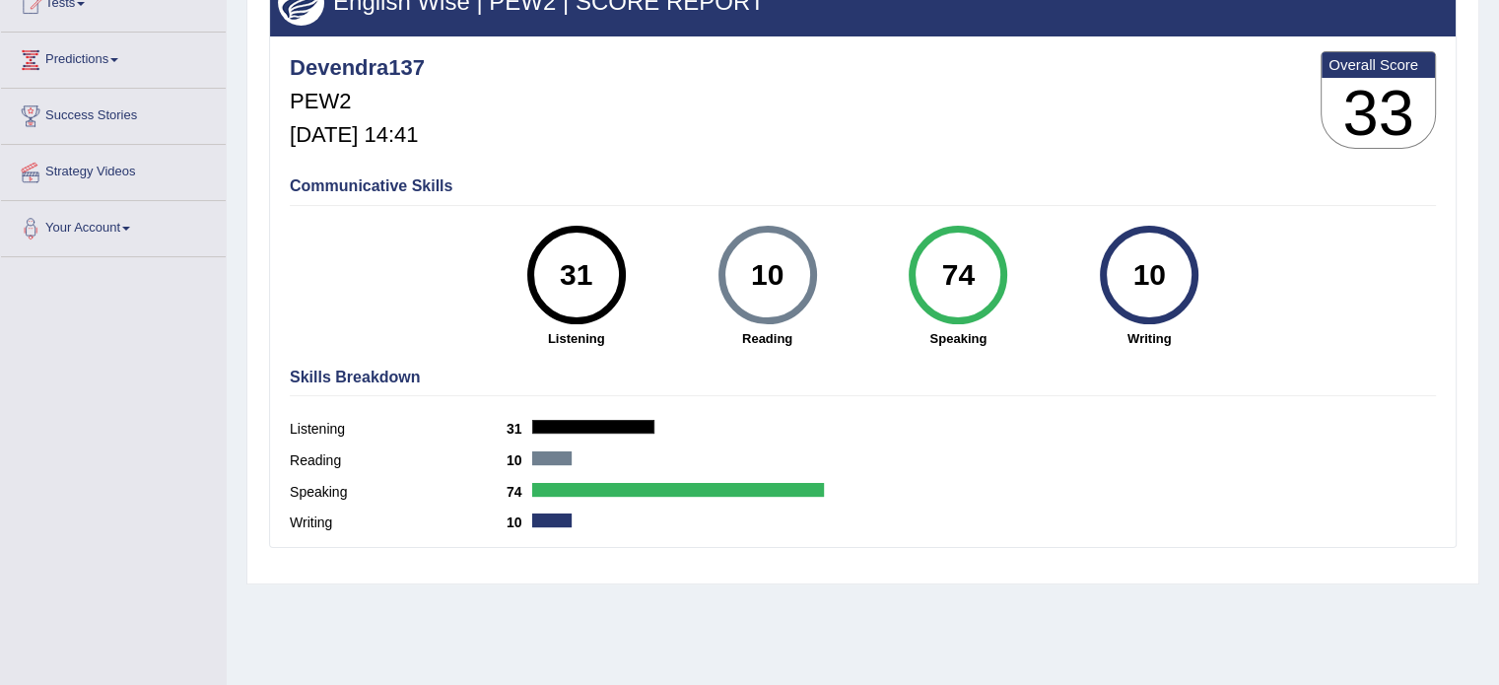
scroll to position [232, 0]
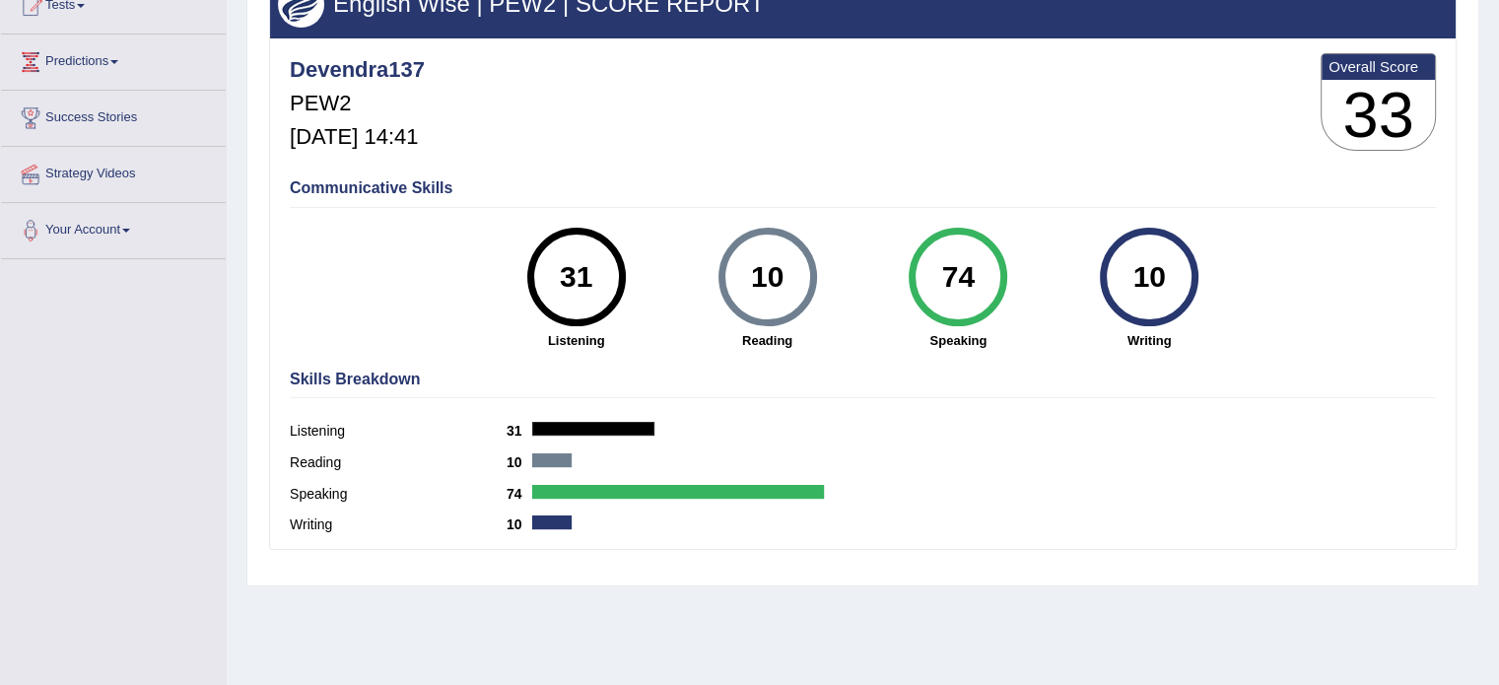
click at [562, 423] on div at bounding box center [593, 429] width 122 height 14
drag, startPoint x: 1497, startPoint y: 354, endPoint x: 1507, endPoint y: 78, distance: 276.1
click at [1498, 78] on html "Toggle navigation Home Practice Questions Speaking Practice Read Aloud Repeat S…" at bounding box center [749, 110] width 1499 height 685
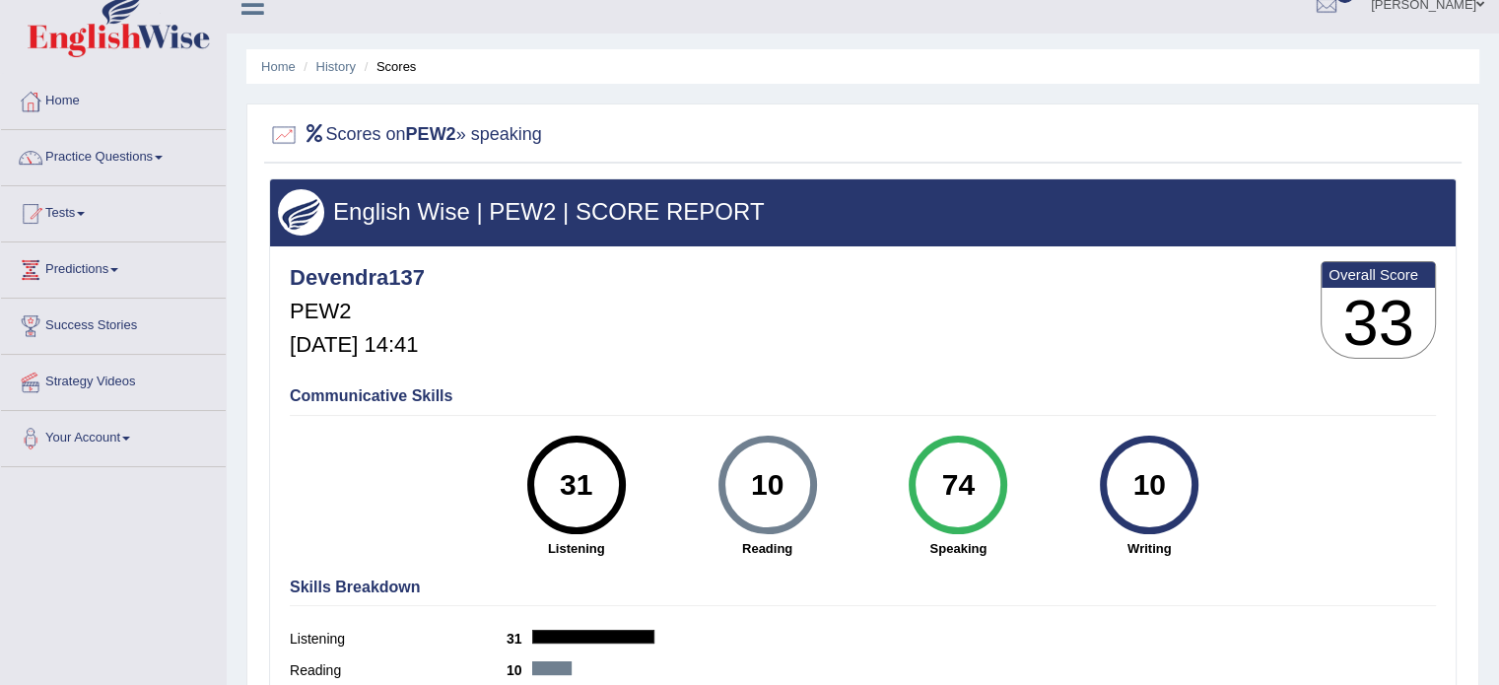
scroll to position [0, 0]
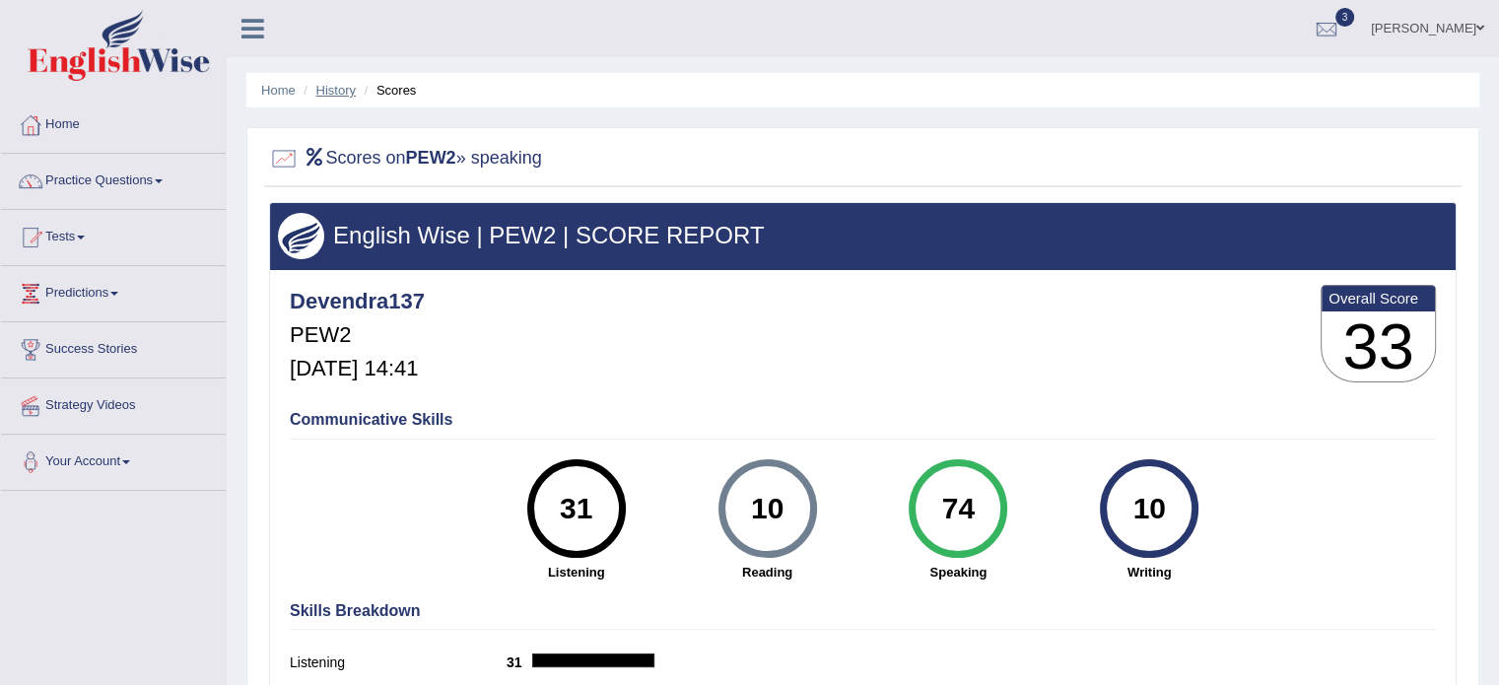
click at [323, 90] on link "History" at bounding box center [335, 90] width 39 height 15
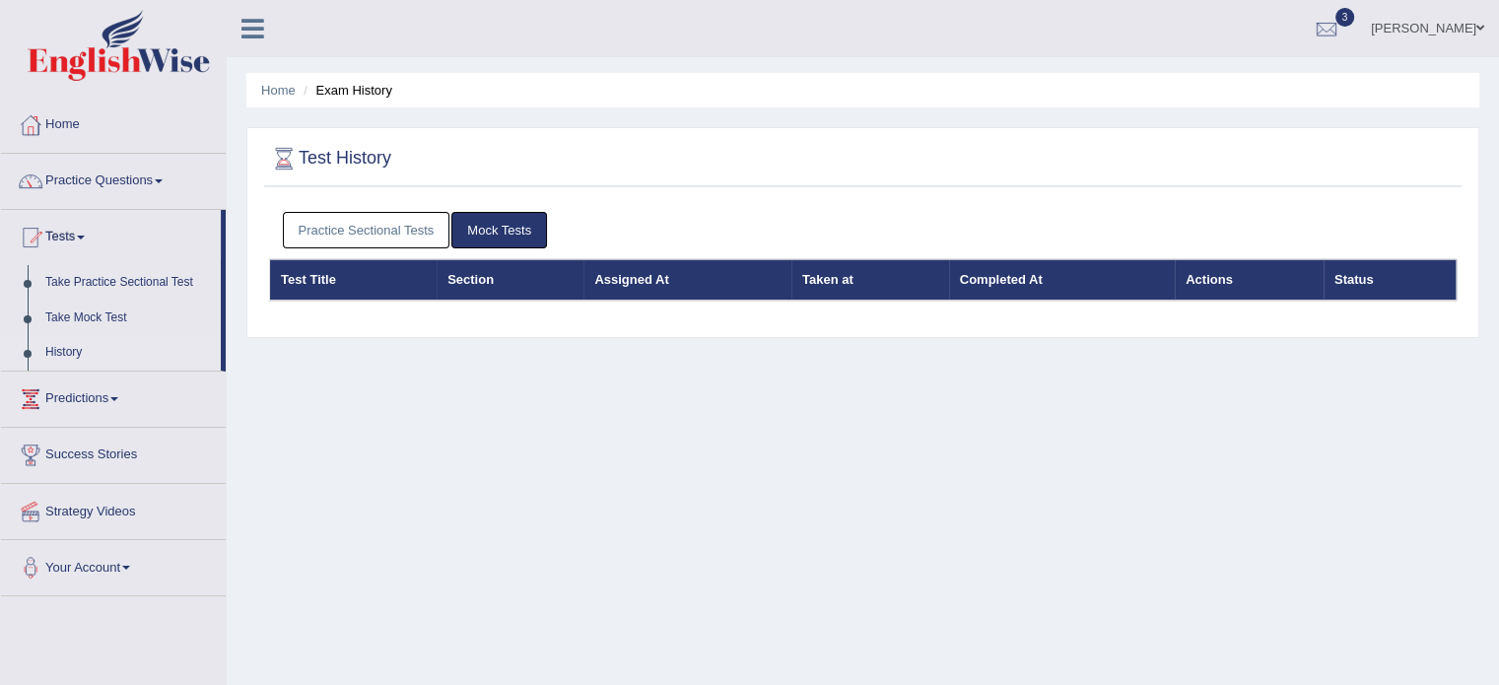
click at [326, 232] on link "Practice Sectional Tests" at bounding box center [366, 230] width 167 height 36
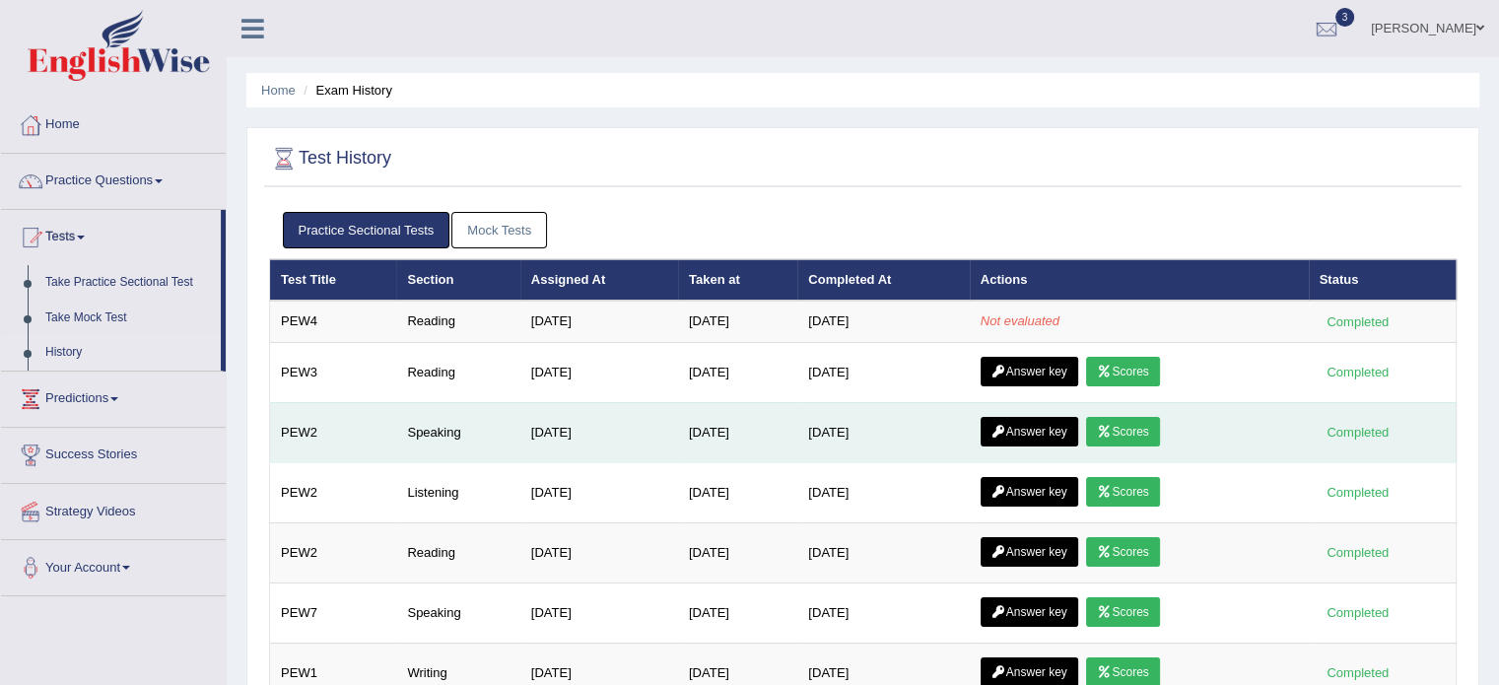
click at [1002, 433] on link "Answer key" at bounding box center [1029, 432] width 98 height 30
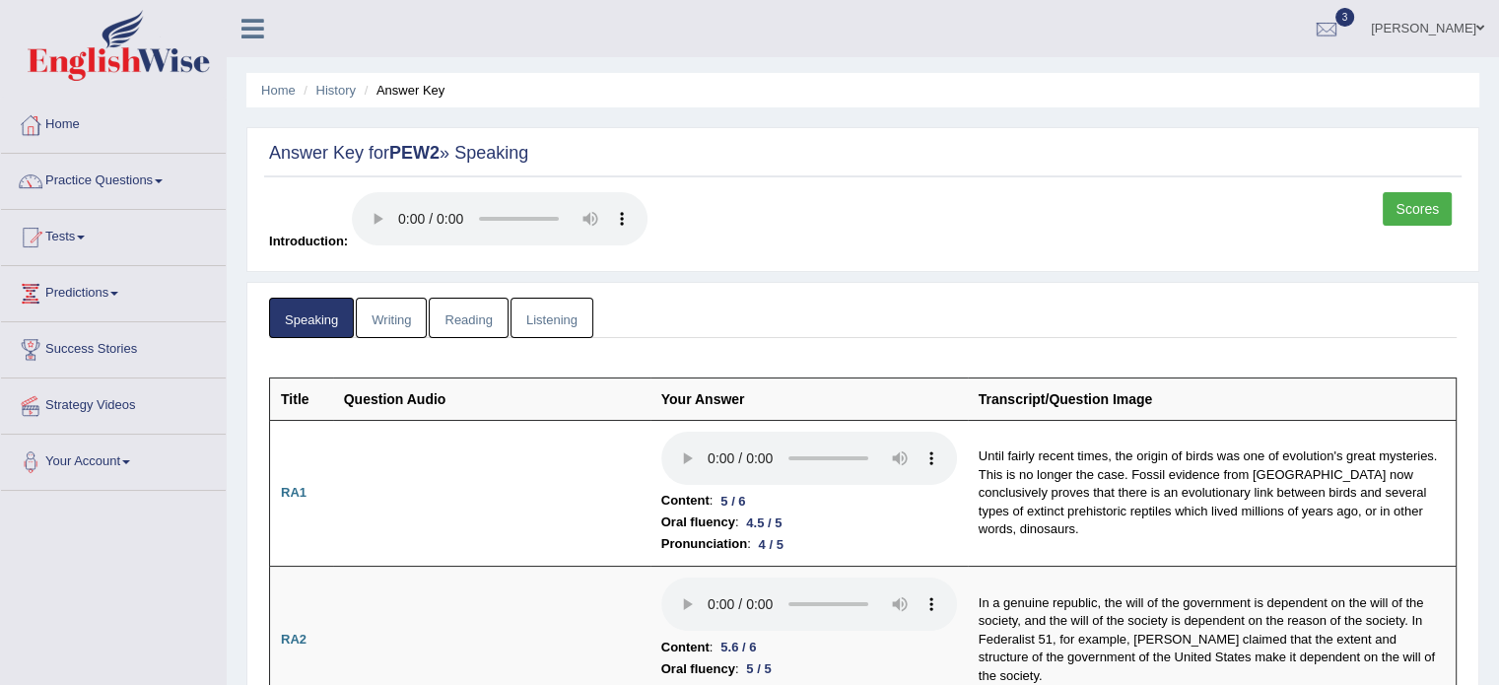
click at [461, 330] on link "Reading" at bounding box center [468, 318] width 79 height 40
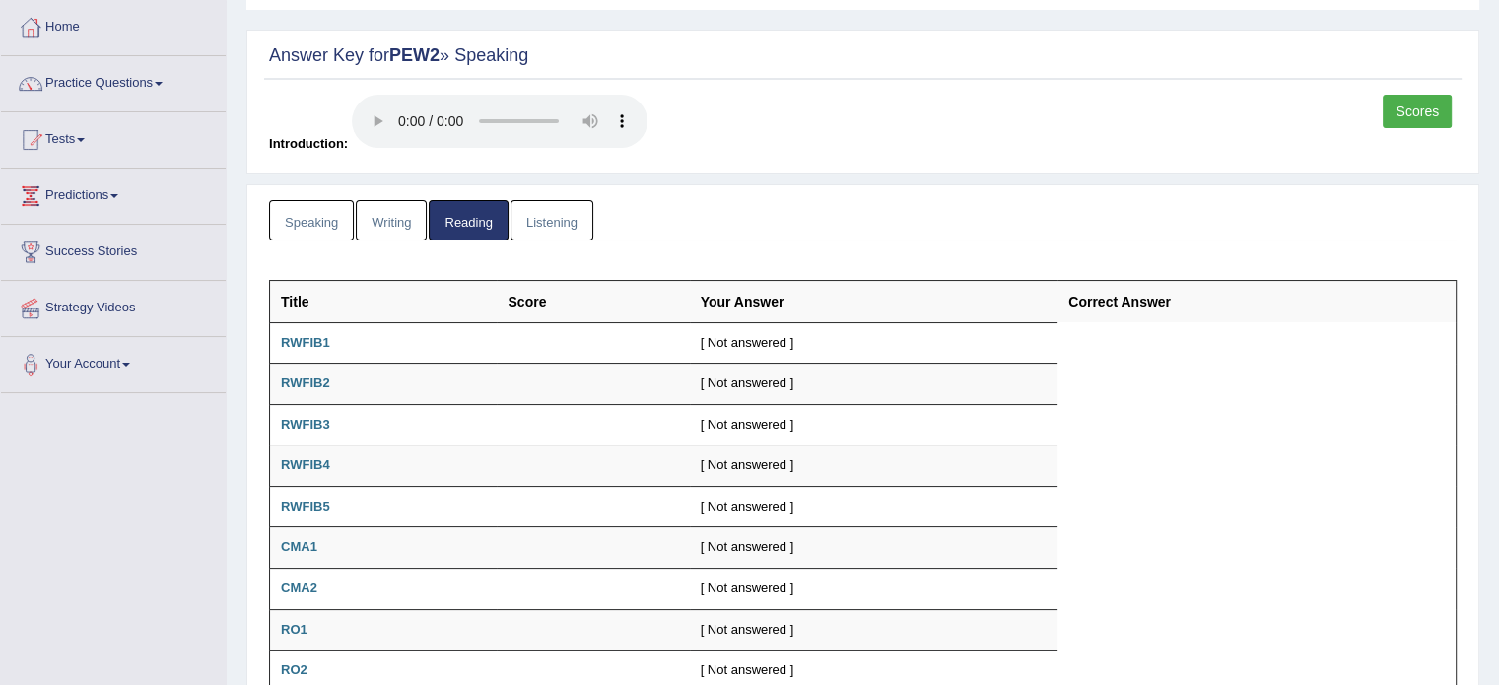
scroll to position [95, 0]
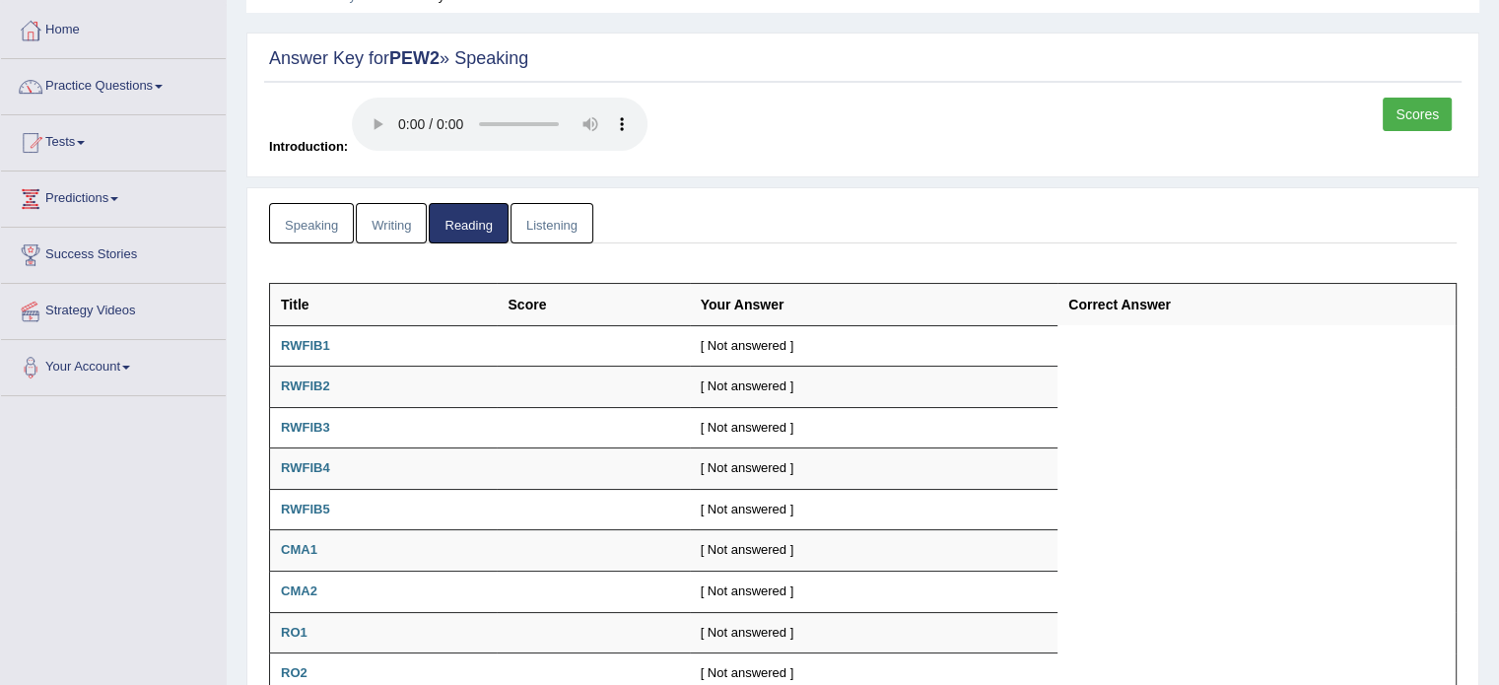
click at [387, 231] on link "Writing" at bounding box center [391, 223] width 71 height 40
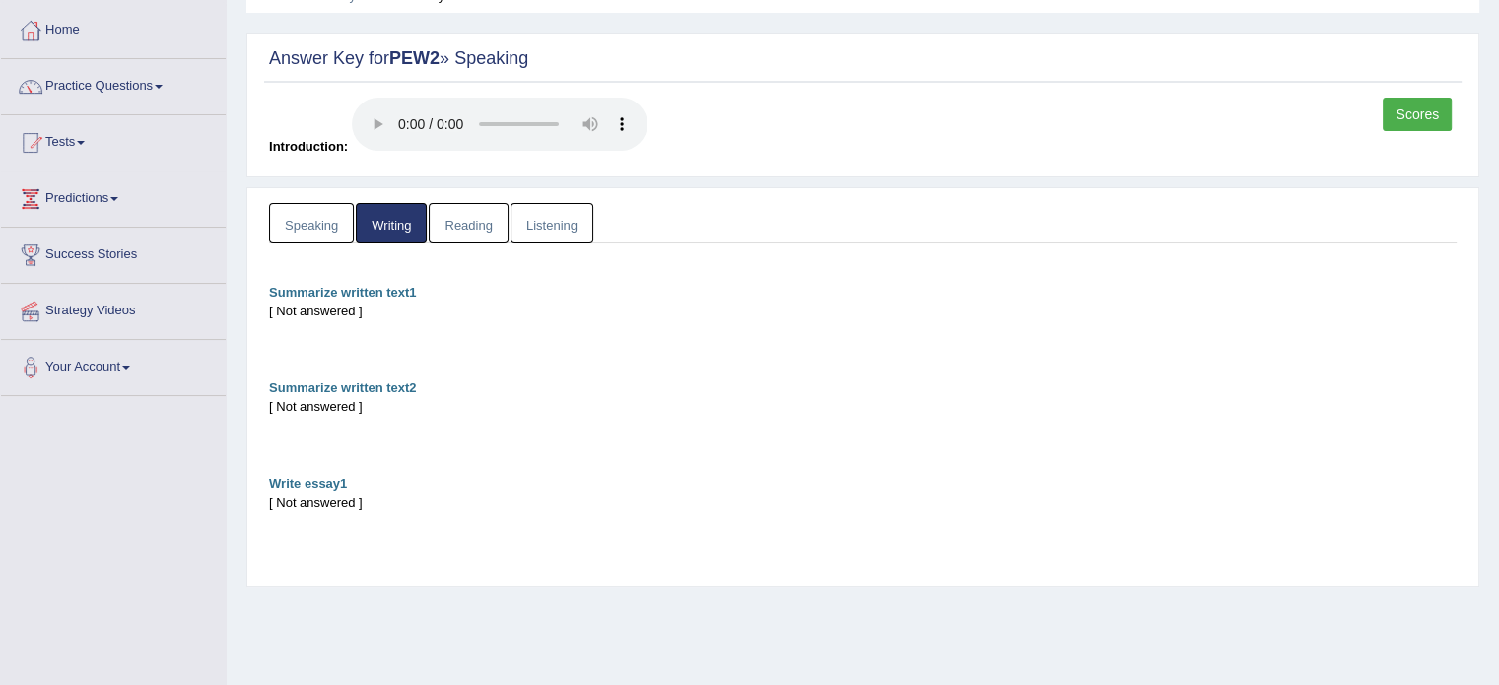
click at [565, 227] on link "Listening" at bounding box center [551, 223] width 83 height 40
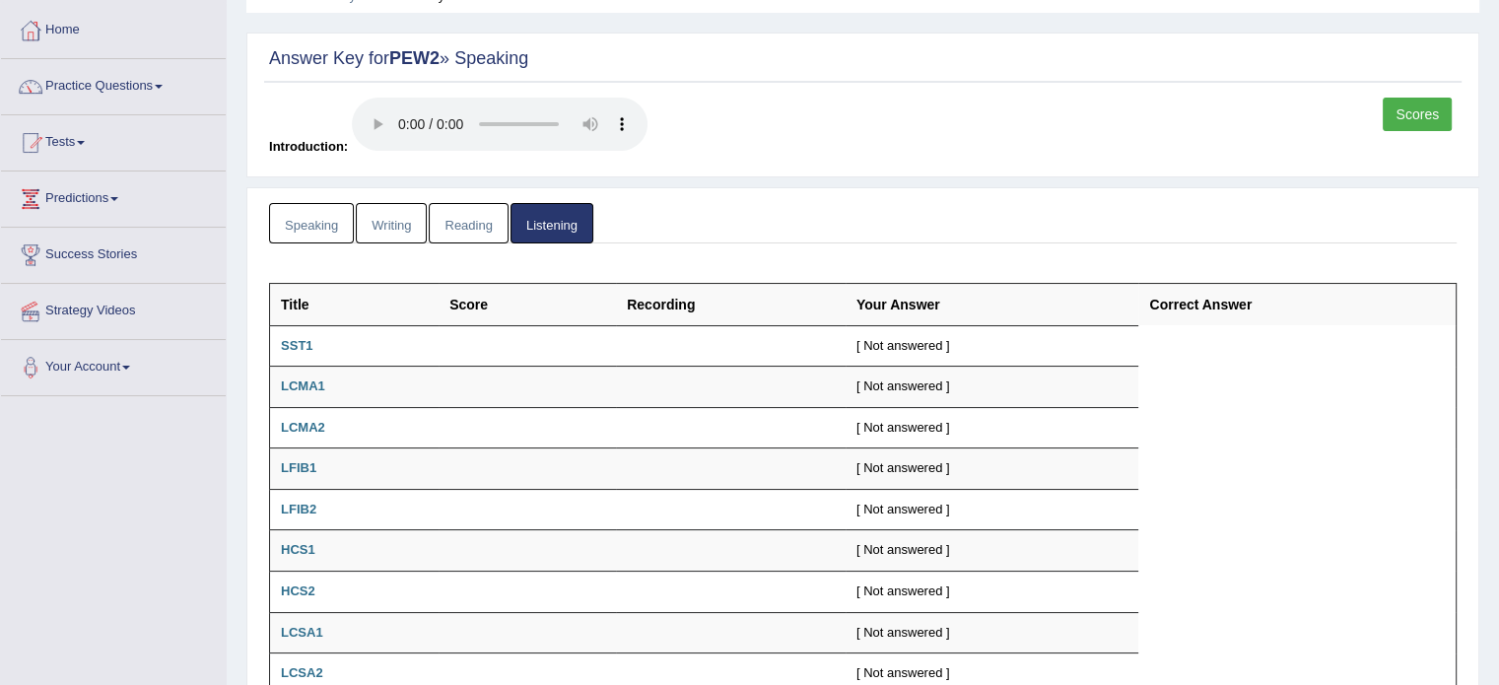
click at [310, 232] on link "Speaking" at bounding box center [311, 223] width 85 height 40
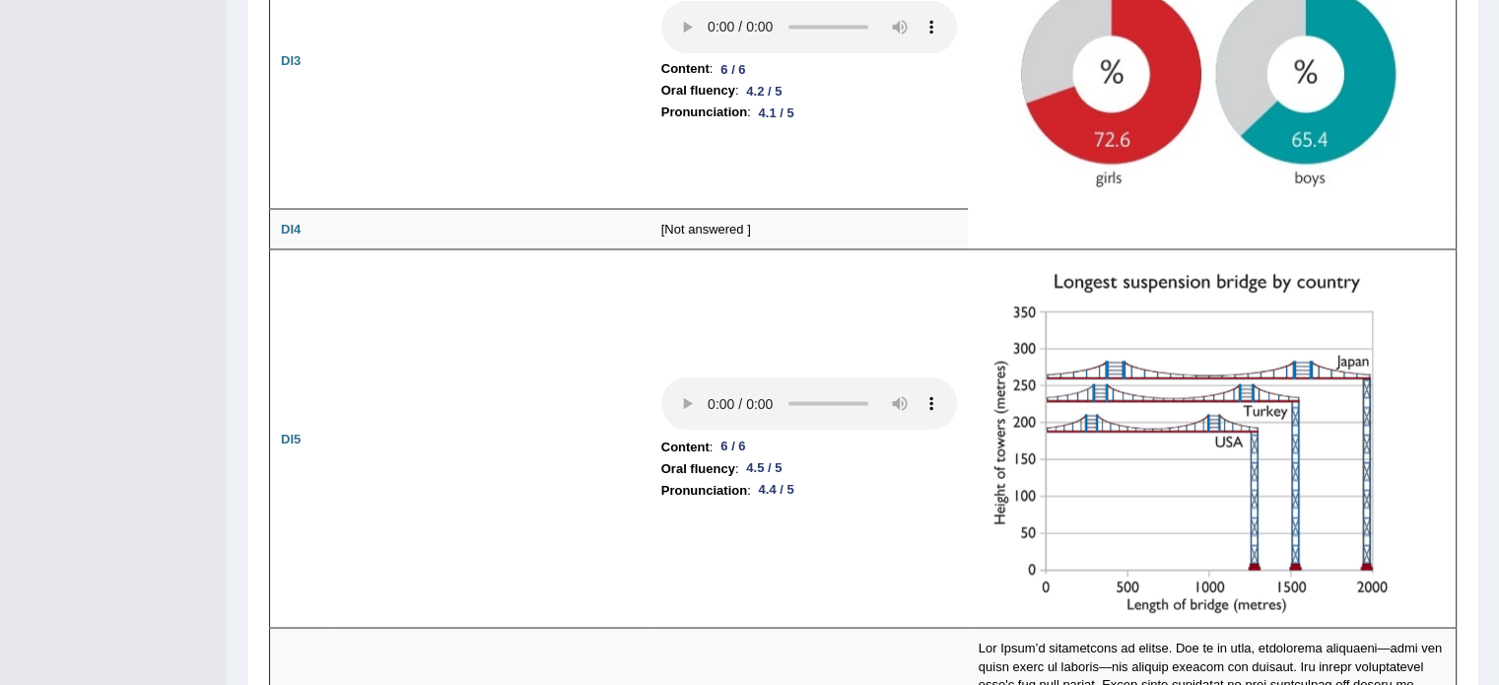
scroll to position [3542, 0]
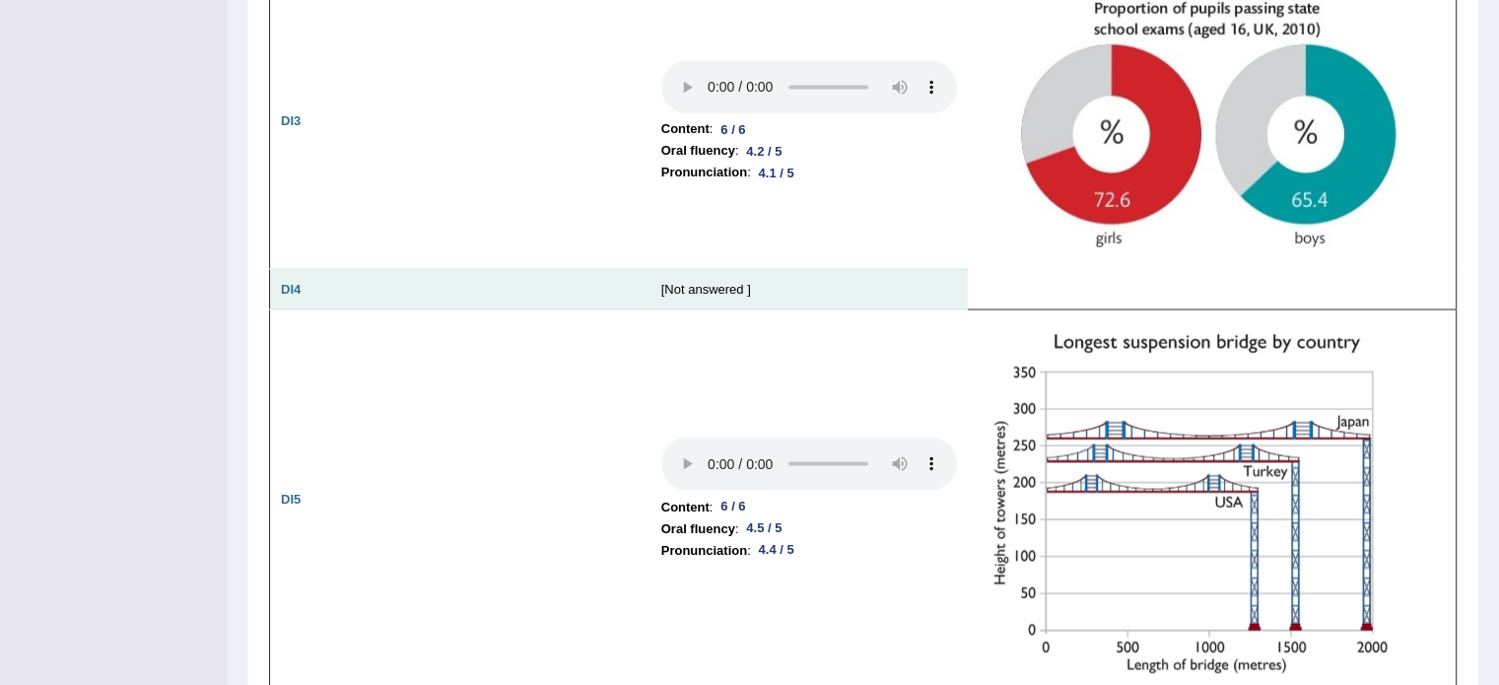
click at [656, 277] on td "[Not answered ]" at bounding box center [808, 288] width 317 height 41
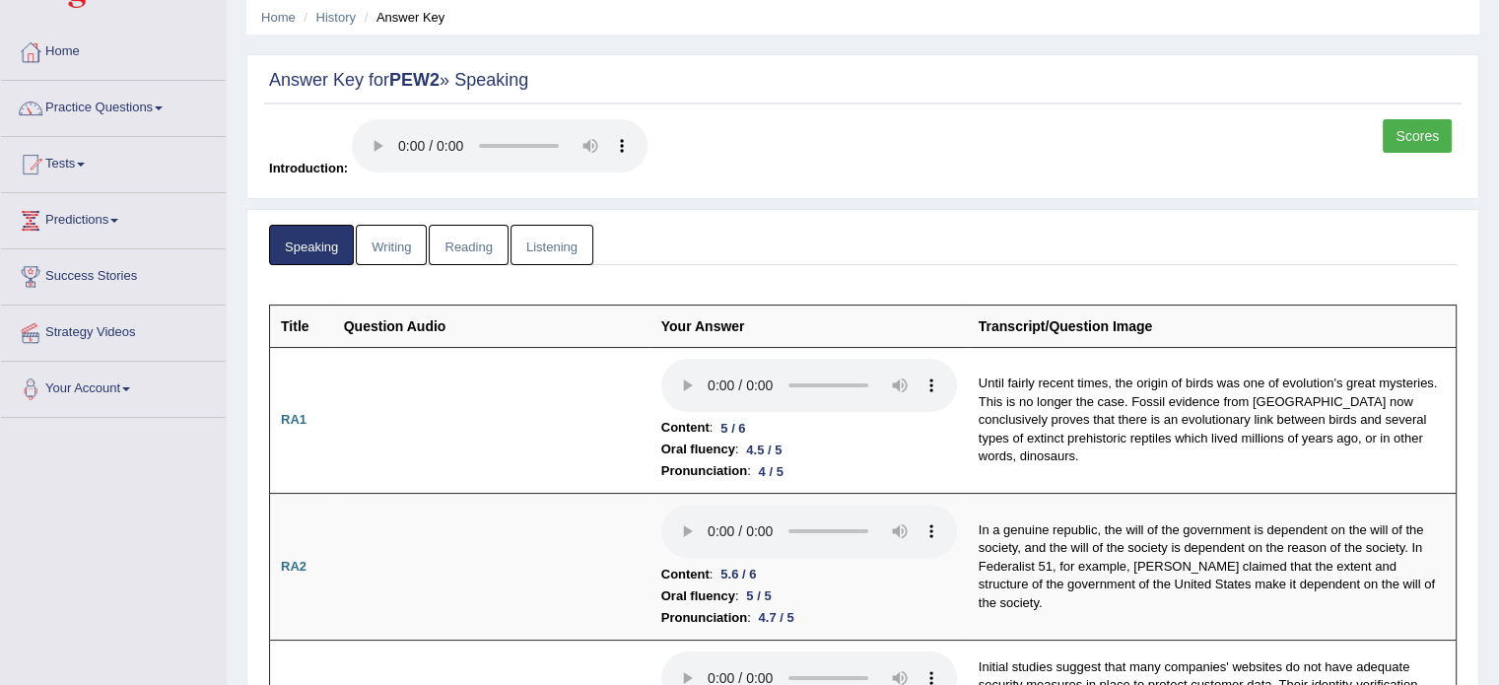
scroll to position [0, 0]
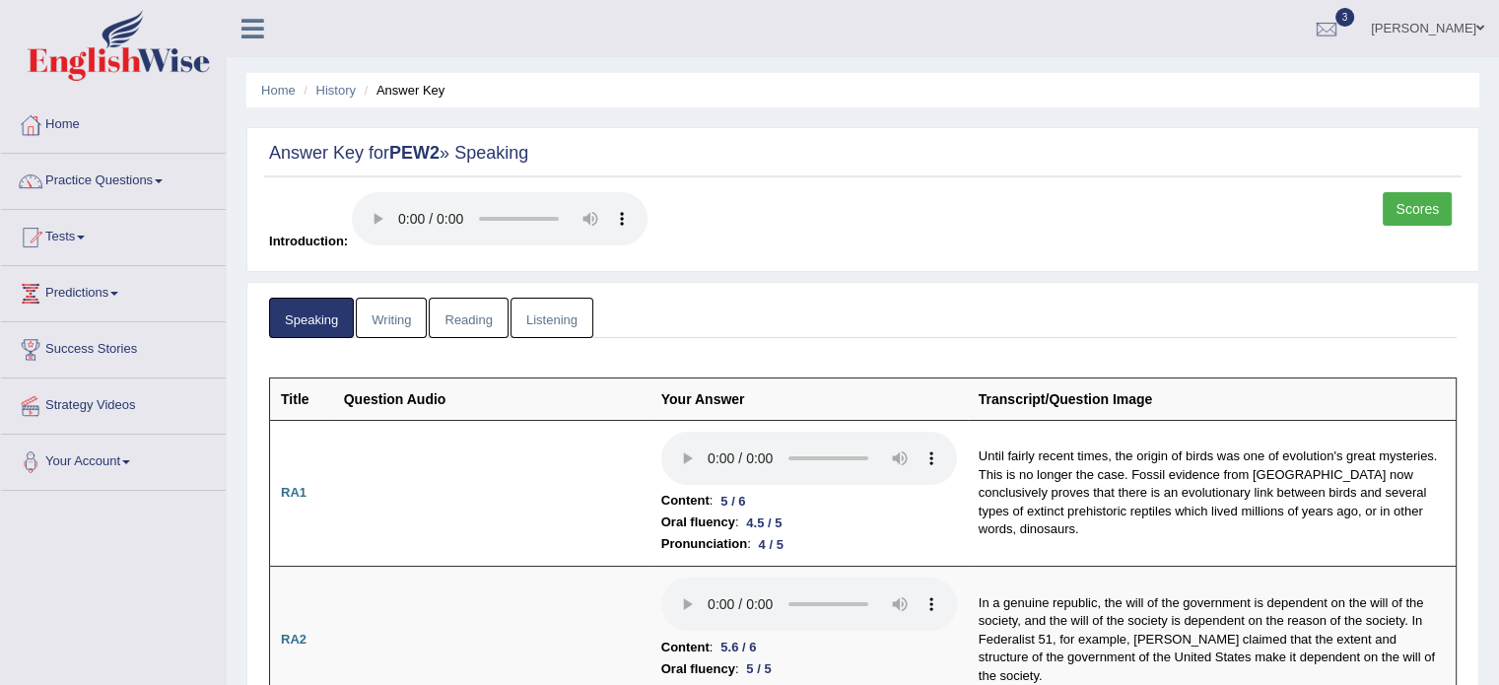
click at [396, 302] on link "Writing" at bounding box center [391, 318] width 71 height 40
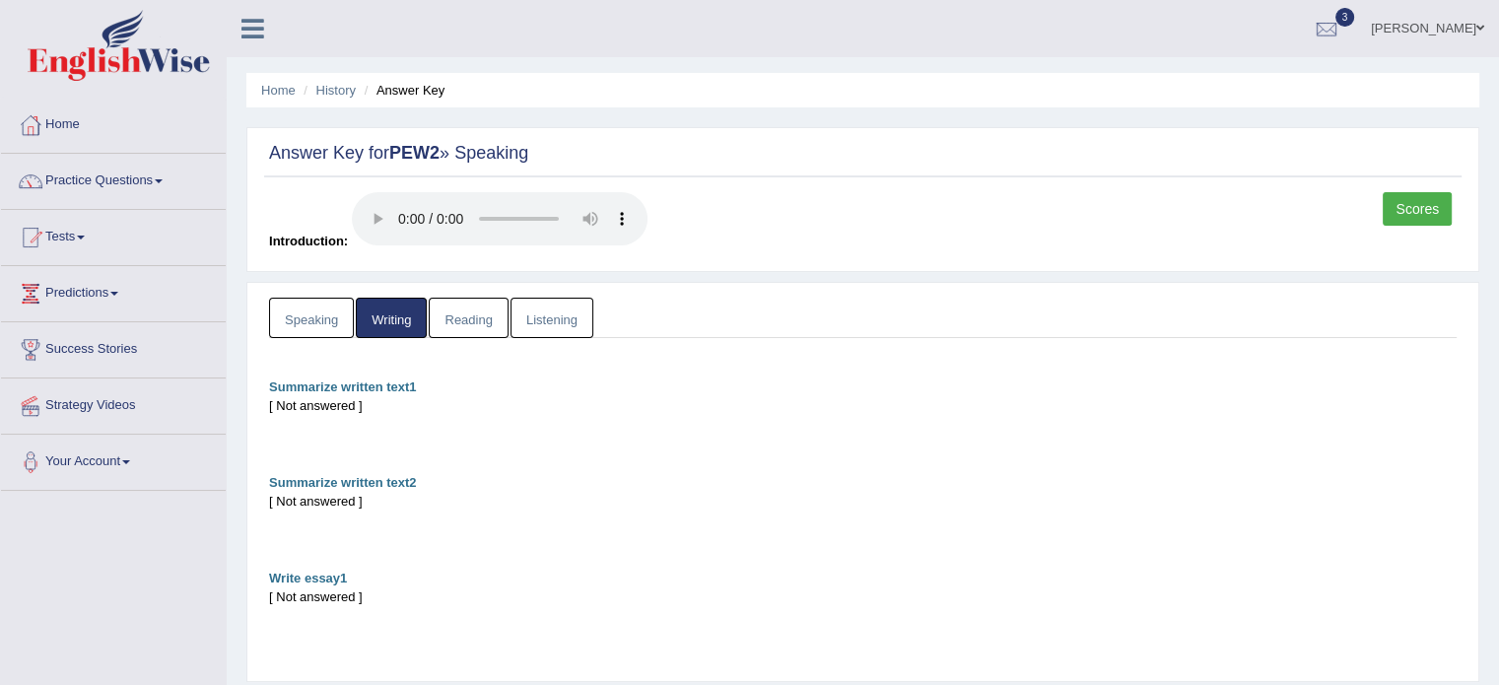
click at [471, 314] on link "Reading" at bounding box center [468, 318] width 79 height 40
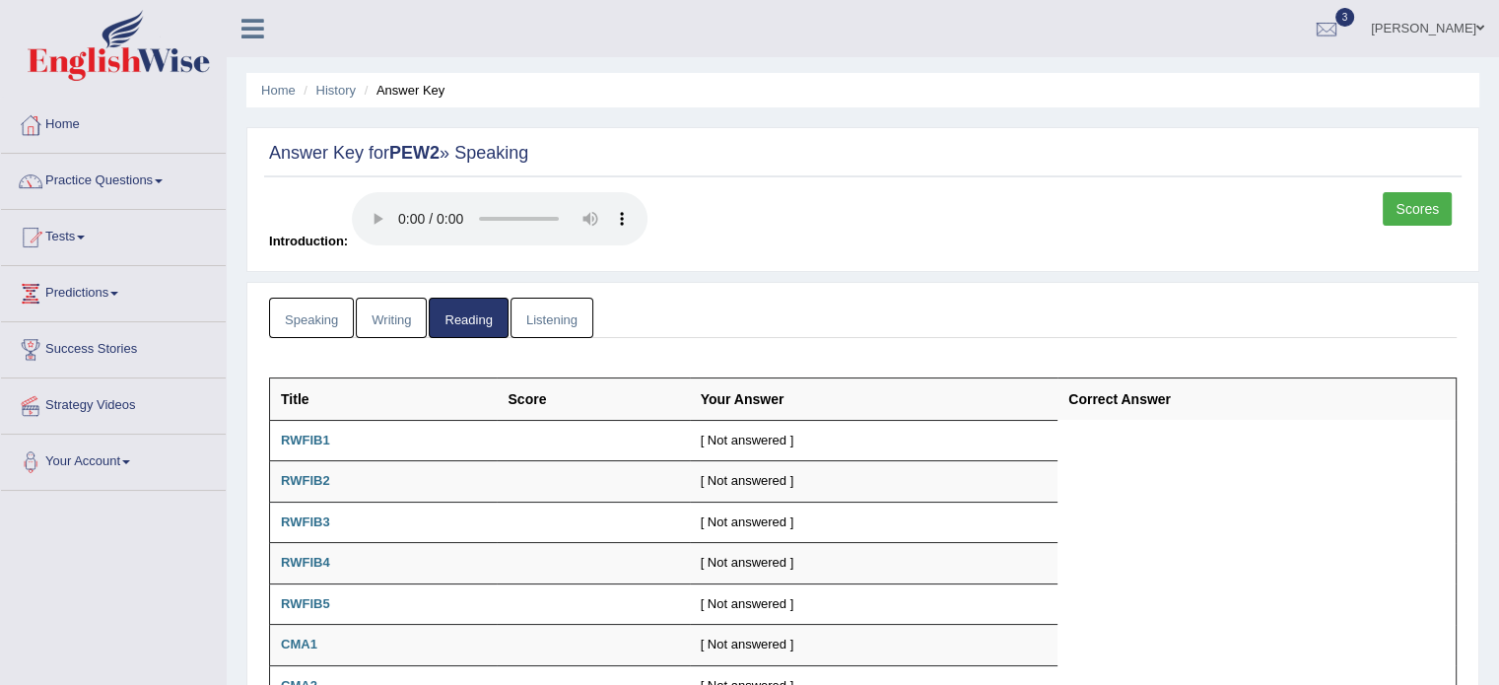
click at [528, 317] on link "Listening" at bounding box center [551, 318] width 83 height 40
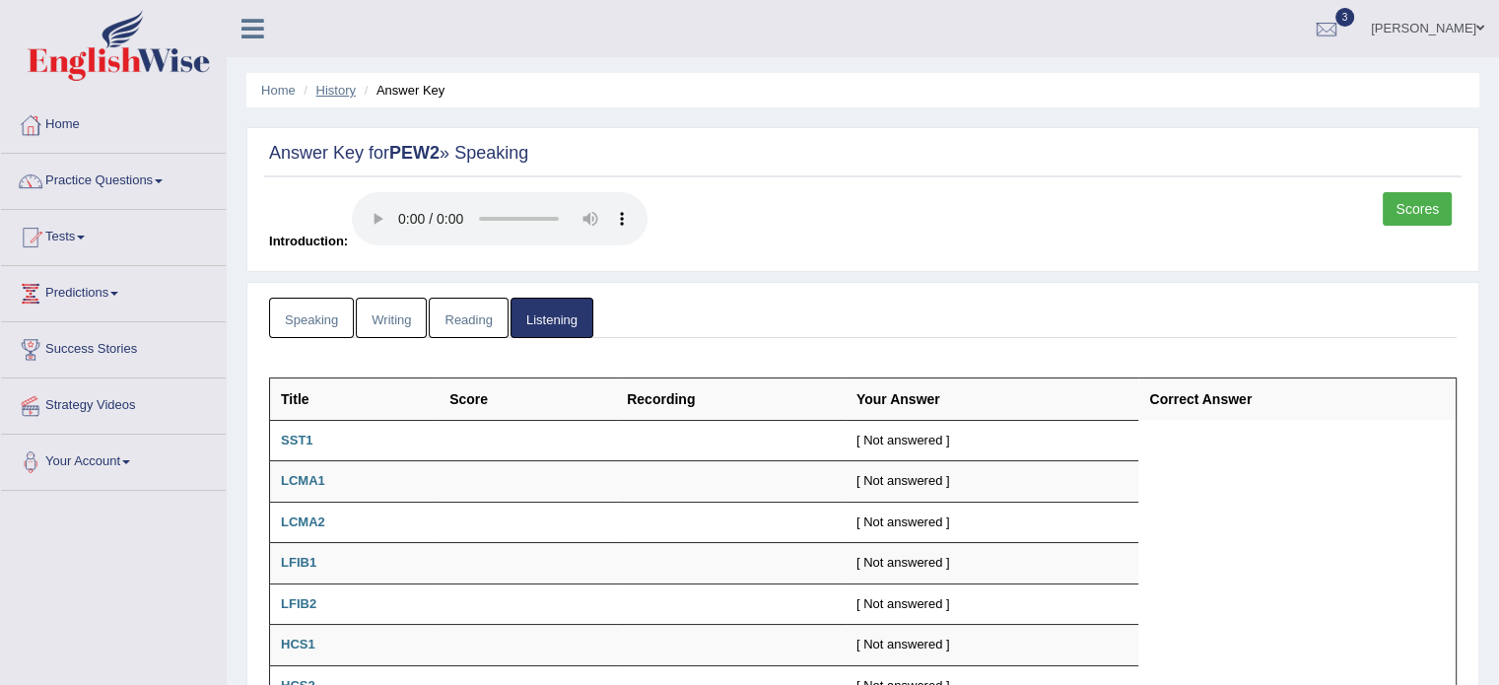
click at [324, 92] on link "History" at bounding box center [335, 90] width 39 height 15
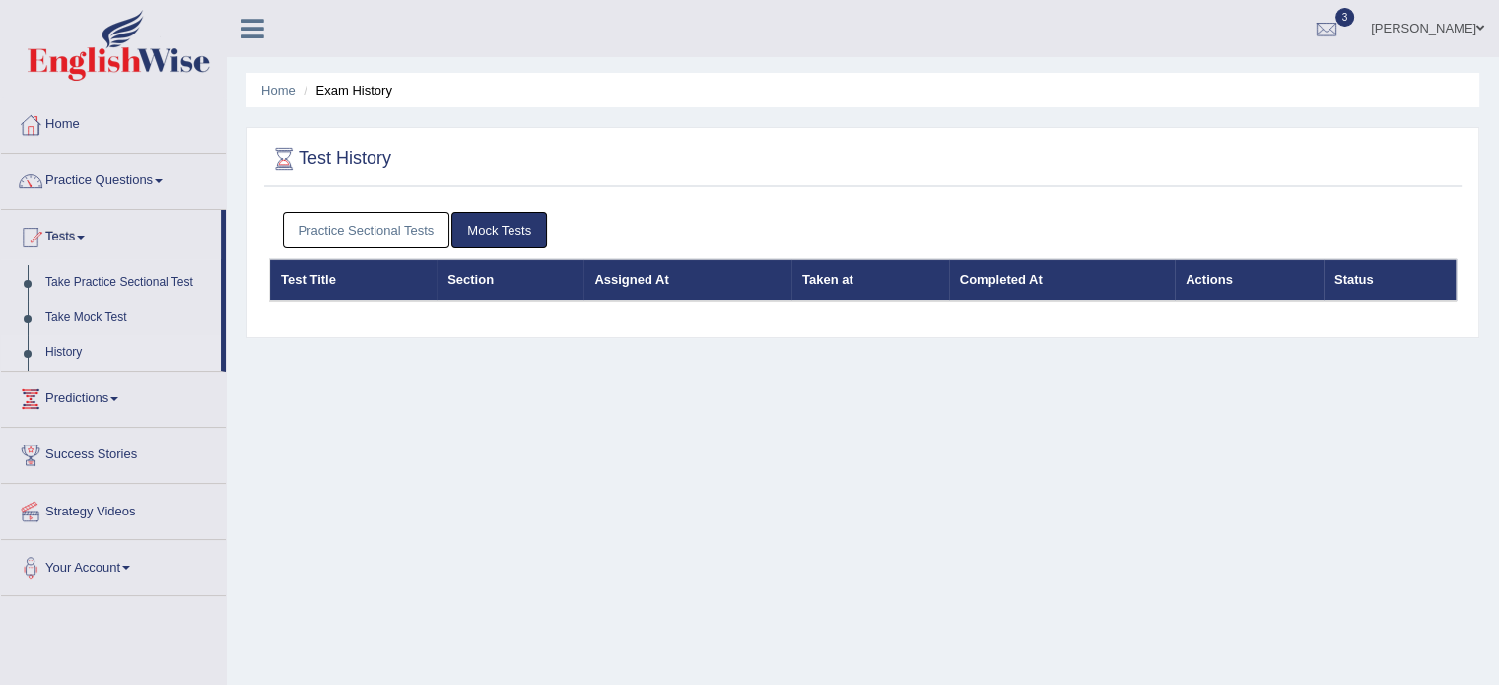
click at [395, 227] on link "Practice Sectional Tests" at bounding box center [366, 230] width 167 height 36
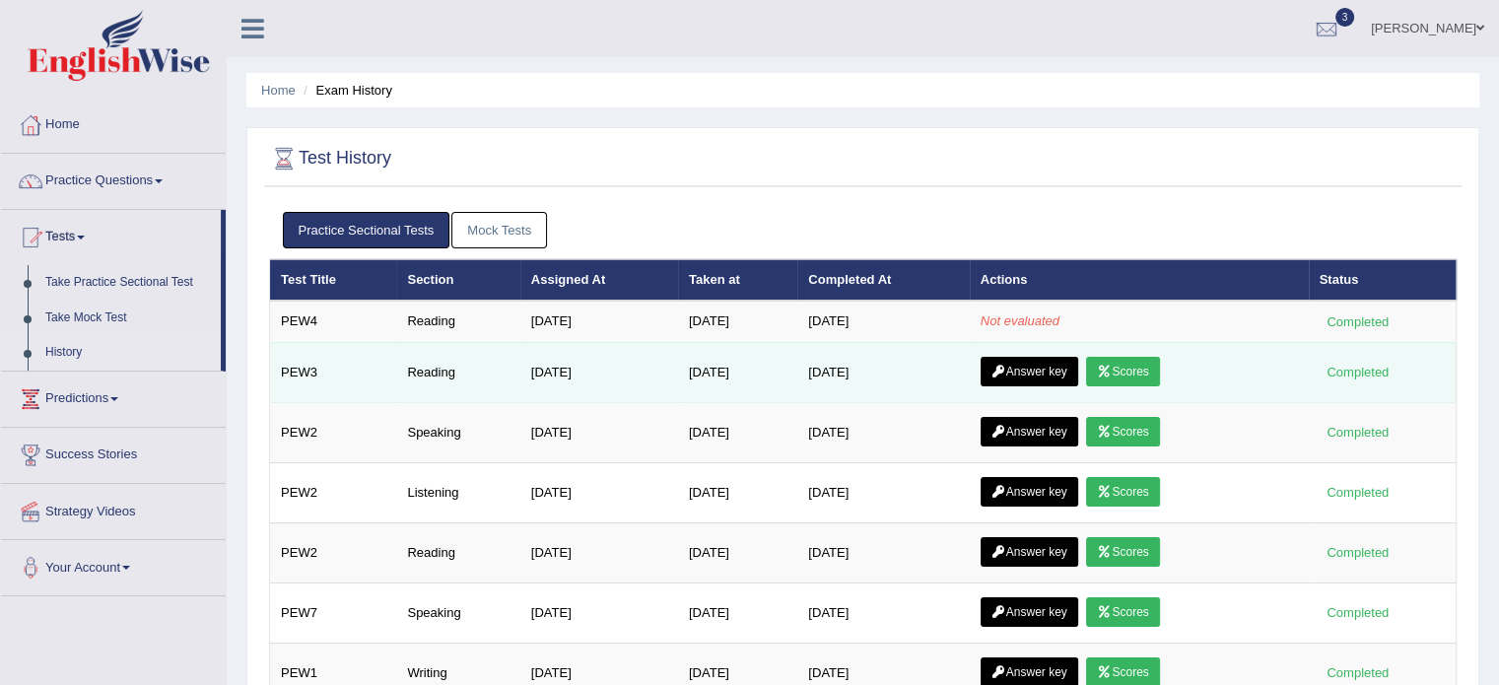
click at [1124, 366] on link "Scores" at bounding box center [1122, 372] width 73 height 30
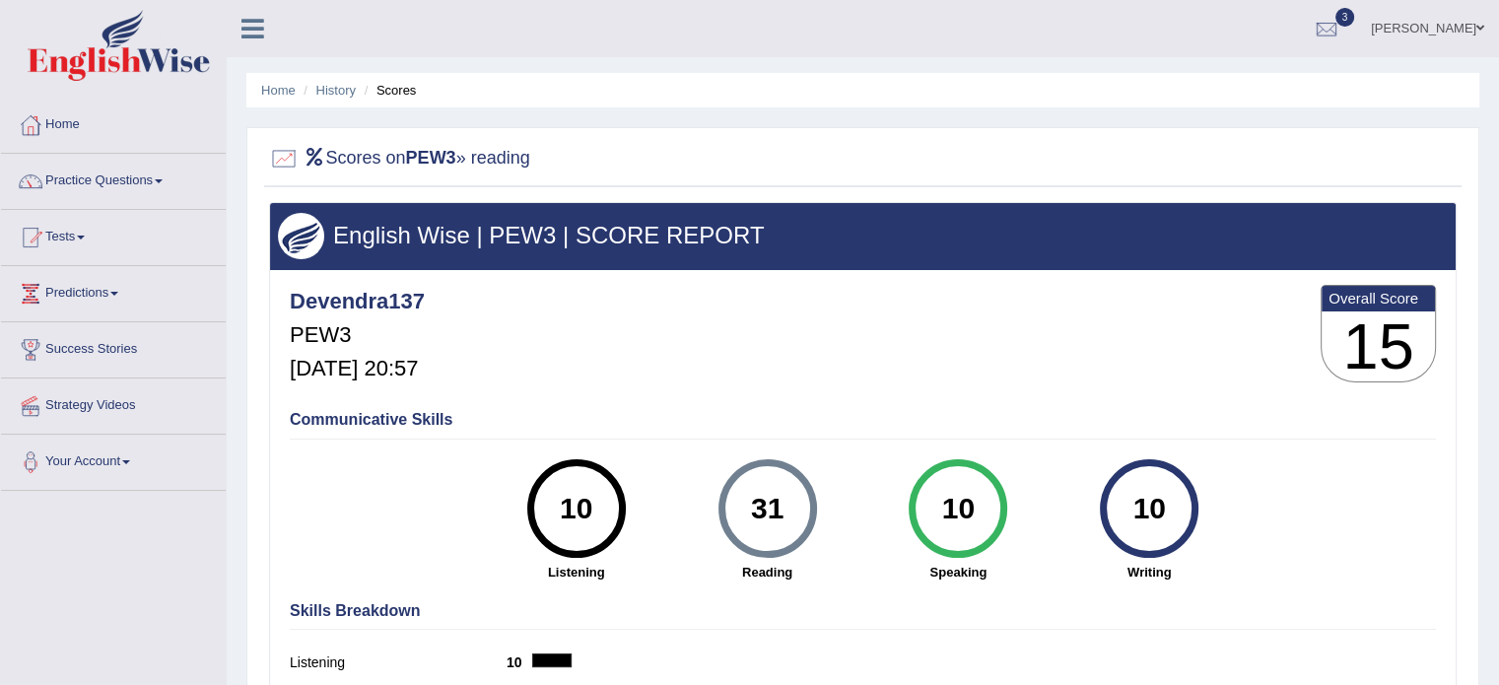
click at [793, 508] on div "31" at bounding box center [767, 508] width 72 height 83
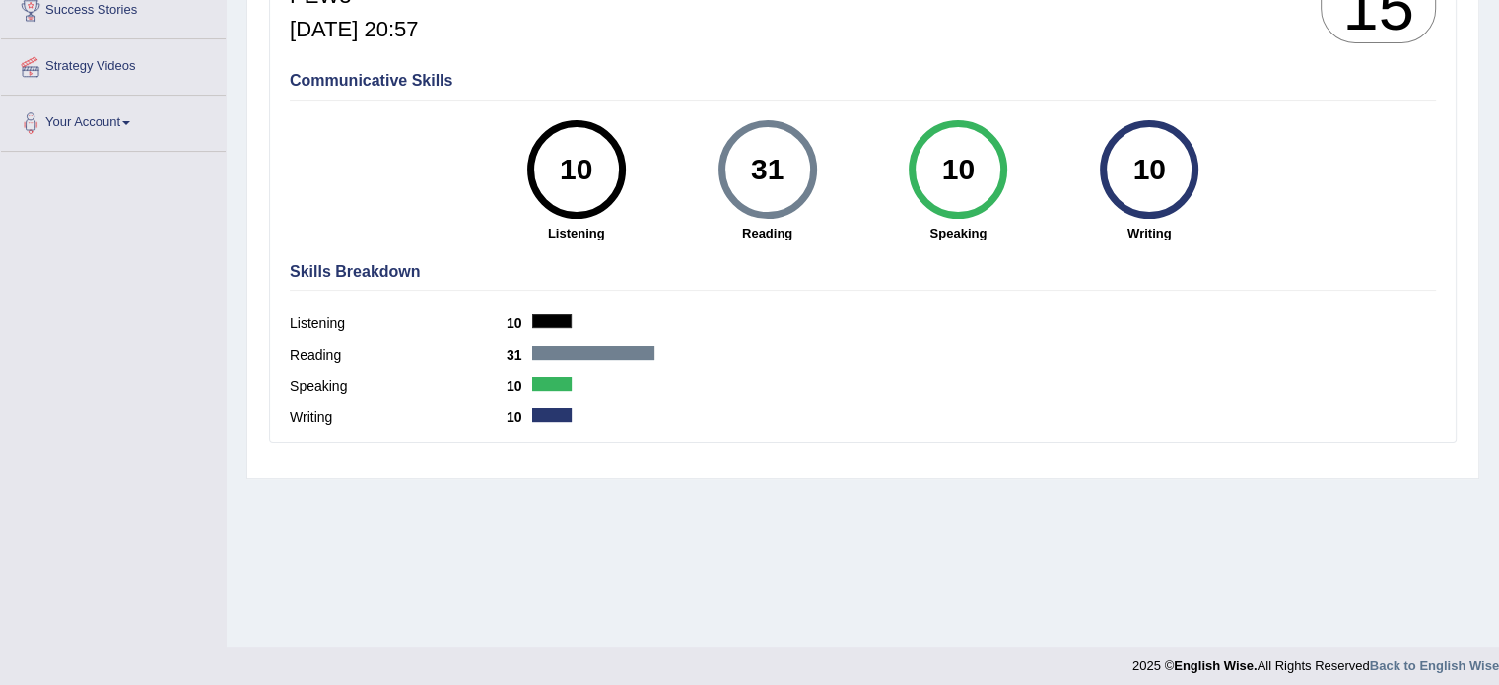
scroll to position [350, 0]
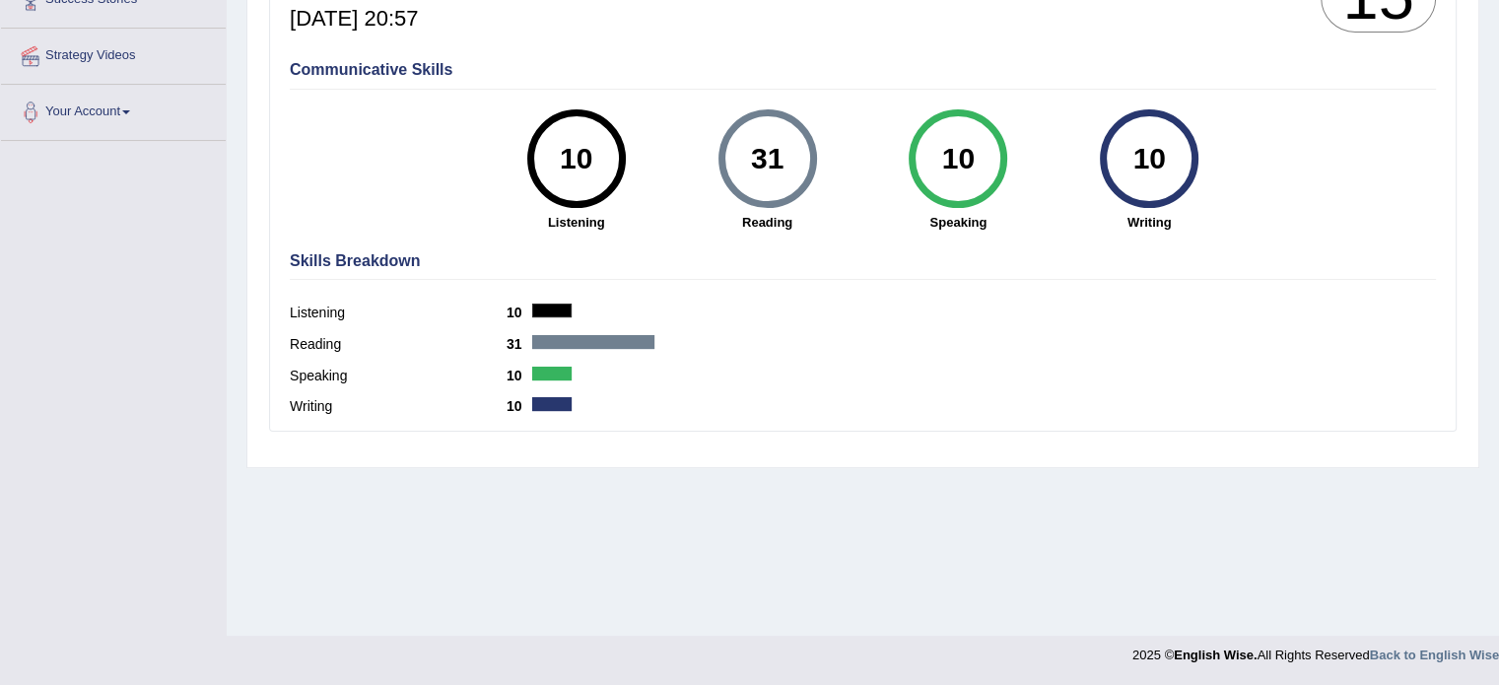
click at [605, 338] on div at bounding box center [593, 342] width 122 height 14
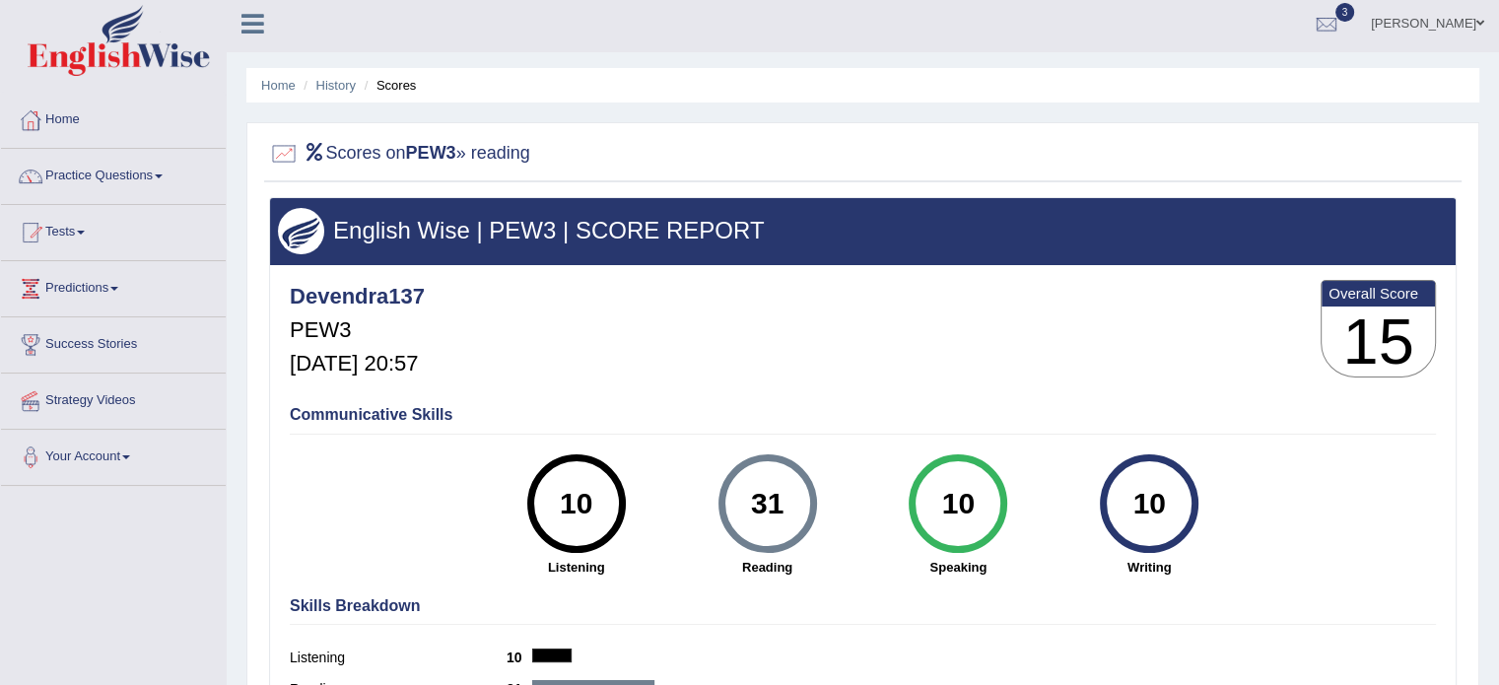
scroll to position [3, 0]
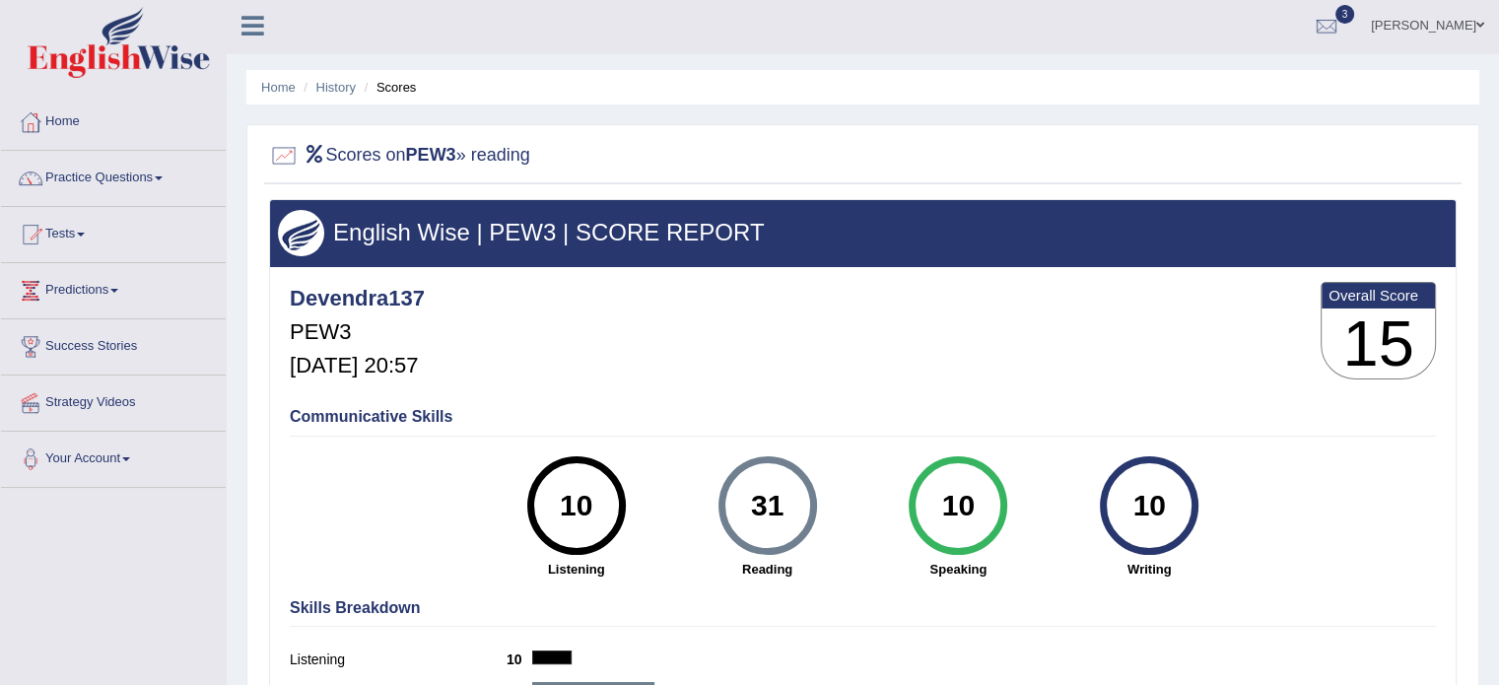
click at [308, 82] on li "History" at bounding box center [327, 87] width 57 height 19
click at [316, 88] on link "History" at bounding box center [335, 87] width 39 height 15
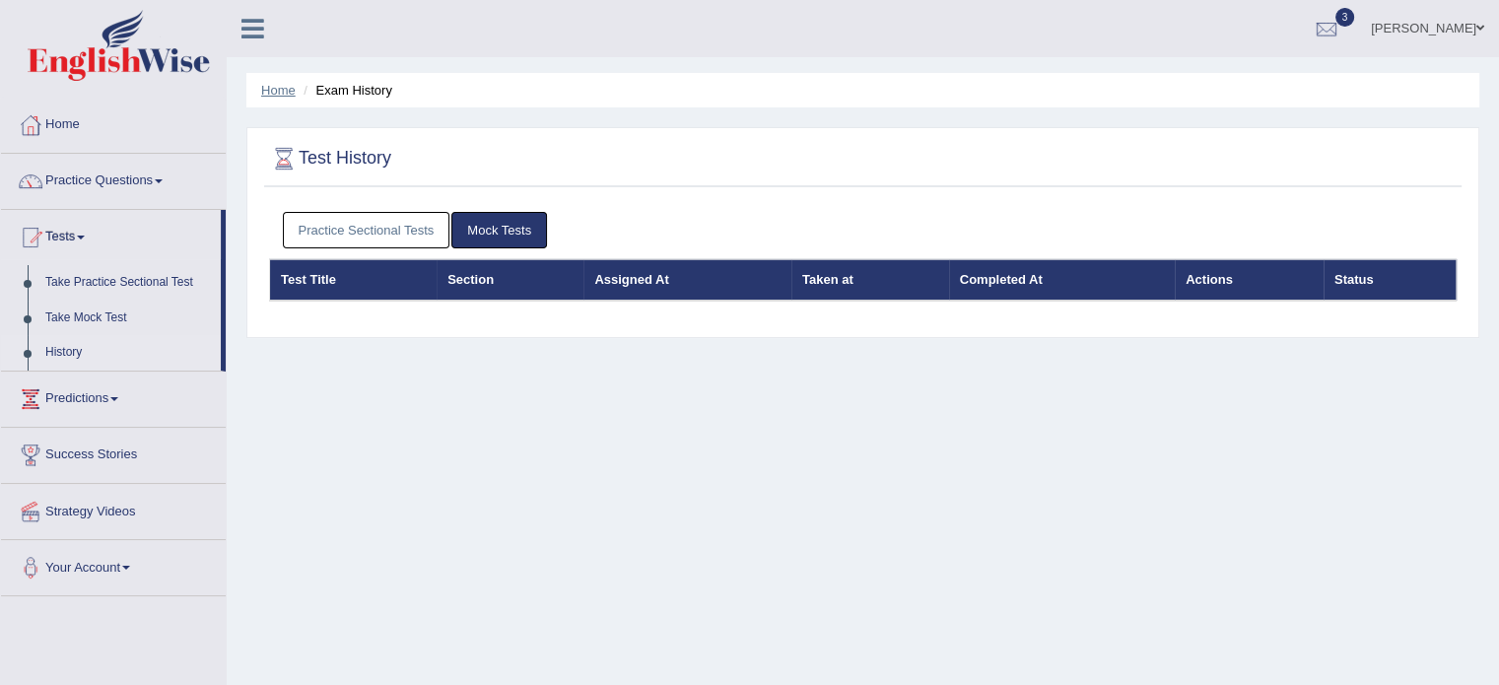
click at [273, 94] on link "Home" at bounding box center [278, 90] width 34 height 15
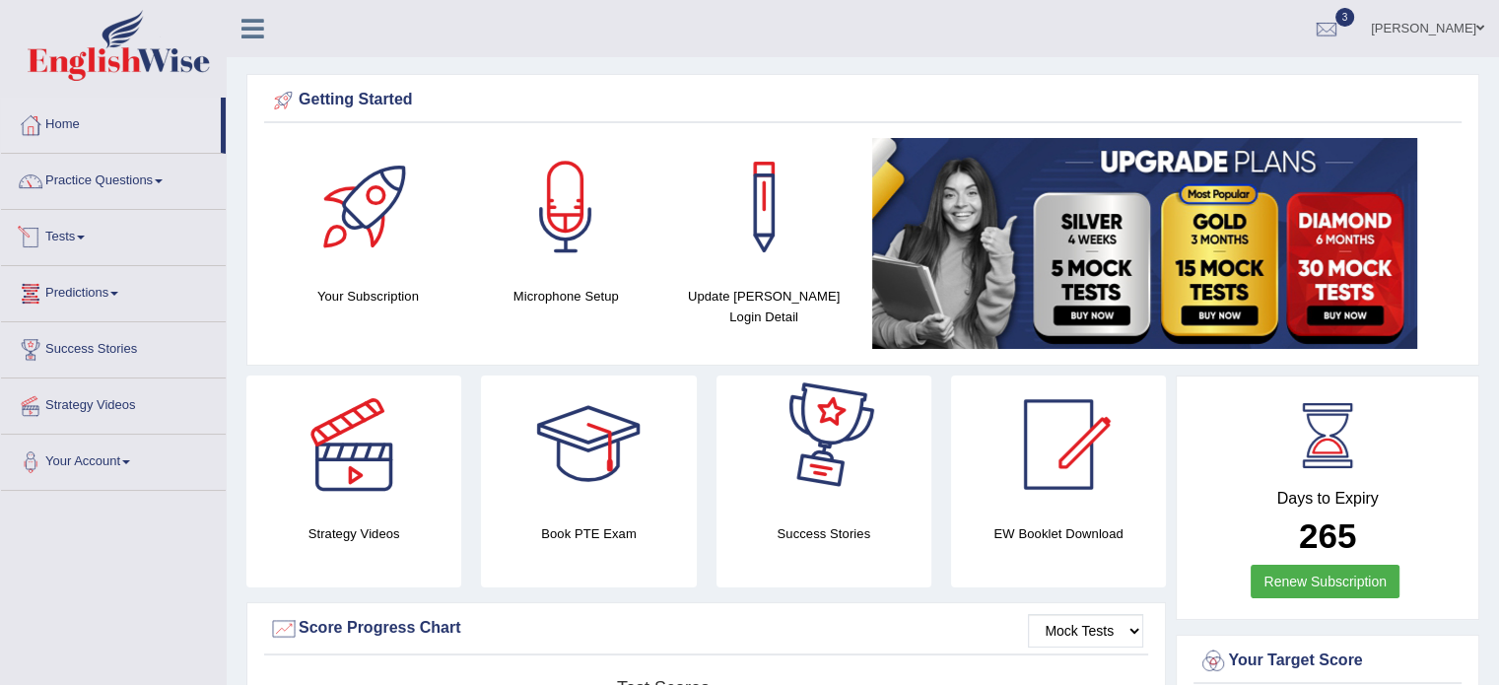
click at [42, 232] on div at bounding box center [31, 238] width 30 height 30
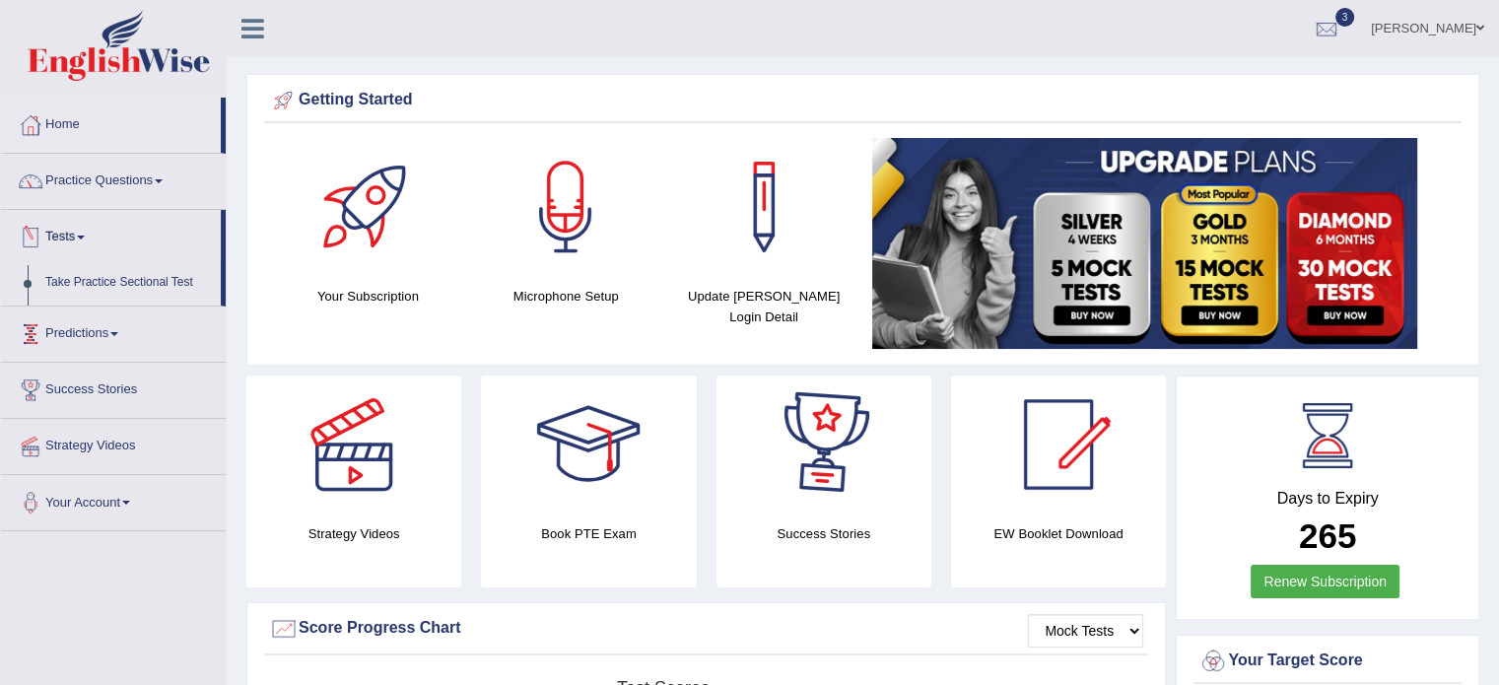
click at [42, 232] on div at bounding box center [31, 238] width 30 height 30
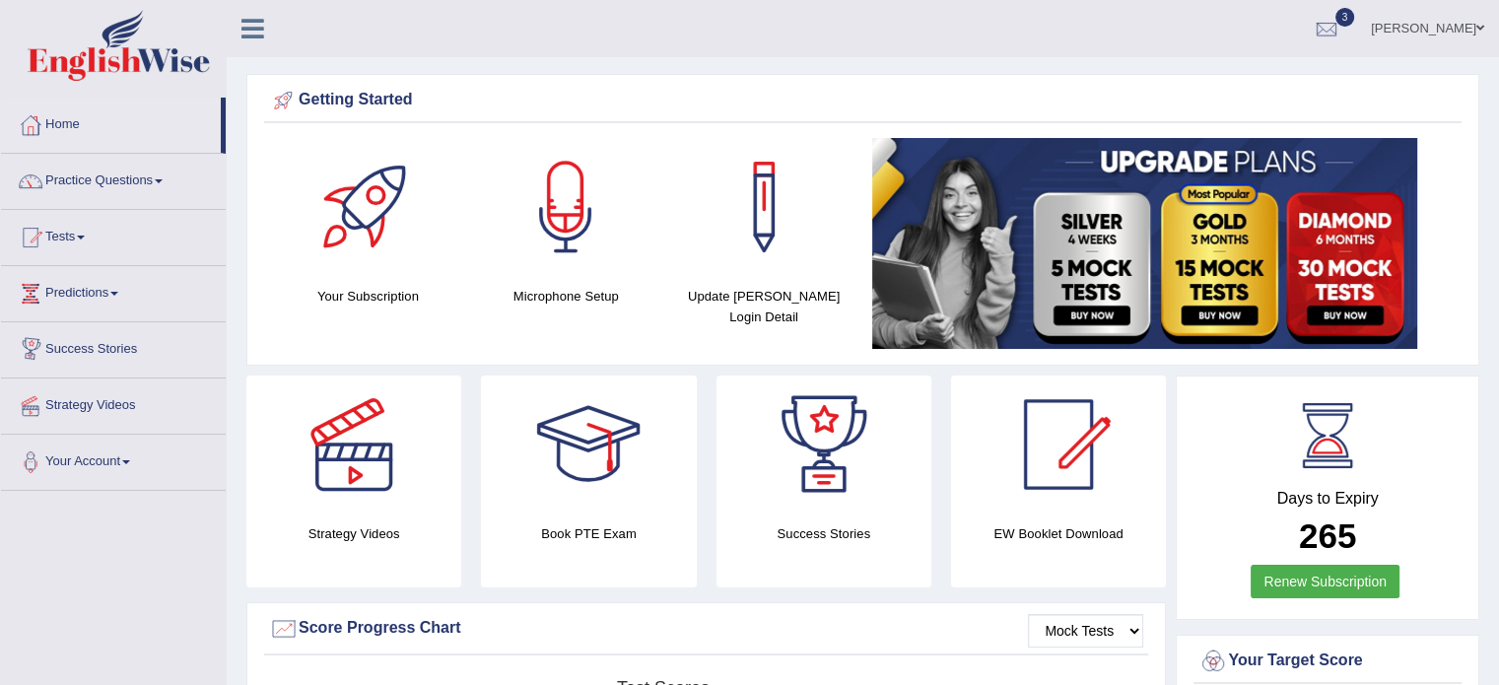
click at [55, 239] on link "Tests" at bounding box center [113, 234] width 225 height 49
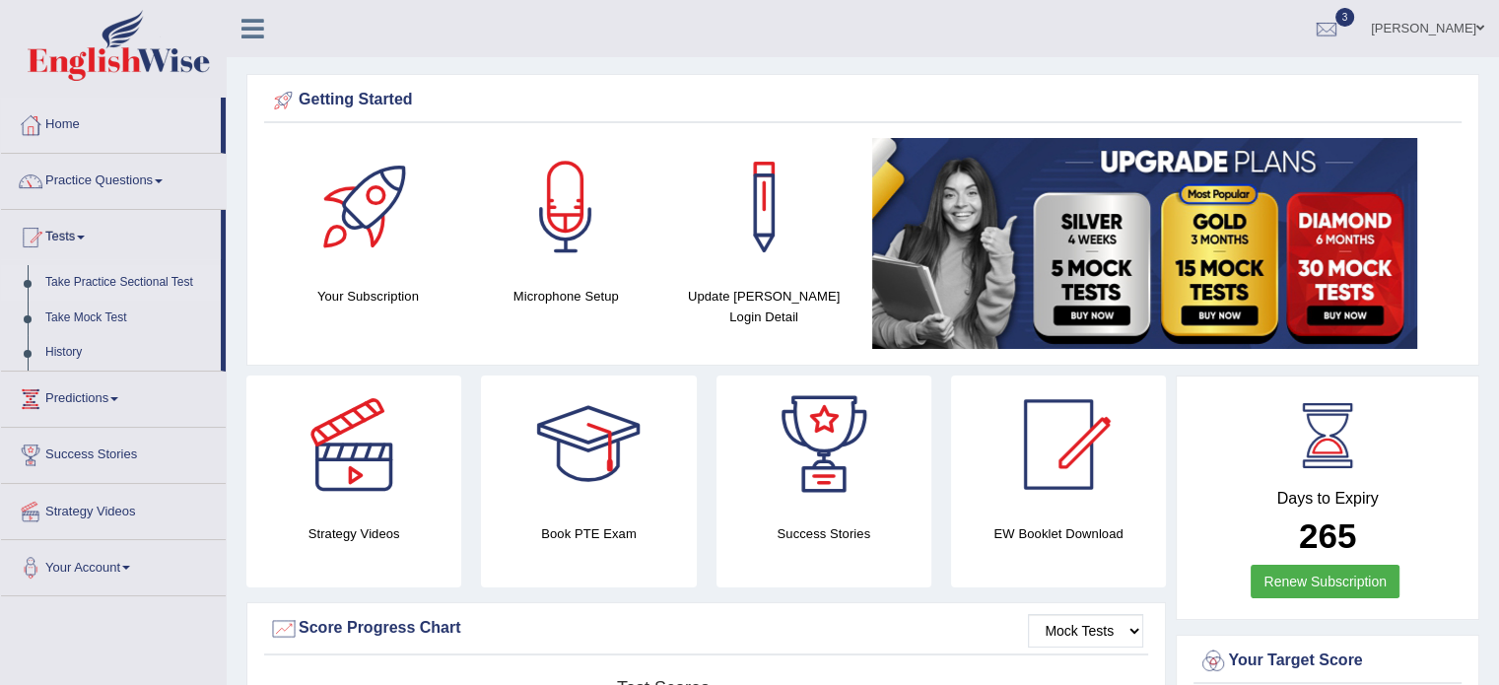
click at [126, 290] on link "Take Practice Sectional Test" at bounding box center [128, 282] width 184 height 35
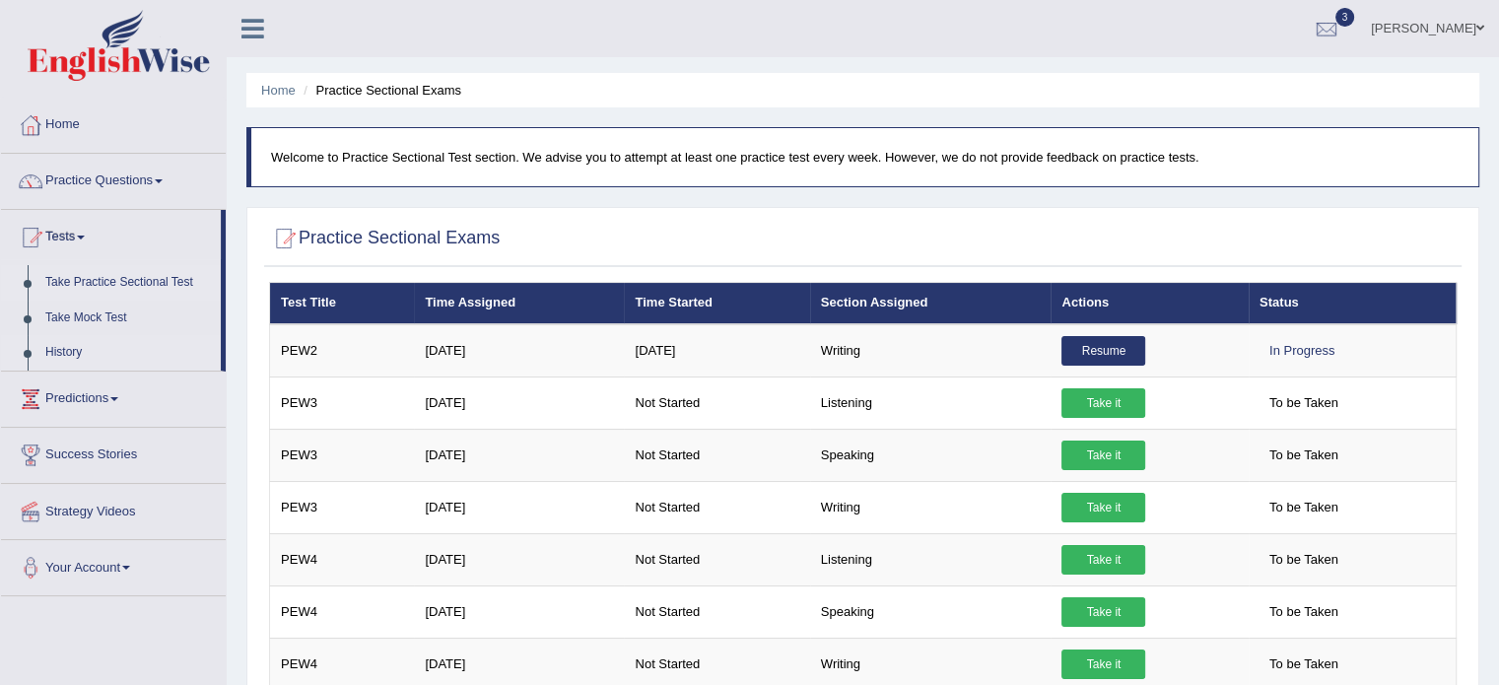
click at [63, 357] on link "History" at bounding box center [128, 352] width 184 height 35
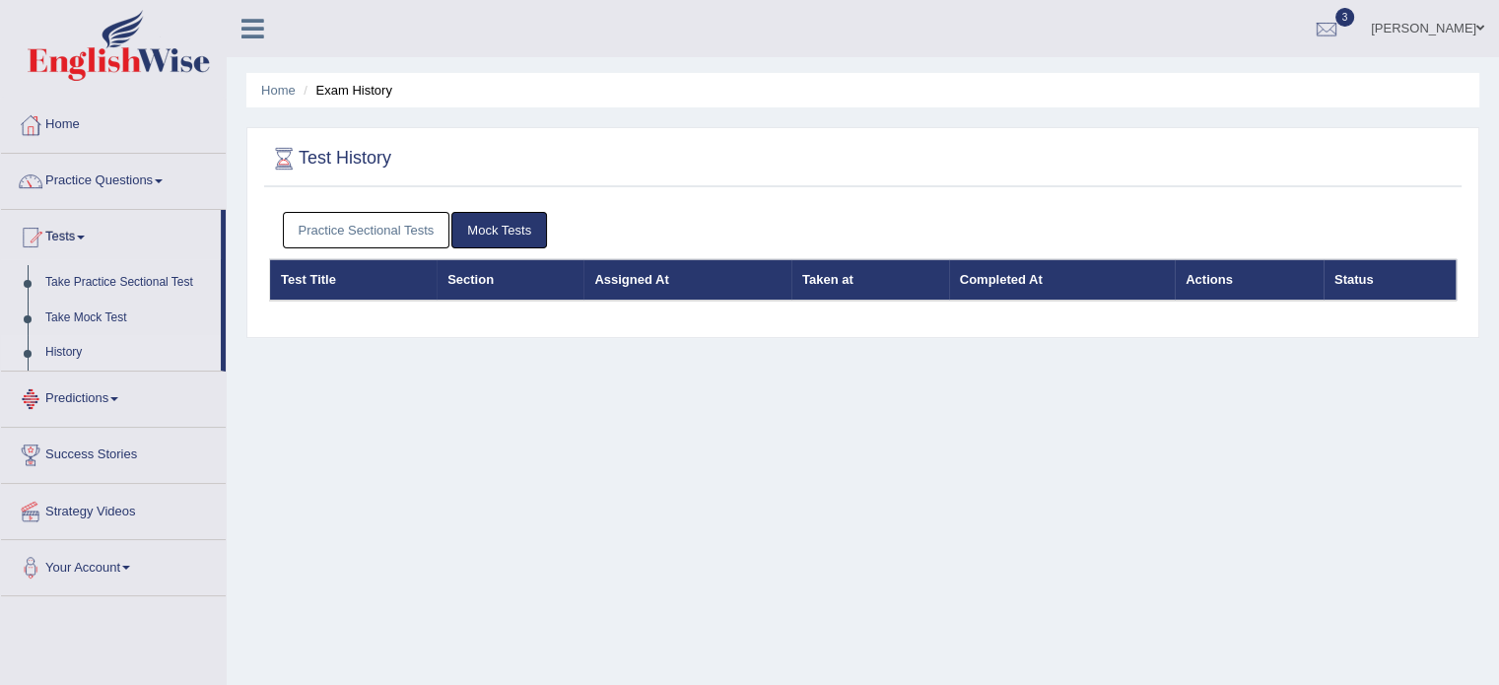
click at [363, 220] on link "Practice Sectional Tests" at bounding box center [366, 230] width 167 height 36
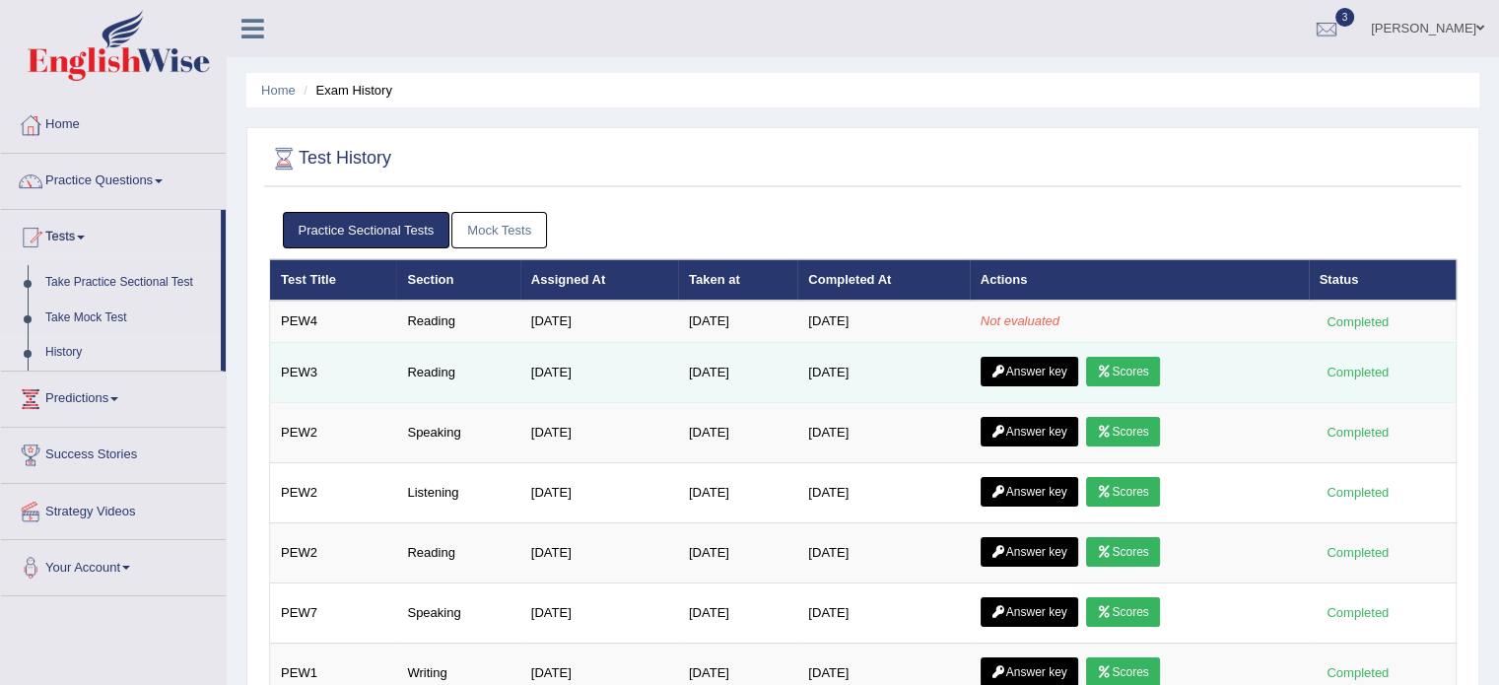
click at [1048, 358] on link "Answer key" at bounding box center [1029, 372] width 98 height 30
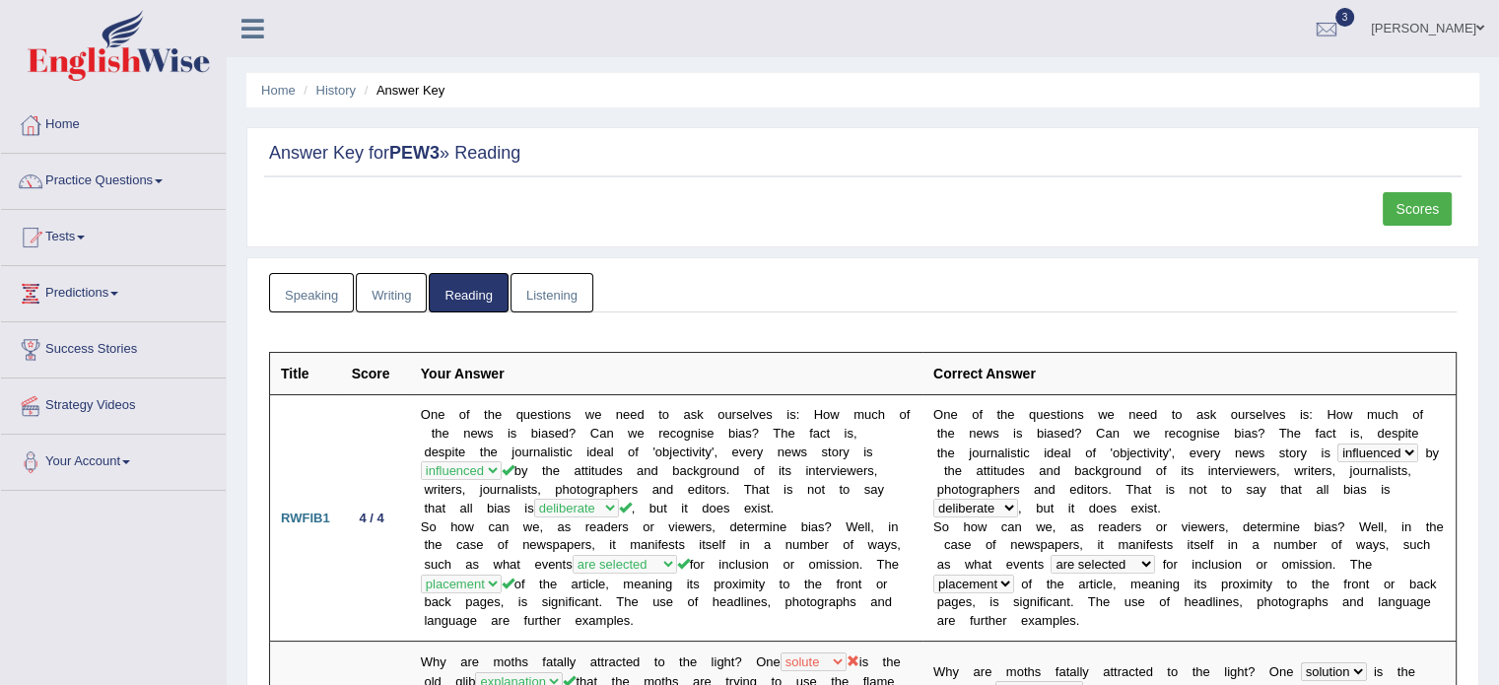
click at [403, 294] on link "Writing" at bounding box center [391, 293] width 71 height 40
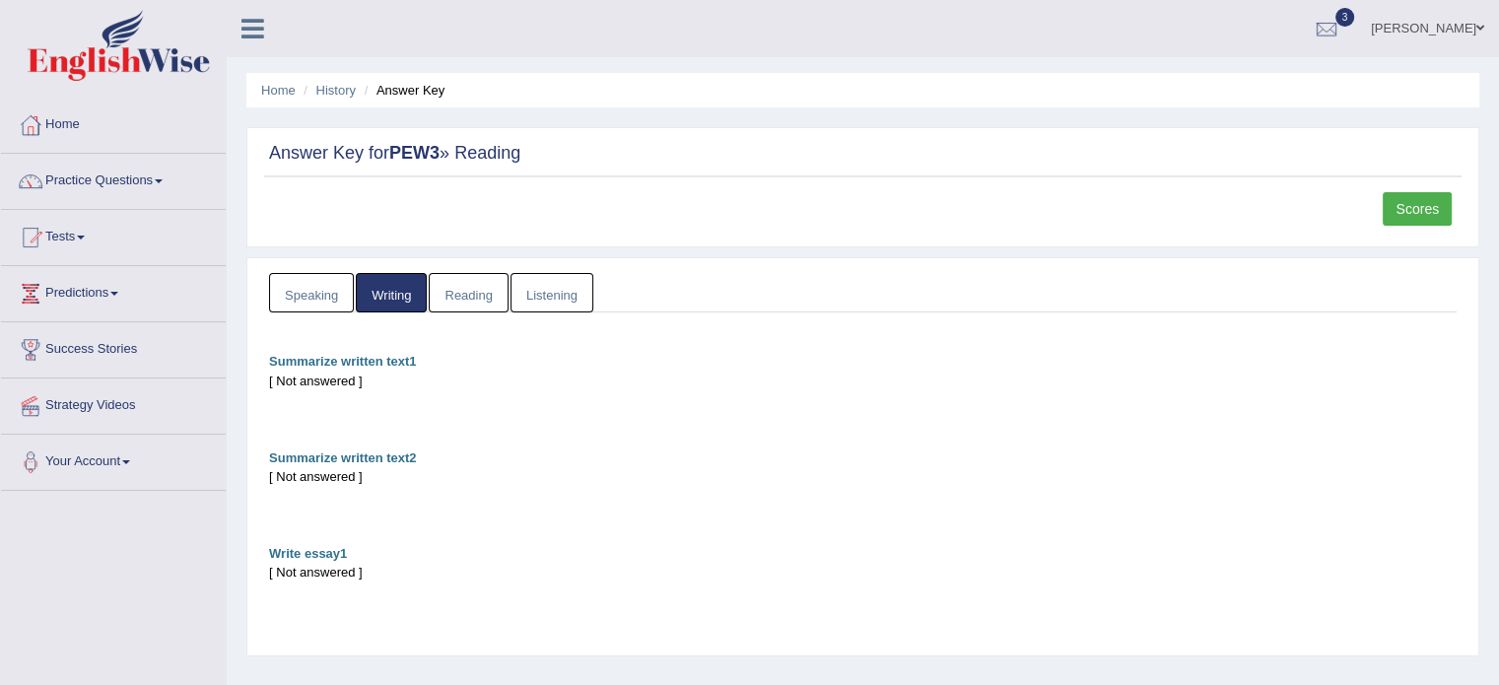
click at [333, 292] on link "Speaking" at bounding box center [311, 293] width 85 height 40
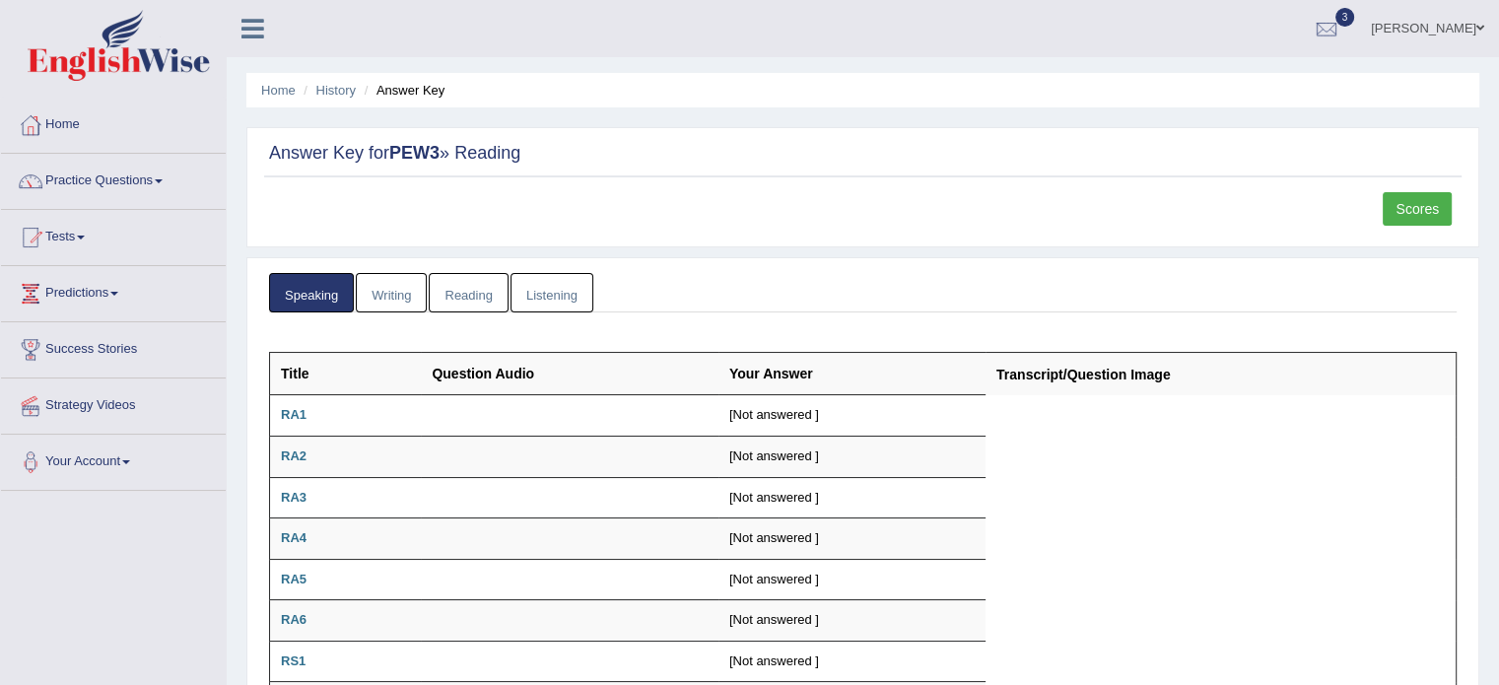
click at [536, 295] on link "Listening" at bounding box center [551, 293] width 83 height 40
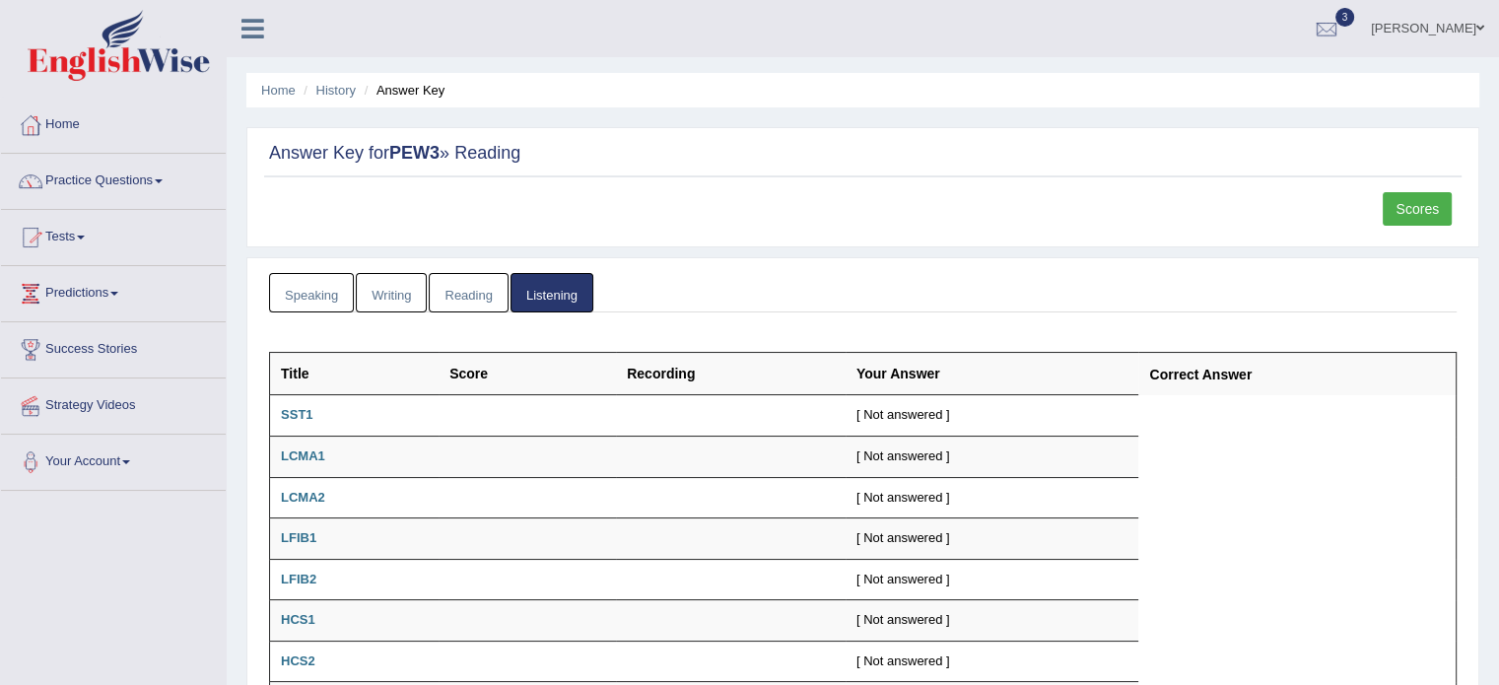
click at [67, 239] on link "Tests" at bounding box center [113, 234] width 225 height 49
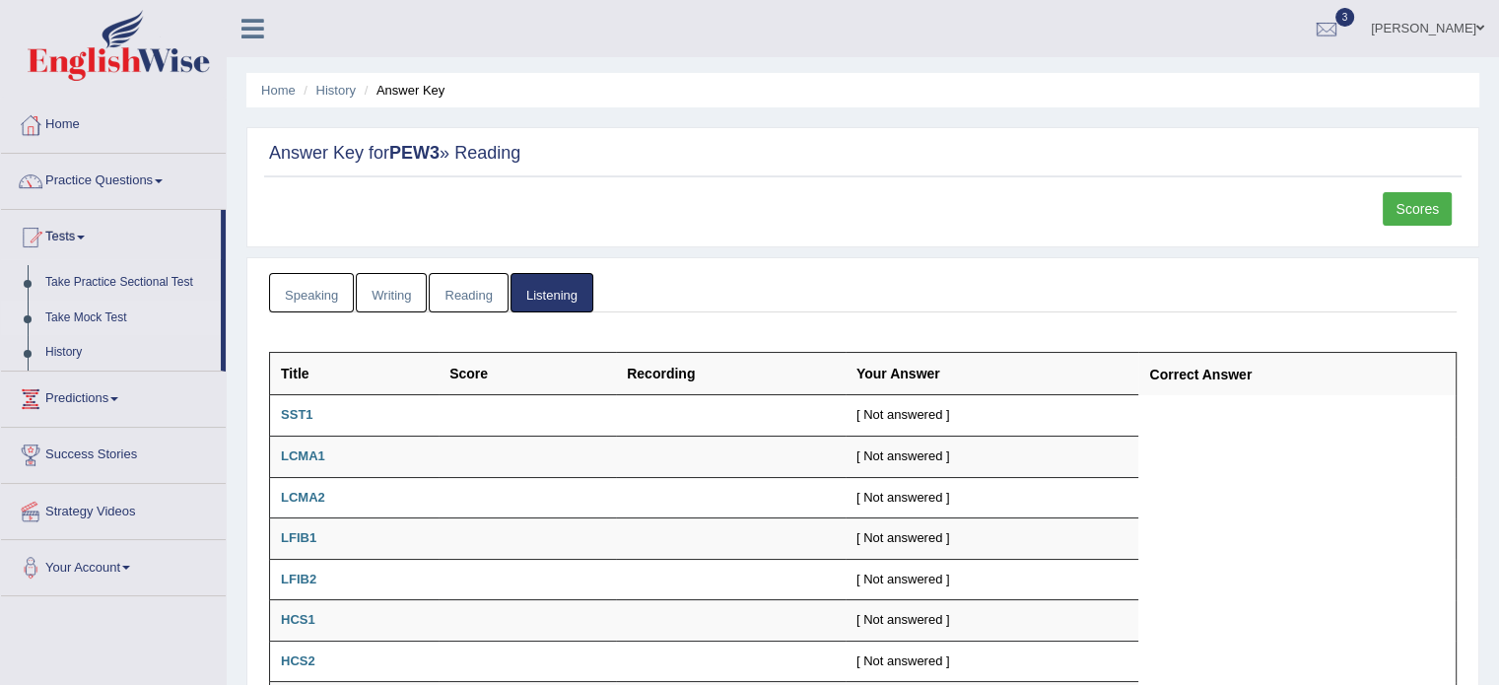
click at [85, 317] on link "Take Mock Test" at bounding box center [128, 317] width 184 height 35
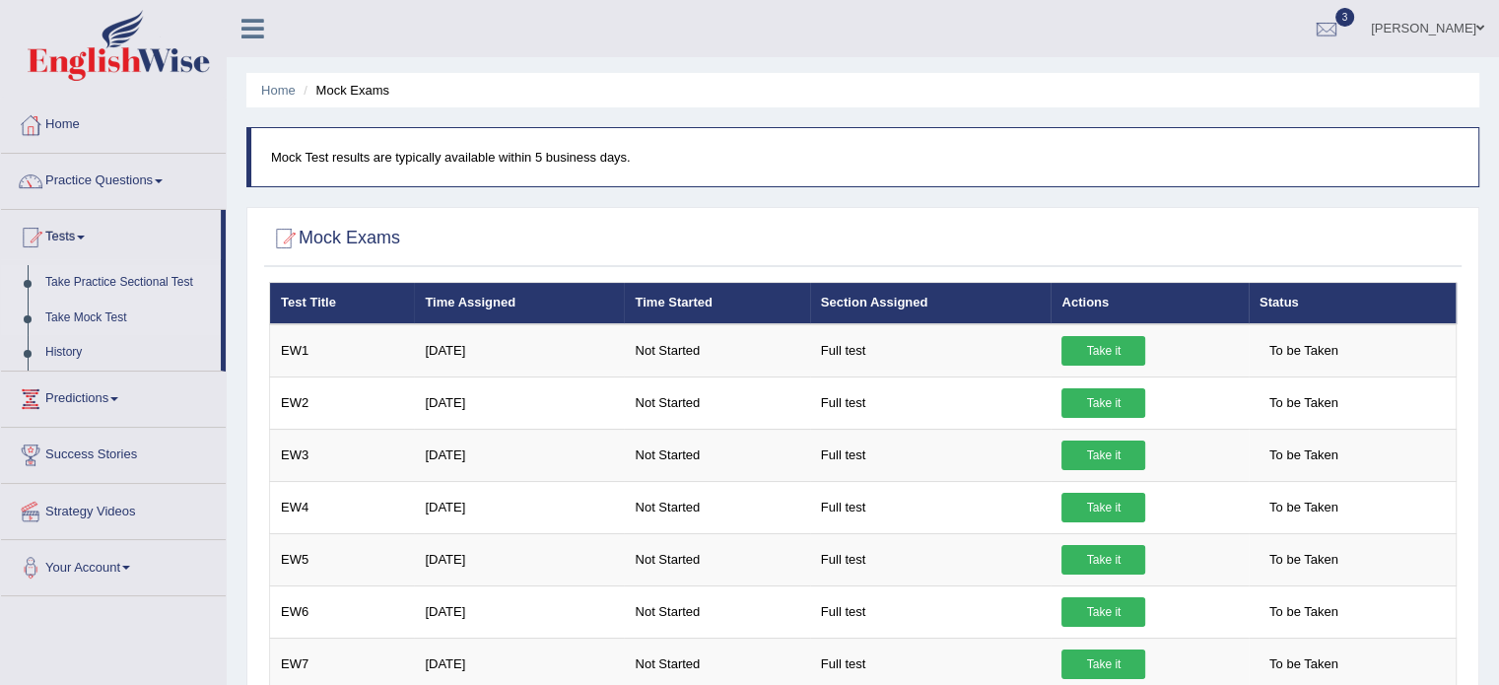
click at [78, 280] on link "Take Practice Sectional Test" at bounding box center [128, 282] width 184 height 35
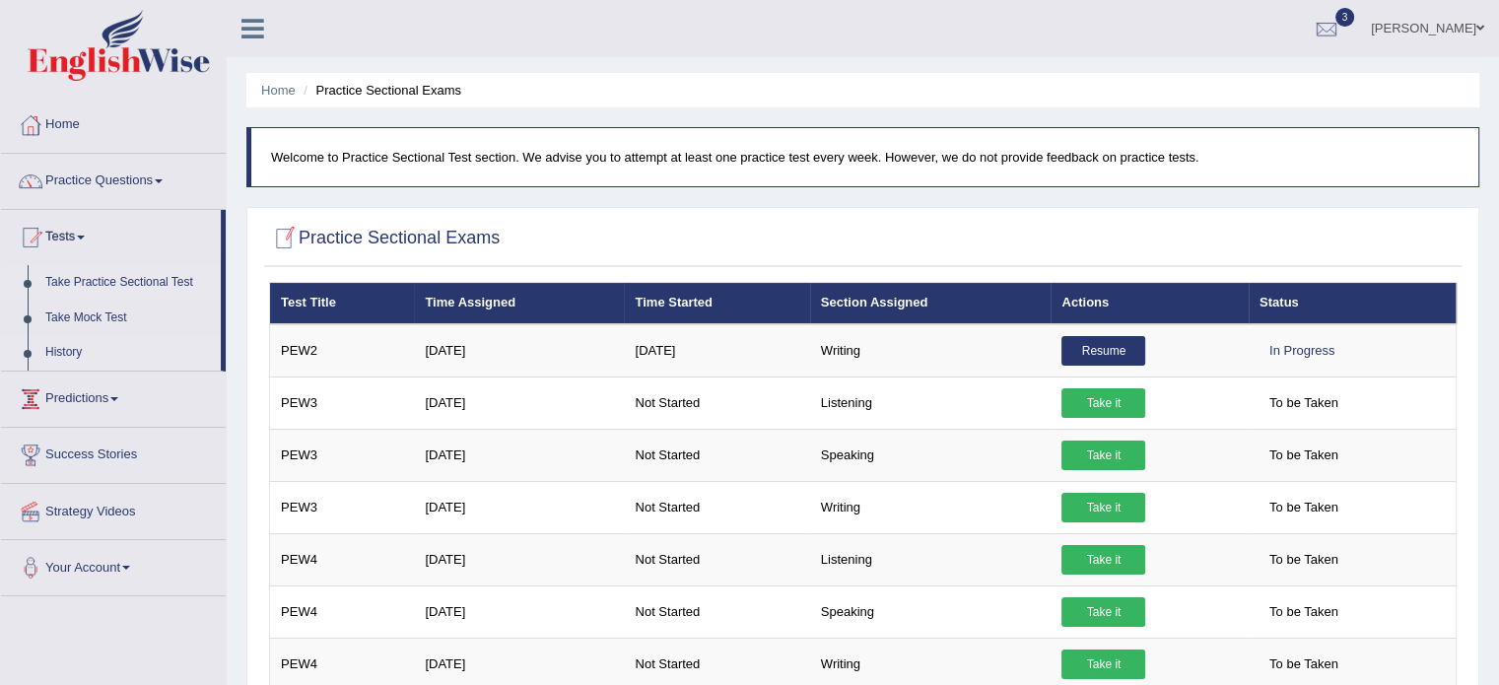
click at [70, 357] on link "History" at bounding box center [128, 352] width 184 height 35
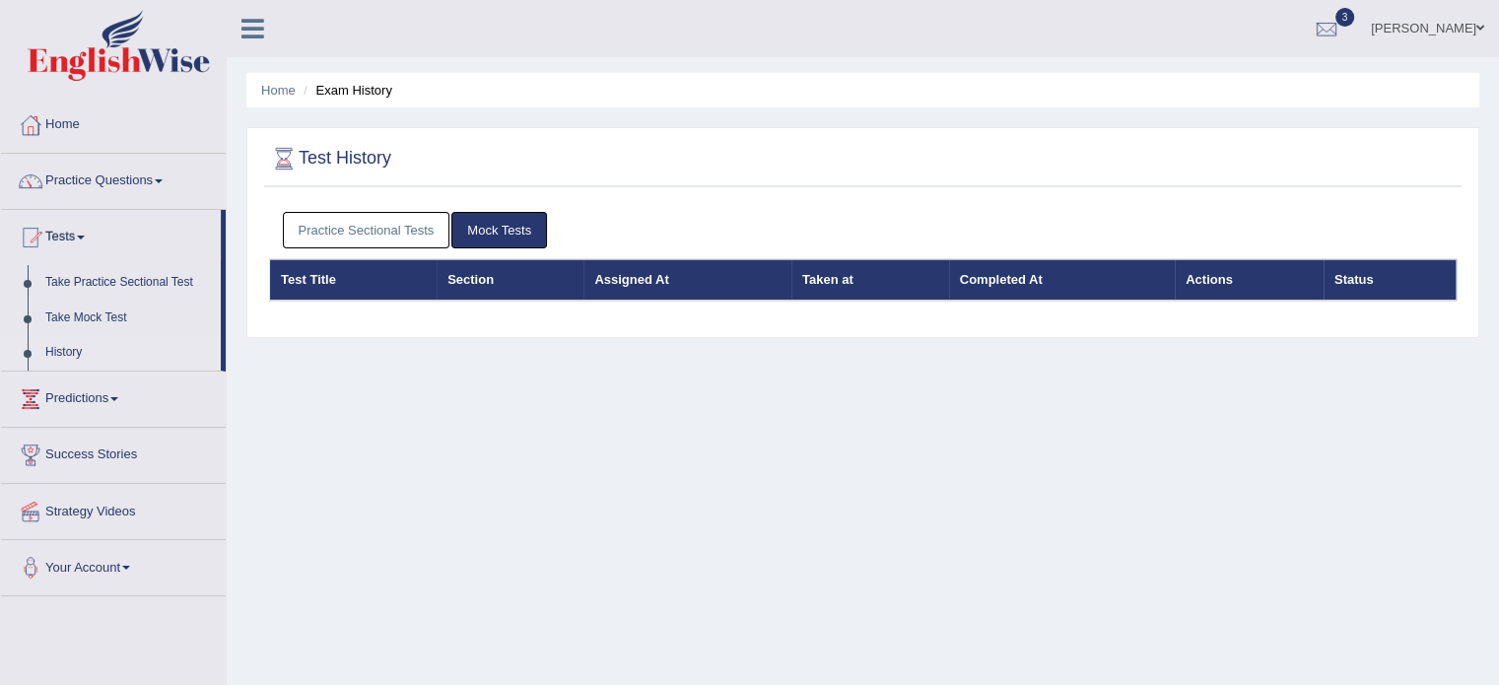
click at [378, 219] on link "Practice Sectional Tests" at bounding box center [366, 230] width 167 height 36
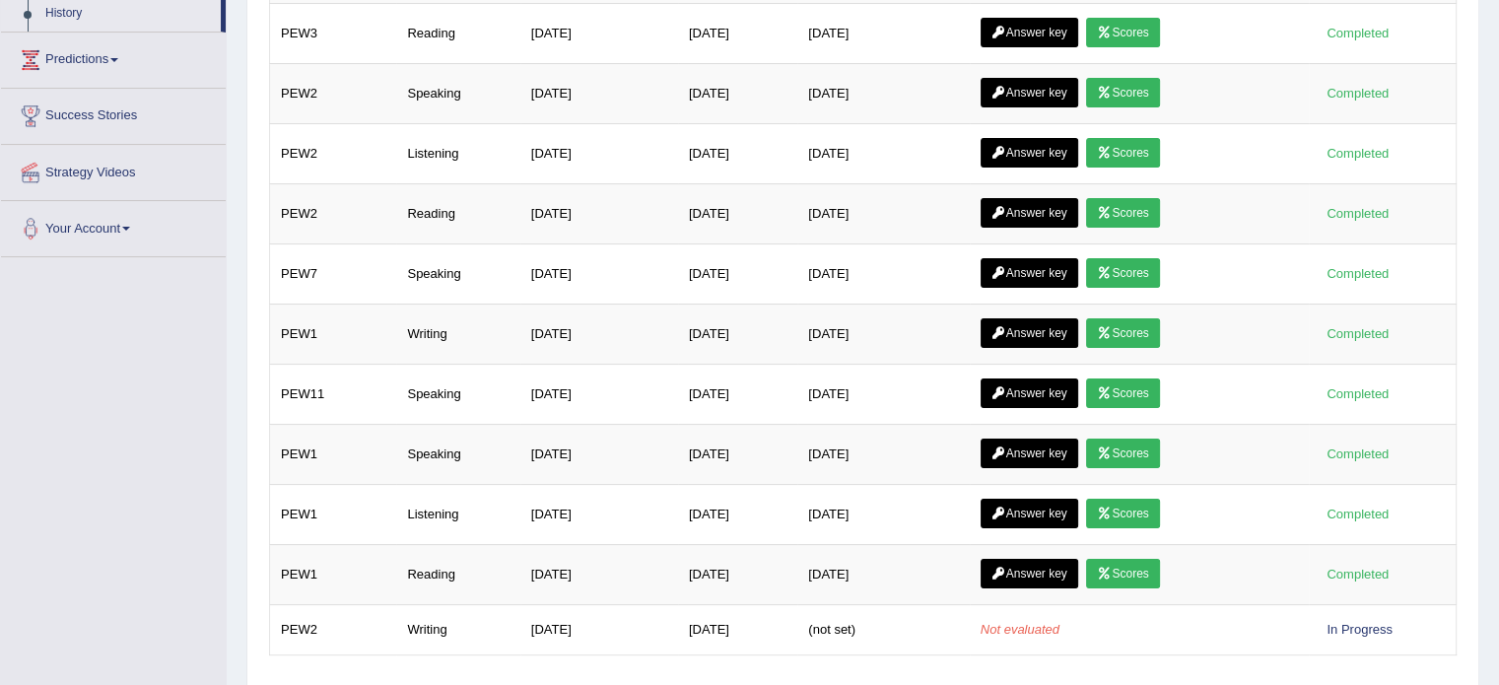
scroll to position [396, 0]
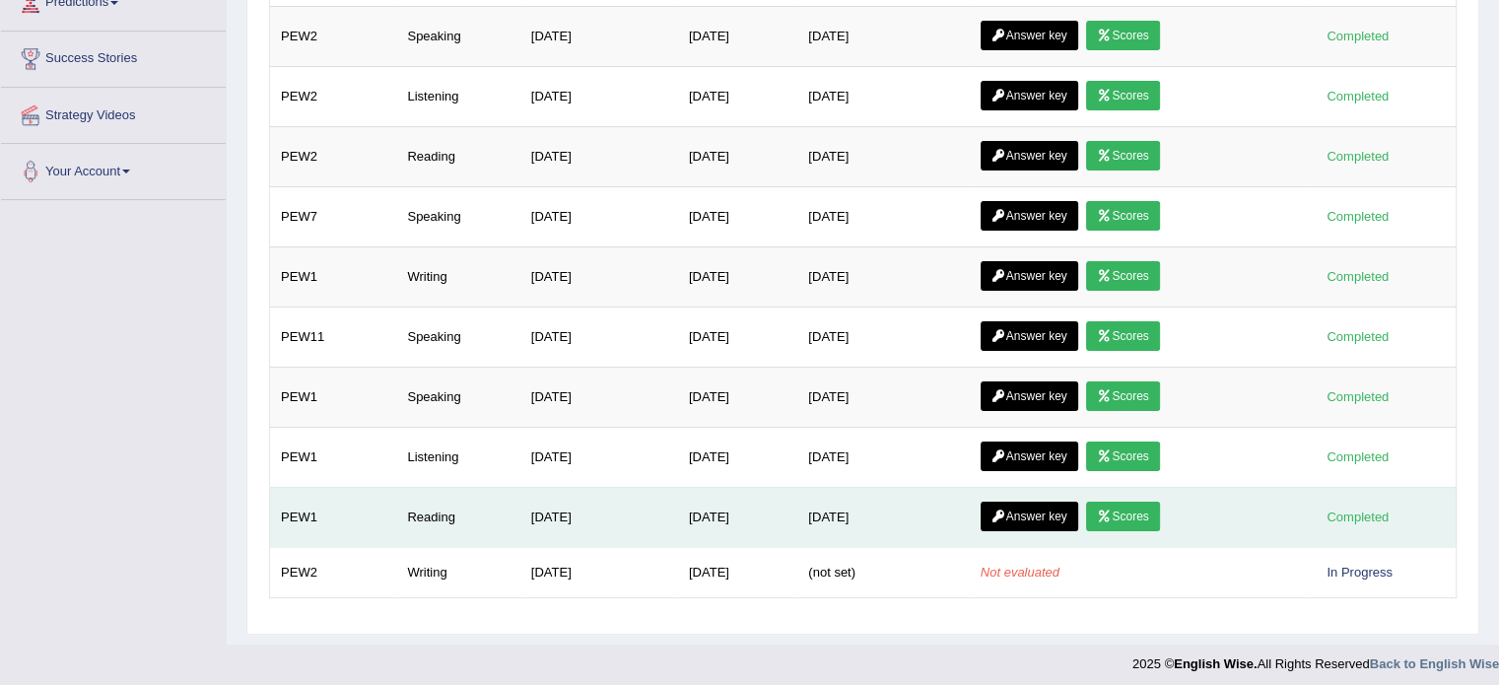
click at [1056, 506] on link "Answer key" at bounding box center [1029, 516] width 98 height 30
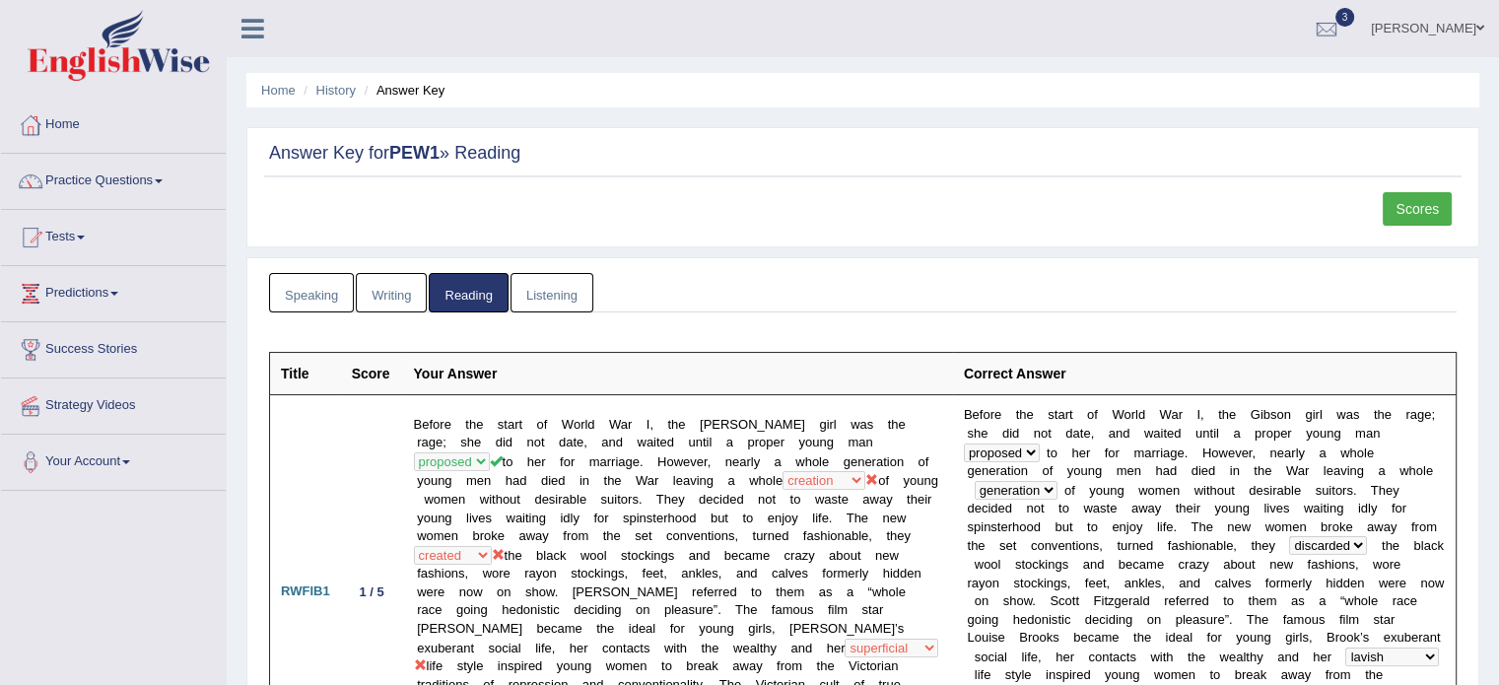
click at [417, 299] on link "Writing" at bounding box center [391, 293] width 71 height 40
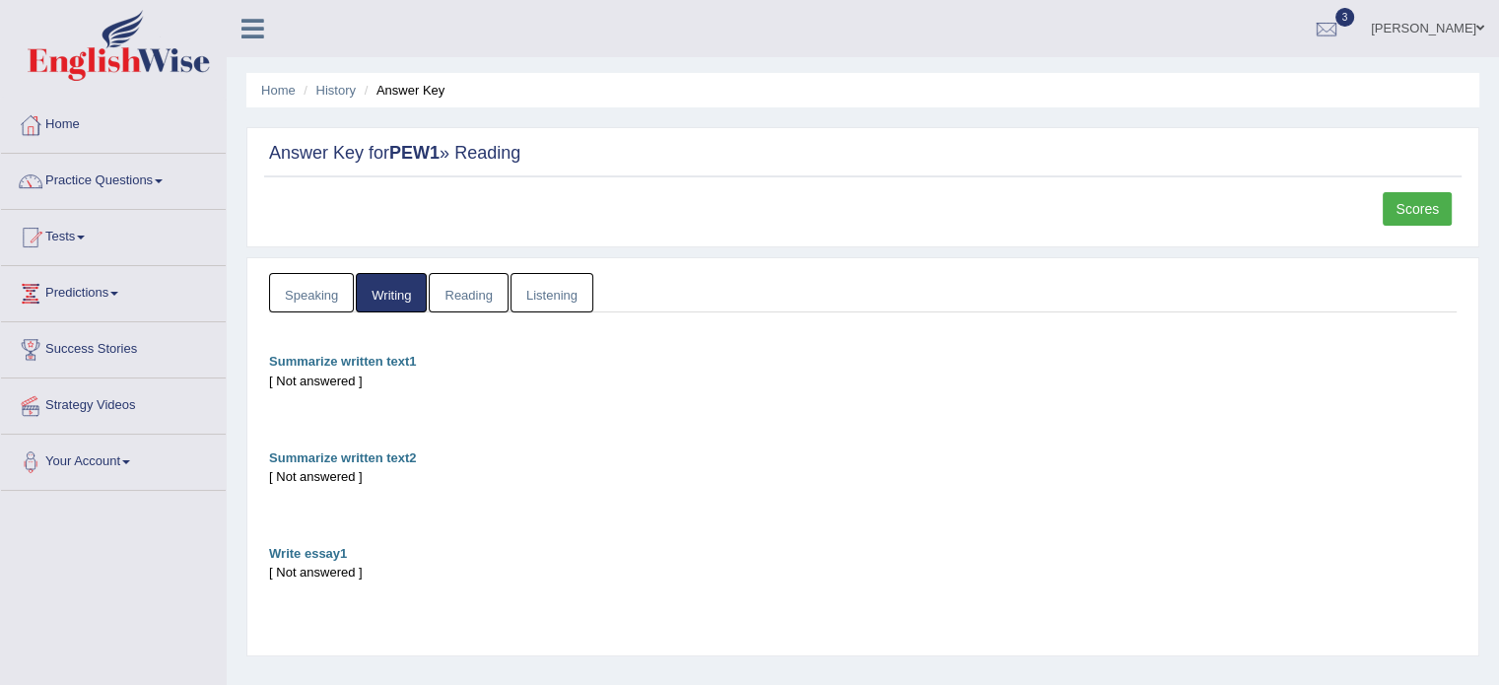
click at [293, 292] on link "Speaking" at bounding box center [311, 293] width 85 height 40
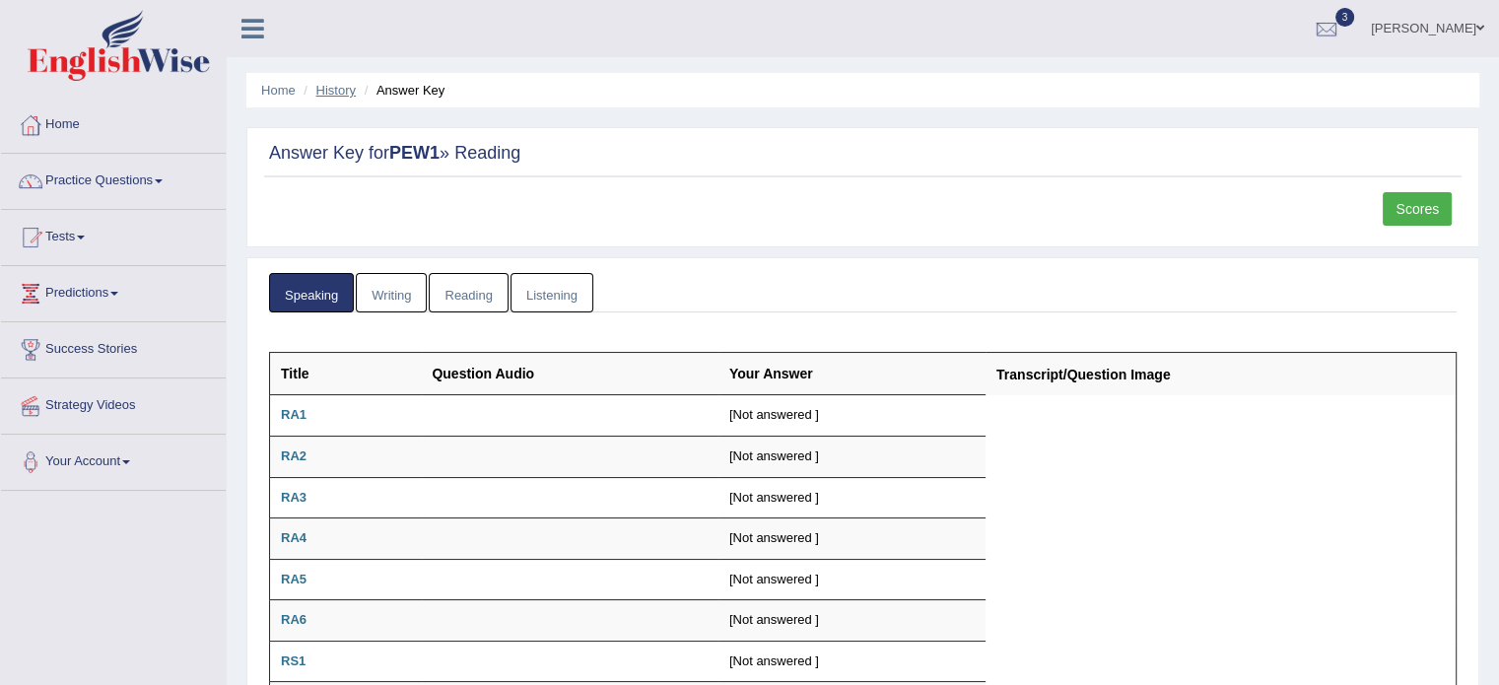
click at [345, 94] on link "History" at bounding box center [335, 90] width 39 height 15
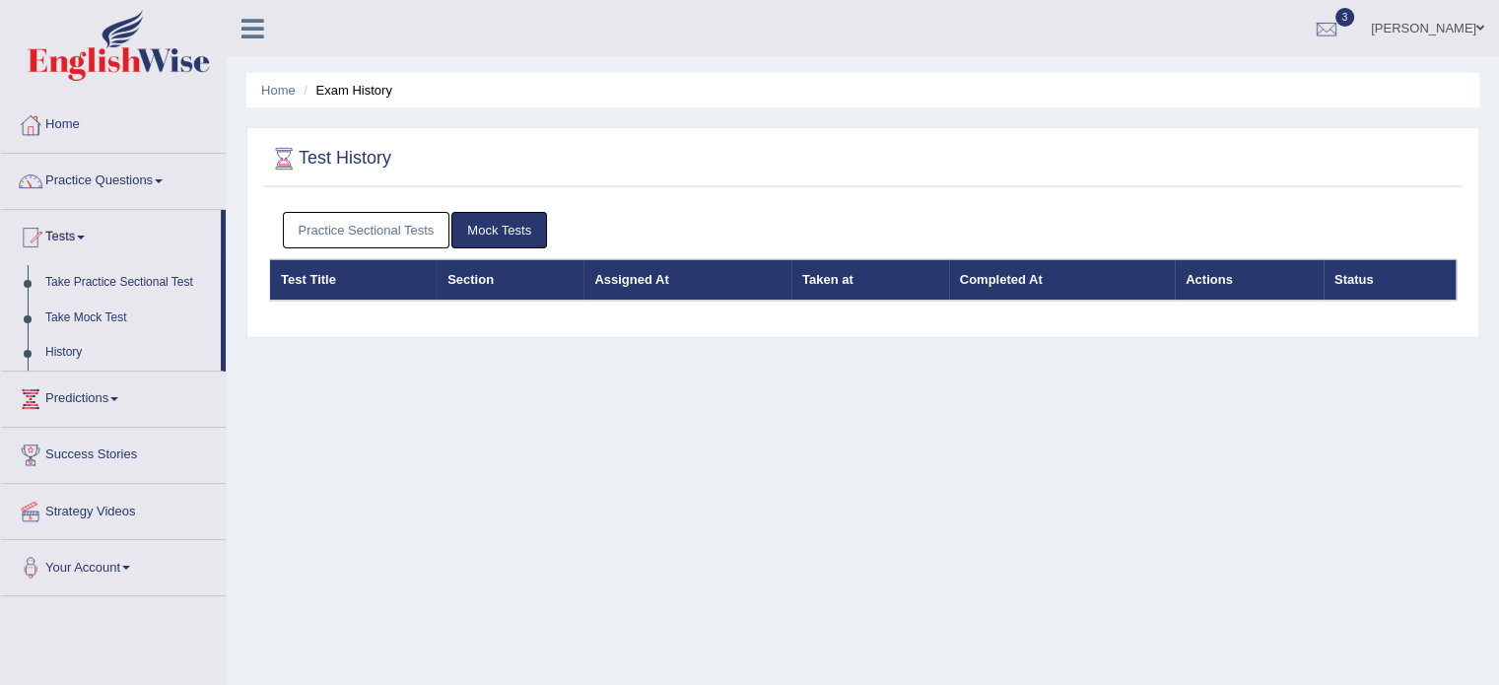
click at [388, 223] on link "Practice Sectional Tests" at bounding box center [366, 230] width 167 height 36
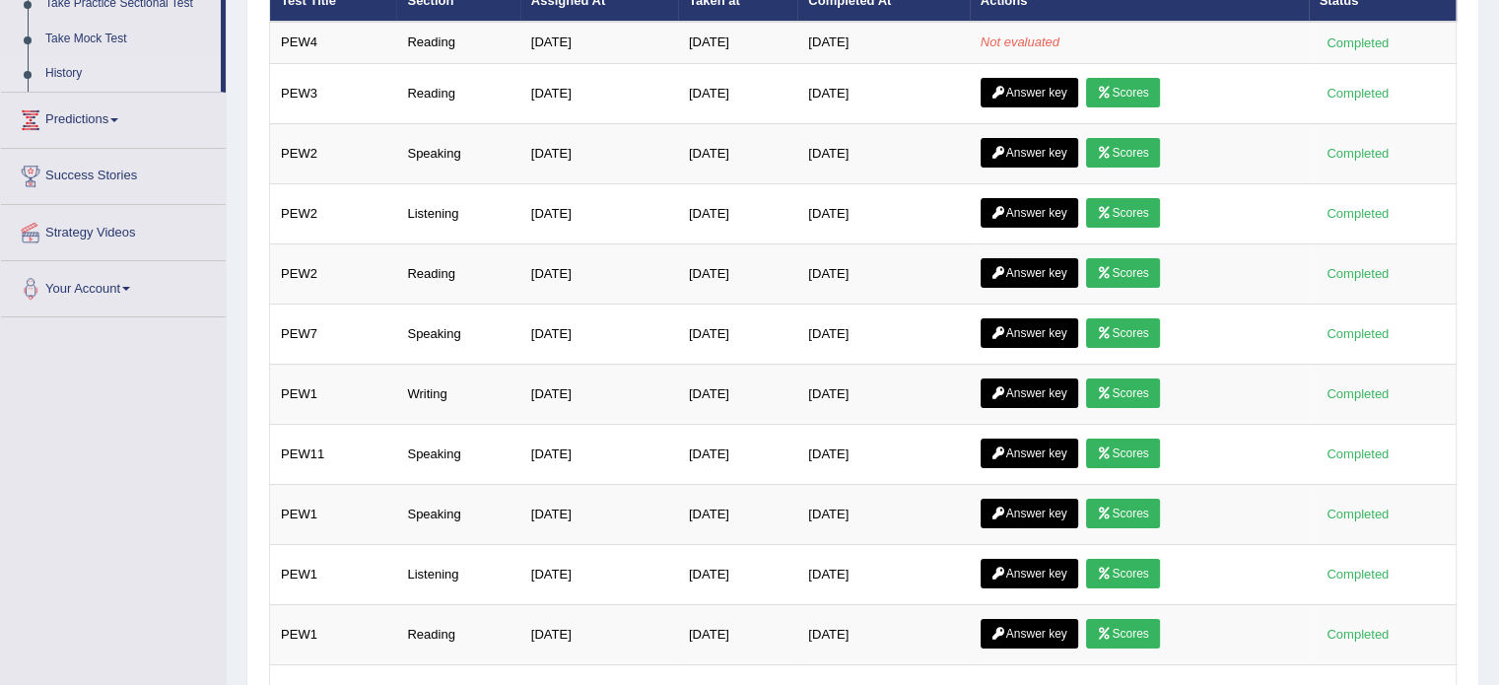
scroll to position [396, 0]
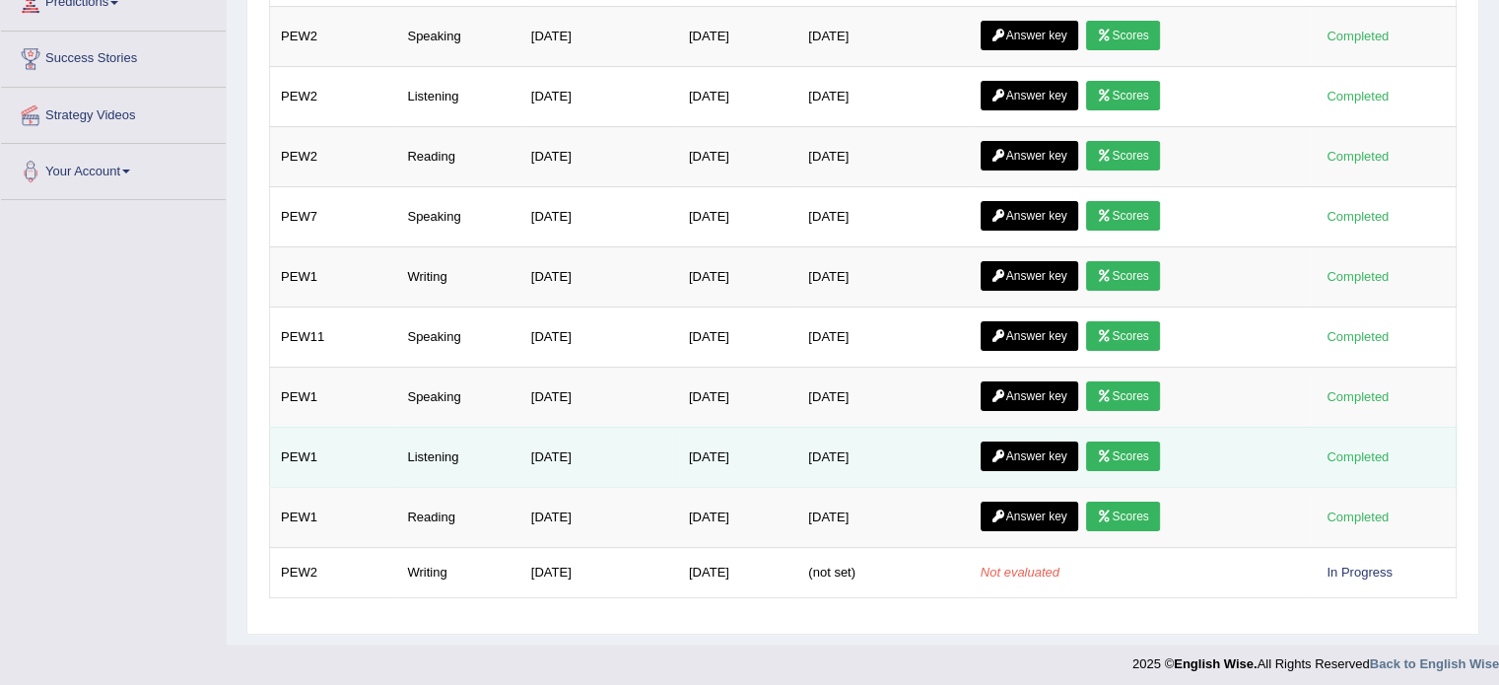
click at [1033, 448] on link "Answer key" at bounding box center [1029, 456] width 98 height 30
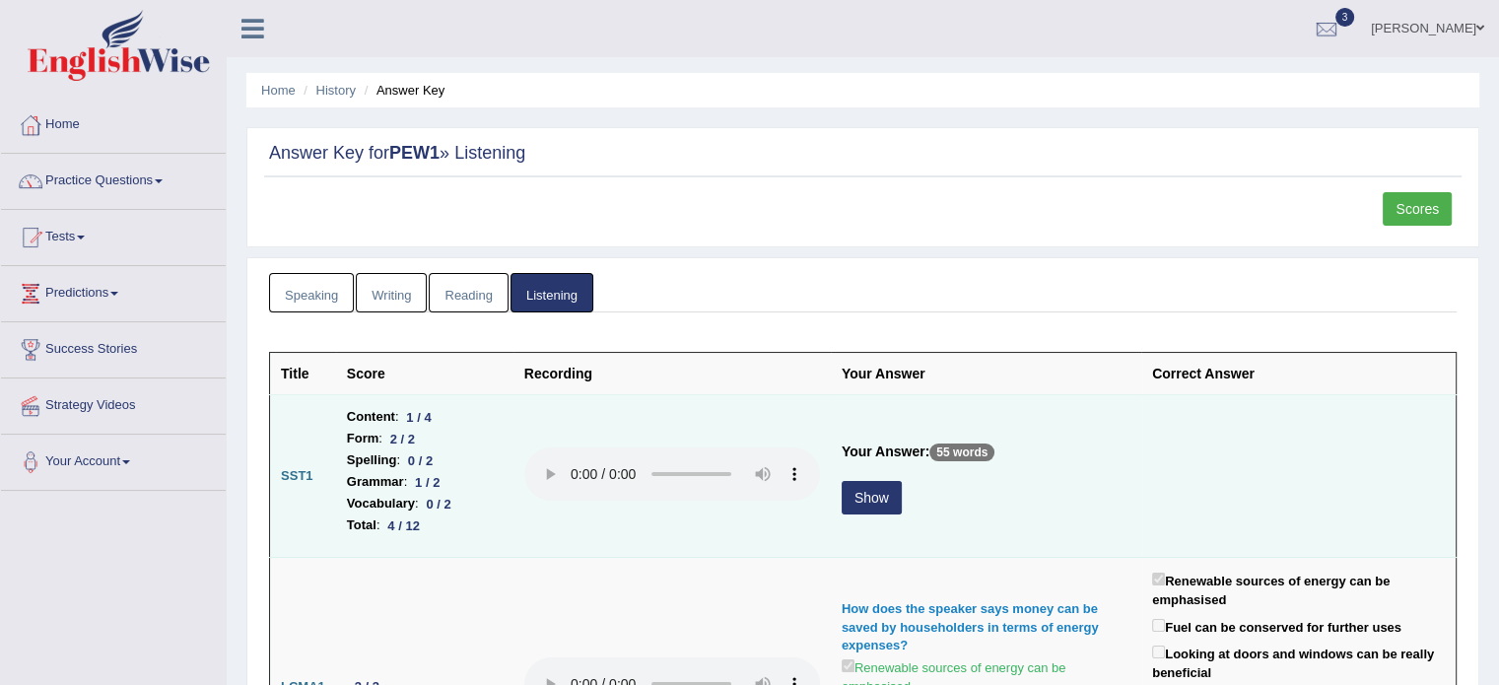
click at [864, 500] on button "Show" at bounding box center [871, 497] width 60 height 33
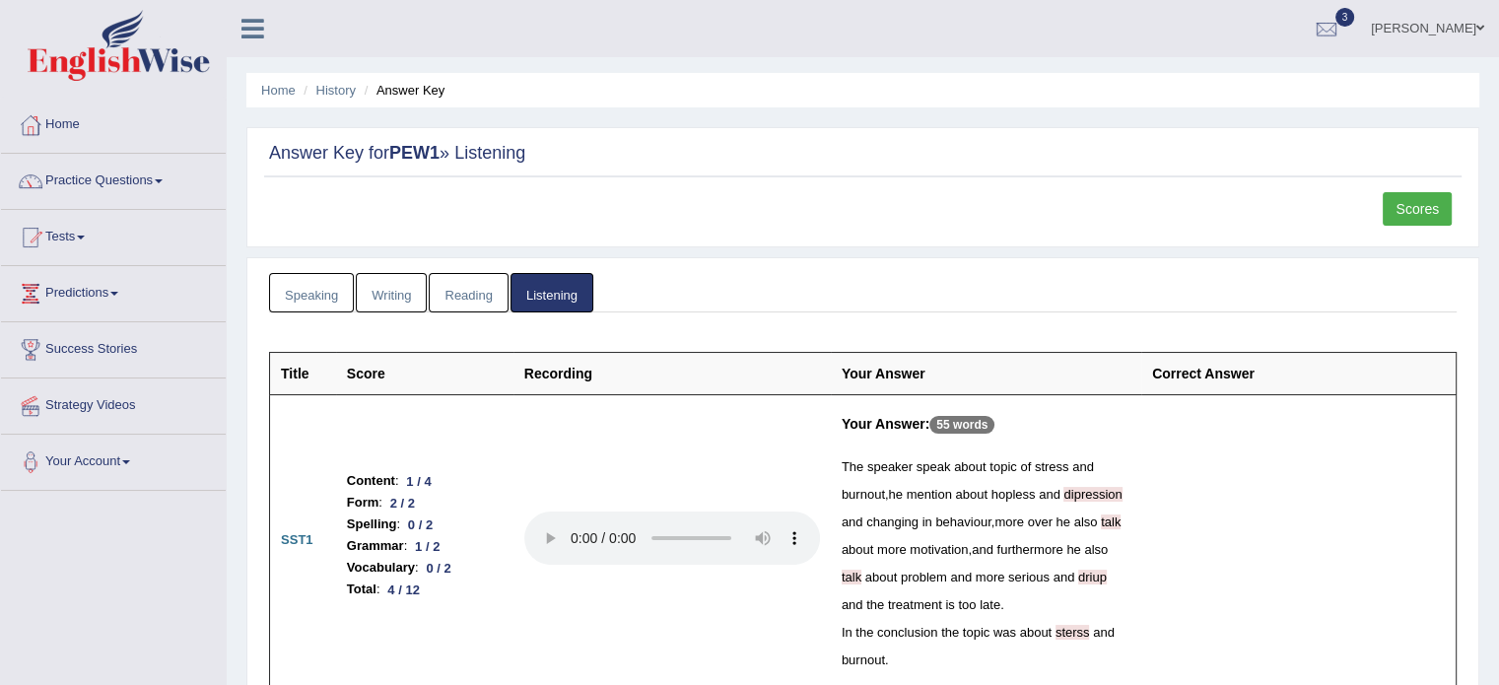
click at [471, 309] on link "Reading" at bounding box center [468, 293] width 79 height 40
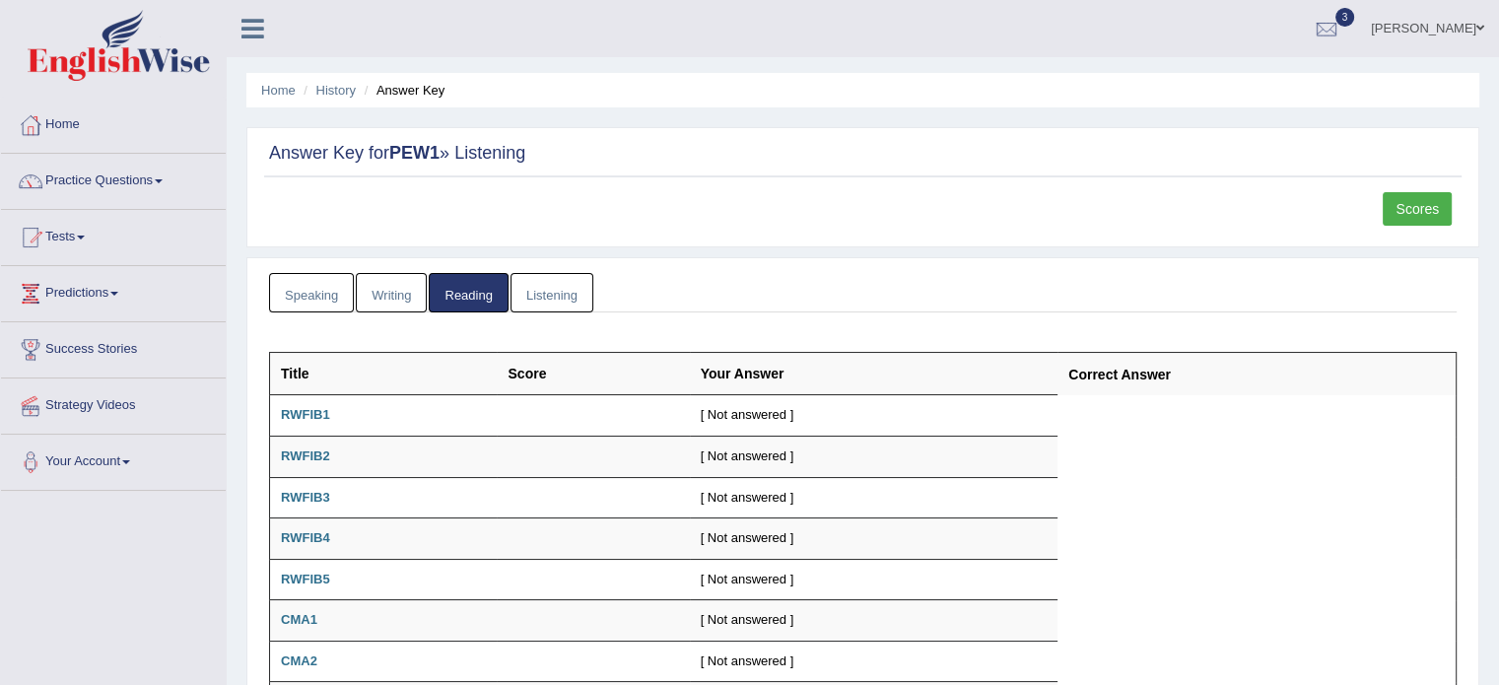
click at [401, 309] on link "Writing" at bounding box center [391, 293] width 71 height 40
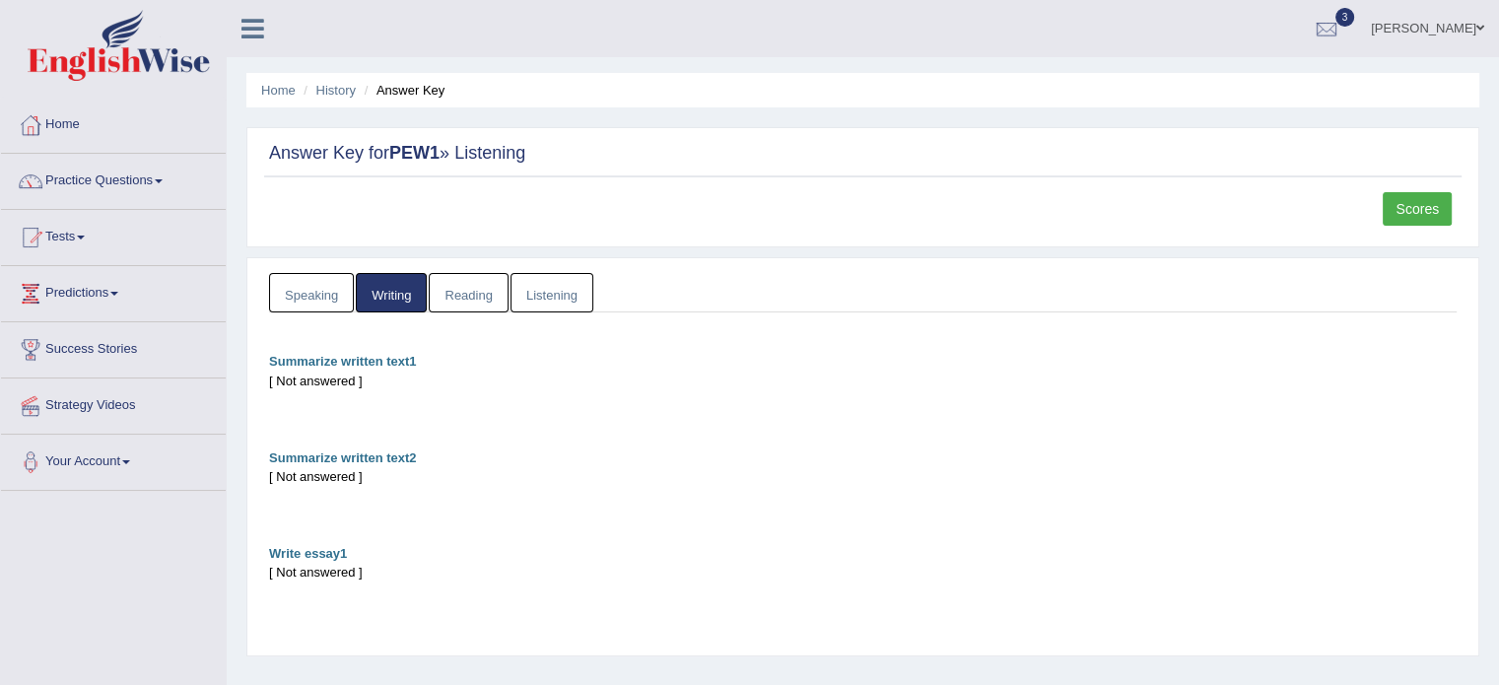
click at [331, 295] on link "Speaking" at bounding box center [311, 293] width 85 height 40
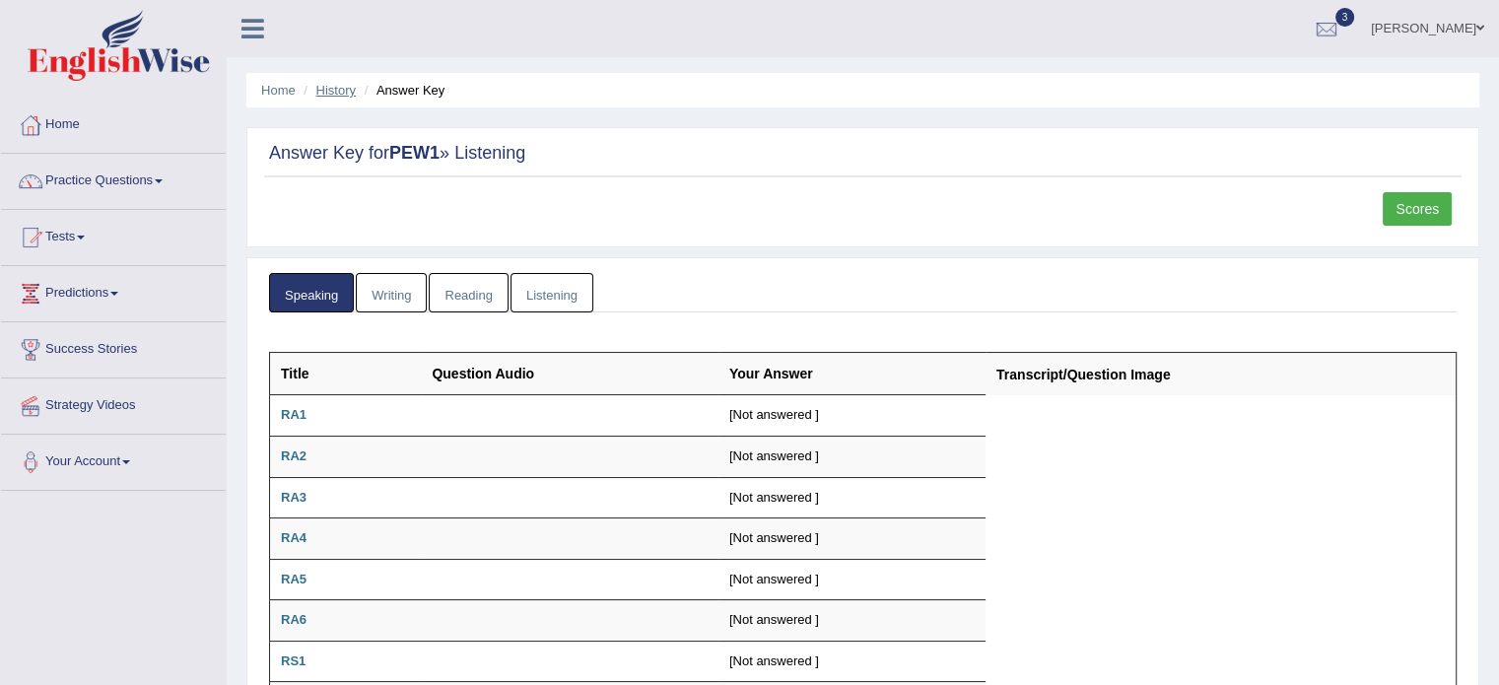
click at [343, 91] on link "History" at bounding box center [335, 90] width 39 height 15
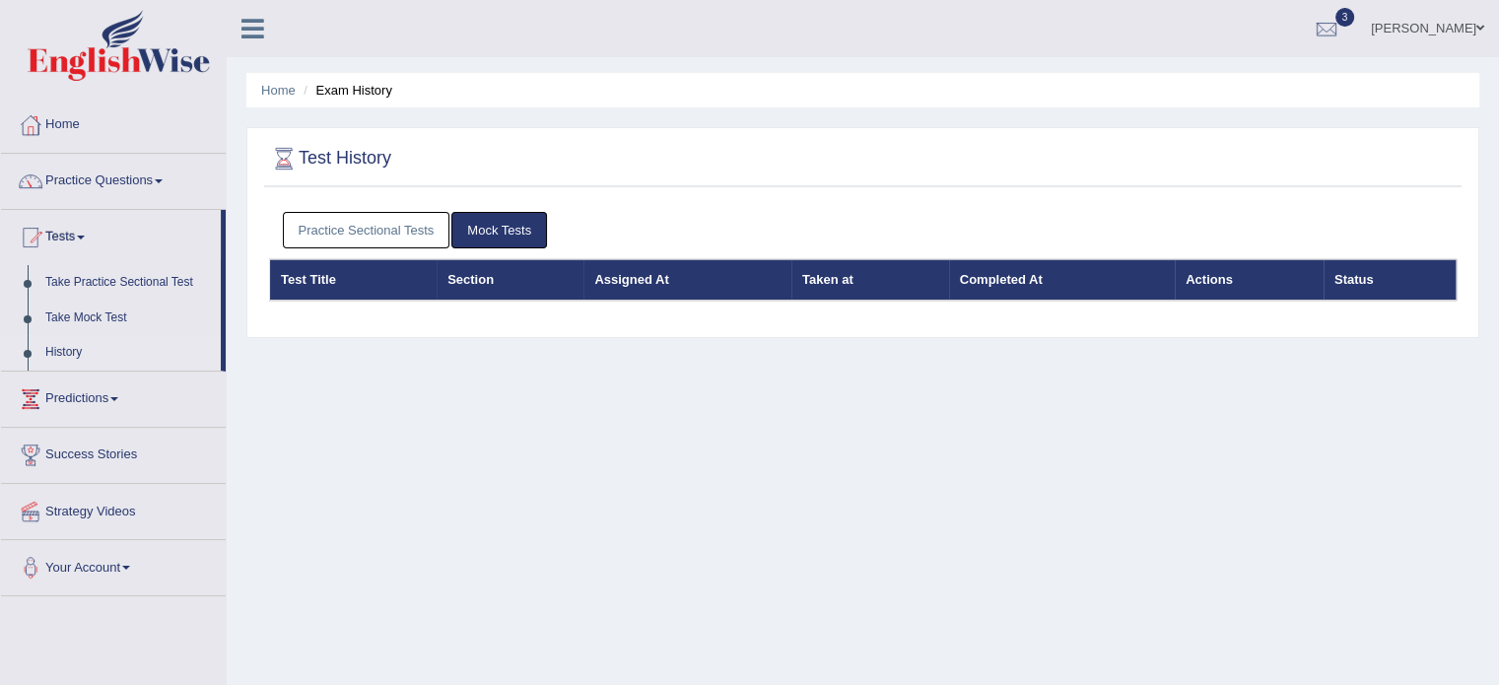
click at [382, 226] on link "Practice Sectional Tests" at bounding box center [366, 230] width 167 height 36
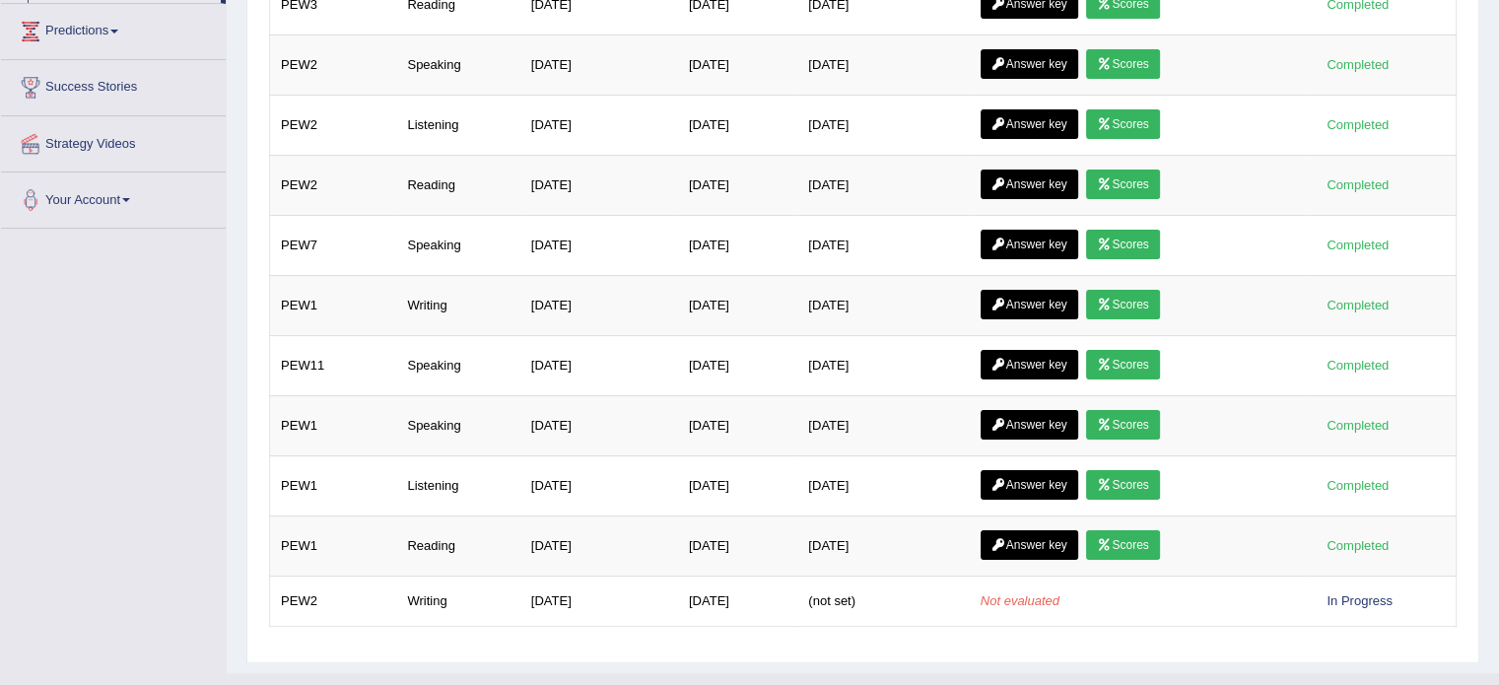
scroll to position [396, 0]
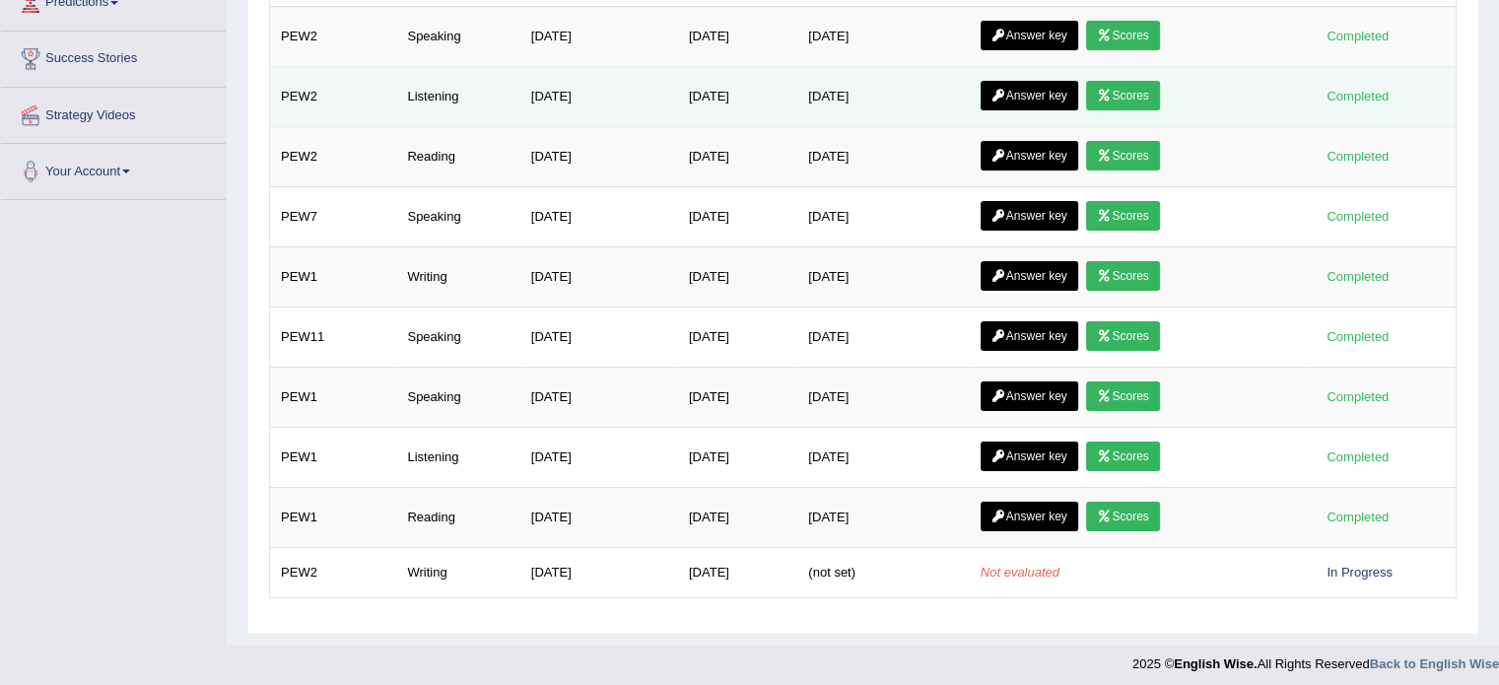
click at [1014, 87] on link "Answer key" at bounding box center [1029, 96] width 98 height 30
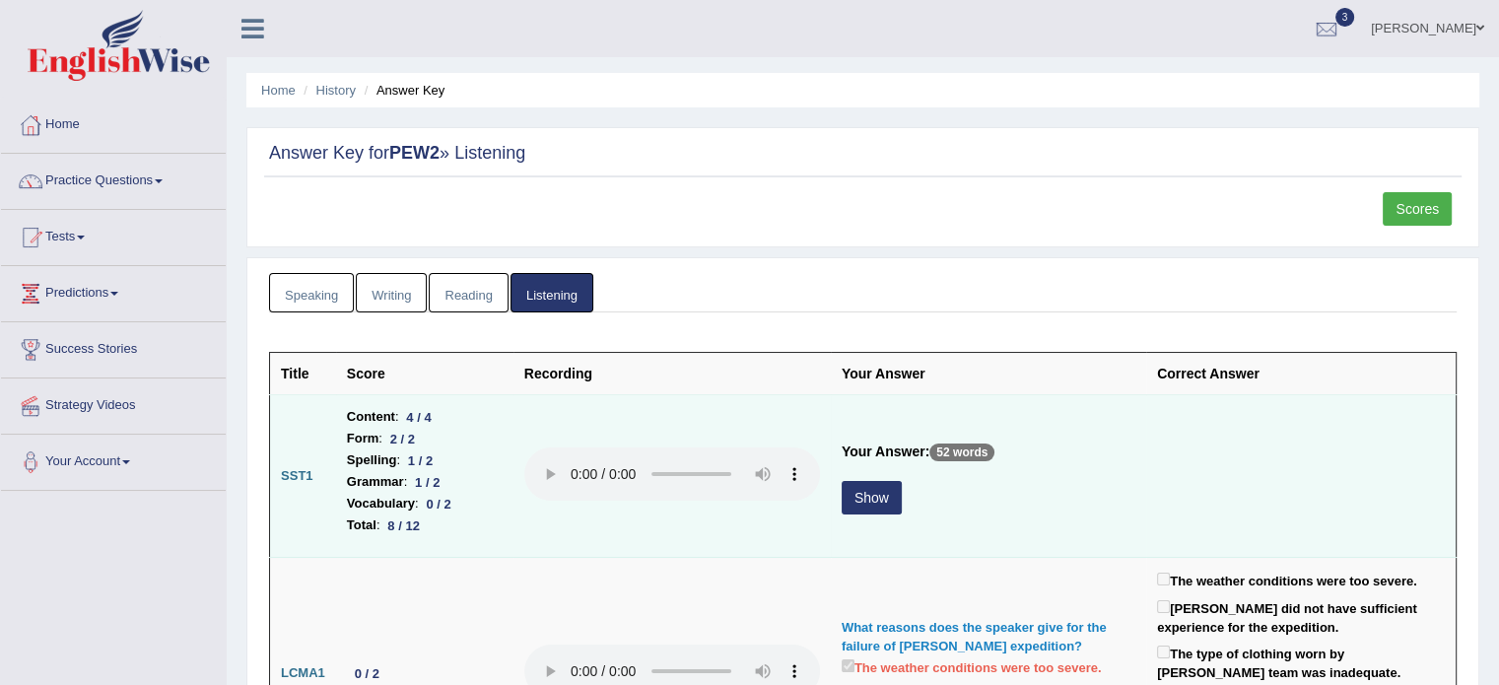
click at [875, 503] on button "Show" at bounding box center [871, 497] width 60 height 33
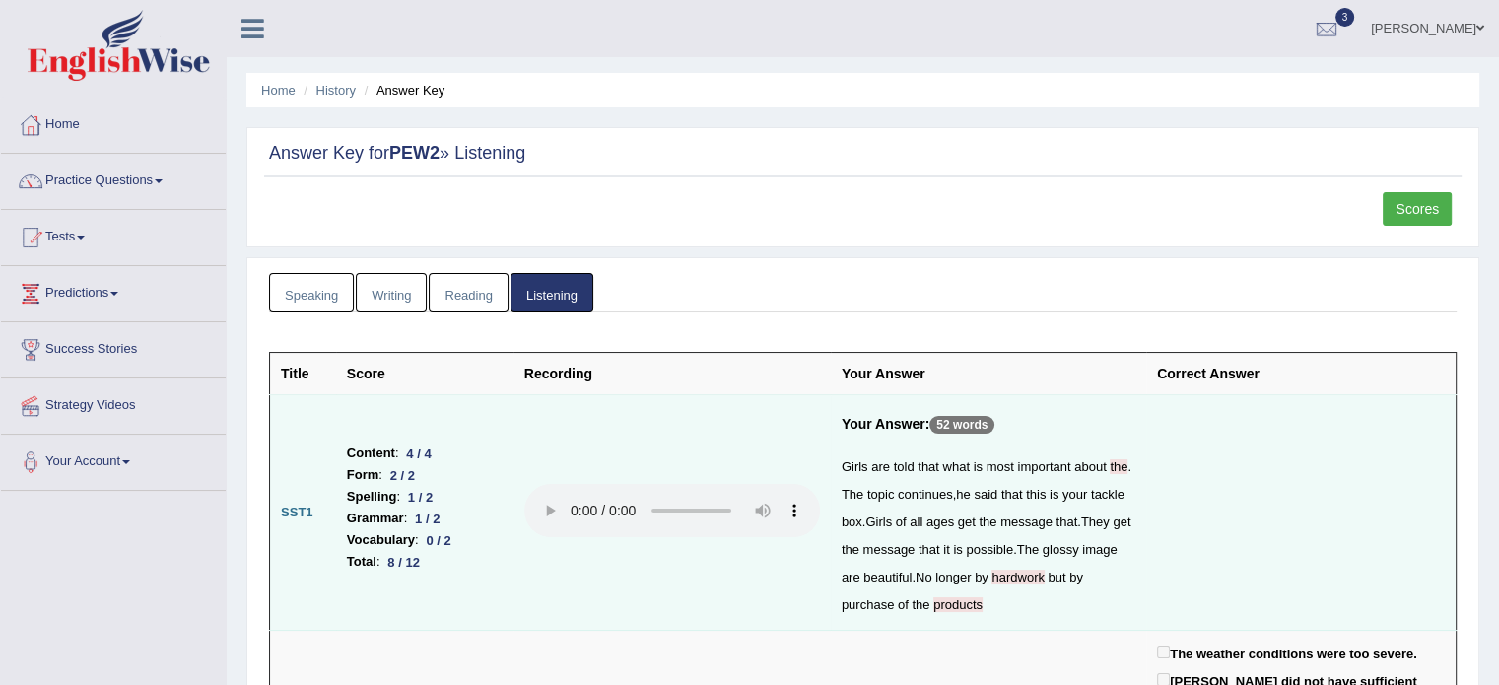
click at [429, 154] on strong "PEW2" at bounding box center [414, 153] width 50 height 20
click at [352, 93] on link "History" at bounding box center [335, 90] width 39 height 15
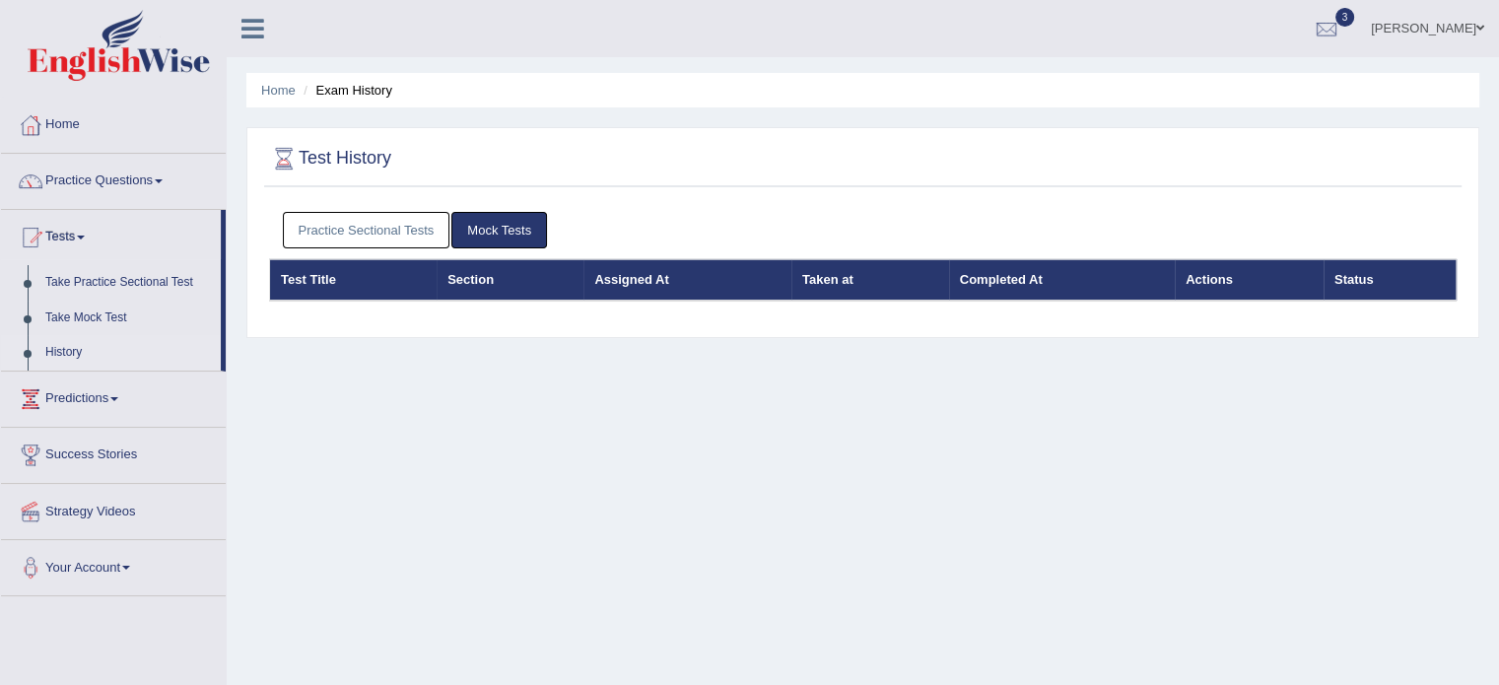
click at [393, 209] on div "Practice Sectional Tests Mock Tests" at bounding box center [862, 230] width 1187 height 57
click at [374, 229] on link "Practice Sectional Tests" at bounding box center [366, 230] width 167 height 36
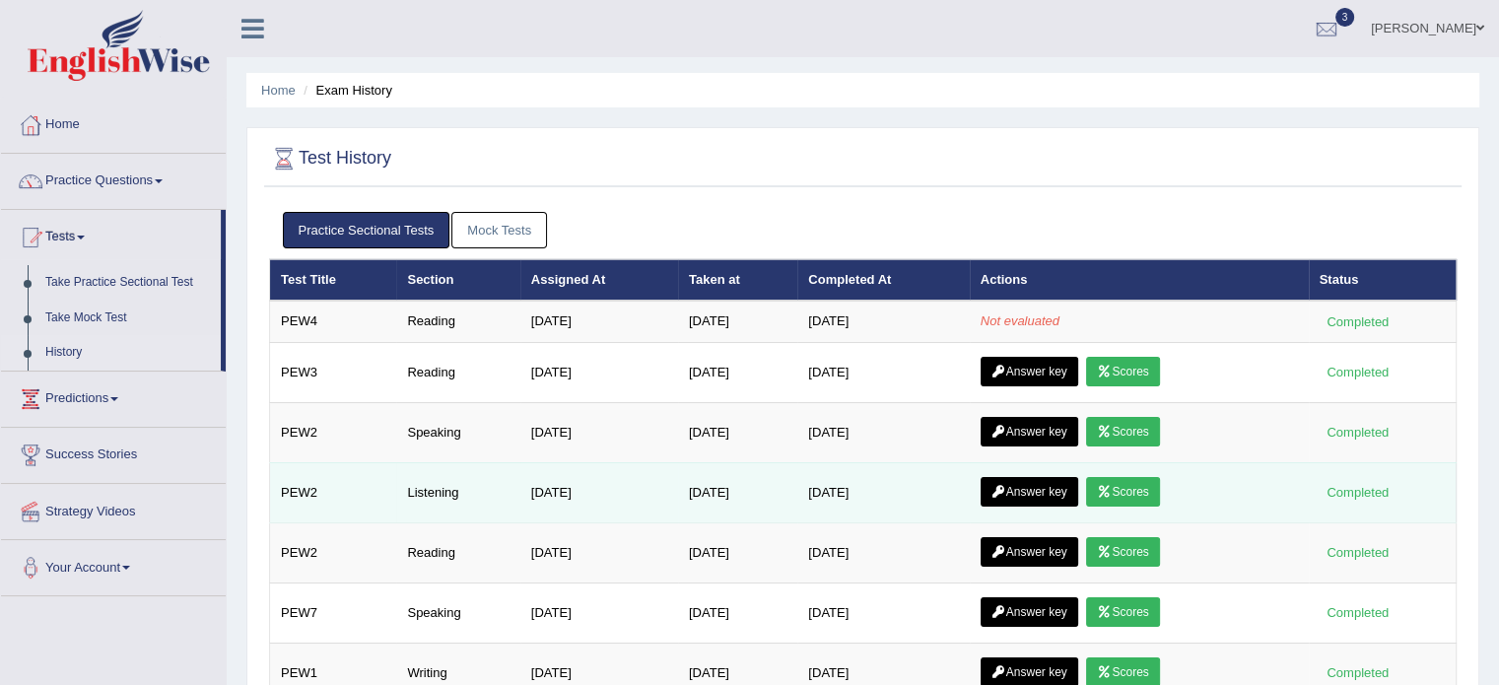
click at [1021, 492] on link "Answer key" at bounding box center [1029, 492] width 98 height 30
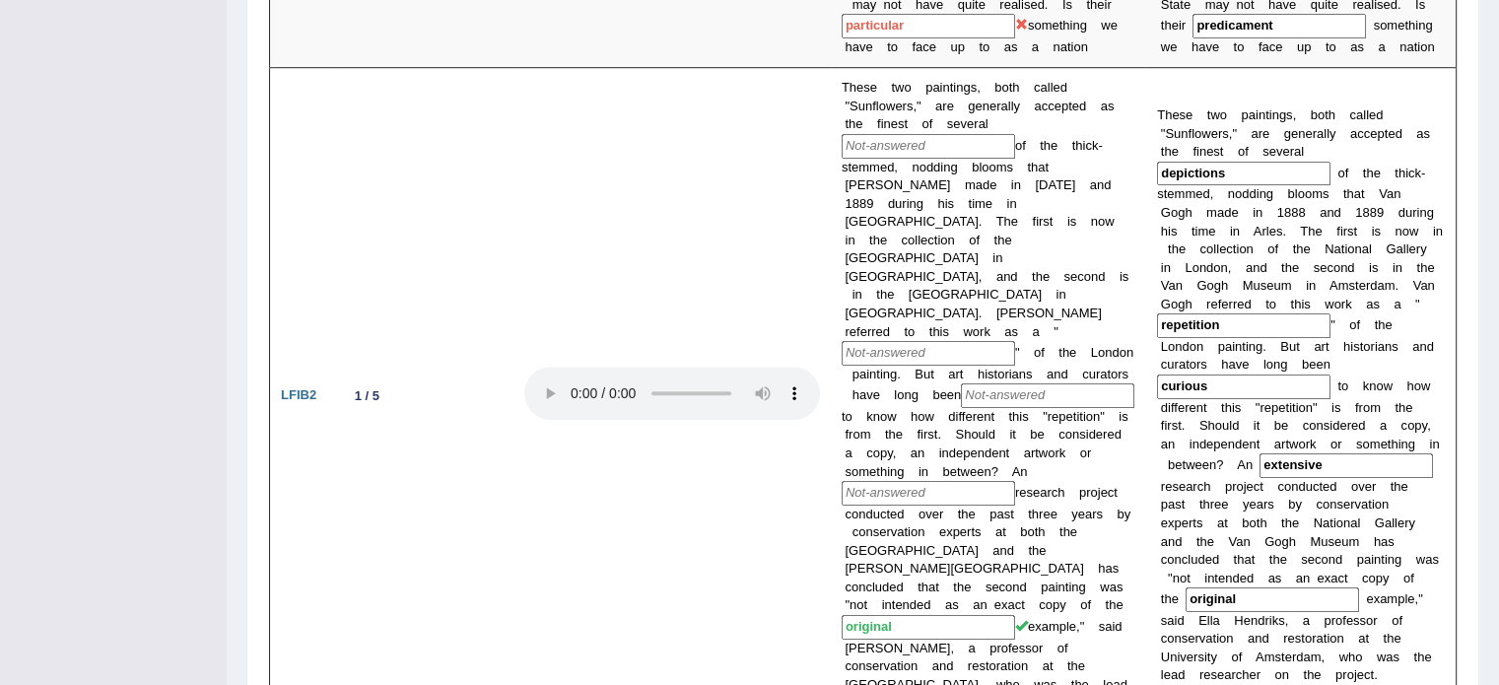
scroll to position [1298, 0]
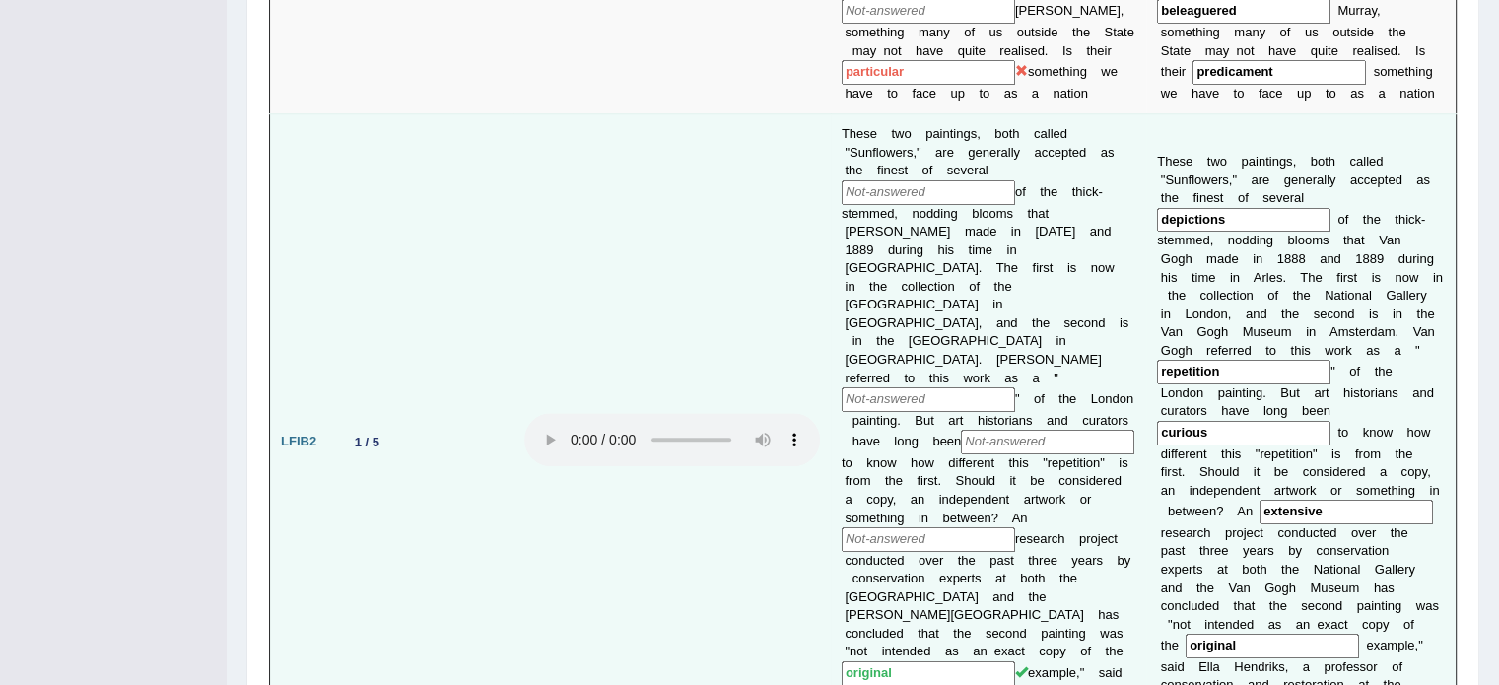
click at [891, 180] on input "text" at bounding box center [927, 192] width 173 height 25
click at [881, 180] on input "text" at bounding box center [927, 192] width 173 height 25
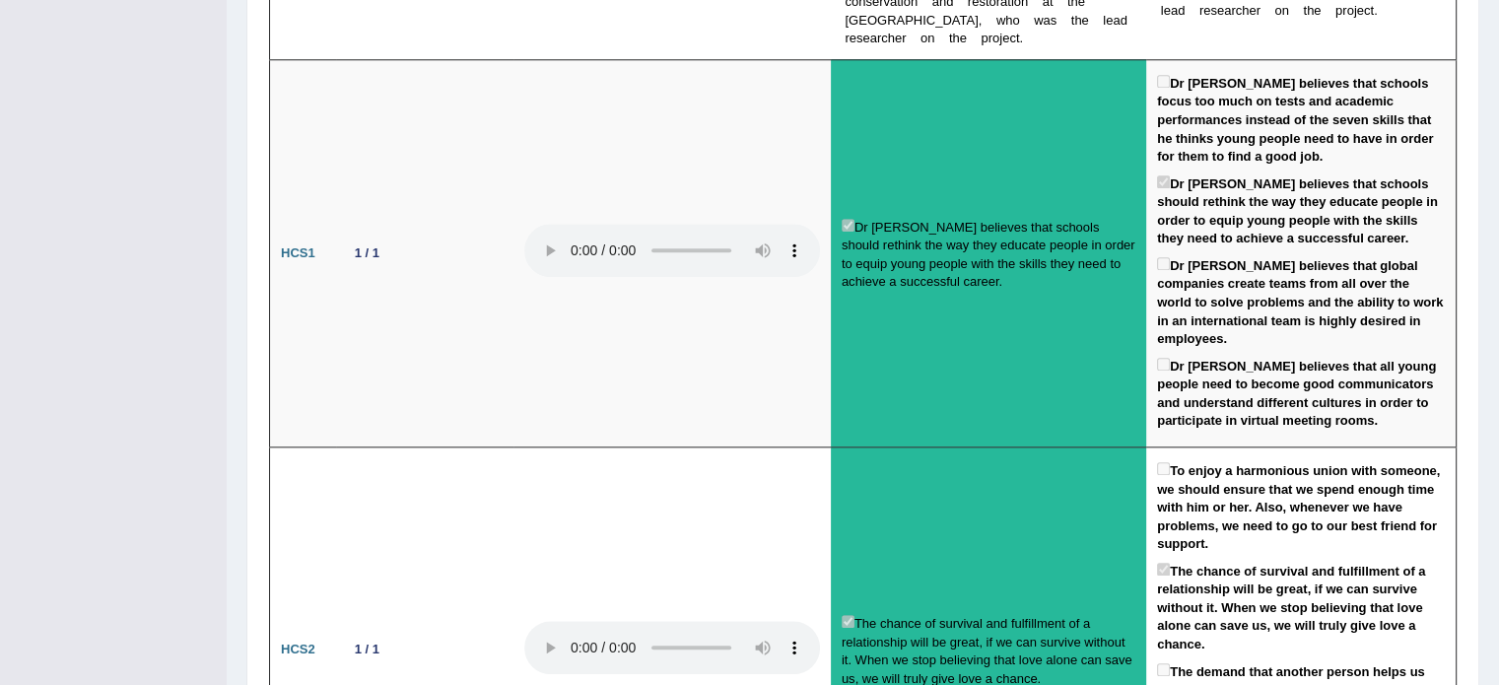
scroll to position [0, 0]
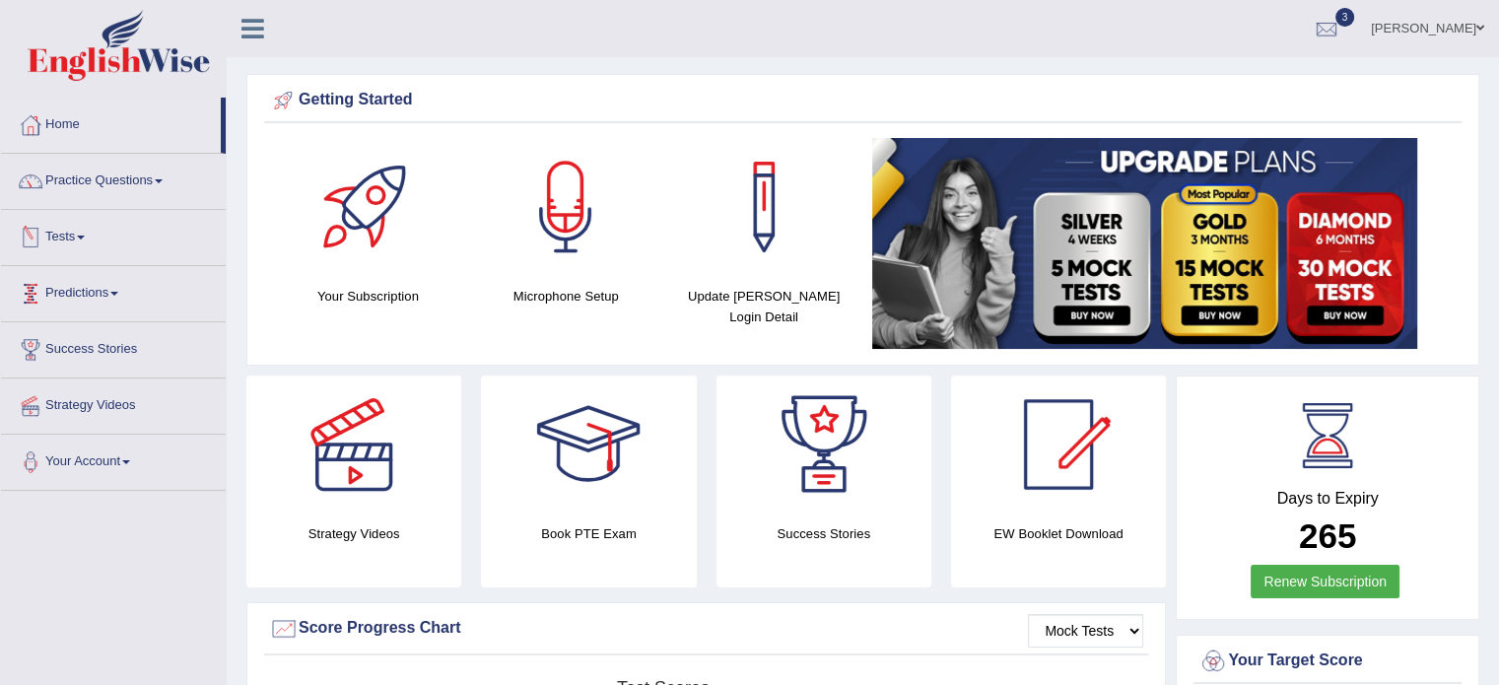
click at [59, 233] on link "Tests" at bounding box center [113, 234] width 225 height 49
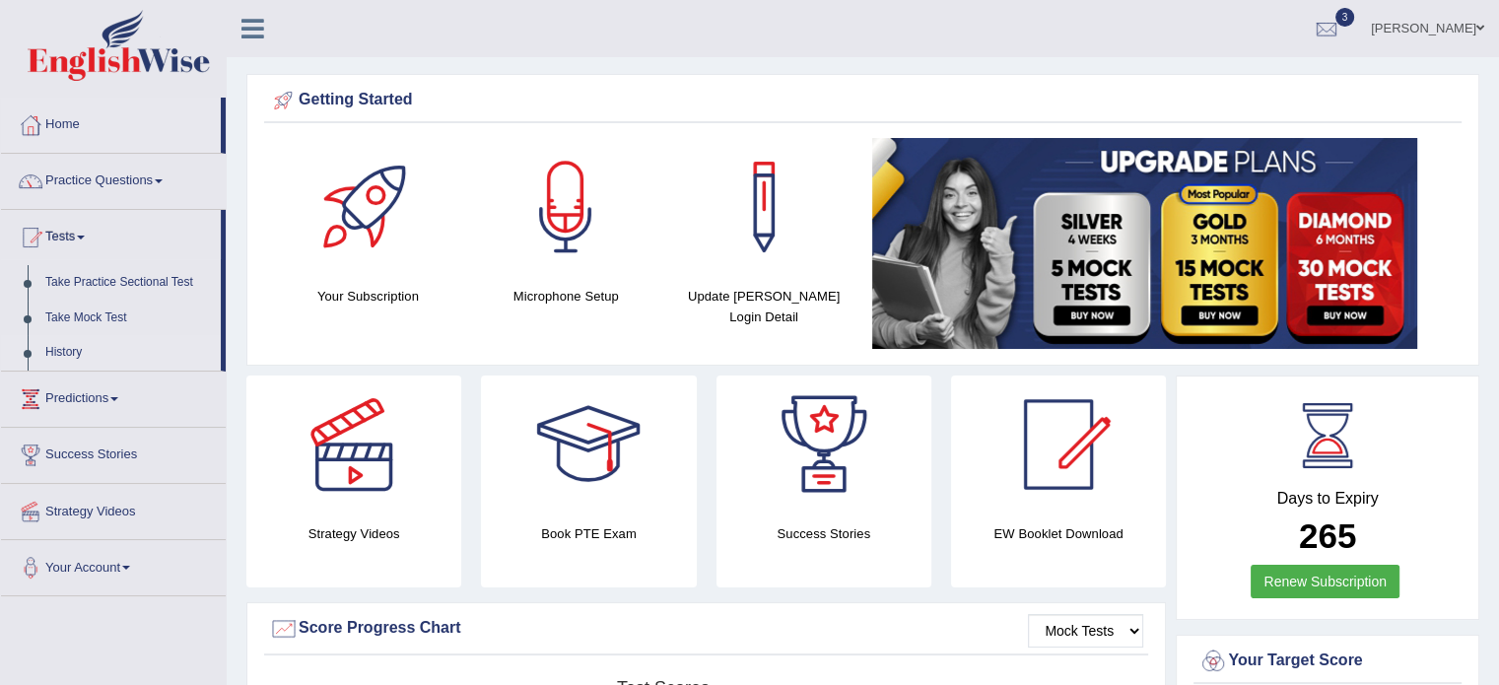
click at [75, 343] on link "History" at bounding box center [128, 352] width 184 height 35
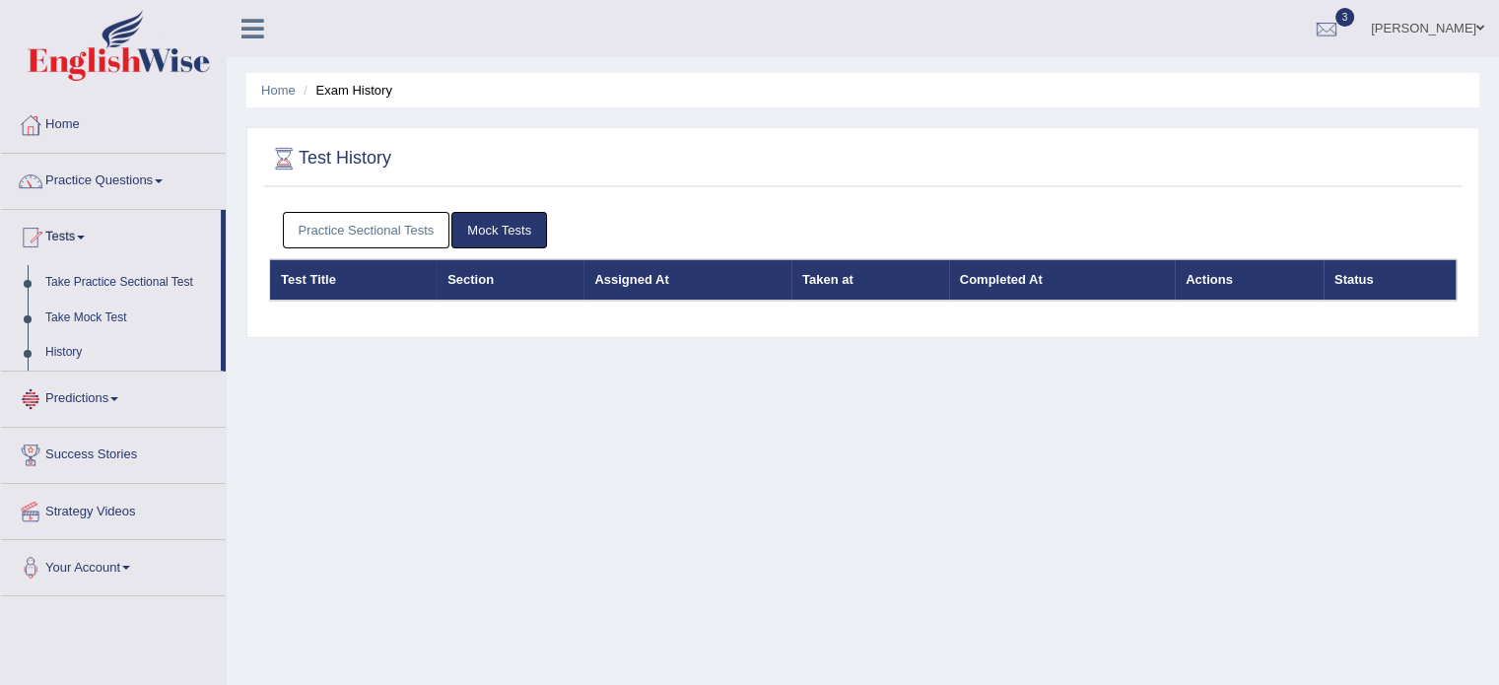
click at [348, 245] on link "Practice Sectional Tests" at bounding box center [366, 230] width 167 height 36
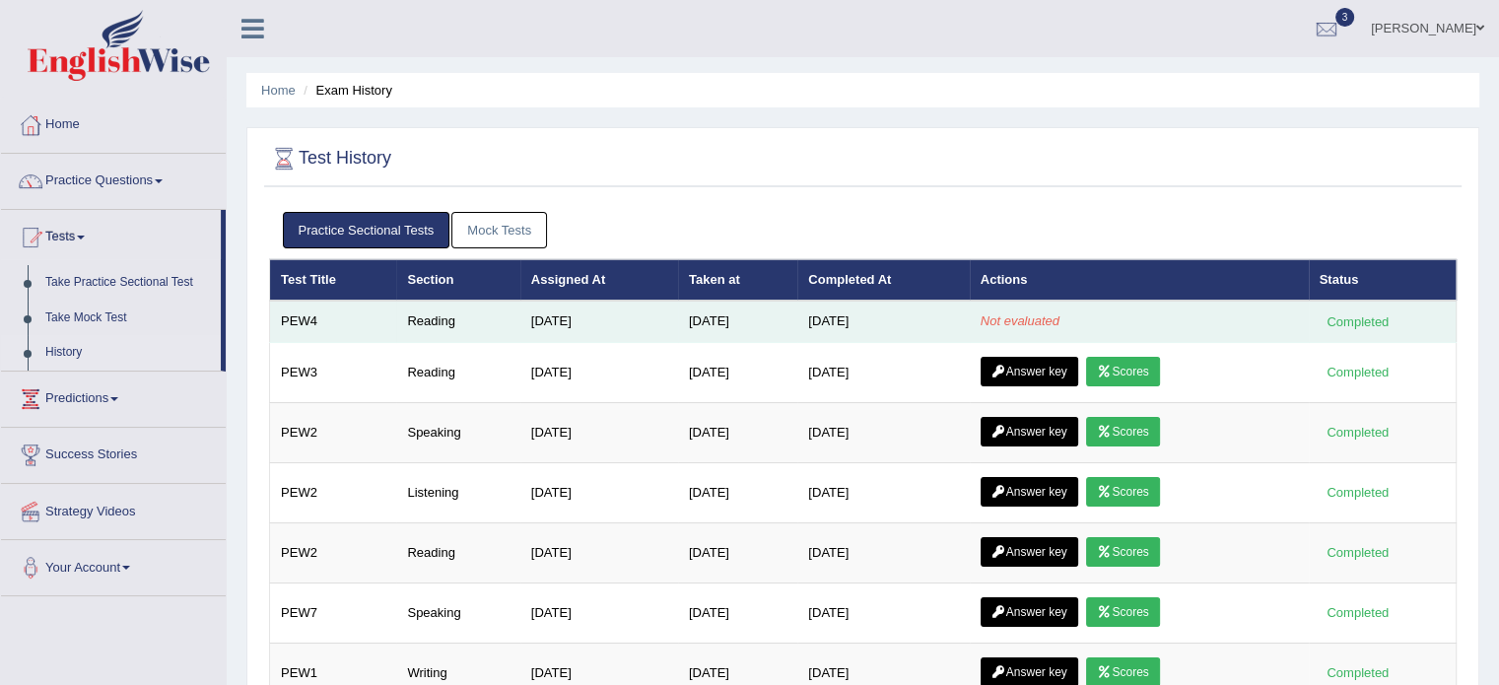
click at [1022, 321] on em "Not evaluated" at bounding box center [1019, 320] width 79 height 15
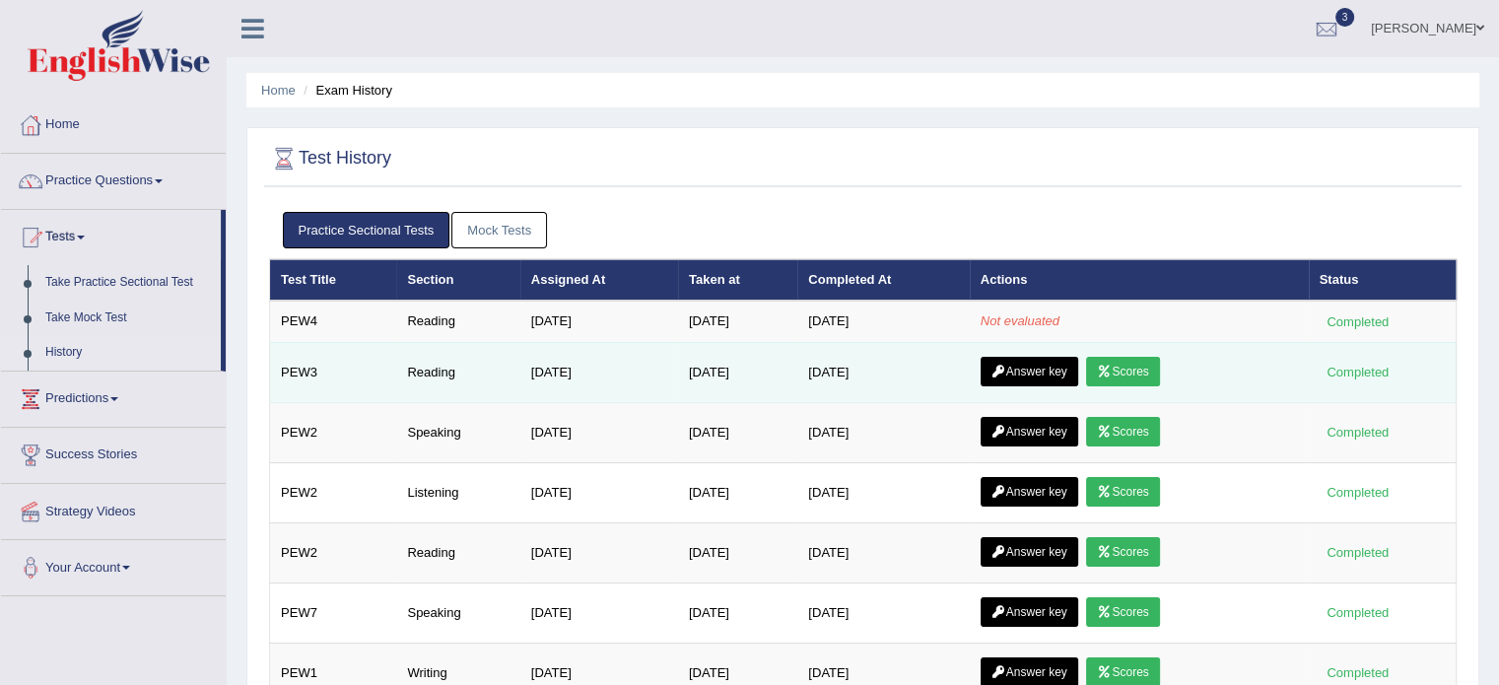
click at [1139, 381] on link "Scores" at bounding box center [1122, 372] width 73 height 30
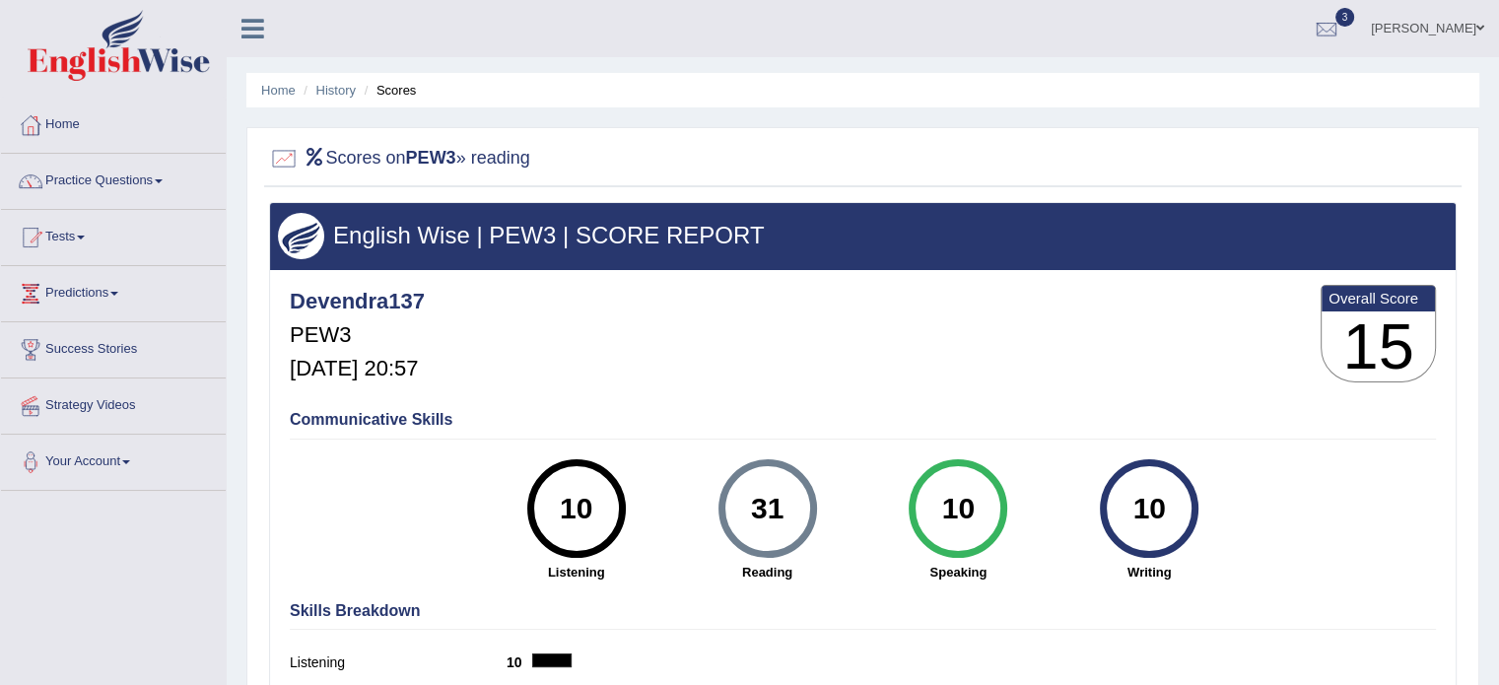
click at [333, 99] on li "History" at bounding box center [327, 90] width 57 height 19
click at [333, 94] on link "History" at bounding box center [335, 90] width 39 height 15
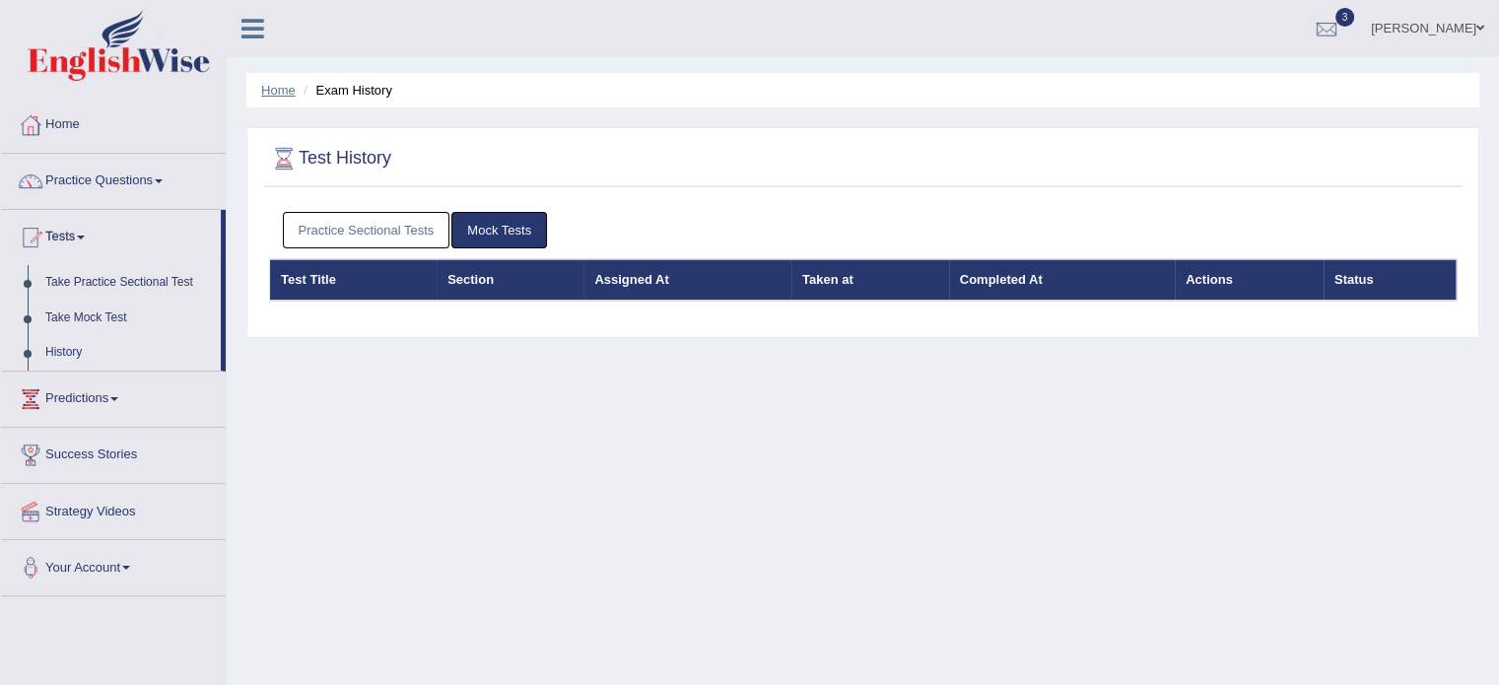
click at [282, 93] on link "Home" at bounding box center [278, 90] width 34 height 15
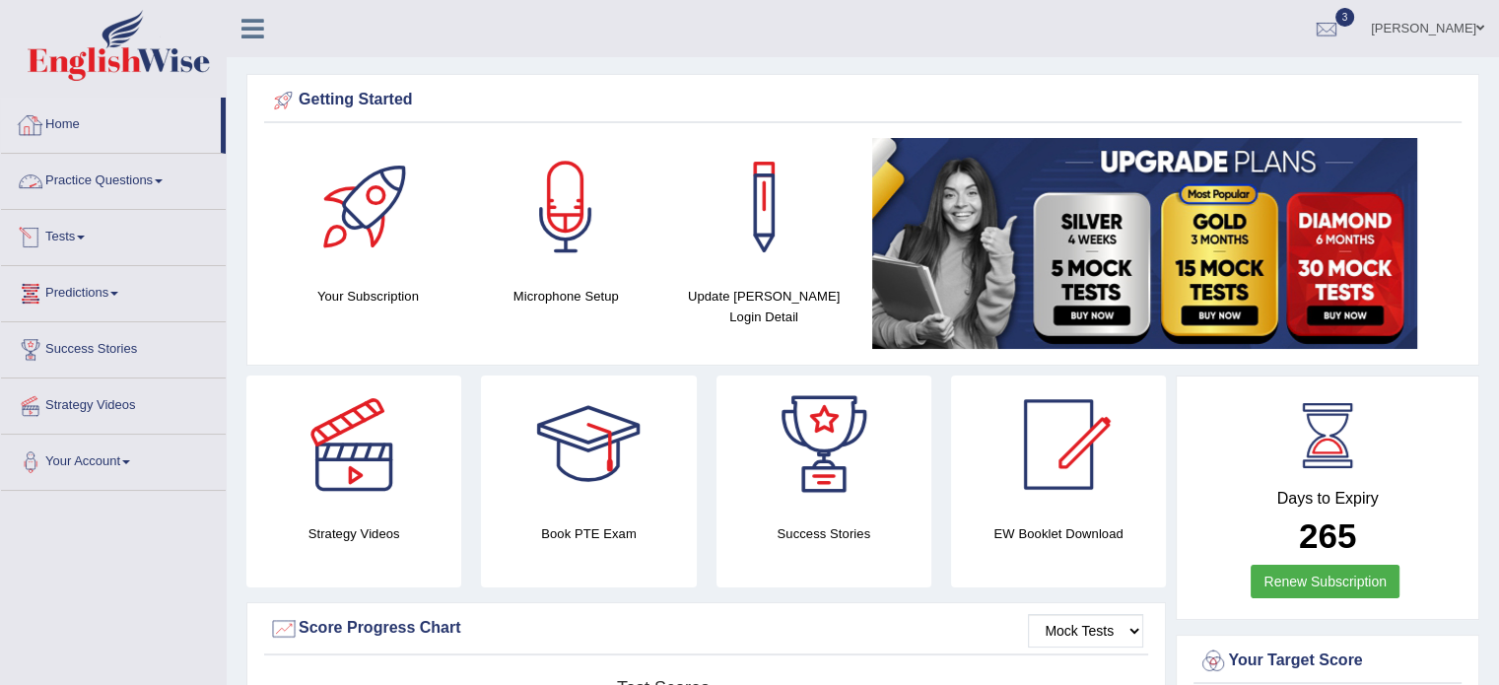
click at [80, 236] on link "Tests" at bounding box center [113, 234] width 225 height 49
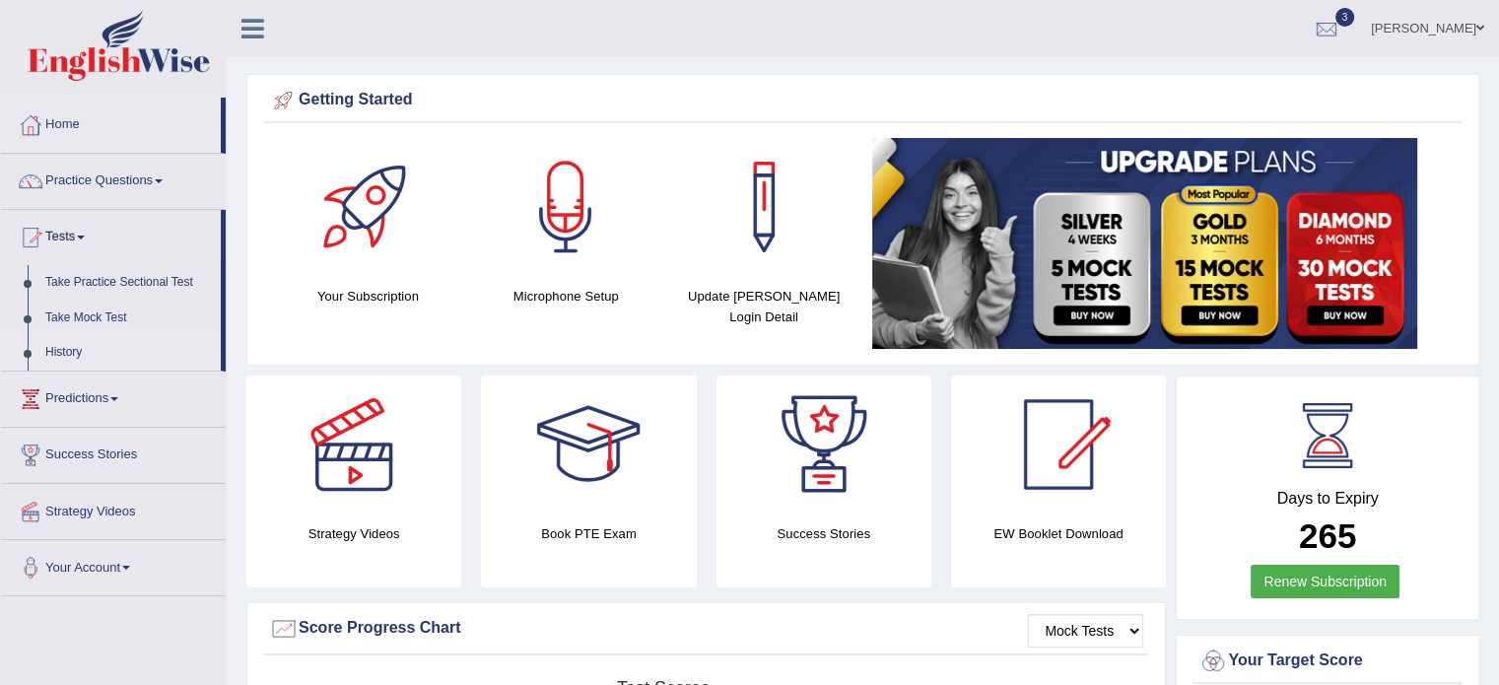
drag, startPoint x: 80, startPoint y: 236, endPoint x: 71, endPoint y: 354, distance: 117.6
click at [71, 354] on li "Tests Take Practice Sectional Test Take Mock Test History" at bounding box center [113, 291] width 225 height 162
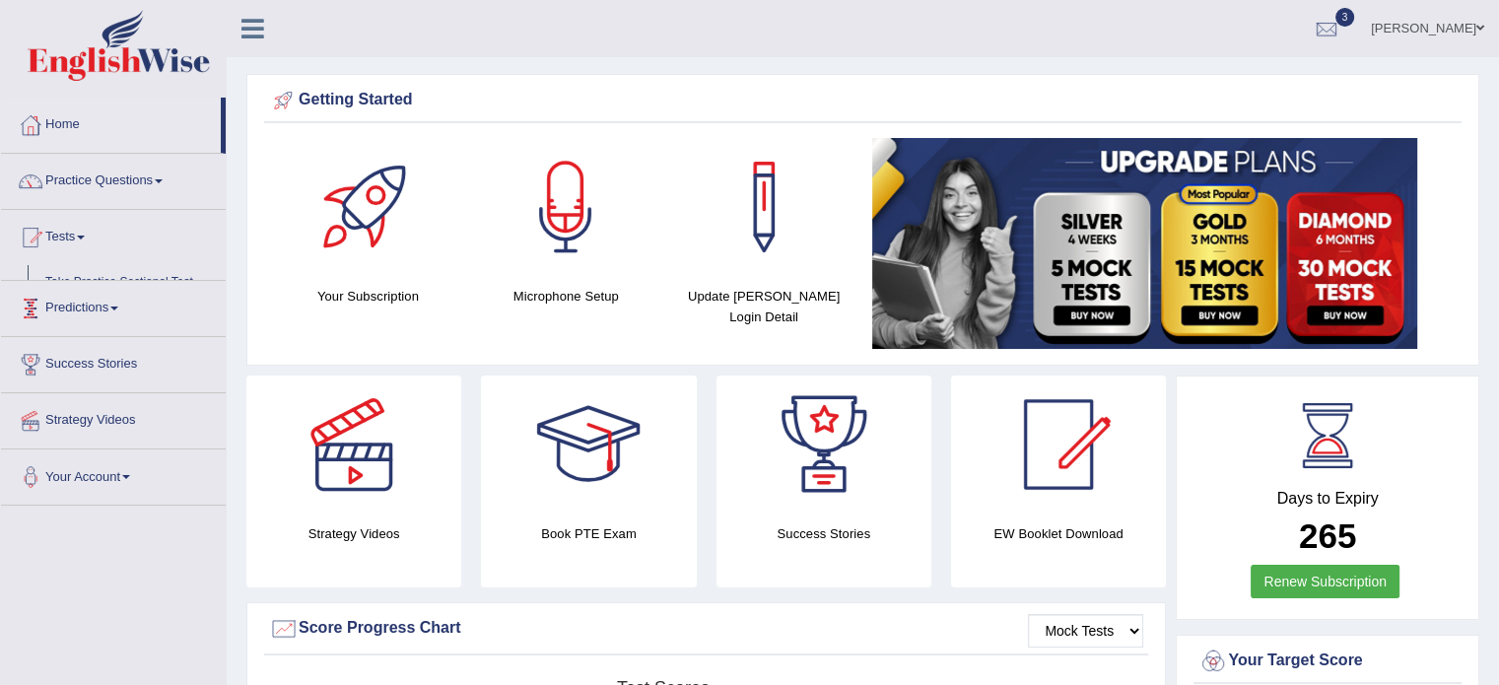
click at [71, 354] on ul "Home Practice Questions Speaking Practice Read Aloud Repeat Sentence Describe I…" at bounding box center [113, 302] width 225 height 408
click at [82, 228] on link "Tests" at bounding box center [113, 234] width 225 height 49
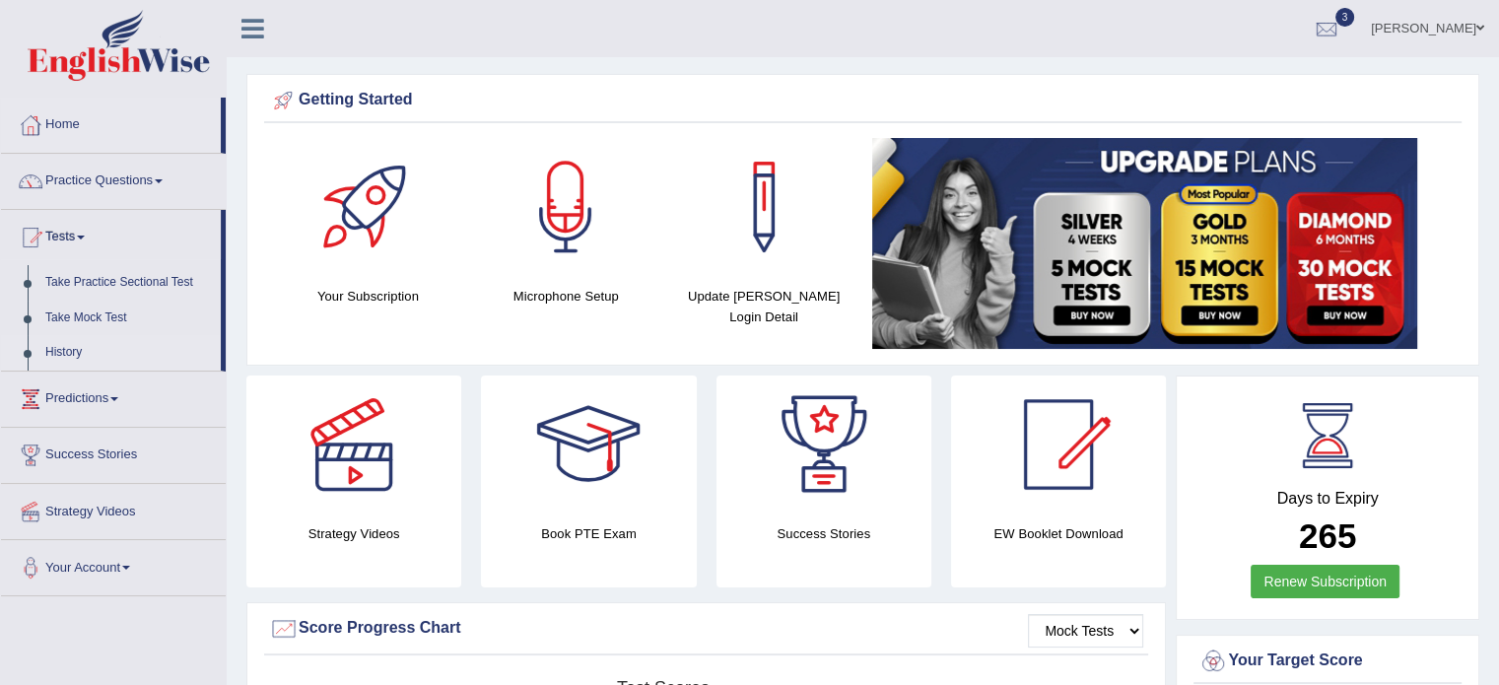
click at [55, 345] on link "History" at bounding box center [128, 352] width 184 height 35
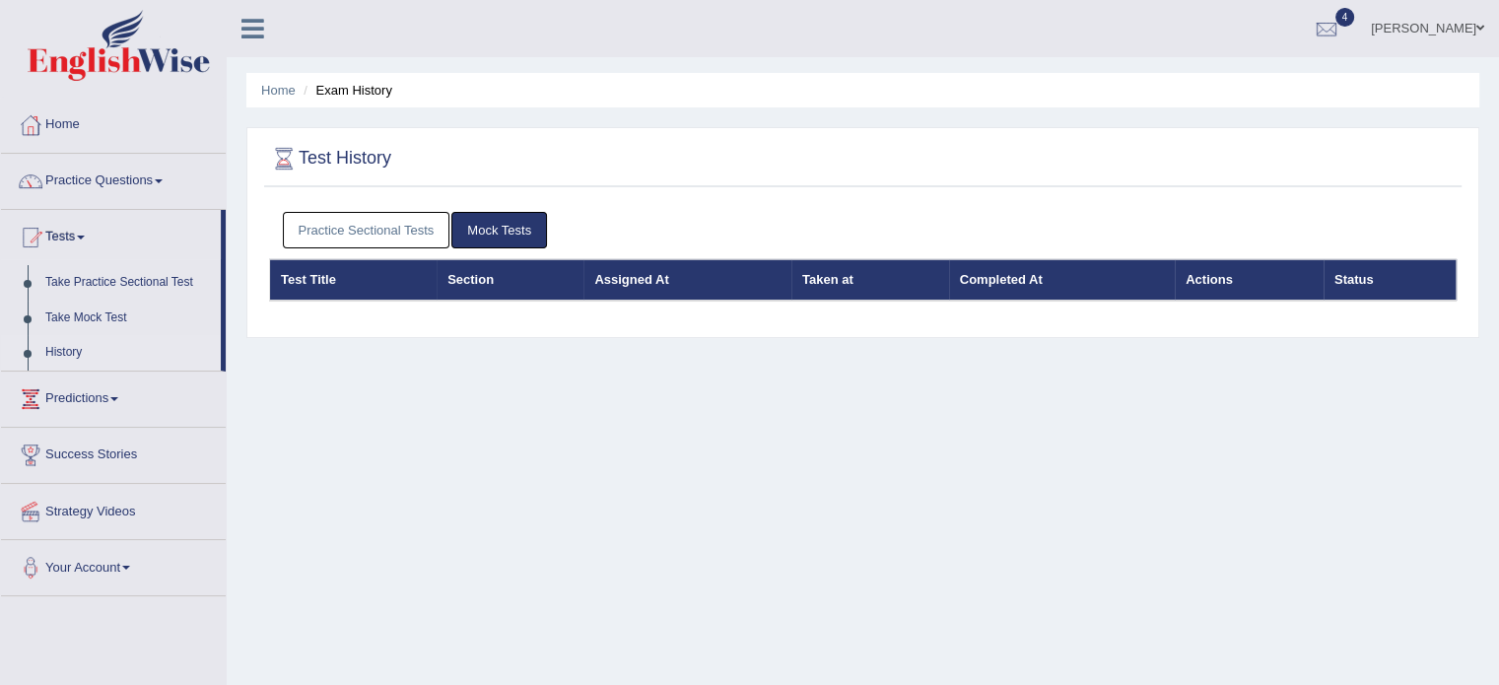
click at [384, 242] on link "Practice Sectional Tests" at bounding box center [366, 230] width 167 height 36
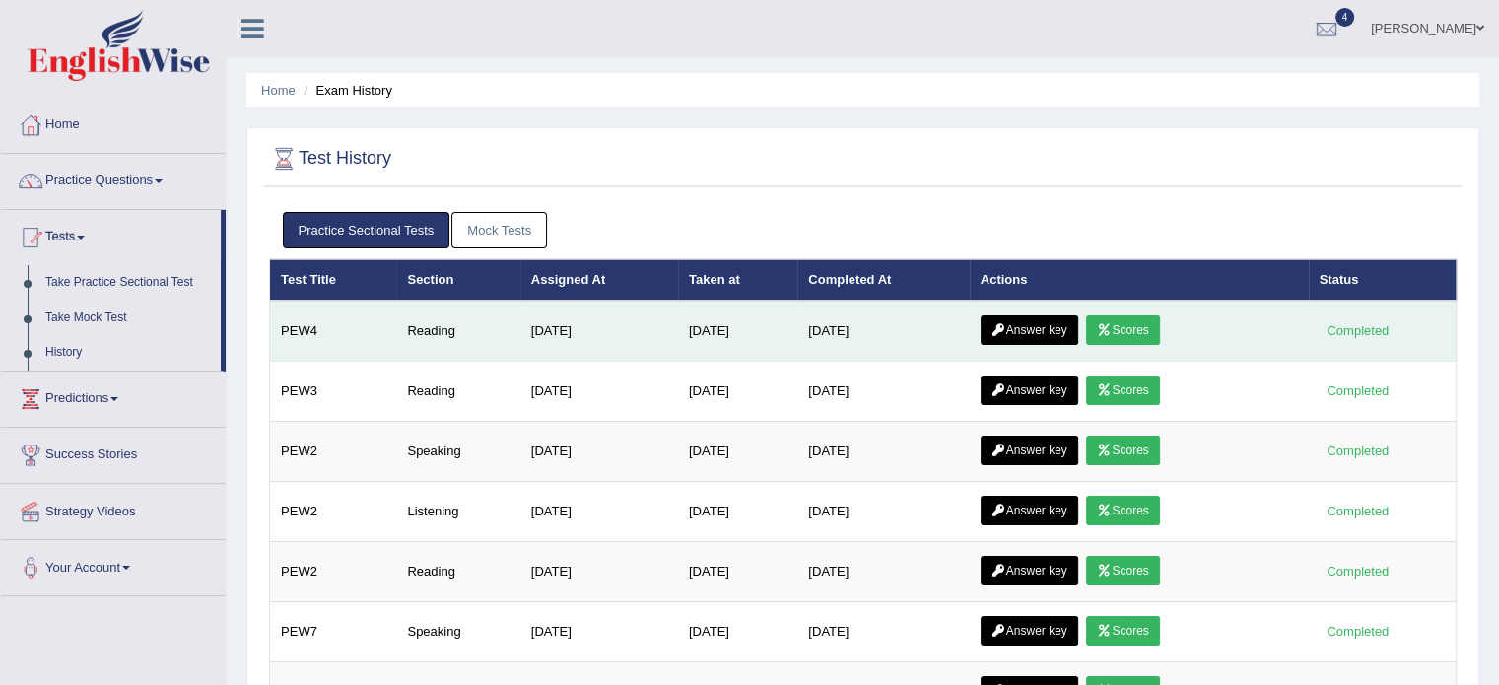
click at [1143, 338] on link "Scores" at bounding box center [1122, 330] width 73 height 30
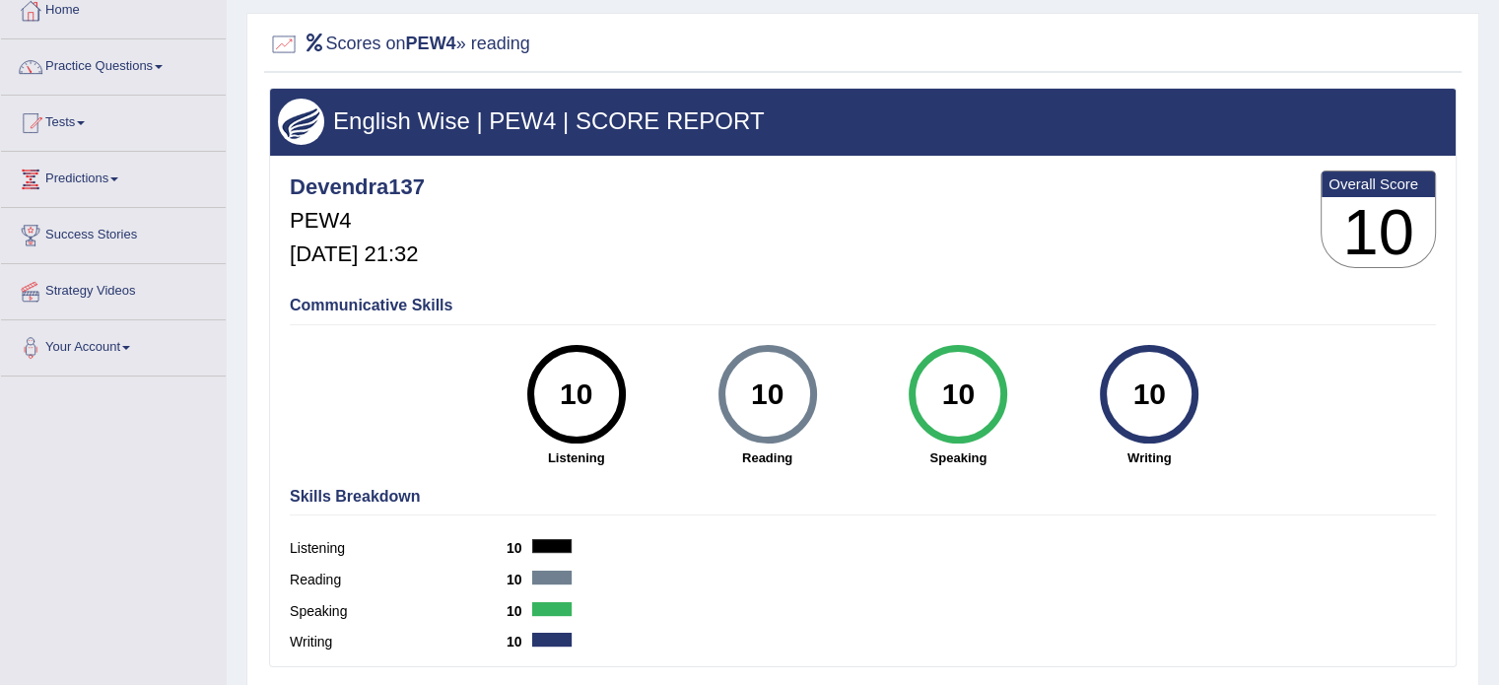
scroll to position [75, 0]
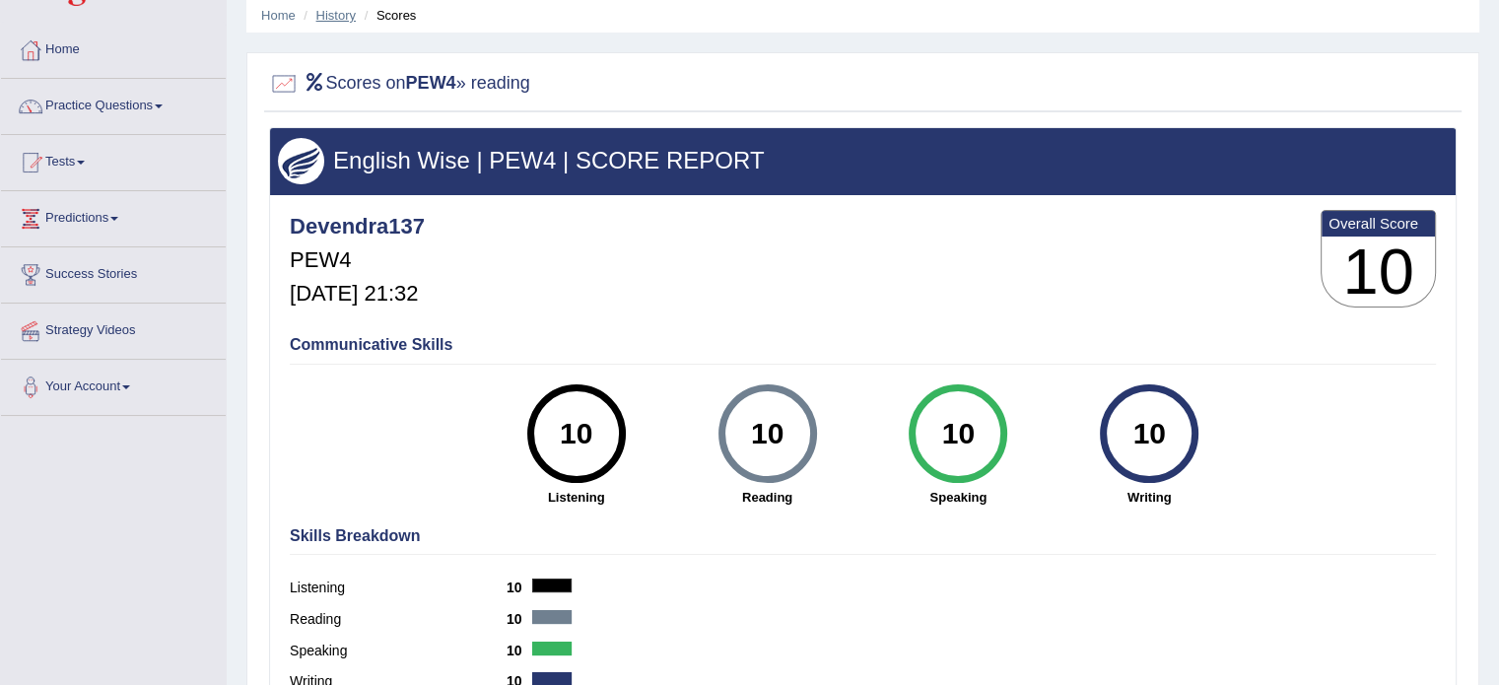
click at [324, 14] on link "History" at bounding box center [335, 15] width 39 height 15
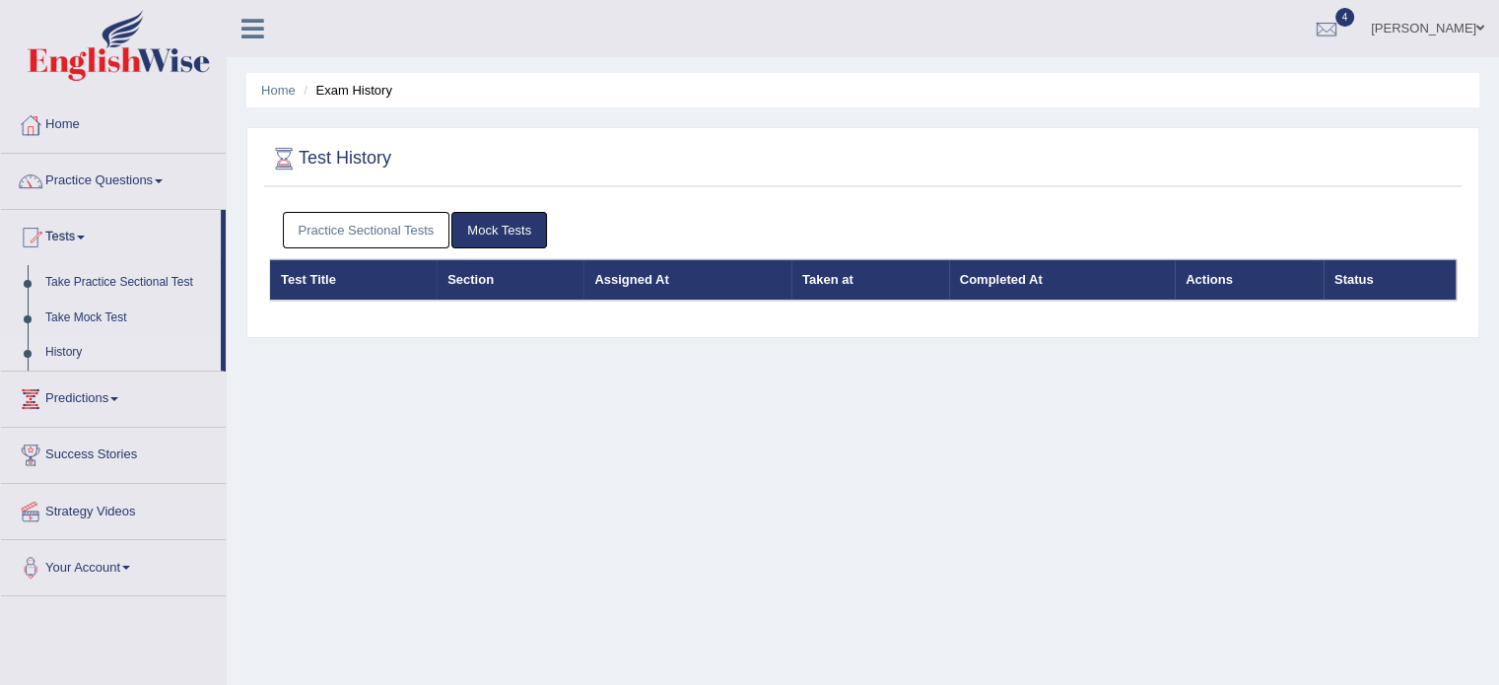
click at [345, 229] on link "Practice Sectional Tests" at bounding box center [366, 230] width 167 height 36
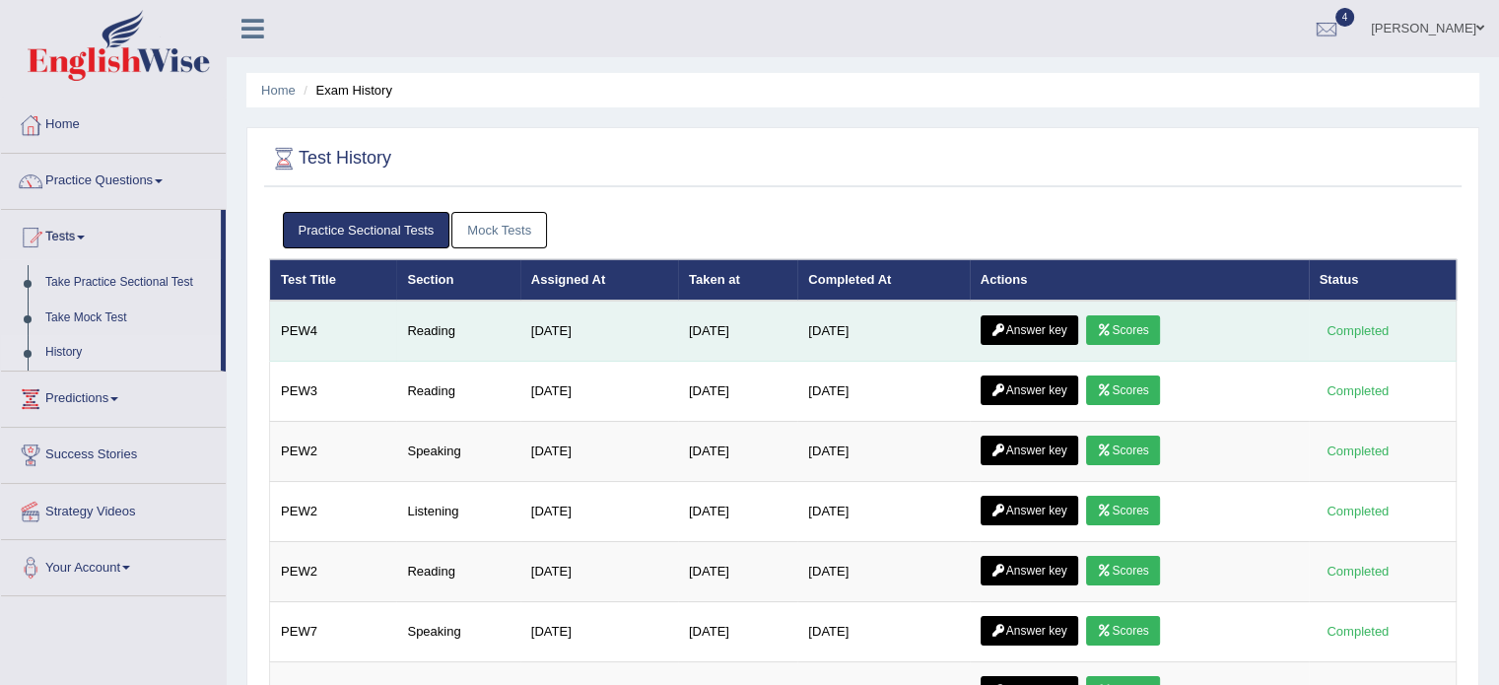
click at [1006, 324] on icon at bounding box center [998, 330] width 15 height 12
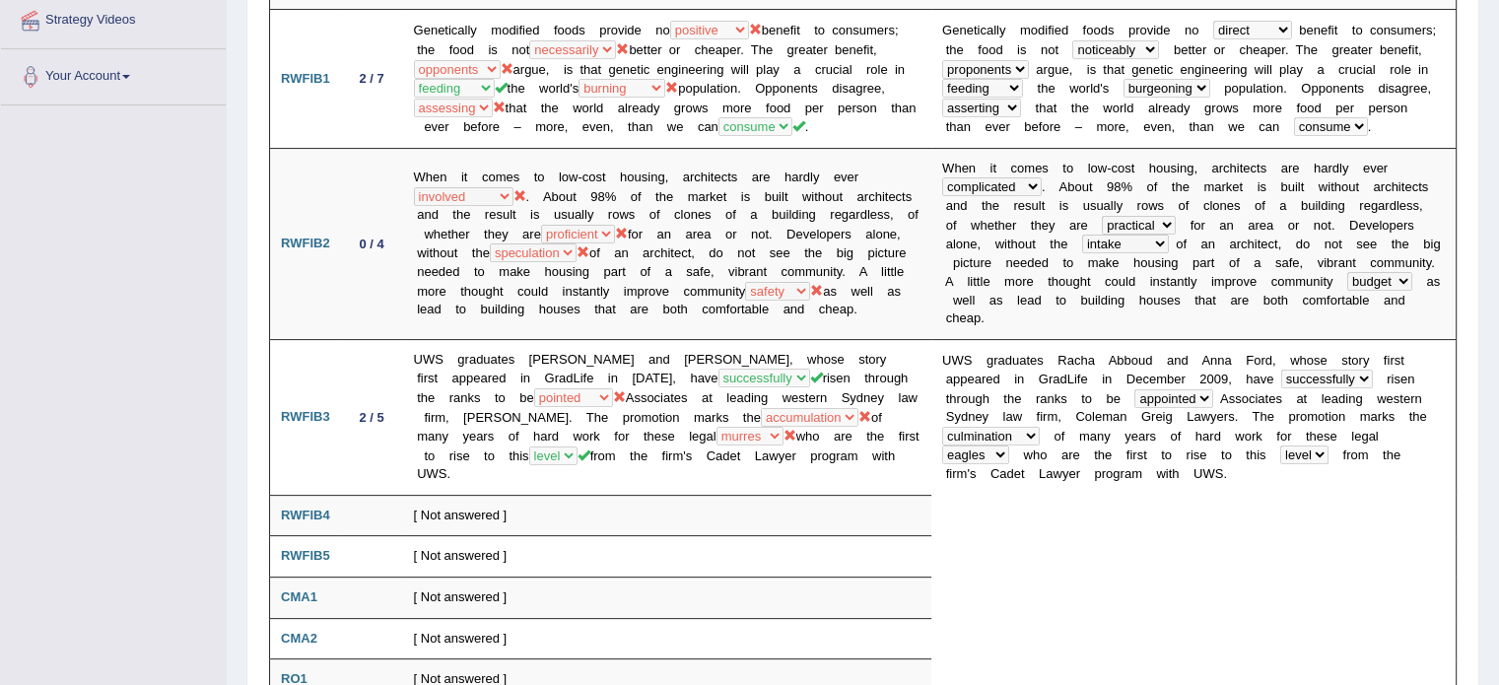
scroll to position [386, 0]
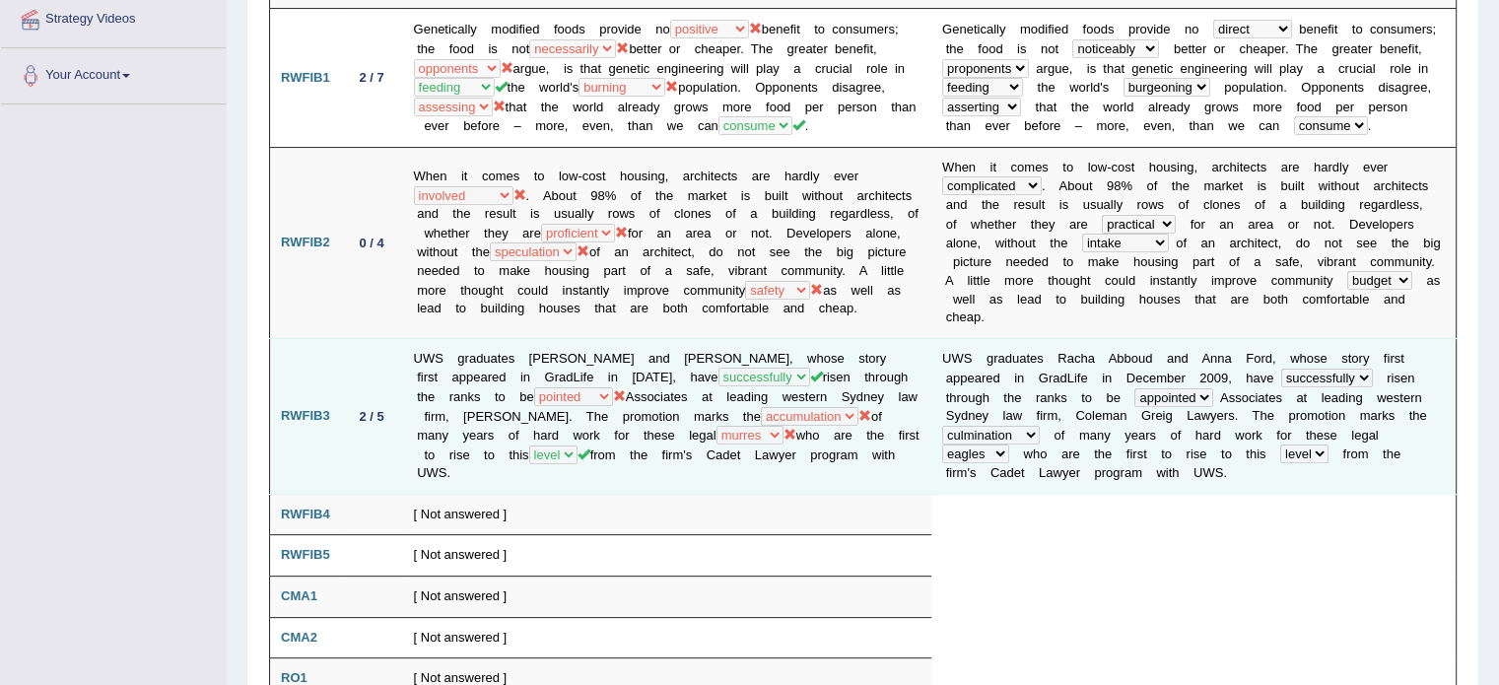
click at [969, 444] on td "U W S g r a d u a t e s R a c h a A b b o u d a n d A n n a F o r d , w h o s e…" at bounding box center [1193, 416] width 525 height 156
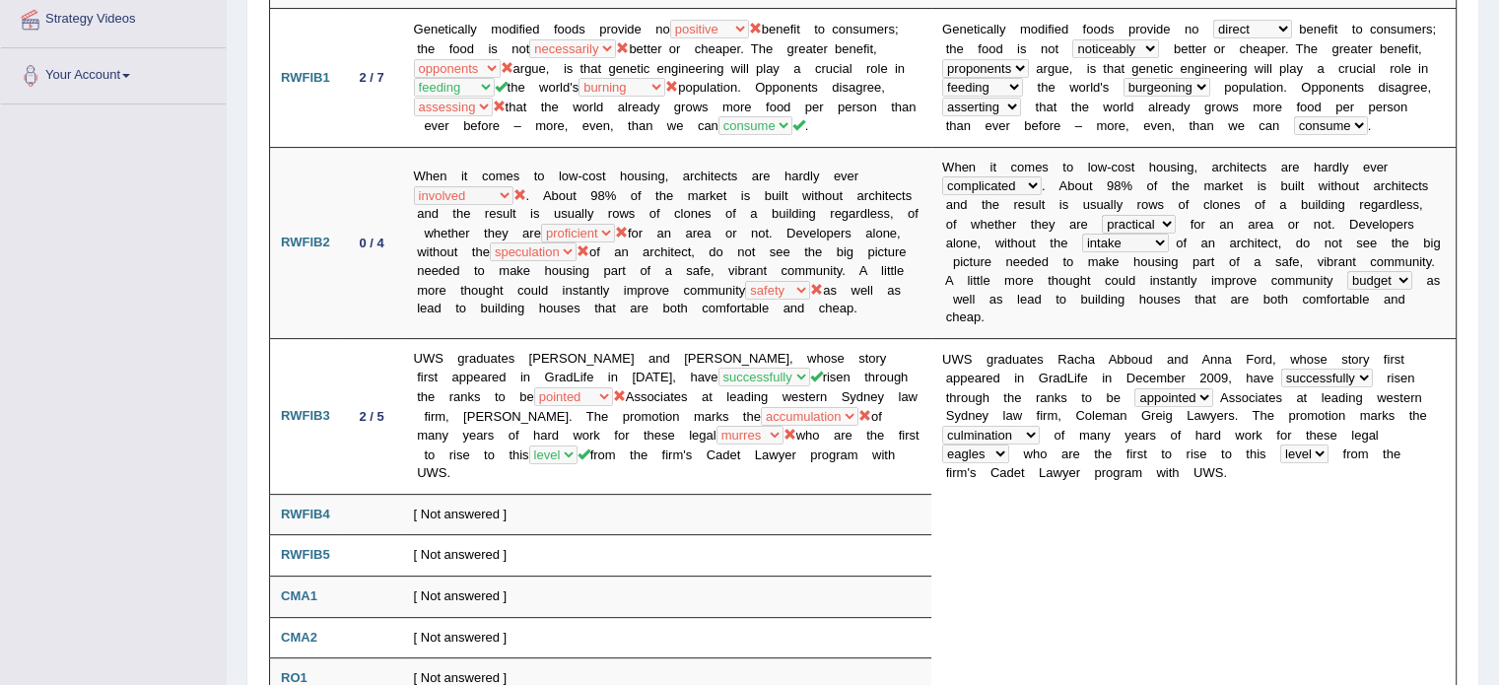
click at [1486, 293] on div "Home History Answer Key Answer Key for PEW4 » Reading Scores Speaking Writing R…" at bounding box center [863, 326] width 1272 height 1424
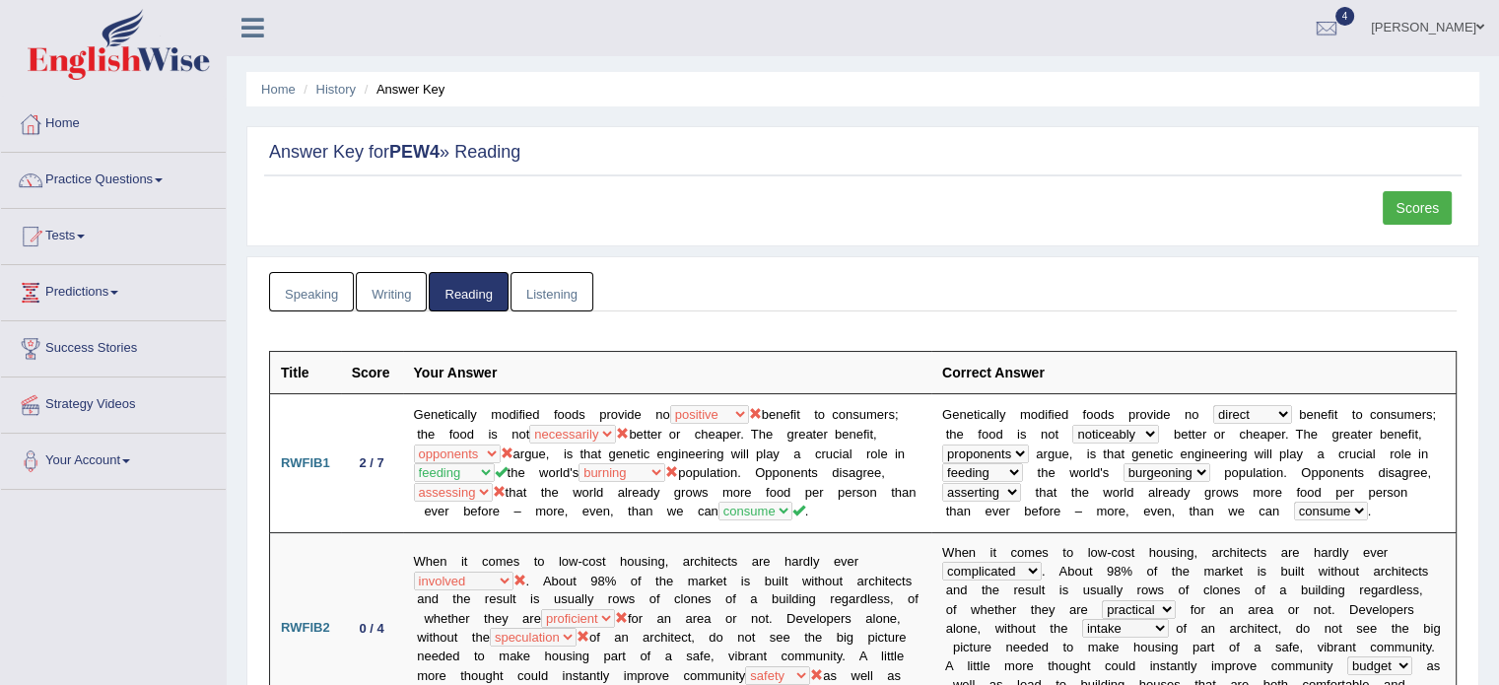
scroll to position [0, 0]
click at [322, 292] on link "Speaking" at bounding box center [311, 293] width 85 height 40
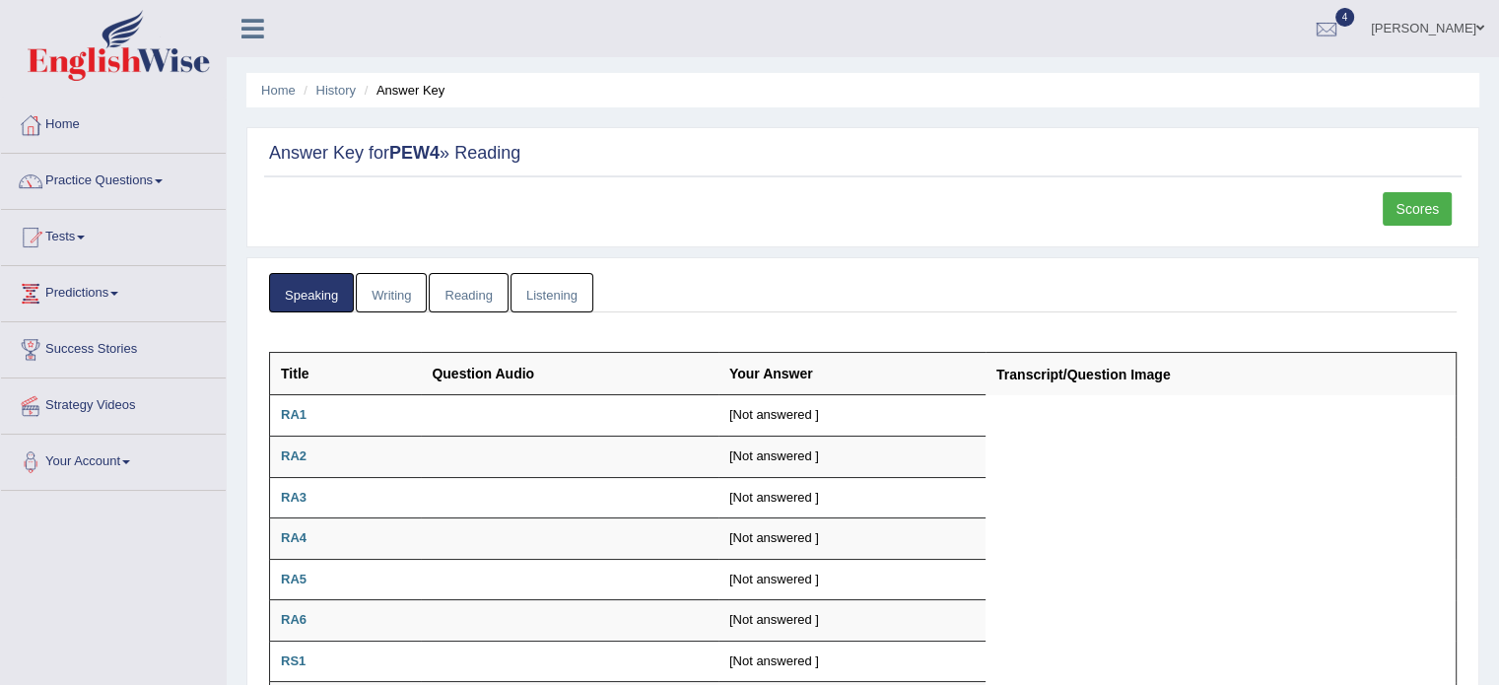
click at [391, 298] on link "Writing" at bounding box center [391, 293] width 71 height 40
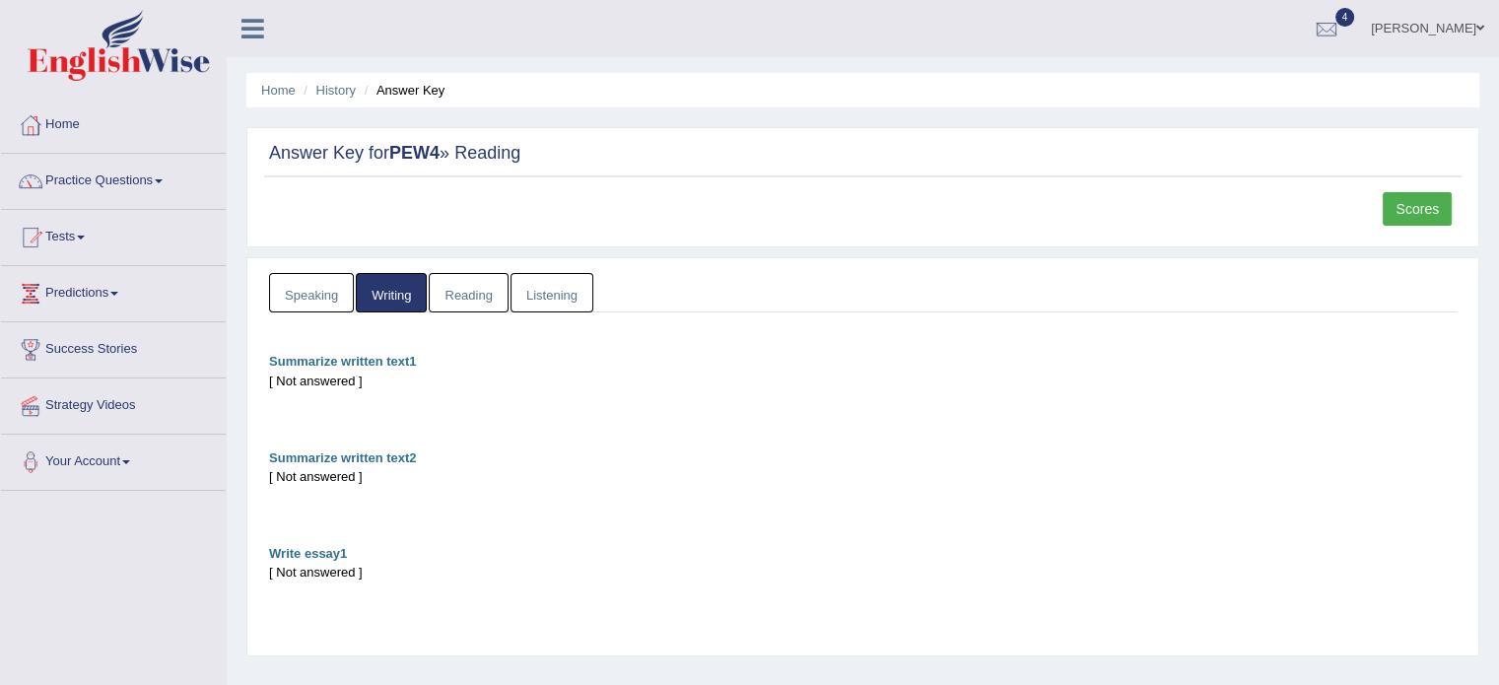
click at [567, 289] on link "Listening" at bounding box center [551, 293] width 83 height 40
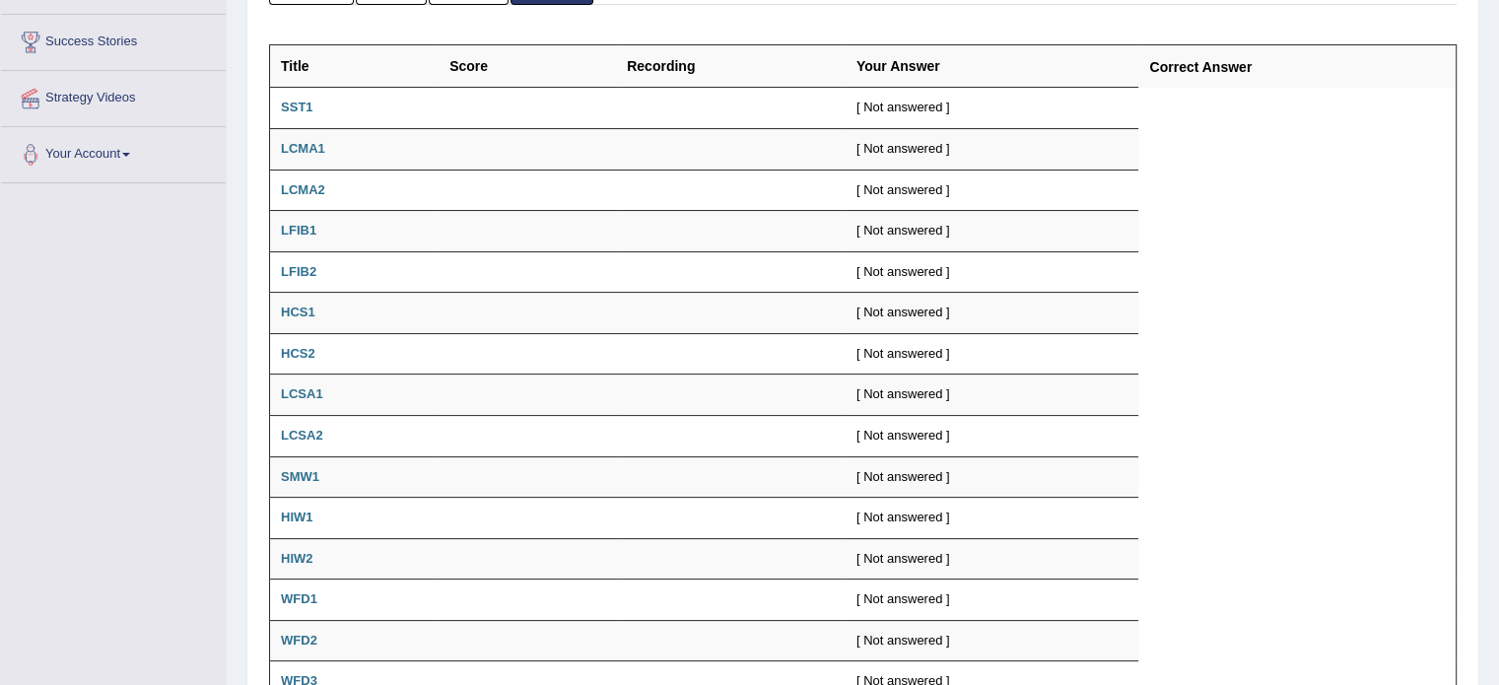
scroll to position [310, 0]
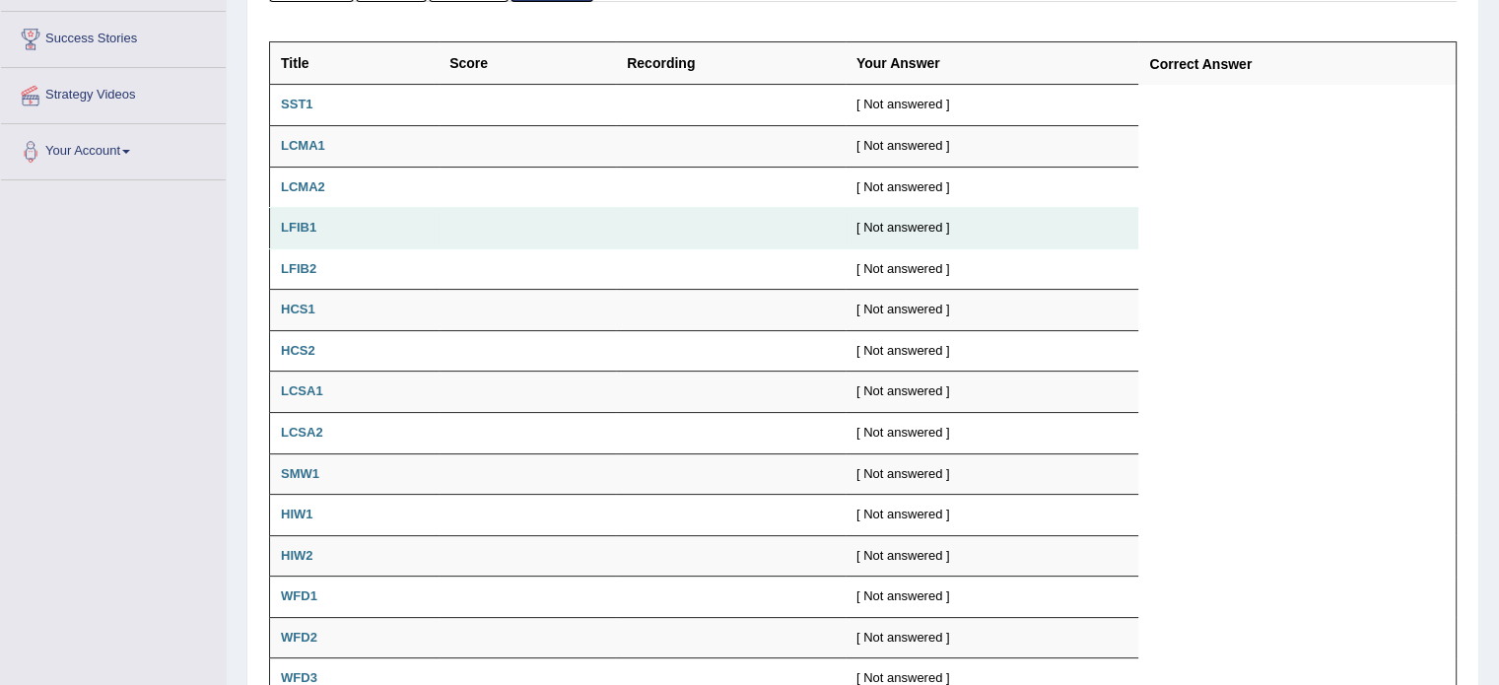
click at [307, 229] on b "LFIB1" at bounding box center [298, 227] width 35 height 15
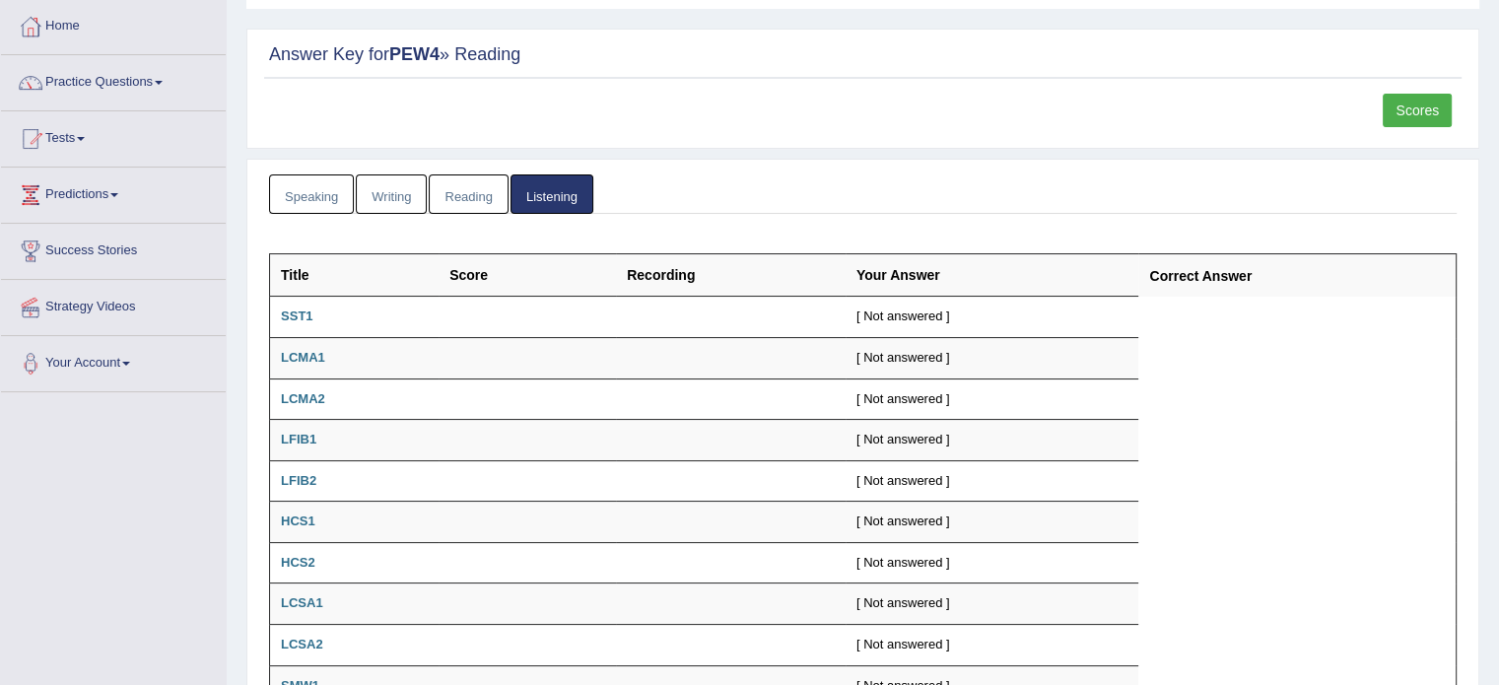
scroll to position [0, 0]
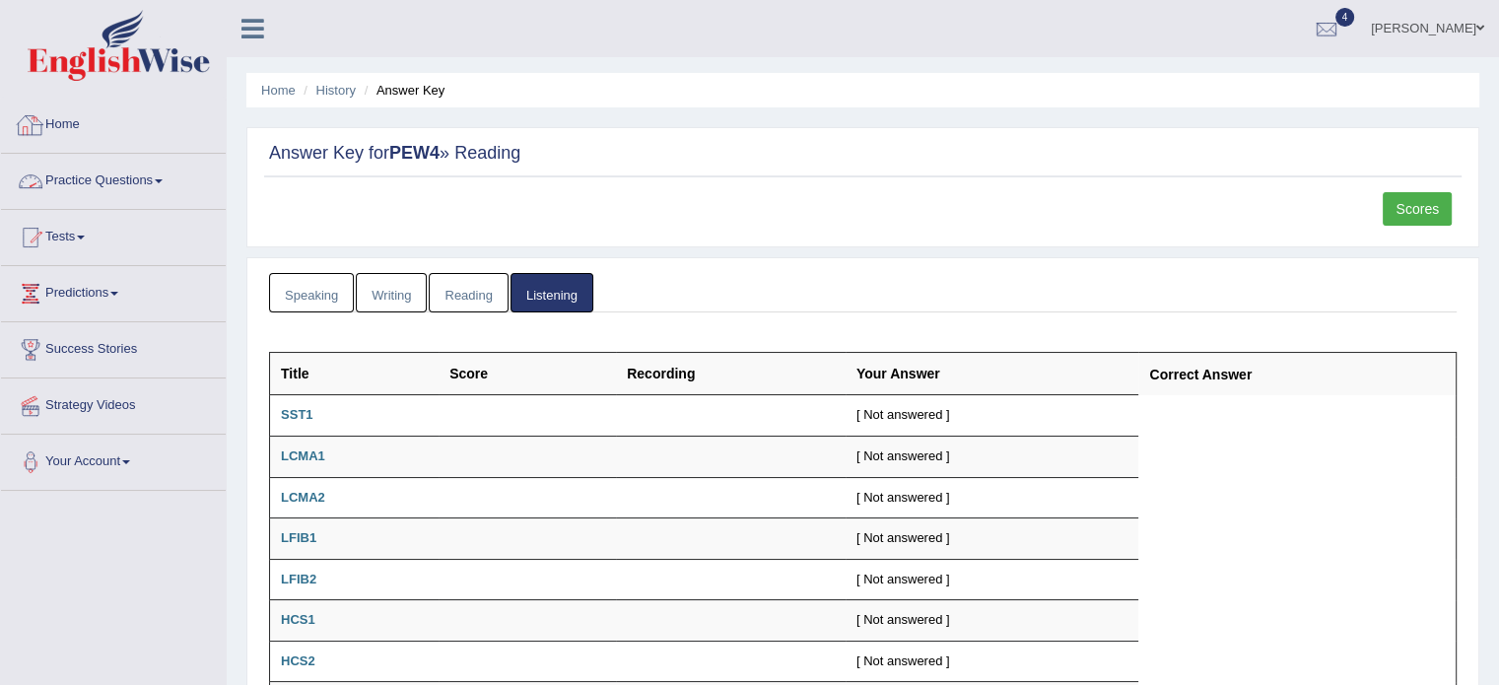
click at [22, 142] on link "Home" at bounding box center [113, 122] width 225 height 49
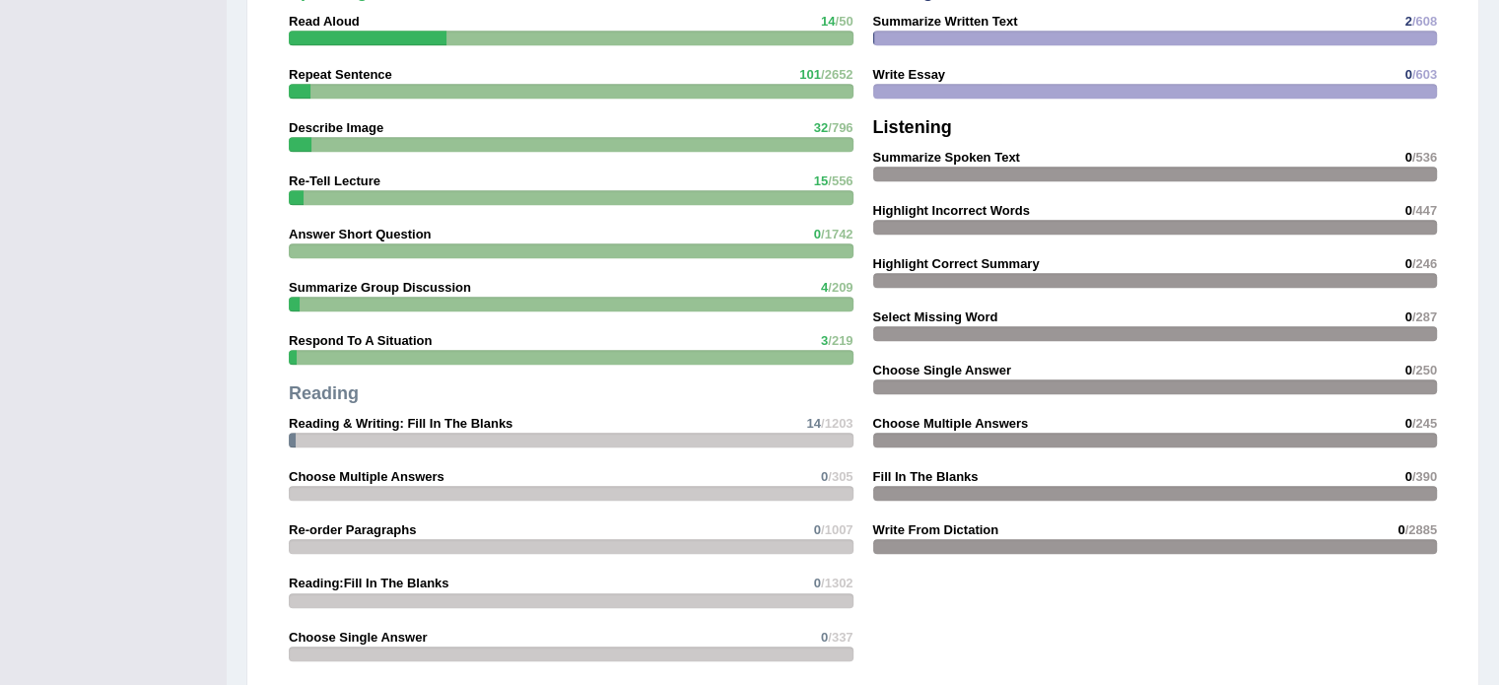
scroll to position [1746, 0]
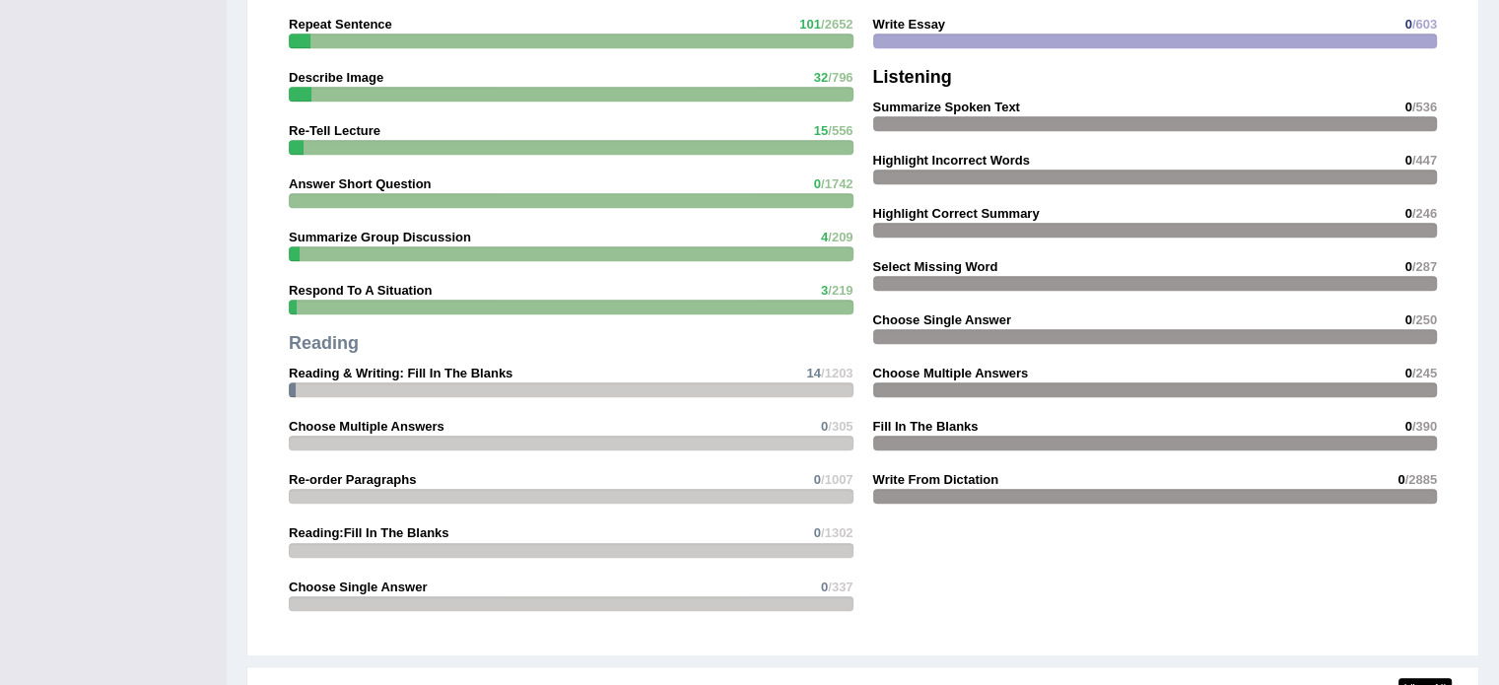
click at [920, 171] on div at bounding box center [1155, 176] width 565 height 15
click at [928, 191] on div "Writing Summarize Written Text 2 /608 Write Essay 0 /603 Listening Summarize Sp…" at bounding box center [1155, 223] width 584 height 602
click at [902, 279] on div at bounding box center [1155, 283] width 565 height 15
click at [924, 317] on strong "Choose Single Answer" at bounding box center [942, 319] width 138 height 15
click at [945, 441] on div at bounding box center [1155, 442] width 565 height 15
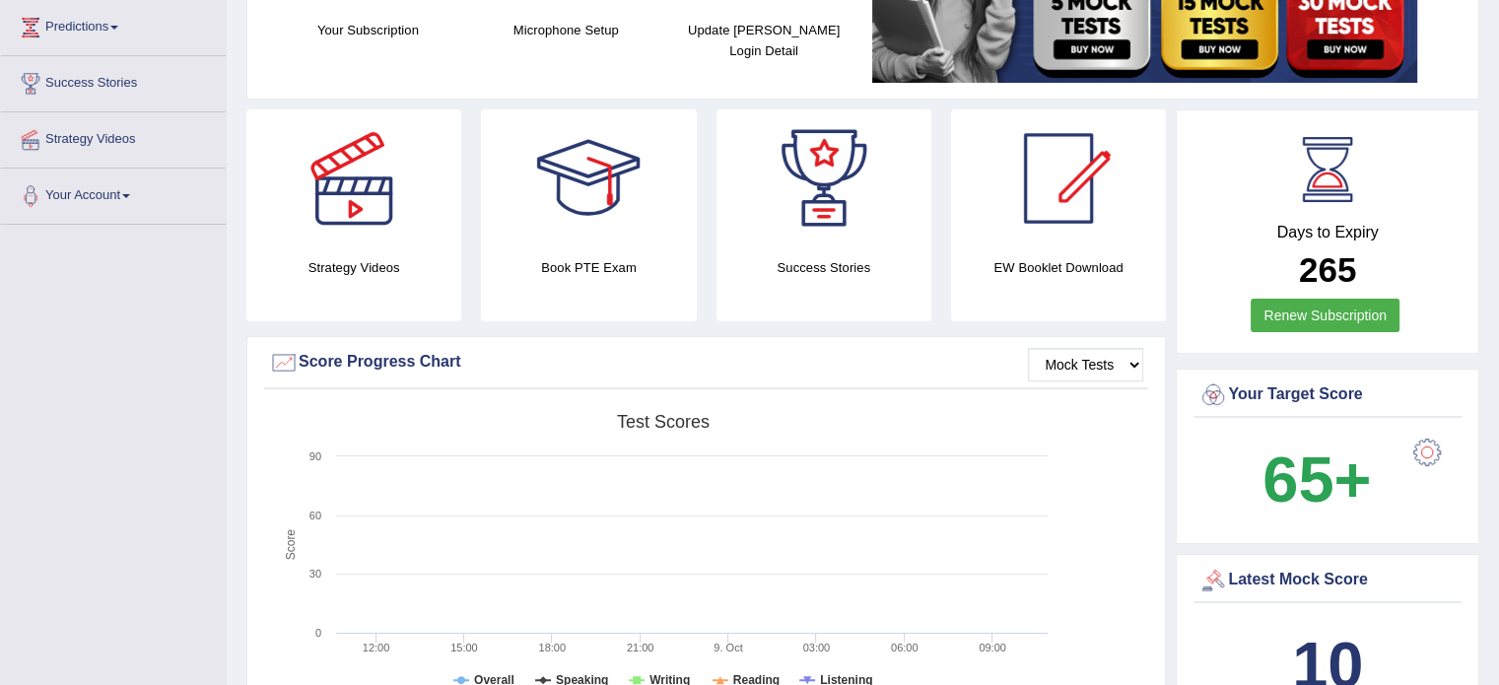
scroll to position [0, 0]
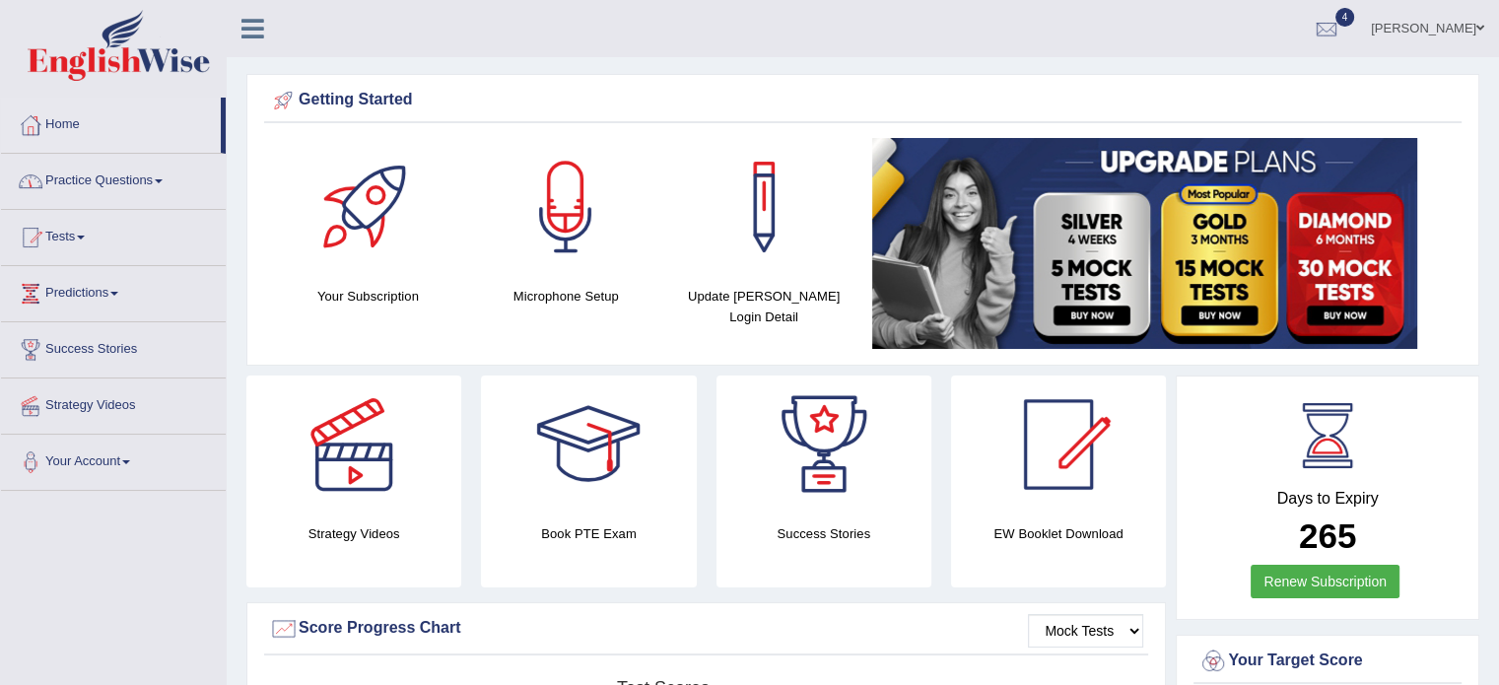
click at [122, 183] on link "Practice Questions" at bounding box center [113, 178] width 225 height 49
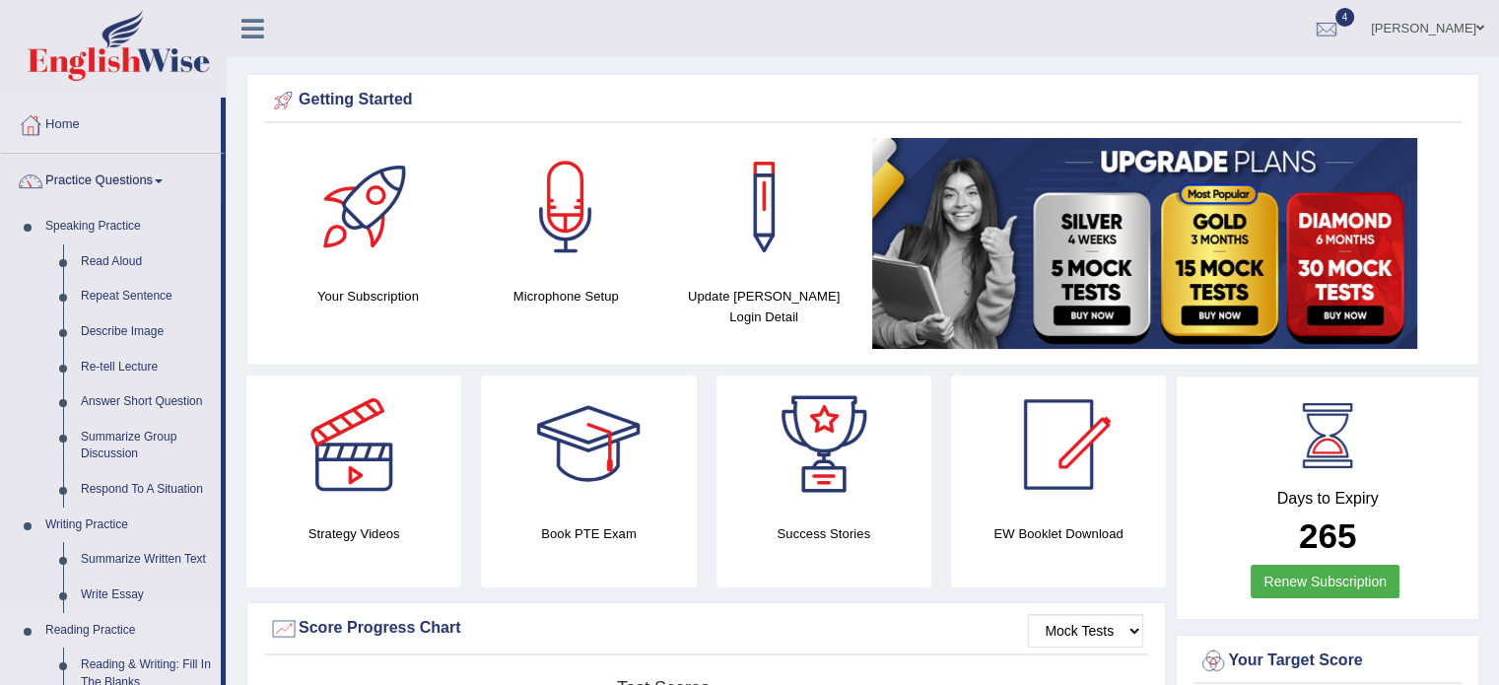
click at [167, 625] on link "Reading Practice" at bounding box center [128, 630] width 184 height 35
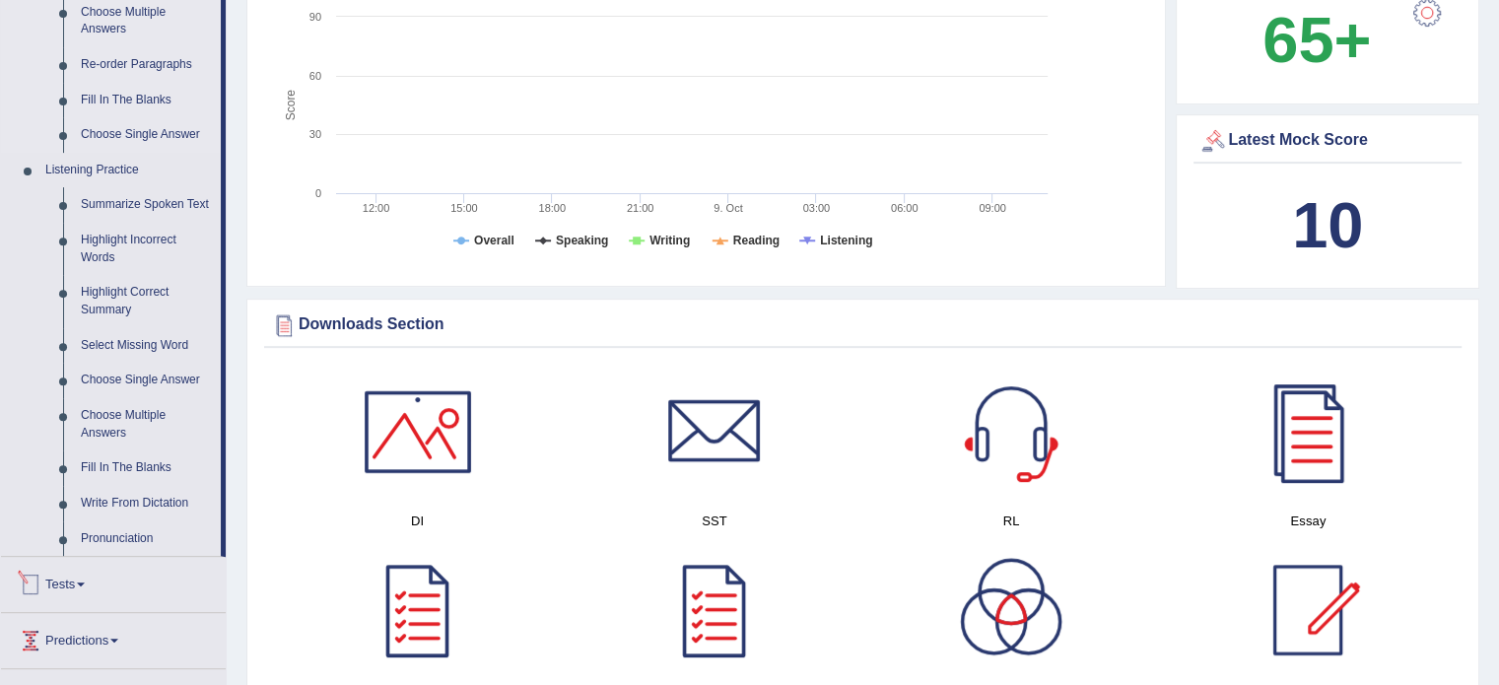
scroll to position [709, 0]
